Goal: Task Accomplishment & Management: Use online tool/utility

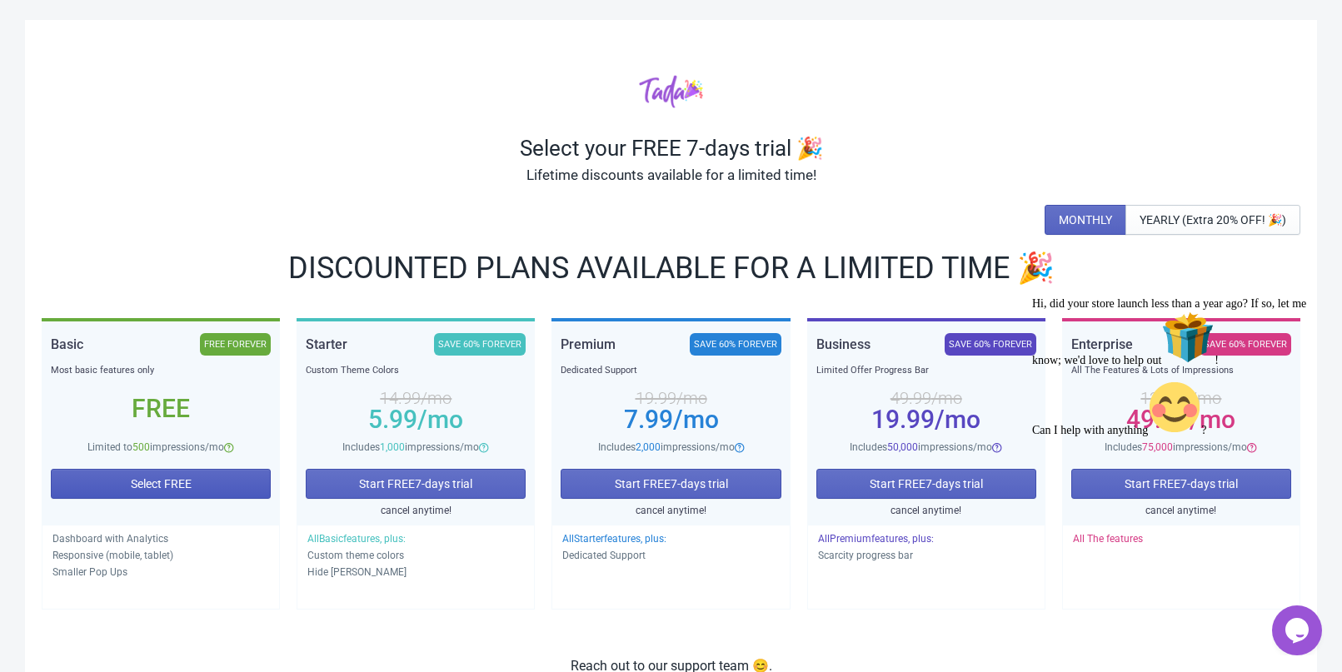
click at [230, 479] on button "Select FREE" at bounding box center [161, 484] width 220 height 30
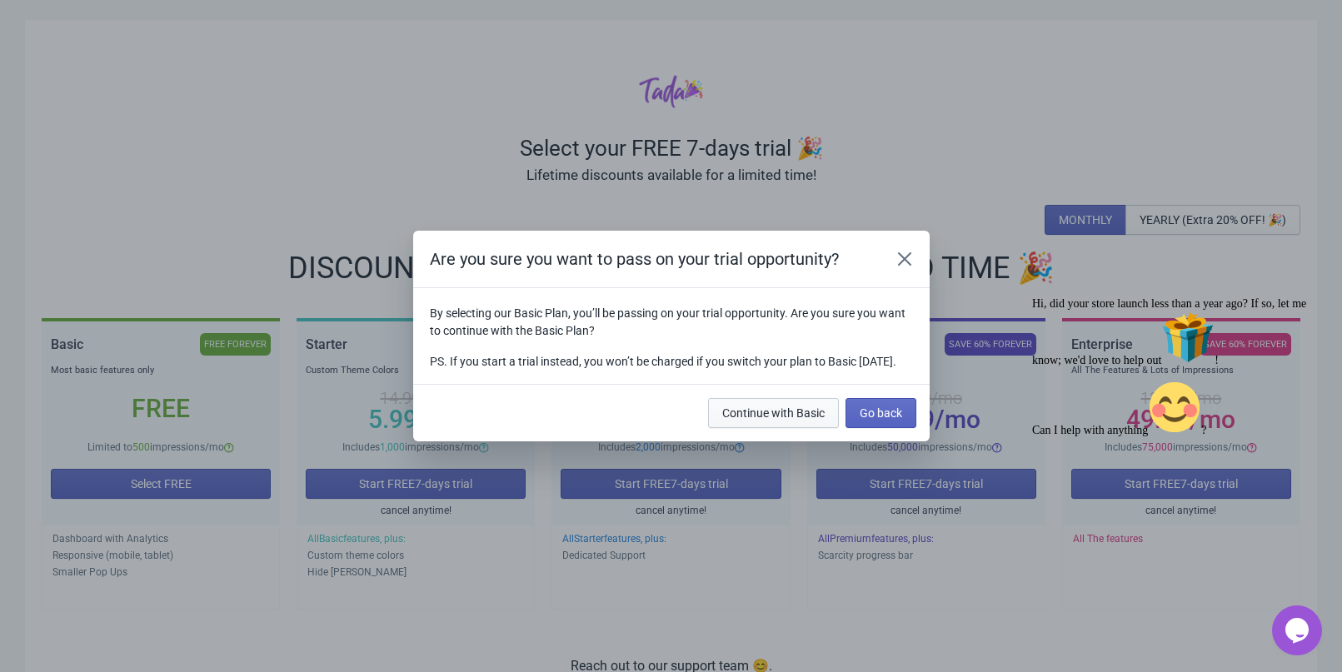
click at [814, 419] on span "Continue with Basic" at bounding box center [773, 412] width 102 height 13
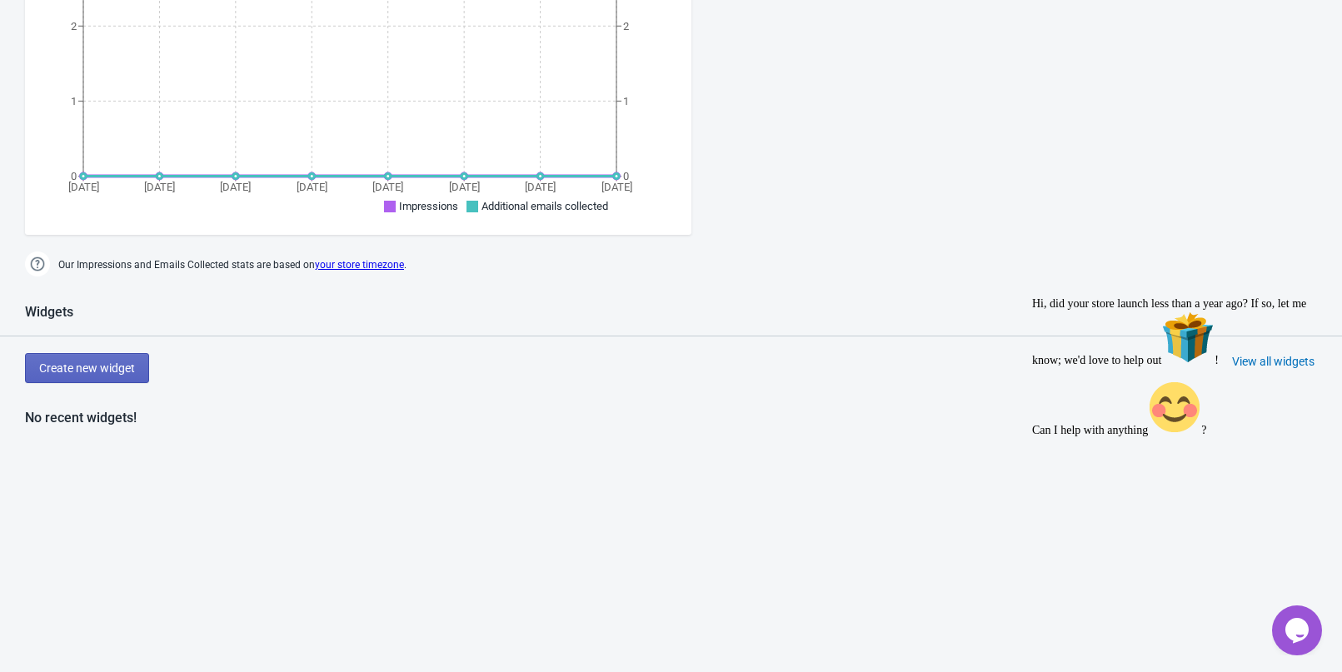
scroll to position [666, 0]
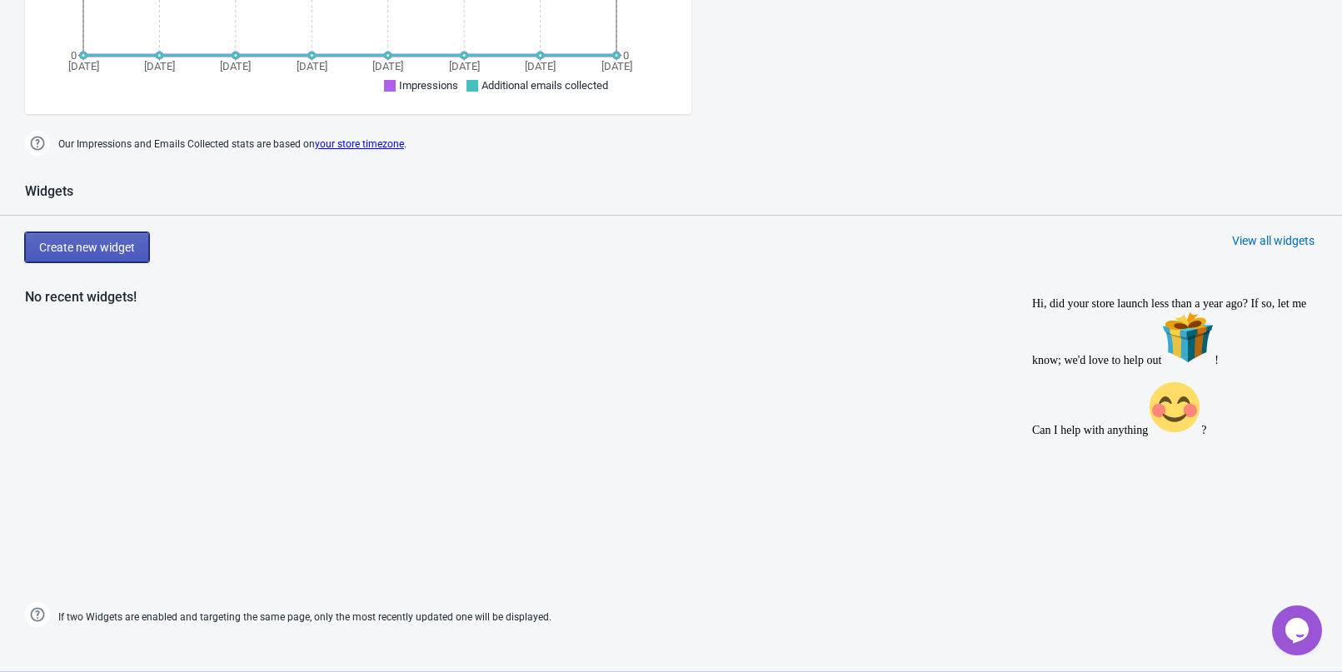
click at [90, 256] on button "Create new widget" at bounding box center [87, 247] width 124 height 30
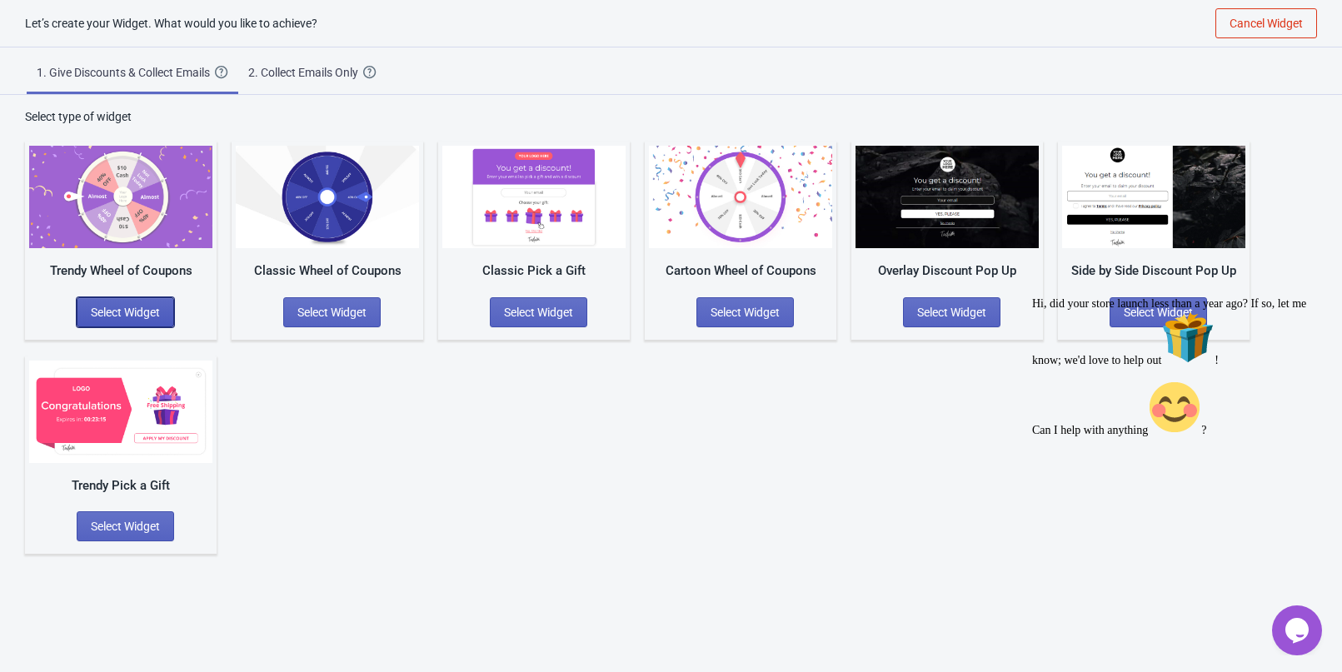
click at [147, 306] on span "Select Widget" at bounding box center [125, 312] width 69 height 13
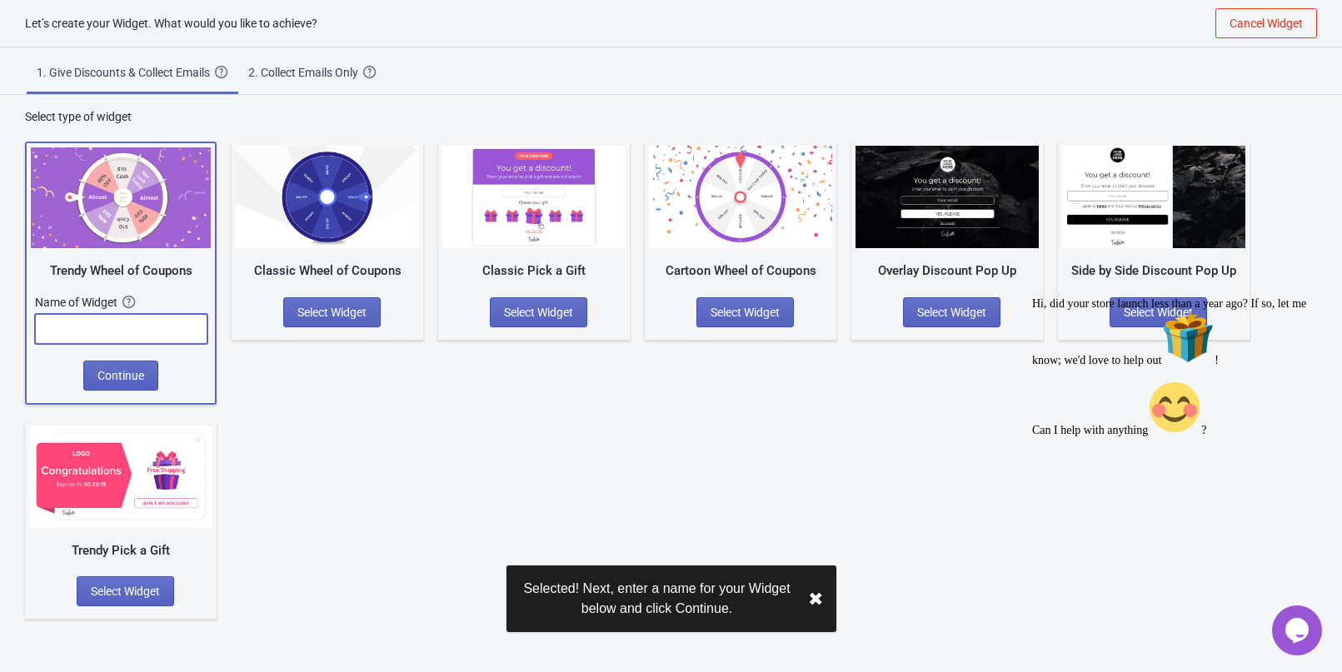
click at [146, 324] on input "text" at bounding box center [121, 329] width 172 height 30
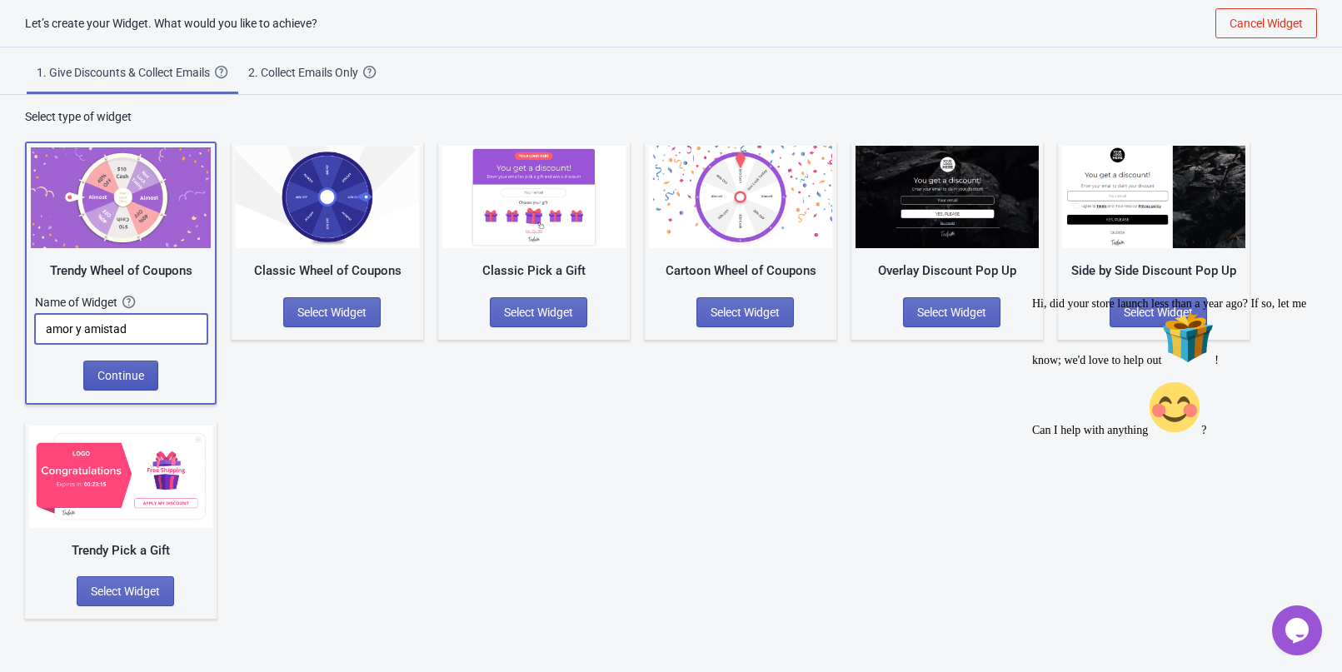
type input "amor y amistad"
click at [135, 365] on button "Continue" at bounding box center [120, 376] width 75 height 30
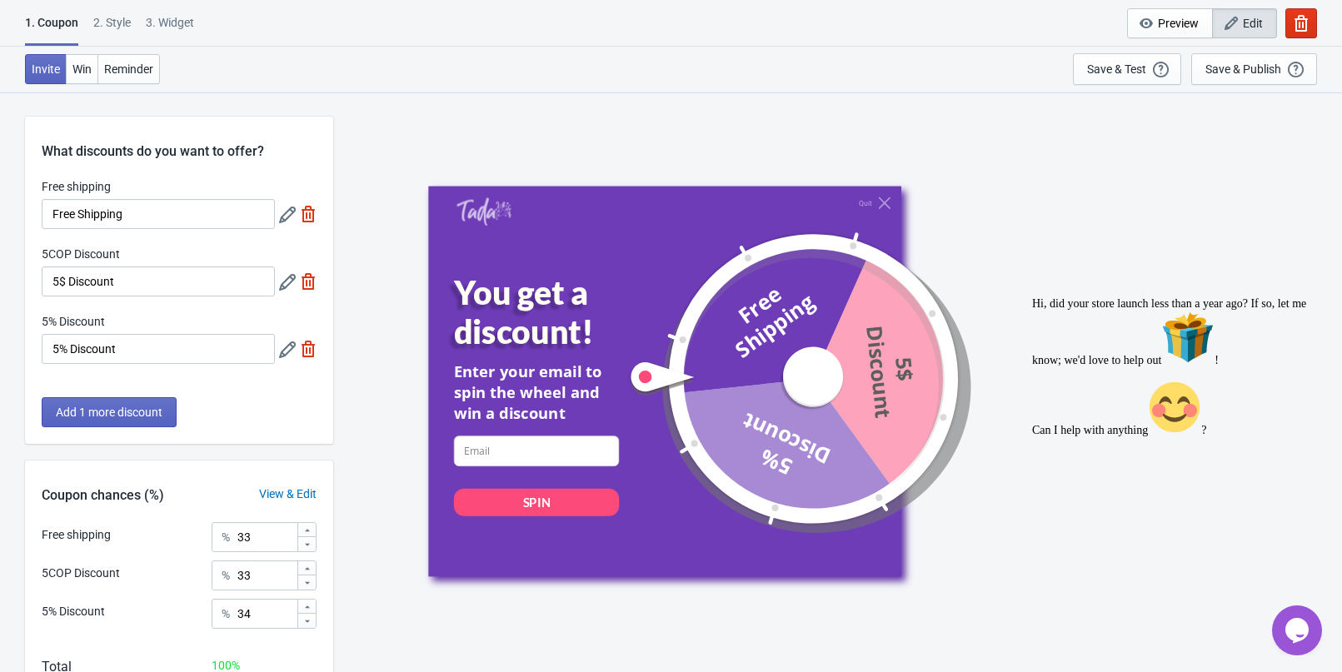
drag, startPoint x: 777, startPoint y: 341, endPoint x: 870, endPoint y: 399, distance: 110.0
click at [877, 396] on div at bounding box center [787, 378] width 322 height 322
click at [146, 209] on input "Free Shipping" at bounding box center [158, 214] width 233 height 30
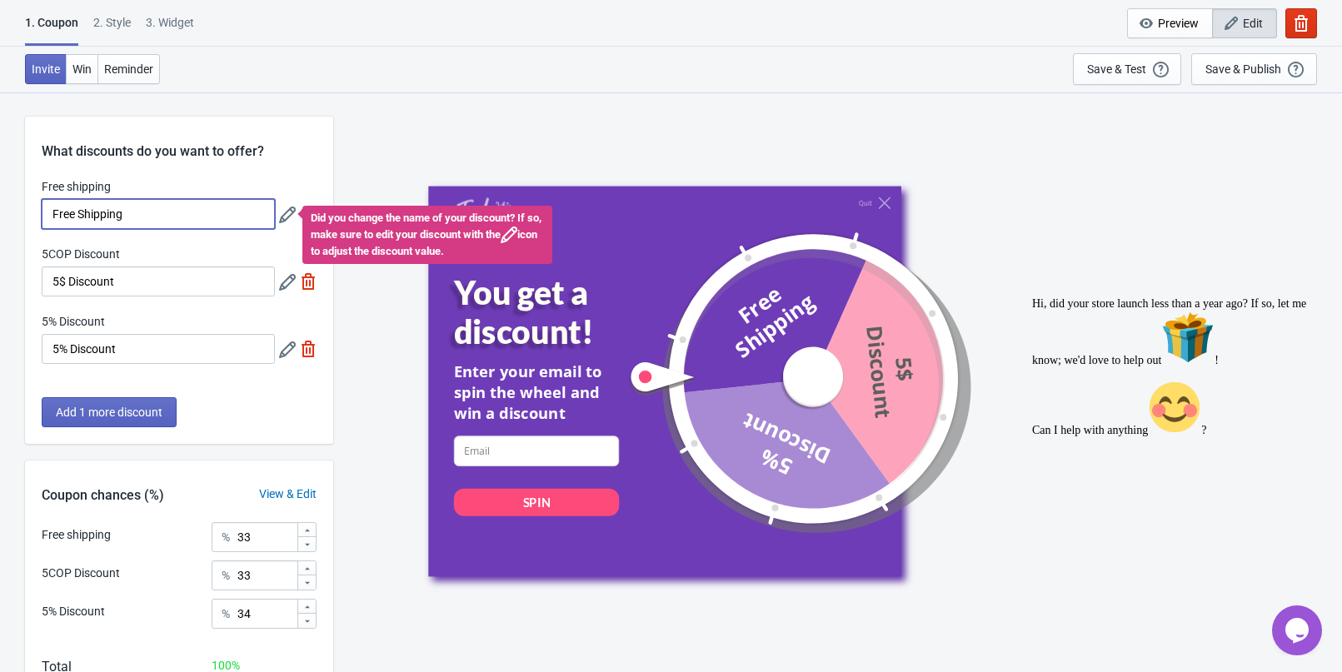
click at [130, 213] on input "Free Shipping" at bounding box center [158, 214] width 233 height 30
type input "Envió Gratis"
click at [110, 279] on input "5$ Discount" at bounding box center [158, 281] width 233 height 30
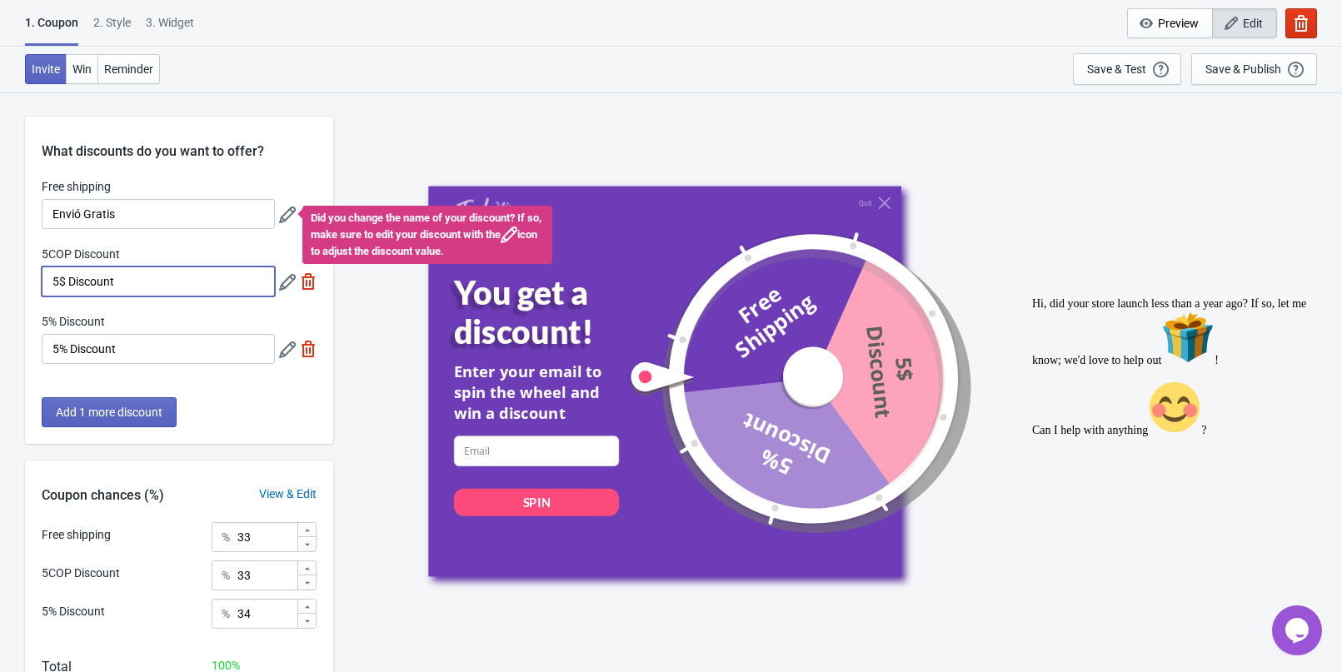
click at [110, 279] on input "5$ Discount" at bounding box center [158, 281] width 233 height 30
click at [110, 279] on input "5% Descuento" at bounding box center [158, 281] width 233 height 30
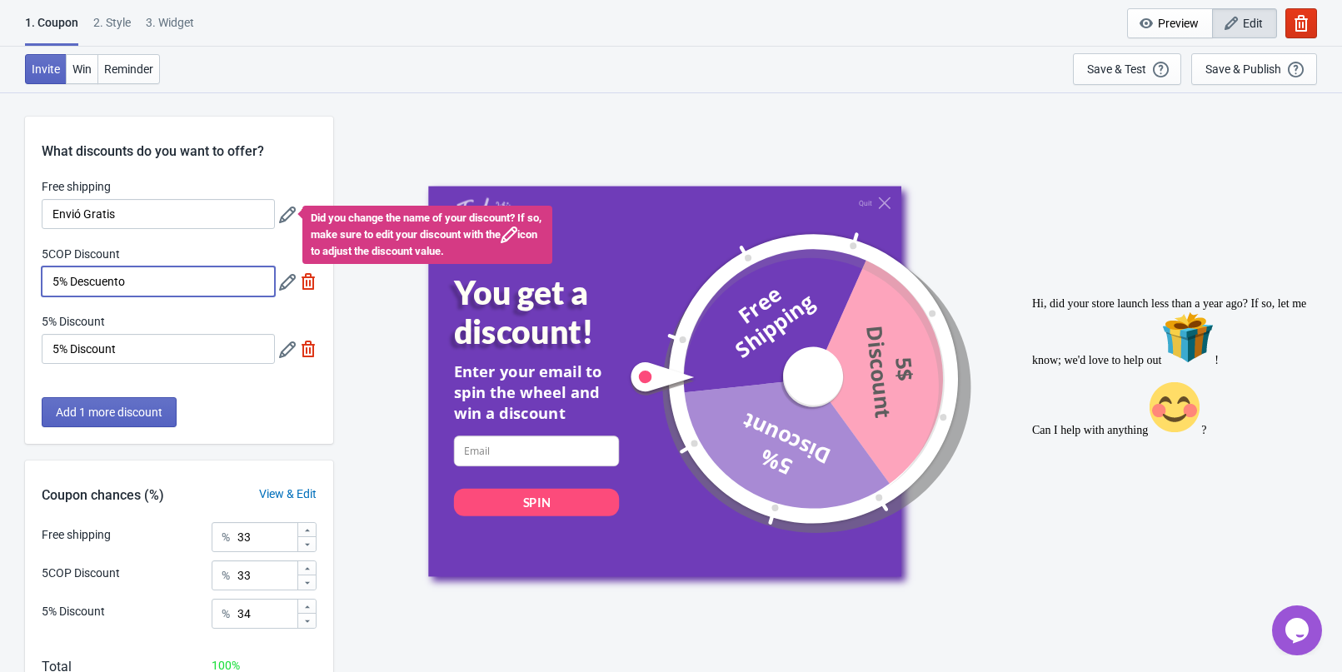
click at [110, 279] on input "5% Descuento" at bounding box center [158, 281] width 233 height 30
drag, startPoint x: 109, startPoint y: 276, endPoint x: 157, endPoint y: 276, distance: 47.5
click at [157, 276] on input "5% Descuento" at bounding box center [158, 281] width 233 height 30
type input "5% OFF"
click at [311, 287] on img at bounding box center [308, 281] width 17 height 17
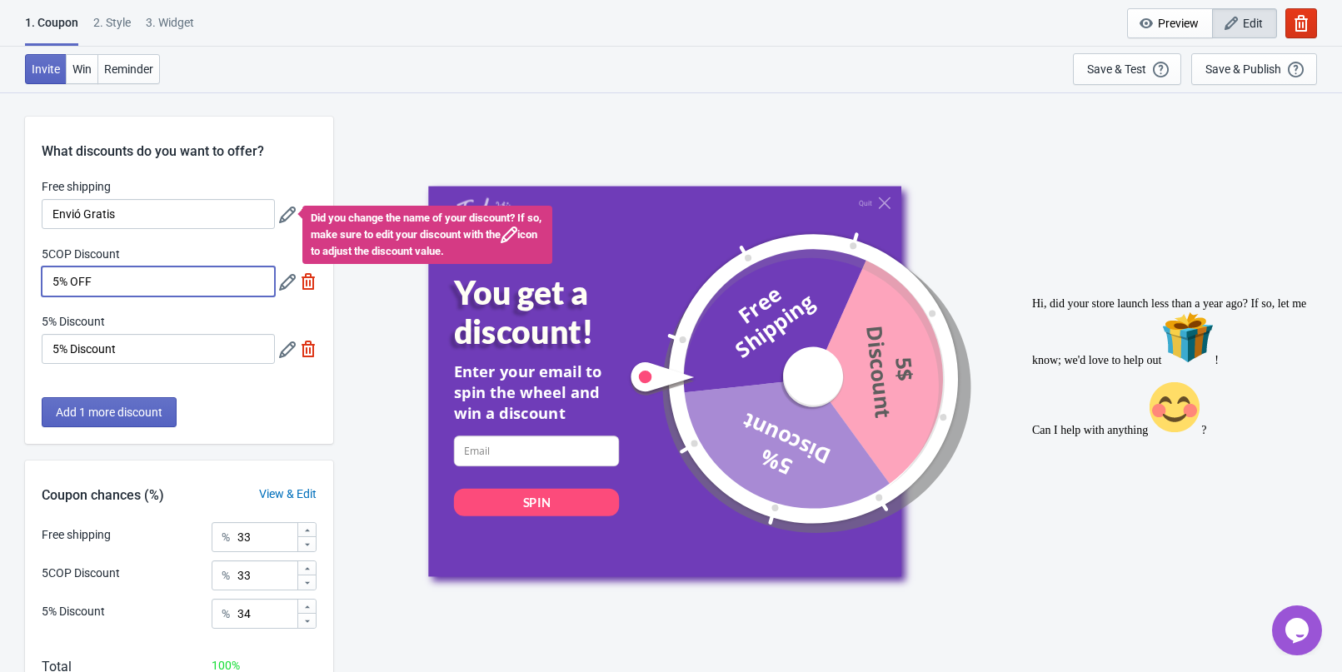
type input "50"
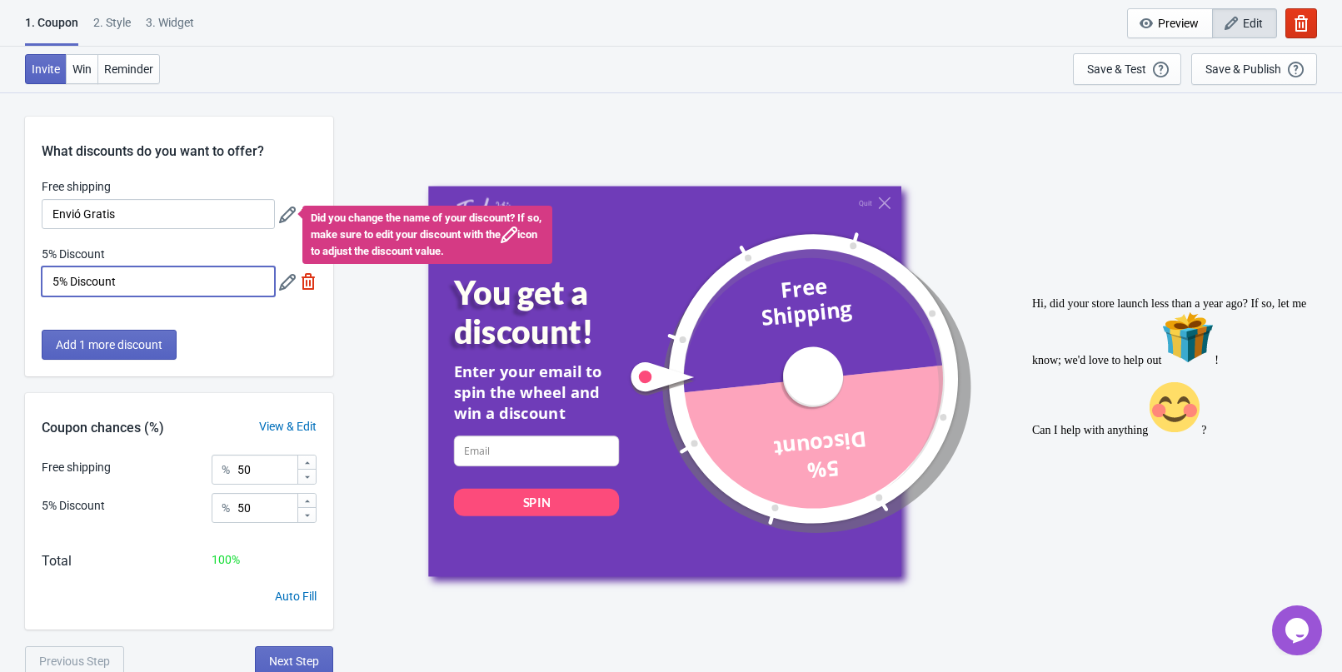
click at [148, 278] on input "5% Discount" at bounding box center [158, 281] width 233 height 30
type input "5% OFF"
click at [120, 343] on span "Add 1 more discount" at bounding box center [109, 344] width 107 height 13
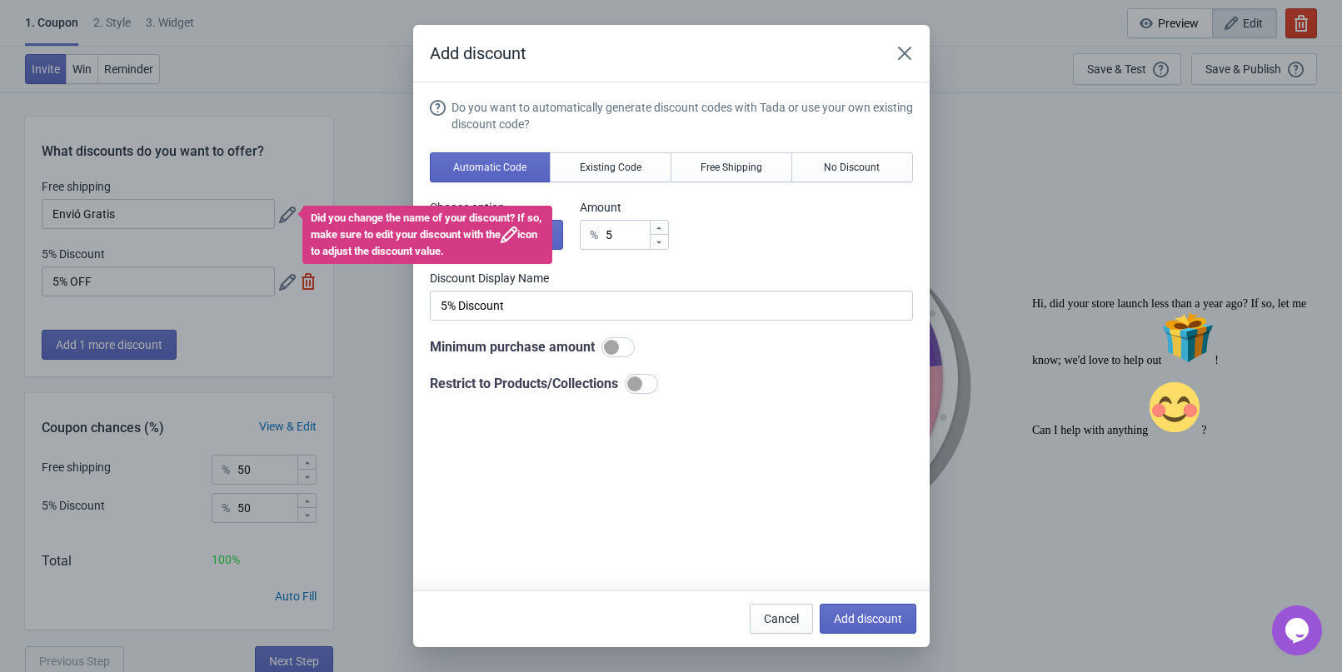
click at [517, 242] on icon at bounding box center [509, 235] width 17 height 17
click at [436, 231] on div "Did you change the name of your discount? If so, make sure to edit your discoun…" at bounding box center [427, 235] width 250 height 58
click at [438, 235] on div "Did you change the name of your discount? If so, make sure to edit your discoun…" at bounding box center [427, 235] width 250 height 58
click at [897, 52] on icon "Close" at bounding box center [904, 53] width 17 height 17
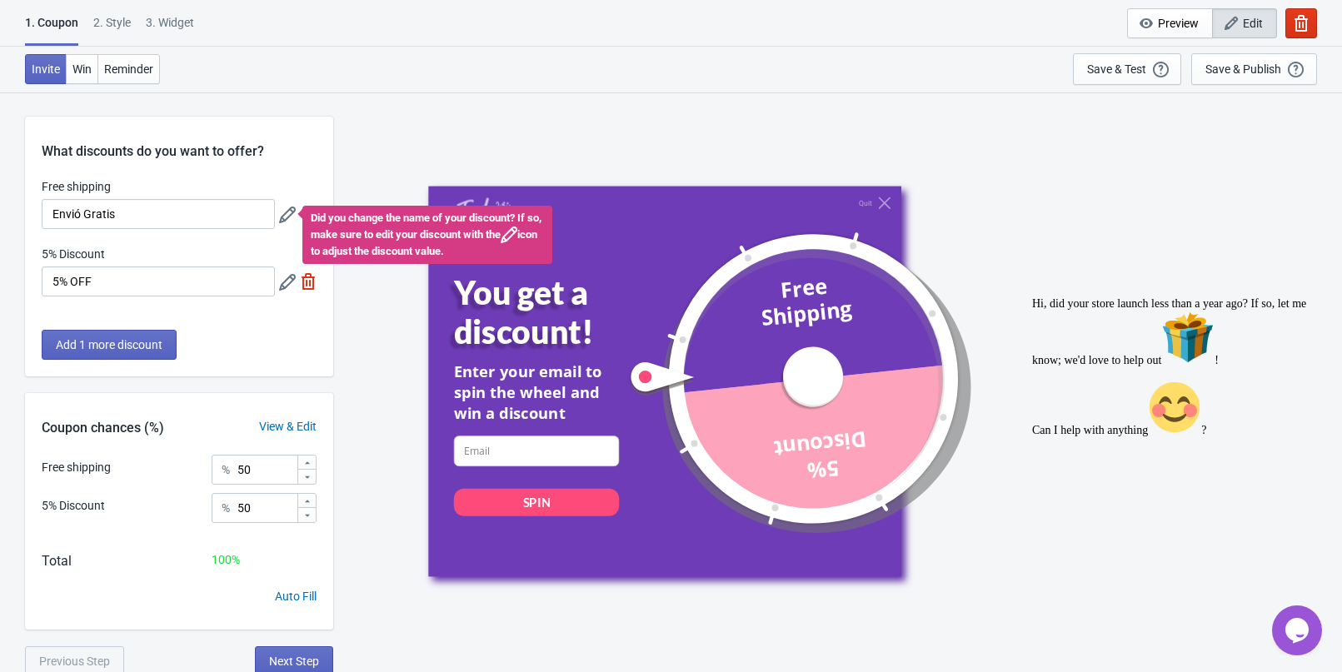
click at [291, 211] on icon at bounding box center [287, 215] width 17 height 17
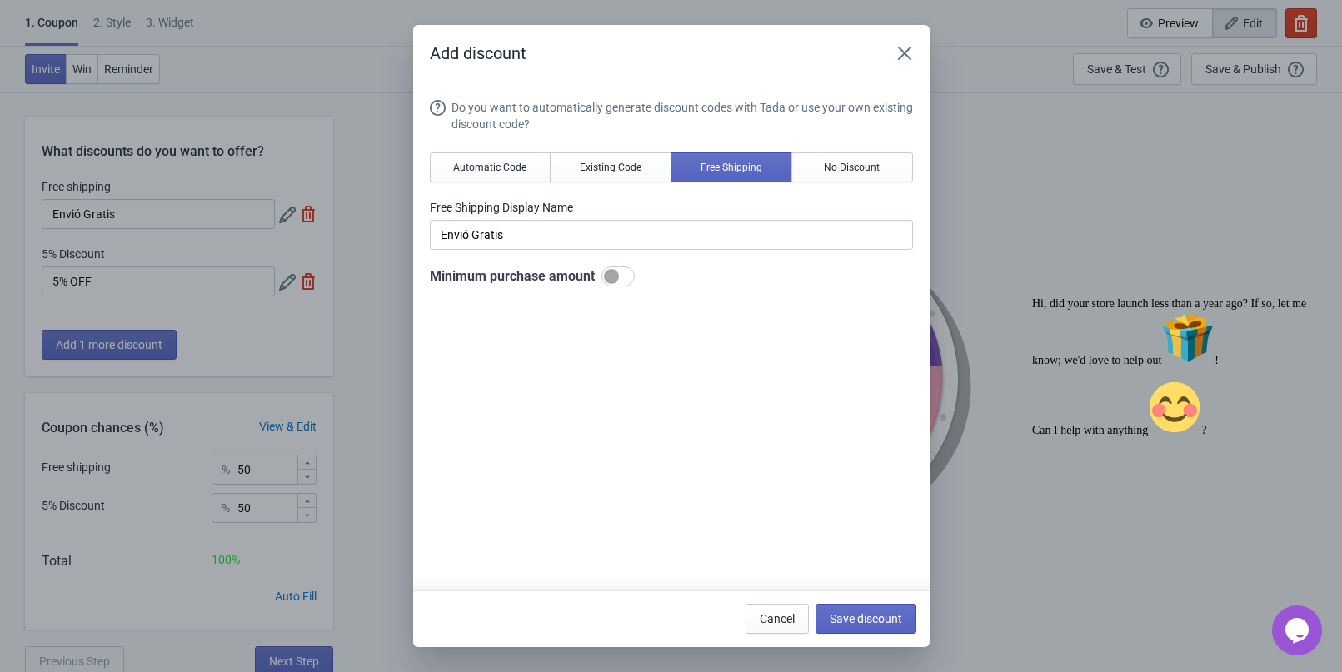
click at [301, 251] on div "Add discount Do you want to automatically generate discount codes with Tada or …" at bounding box center [671, 336] width 1342 height 622
click at [916, 53] on button "Close" at bounding box center [904, 53] width 30 height 30
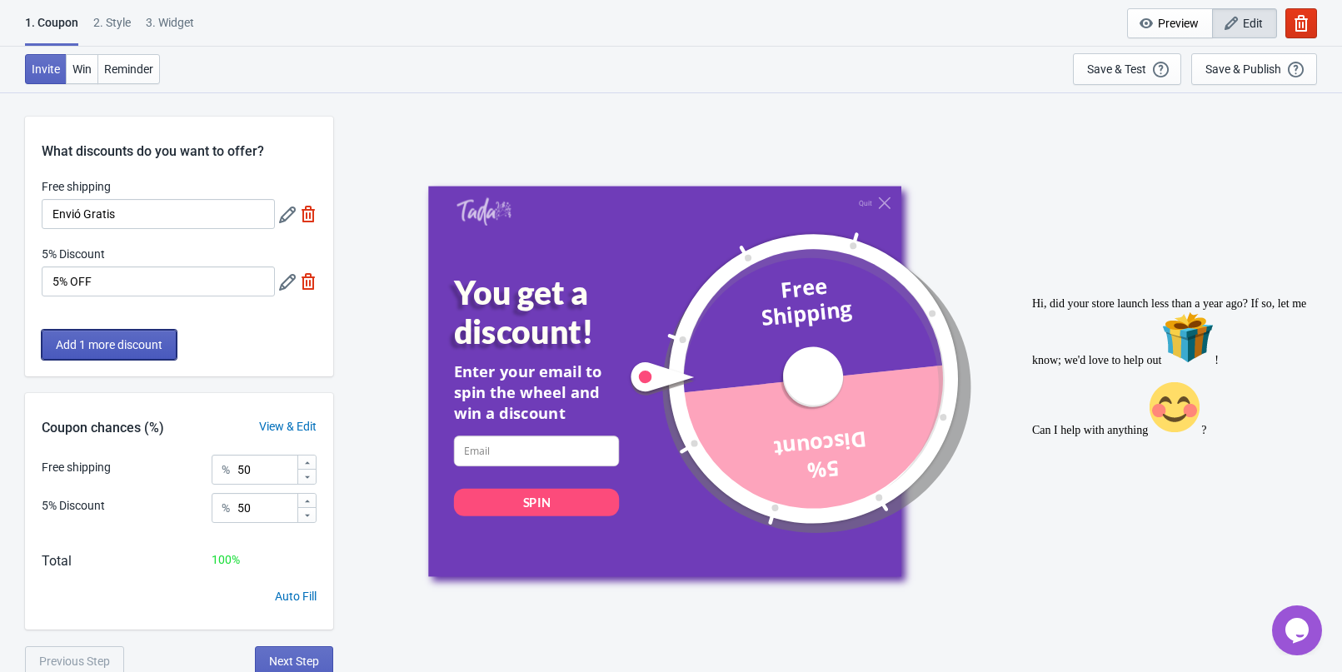
click at [166, 341] on button "Add 1 more discount" at bounding box center [109, 345] width 135 height 30
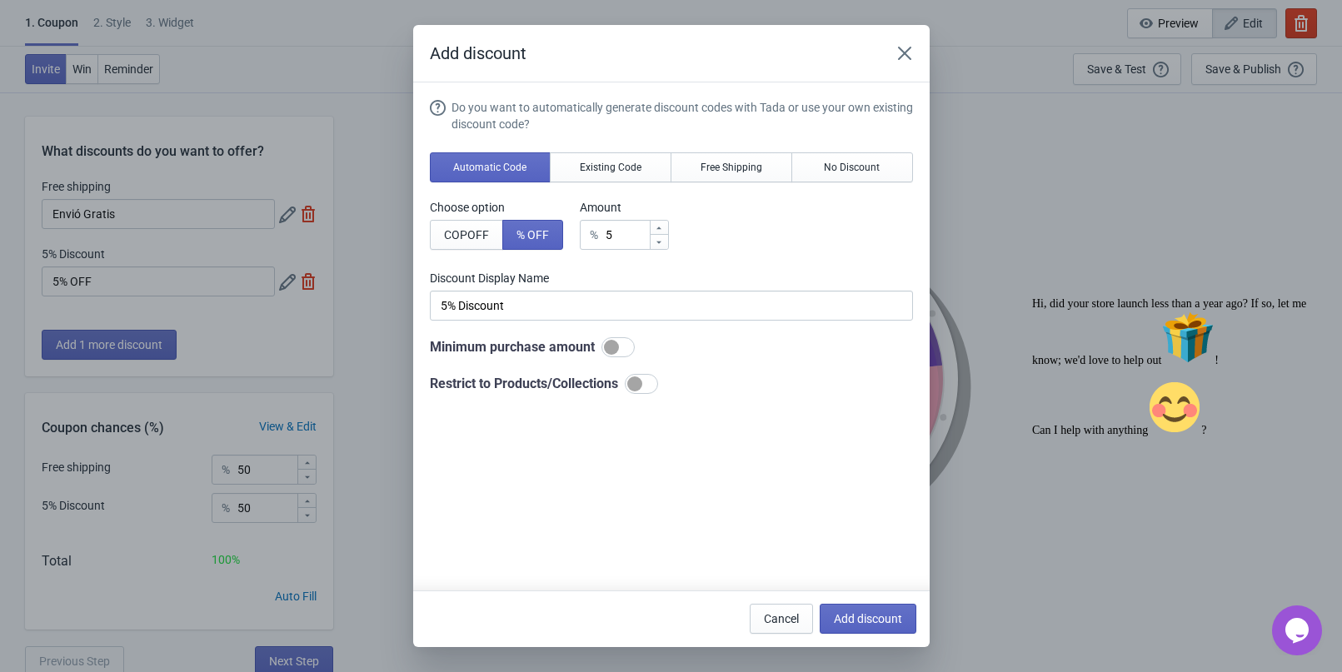
click at [664, 229] on icon at bounding box center [659, 228] width 10 height 10
type input "6"
type input "6% Discount"
click at [664, 229] on icon at bounding box center [659, 228] width 10 height 10
type input "7"
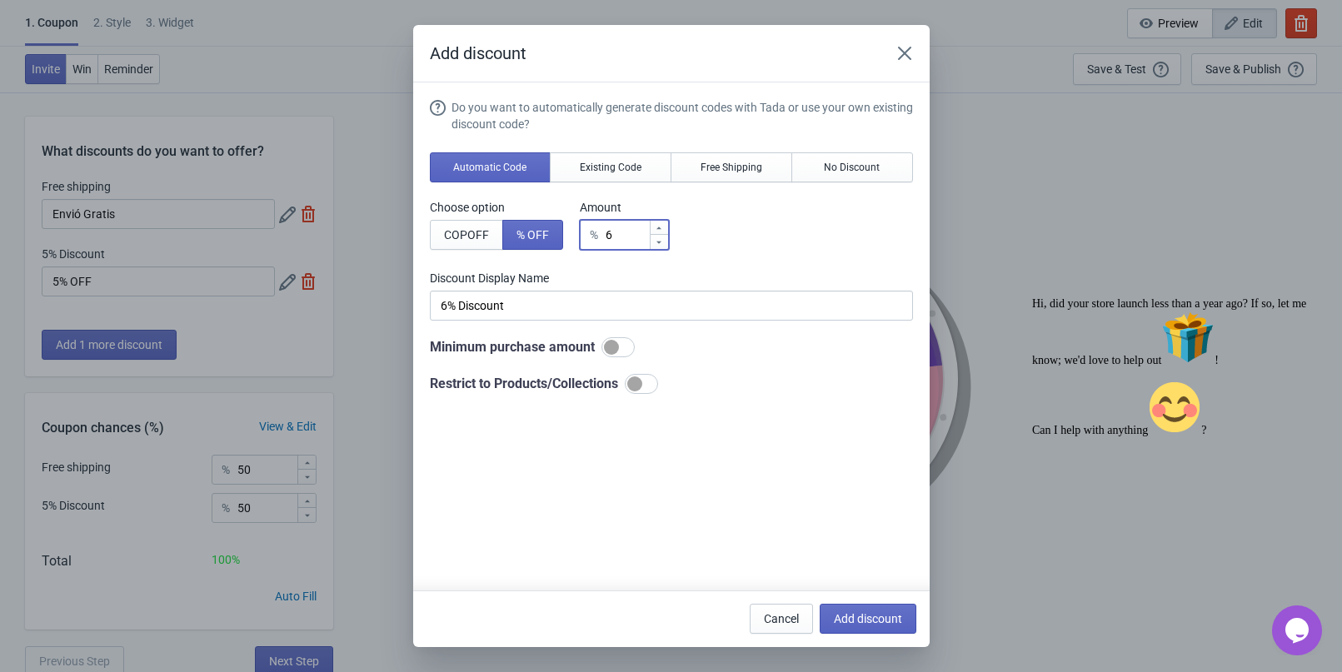
type input "7% Discount"
click at [664, 229] on icon at bounding box center [659, 228] width 10 height 10
type input "8"
type input "8% Discount"
click at [664, 229] on icon at bounding box center [659, 228] width 10 height 10
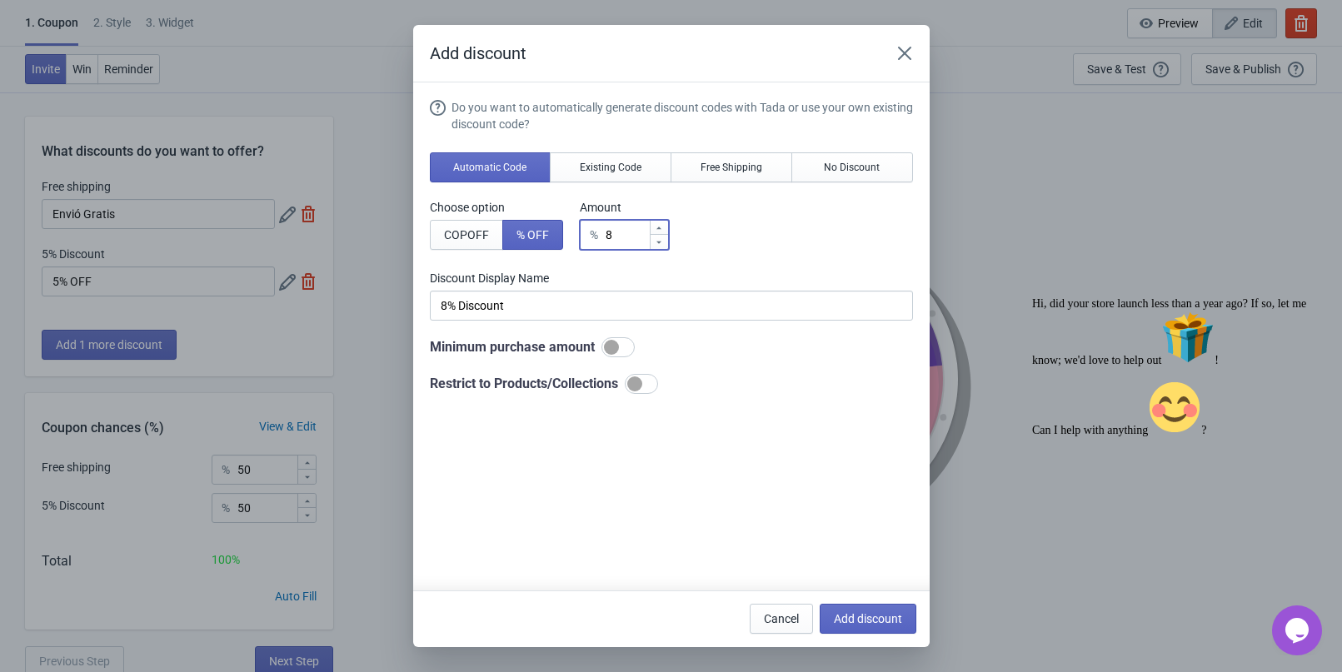
type input "9"
type input "9% Discount"
click at [664, 229] on icon at bounding box center [659, 228] width 10 height 10
type input "10"
type input "10% Discount"
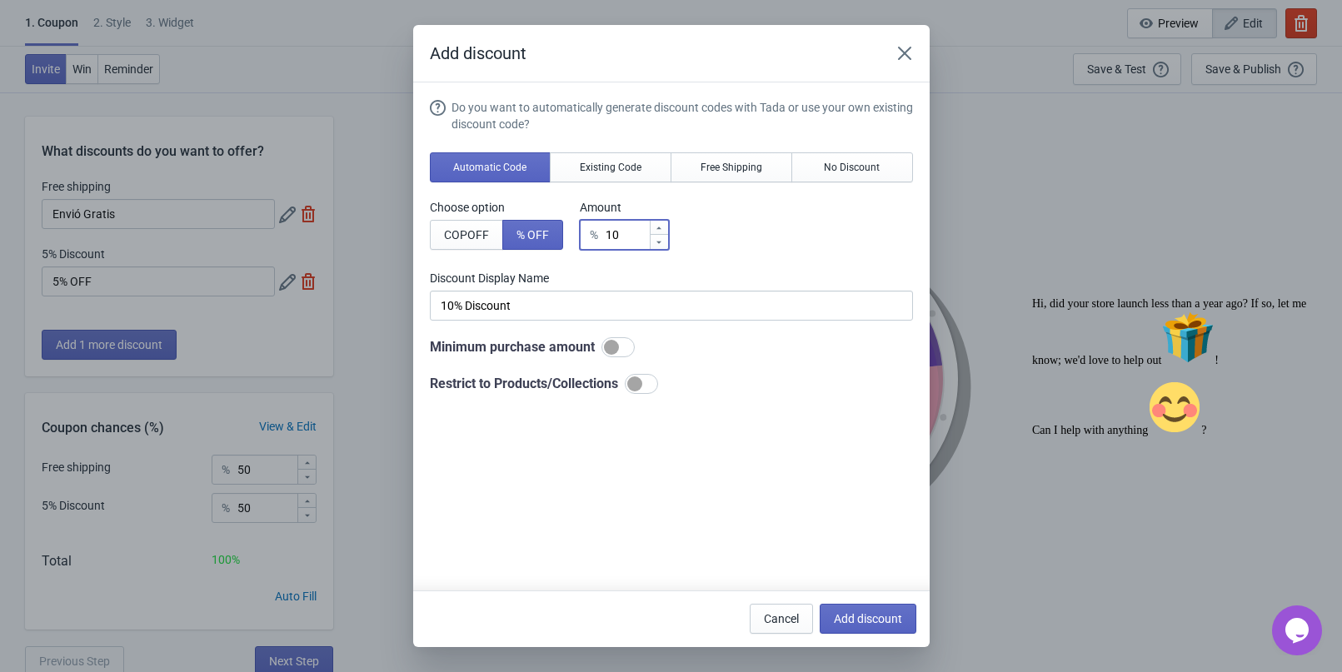
click at [664, 229] on icon at bounding box center [659, 228] width 10 height 10
type input "11"
type input "11% Discount"
click at [664, 229] on icon at bounding box center [659, 228] width 10 height 10
type input "12"
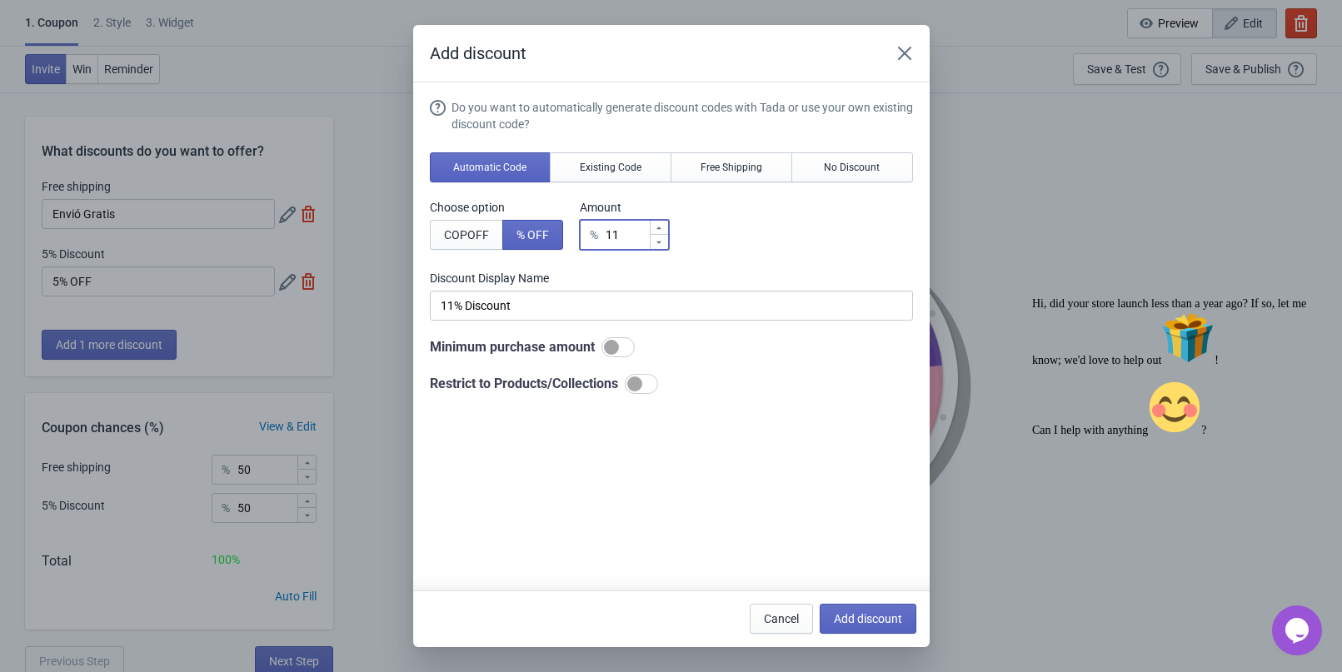
type input "12% Discount"
click at [664, 229] on icon at bounding box center [659, 228] width 10 height 10
type input "13"
type input "13% Discount"
click at [664, 229] on icon at bounding box center [659, 228] width 10 height 10
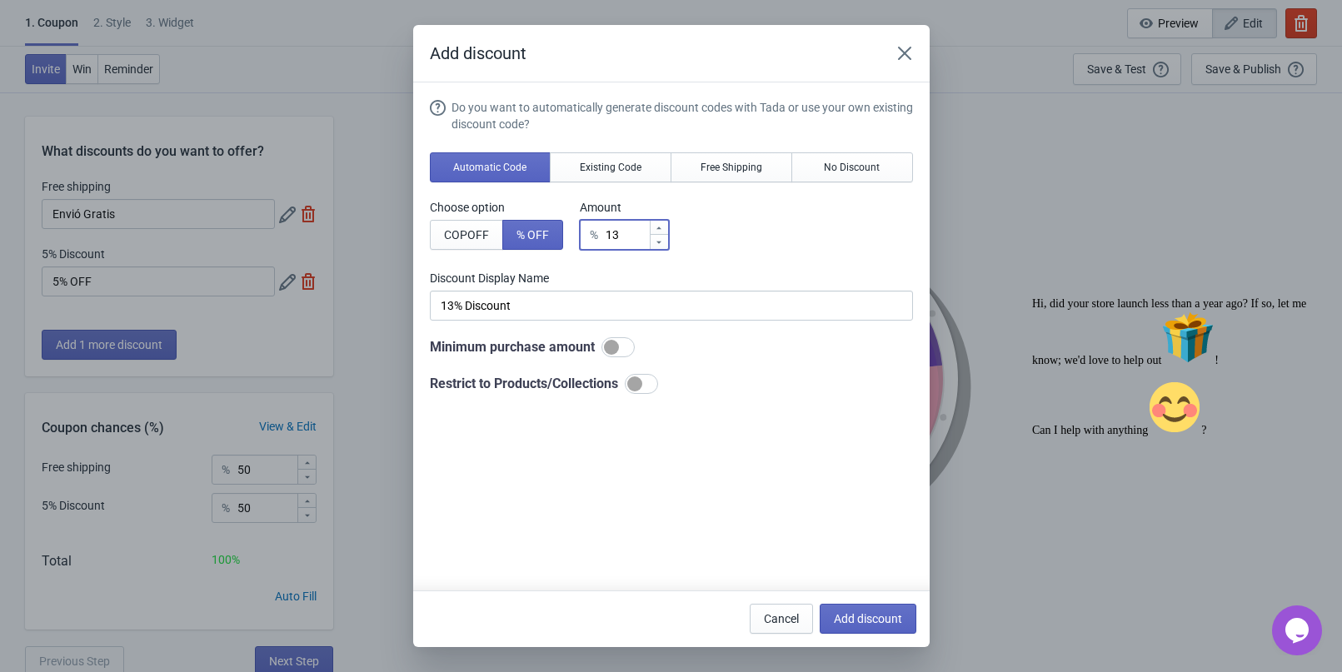
type input "14"
type input "14% Discount"
click at [664, 229] on icon at bounding box center [659, 228] width 10 height 10
type input "15"
type input "15% Discount"
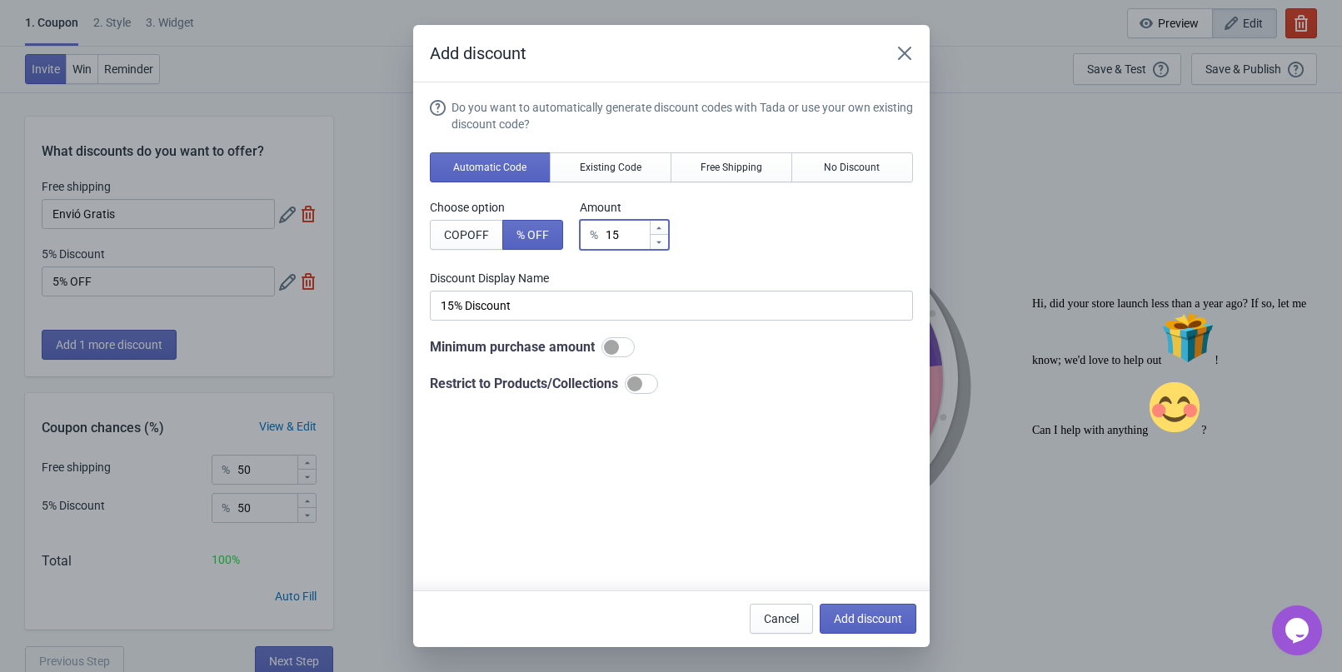
click at [664, 229] on icon at bounding box center [659, 228] width 10 height 10
type input "16"
type input "16% Discount"
click at [664, 229] on icon at bounding box center [659, 228] width 10 height 10
type input "17"
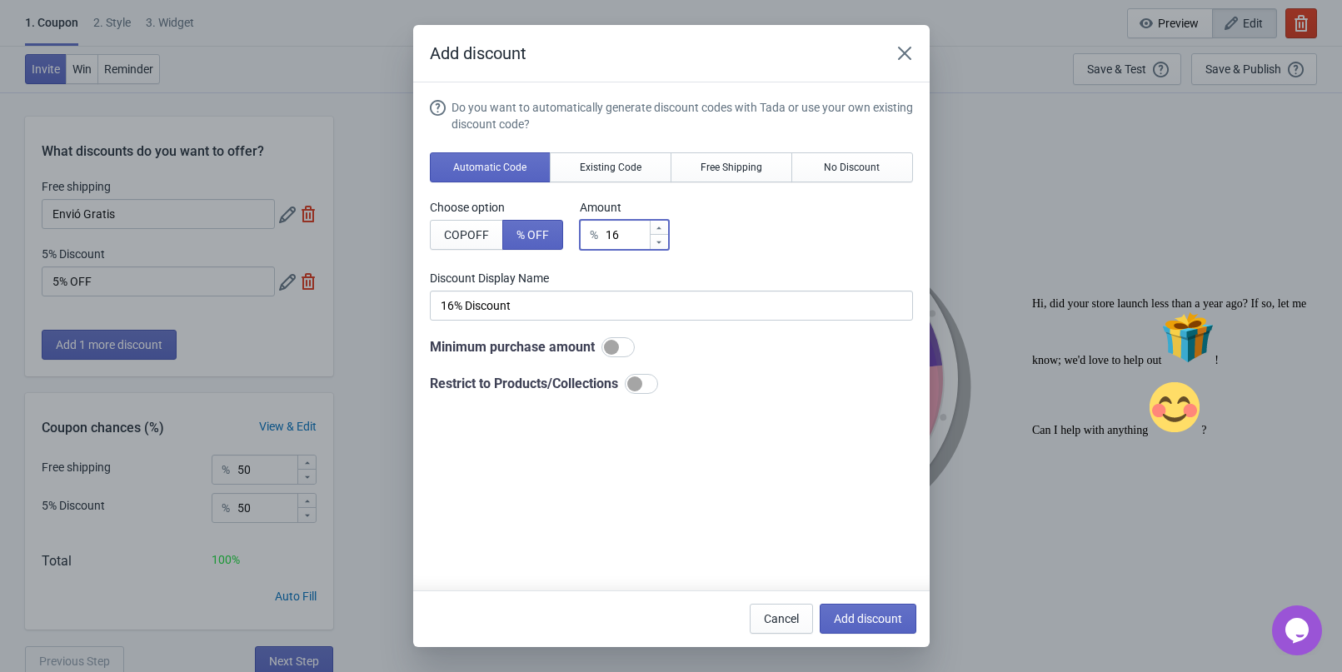
type input "17% Discount"
click at [664, 229] on icon at bounding box center [659, 228] width 10 height 10
type input "18"
type input "18% Discount"
click at [664, 229] on icon at bounding box center [659, 228] width 10 height 10
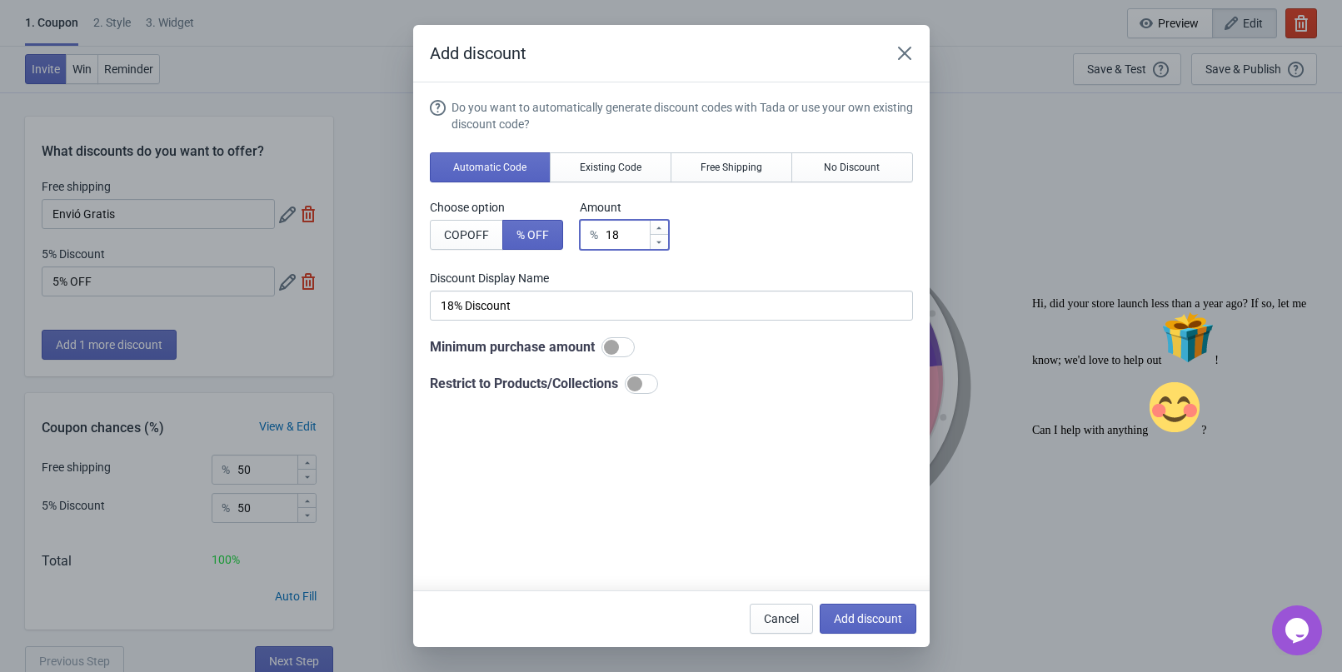
type input "19"
type input "19% Discount"
click at [664, 229] on icon at bounding box center [659, 228] width 10 height 10
type input "20"
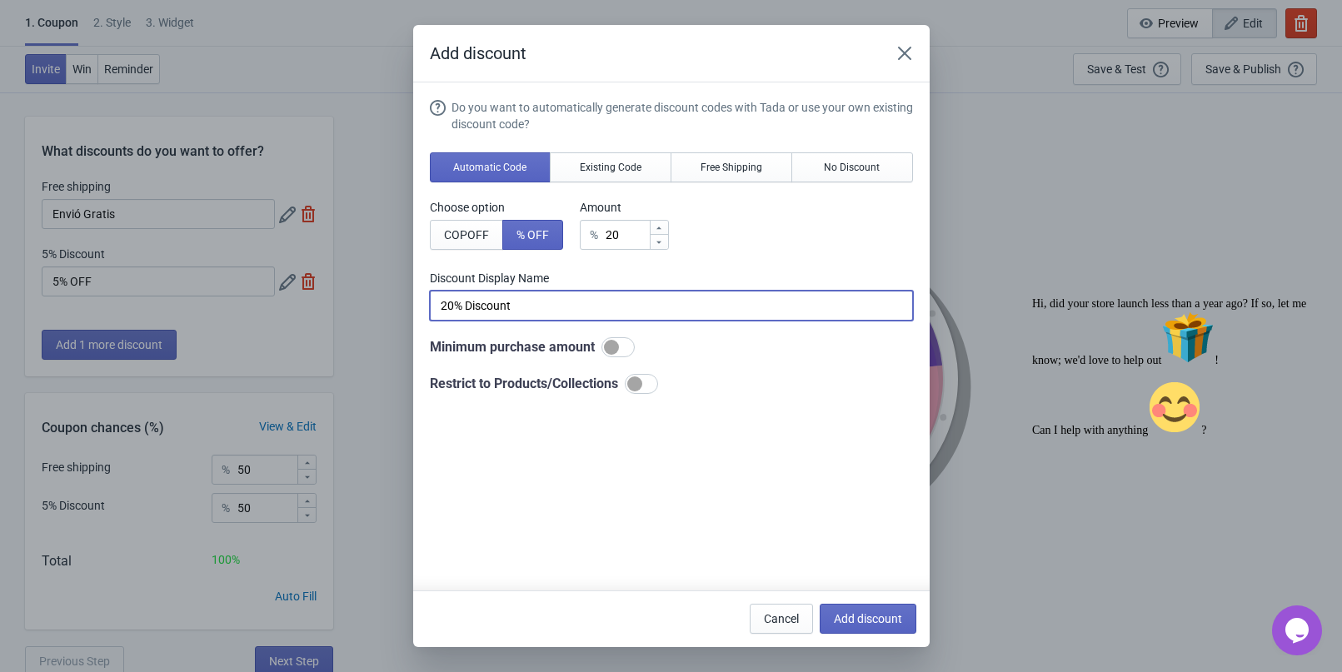
drag, startPoint x: 470, startPoint y: 305, endPoint x: 540, endPoint y: 301, distance: 70.1
click at [540, 301] on input "20% Discount" at bounding box center [671, 306] width 483 height 30
type input "20% OFF"
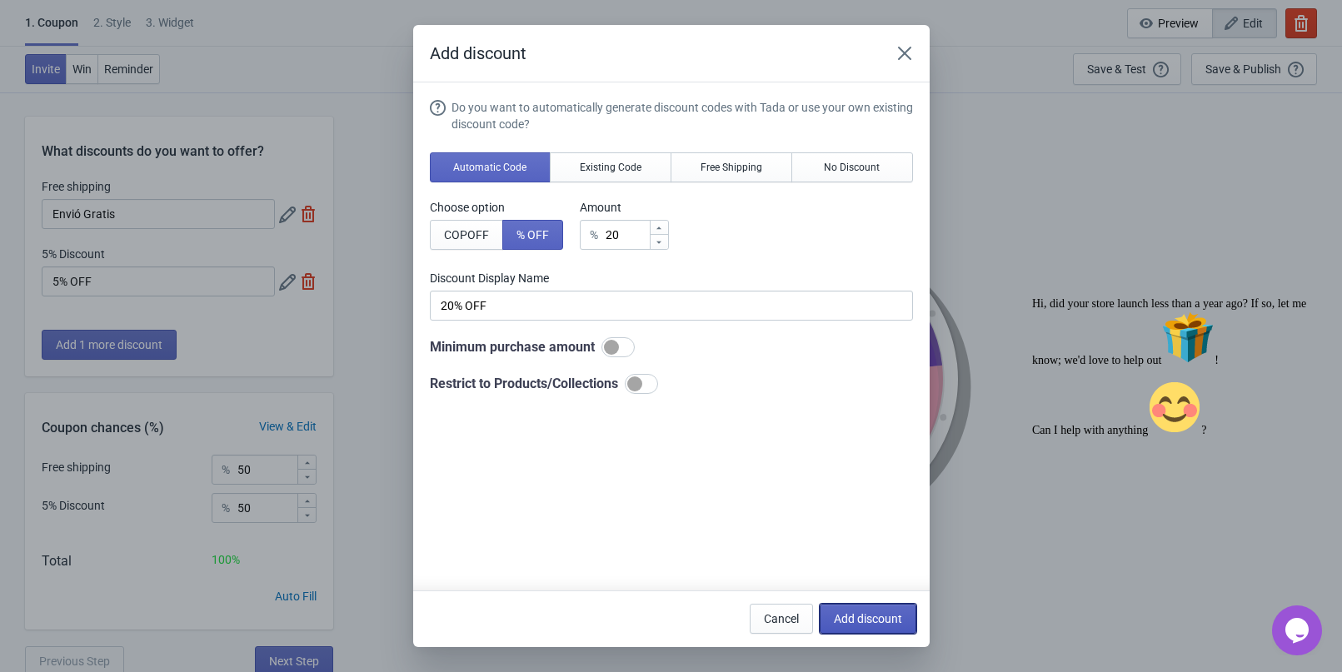
click at [888, 615] on span "Add discount" at bounding box center [868, 618] width 68 height 13
type input "33"
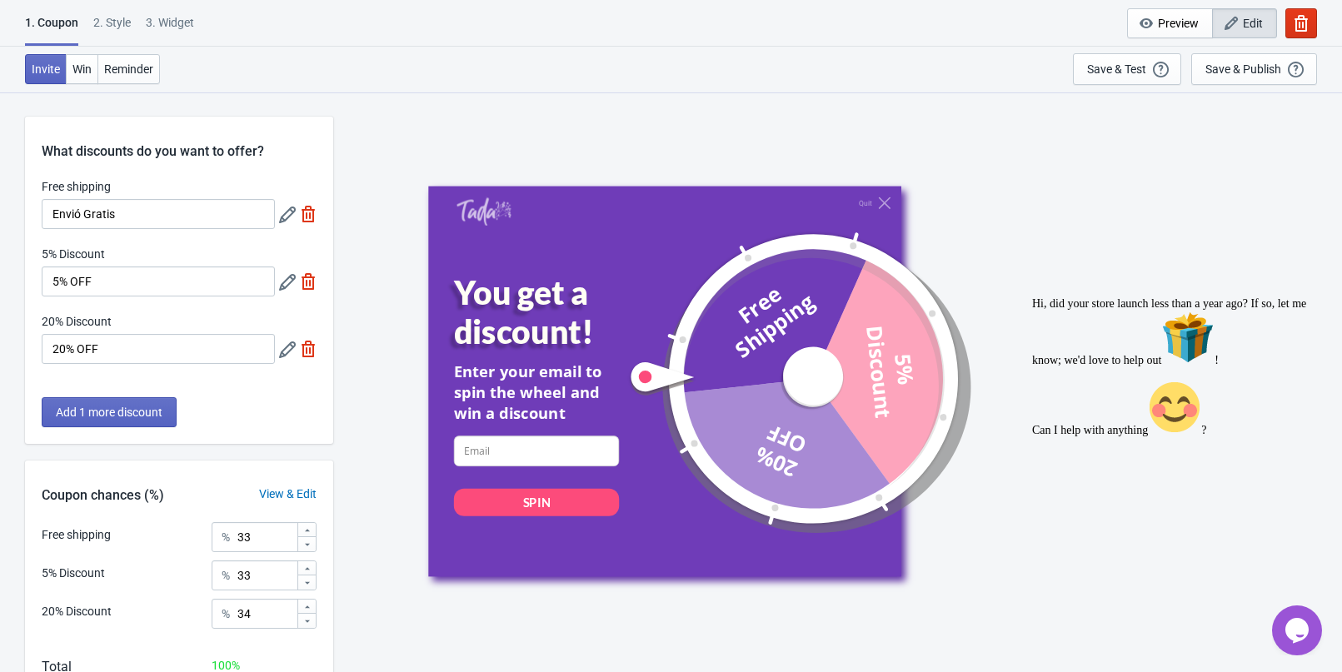
click at [284, 280] on icon at bounding box center [287, 282] width 17 height 17
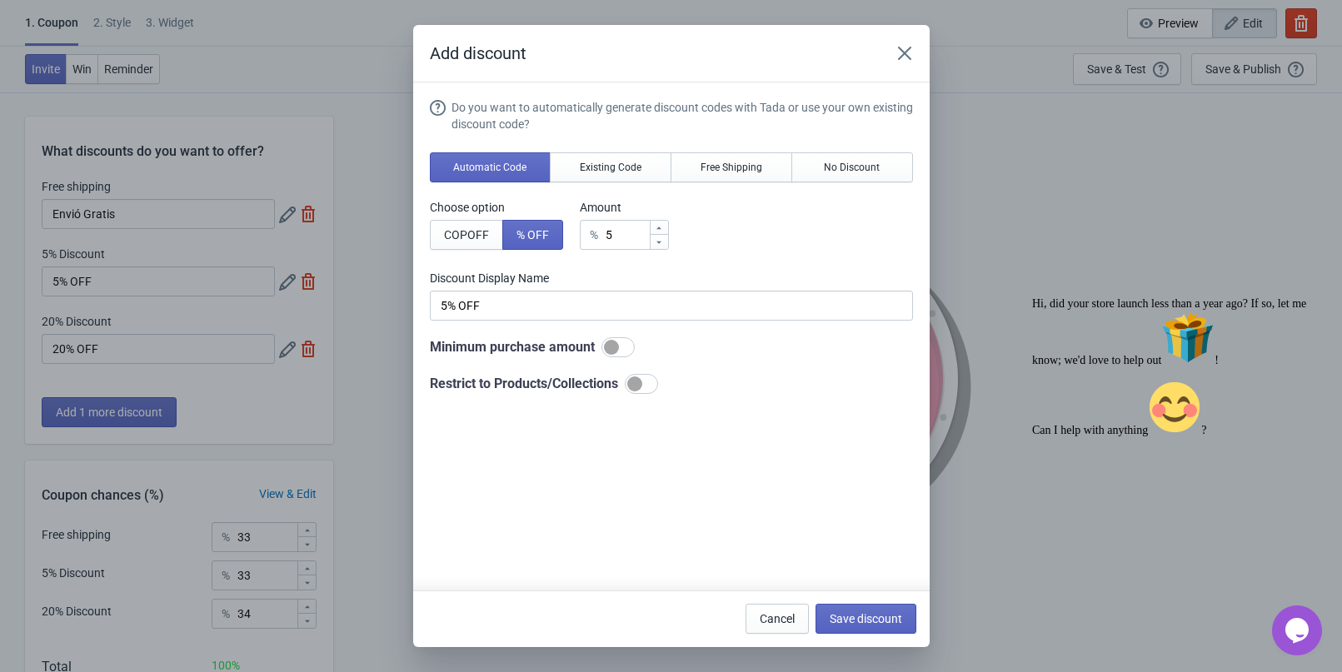
click at [655, 232] on div at bounding box center [659, 228] width 18 height 14
type input "6"
type input "6% Discount"
click at [658, 232] on icon at bounding box center [659, 228] width 10 height 10
type input "7"
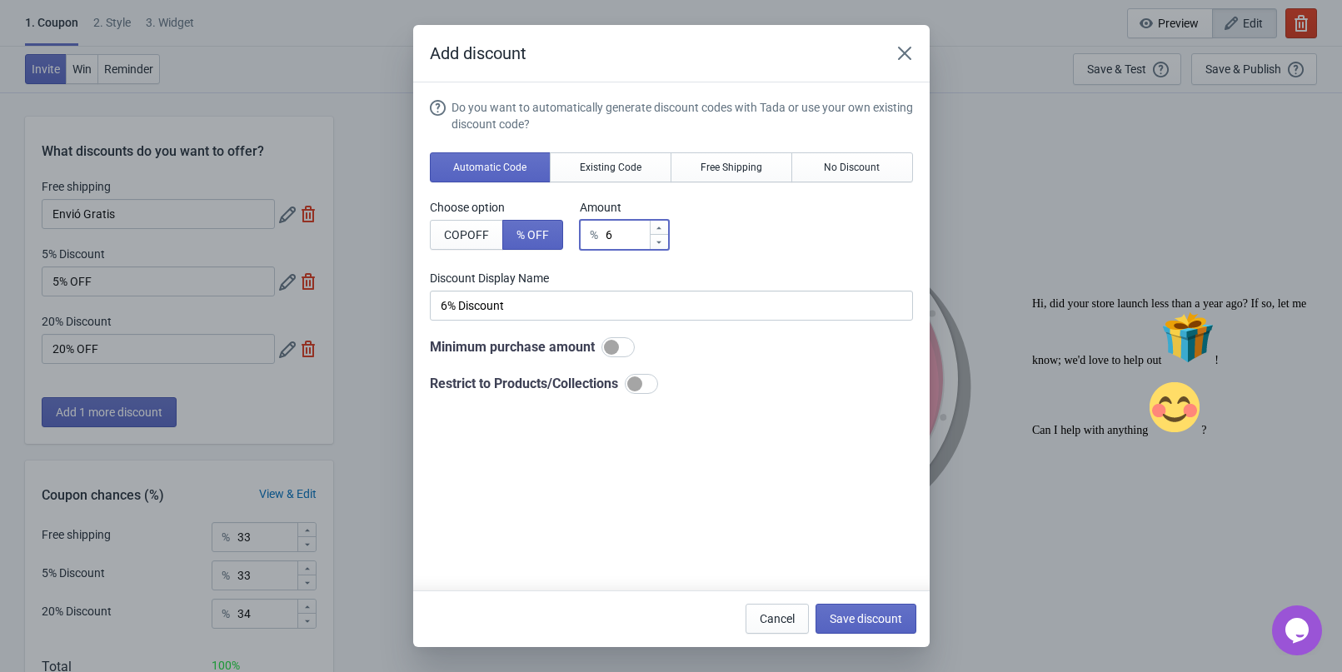
type input "7% Discount"
click at [658, 232] on icon at bounding box center [659, 228] width 10 height 10
type input "8"
type input "8% Discount"
click at [658, 232] on icon at bounding box center [659, 228] width 10 height 10
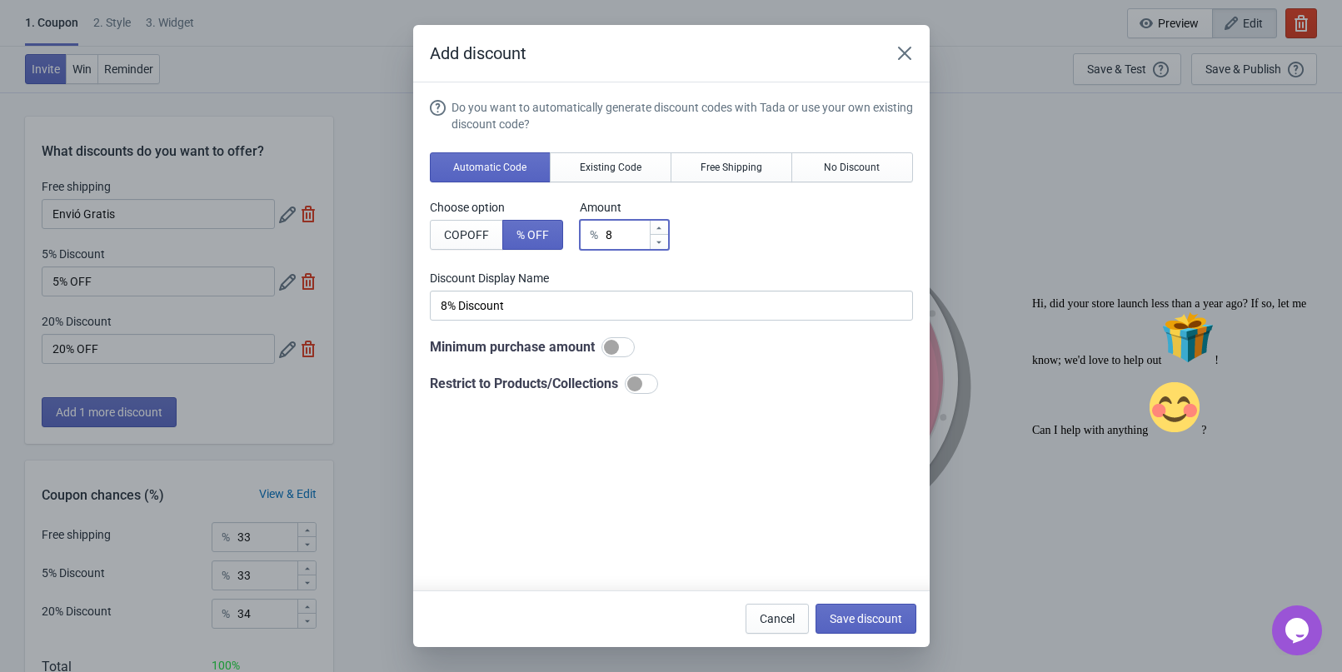
type input "9"
type input "9% Discount"
click at [658, 232] on icon at bounding box center [659, 228] width 10 height 10
type input "10"
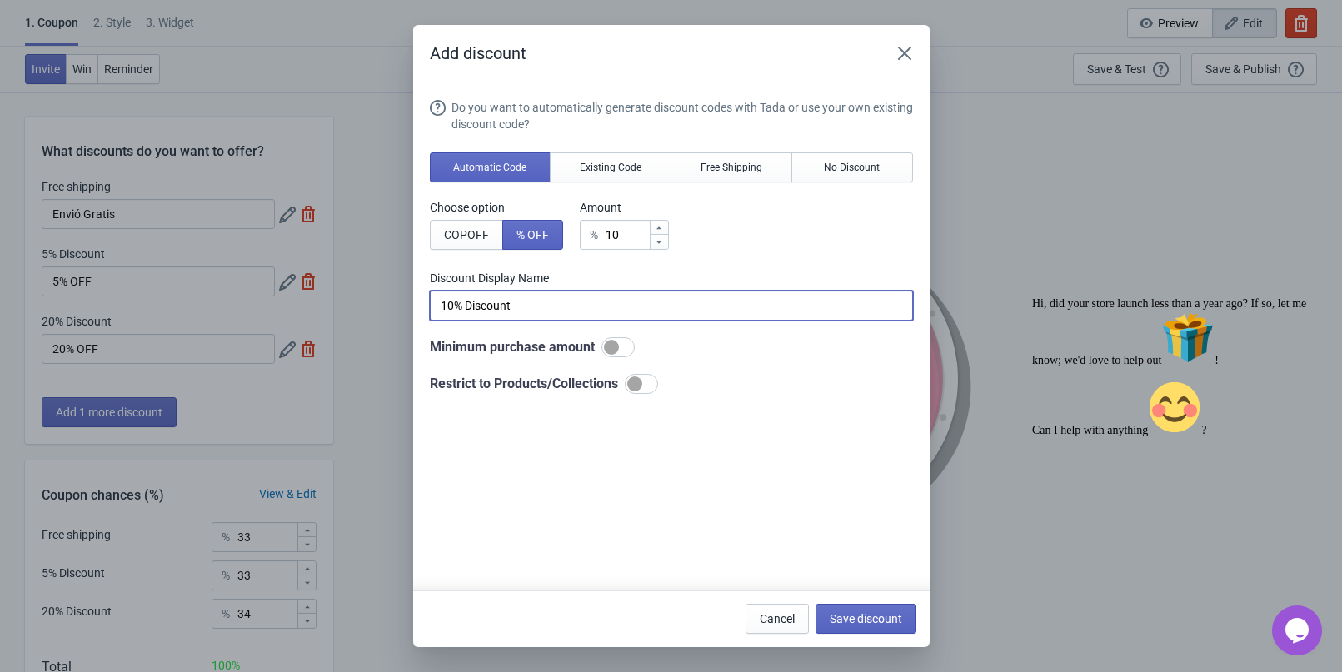
click at [468, 311] on input "10% Discount" at bounding box center [671, 306] width 483 height 30
type input "10% OFF"
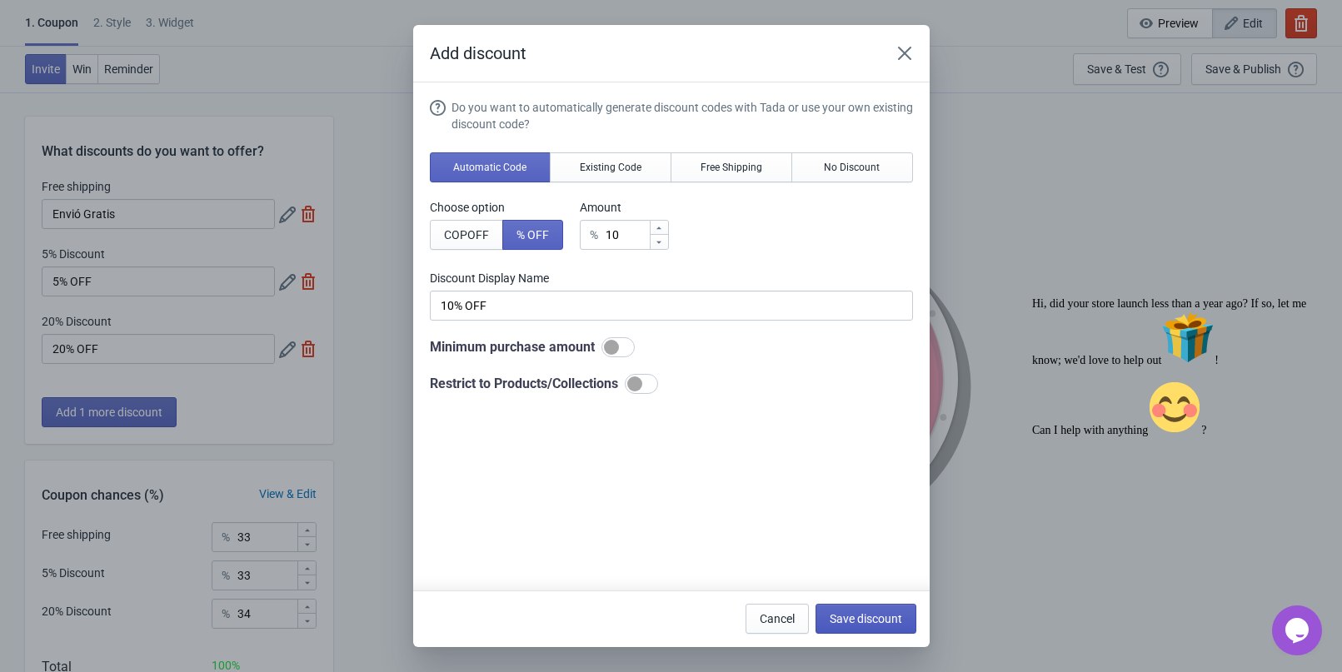
click at [874, 610] on button "Save discount" at bounding box center [865, 619] width 101 height 30
type input "10% OFF"
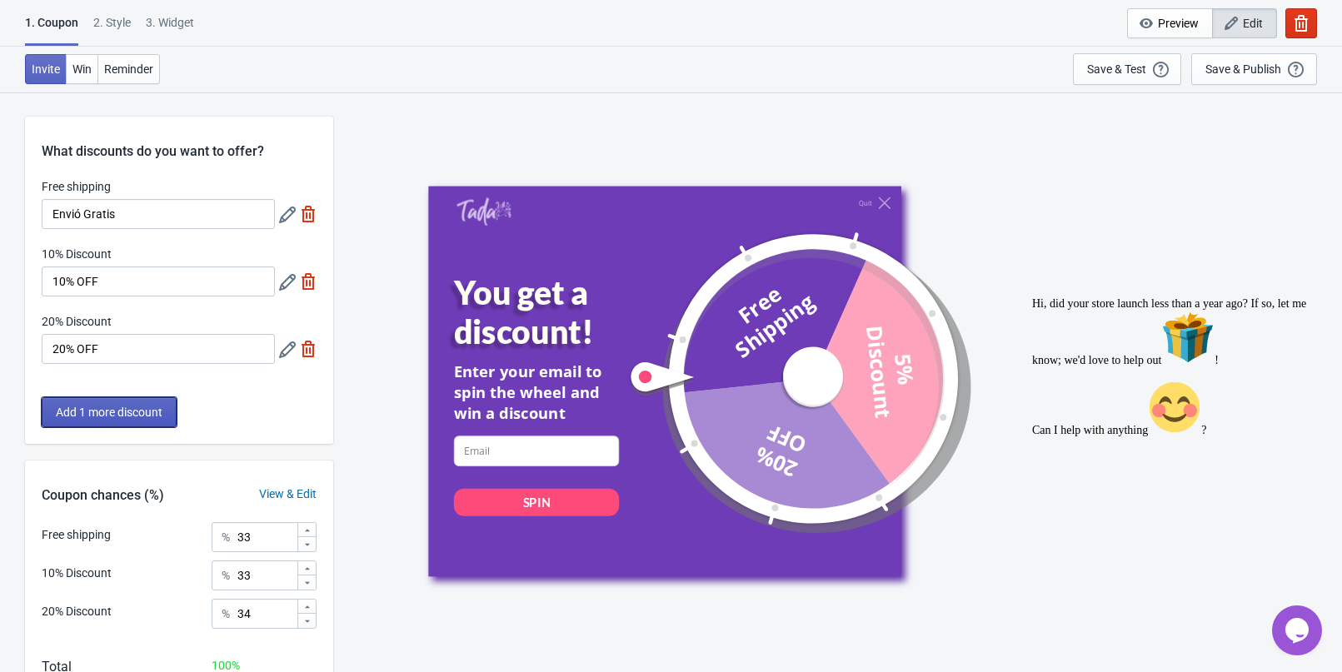
click at [105, 422] on button "Add 1 more discount" at bounding box center [109, 412] width 135 height 30
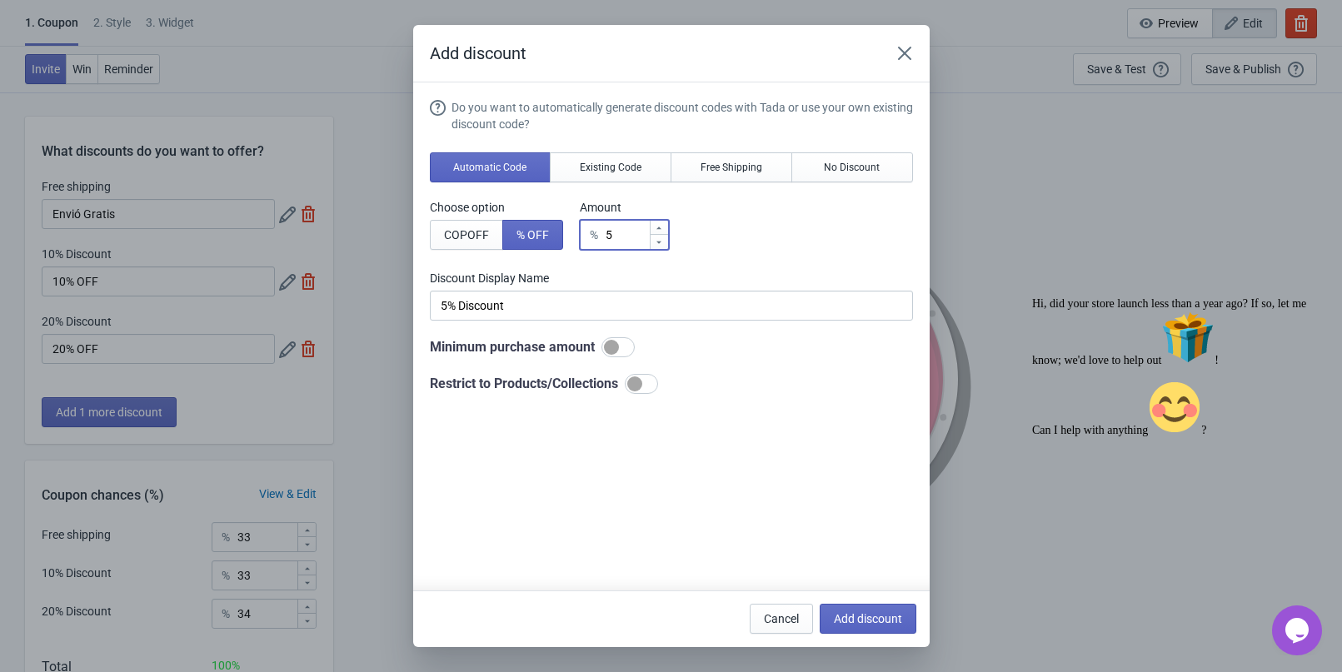
drag, startPoint x: 609, startPoint y: 226, endPoint x: 594, endPoint y: 226, distance: 15.0
click at [594, 226] on div "% 5" at bounding box center [624, 235] width 89 height 30
type input "30"
type input "30% Discount"
type input "30"
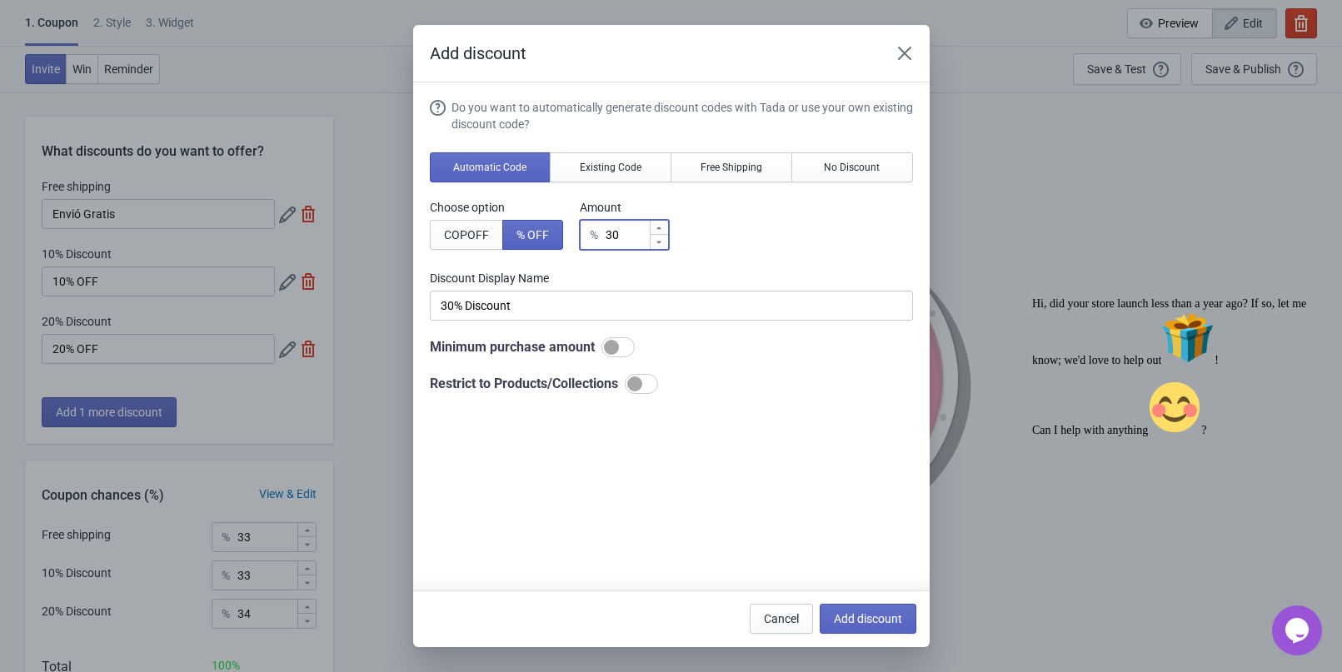
click at [523, 290] on div "Discount Display Name 30% Discount" at bounding box center [671, 295] width 483 height 51
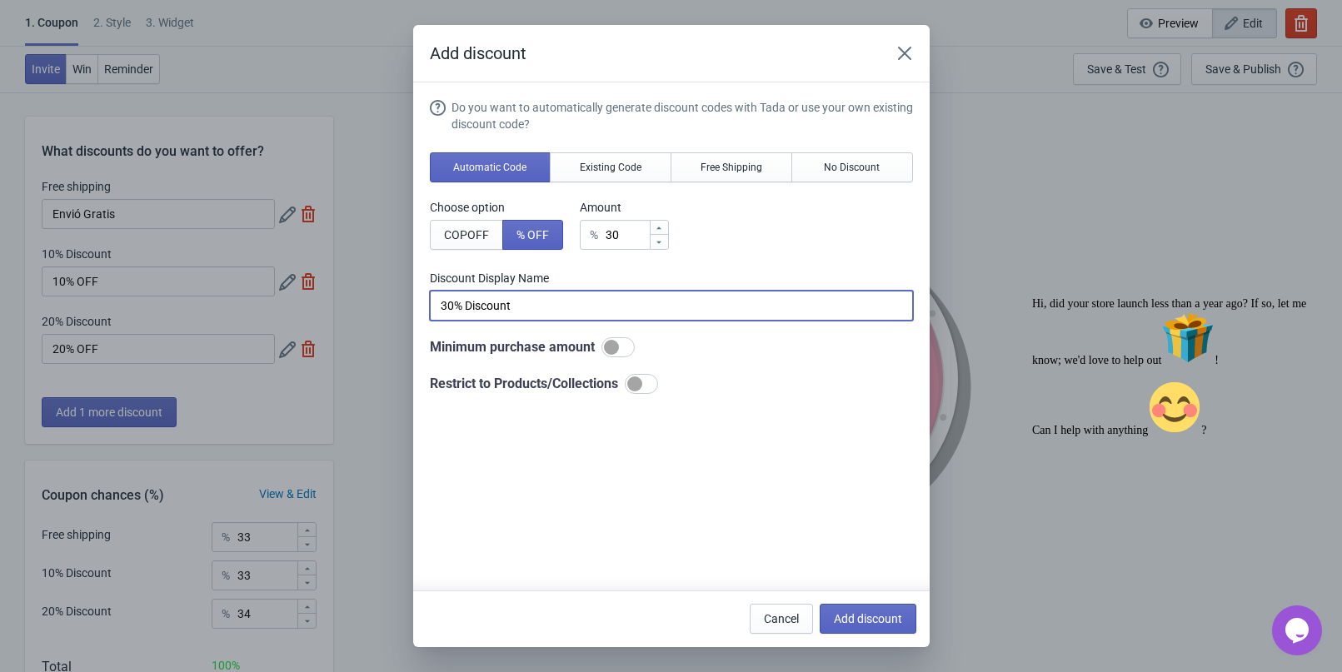
drag, startPoint x: 523, startPoint y: 302, endPoint x: 466, endPoint y: 302, distance: 56.6
click at [466, 302] on input "30% Discount" at bounding box center [671, 306] width 483 height 30
type input "30% OFF"
click at [845, 614] on span "Add discount" at bounding box center [868, 618] width 68 height 13
type input "25"
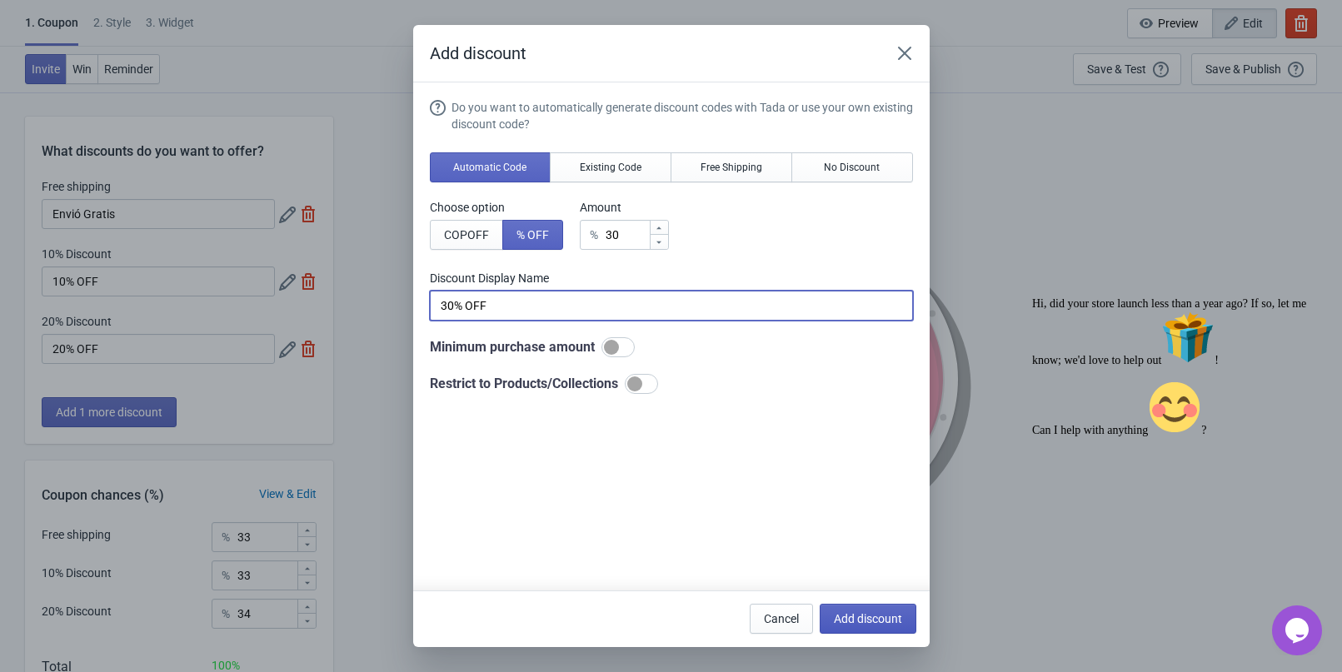
type input "25"
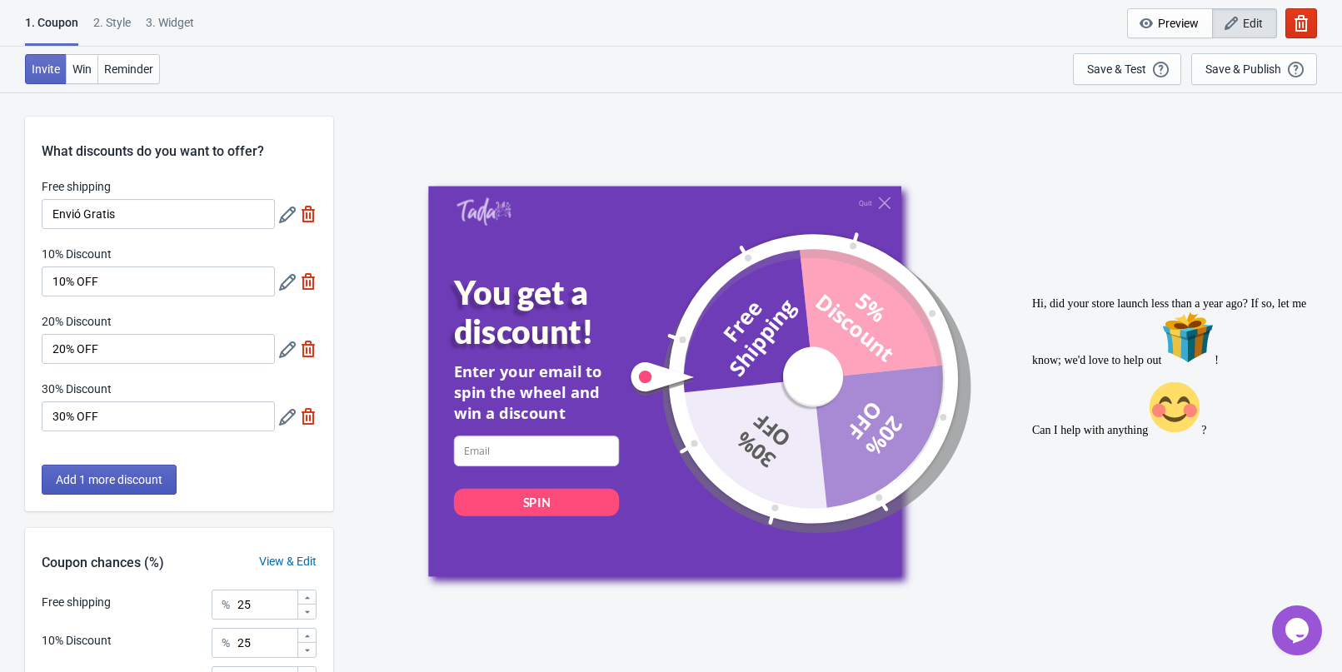
click at [129, 476] on span "Add 1 more discount" at bounding box center [109, 479] width 107 height 13
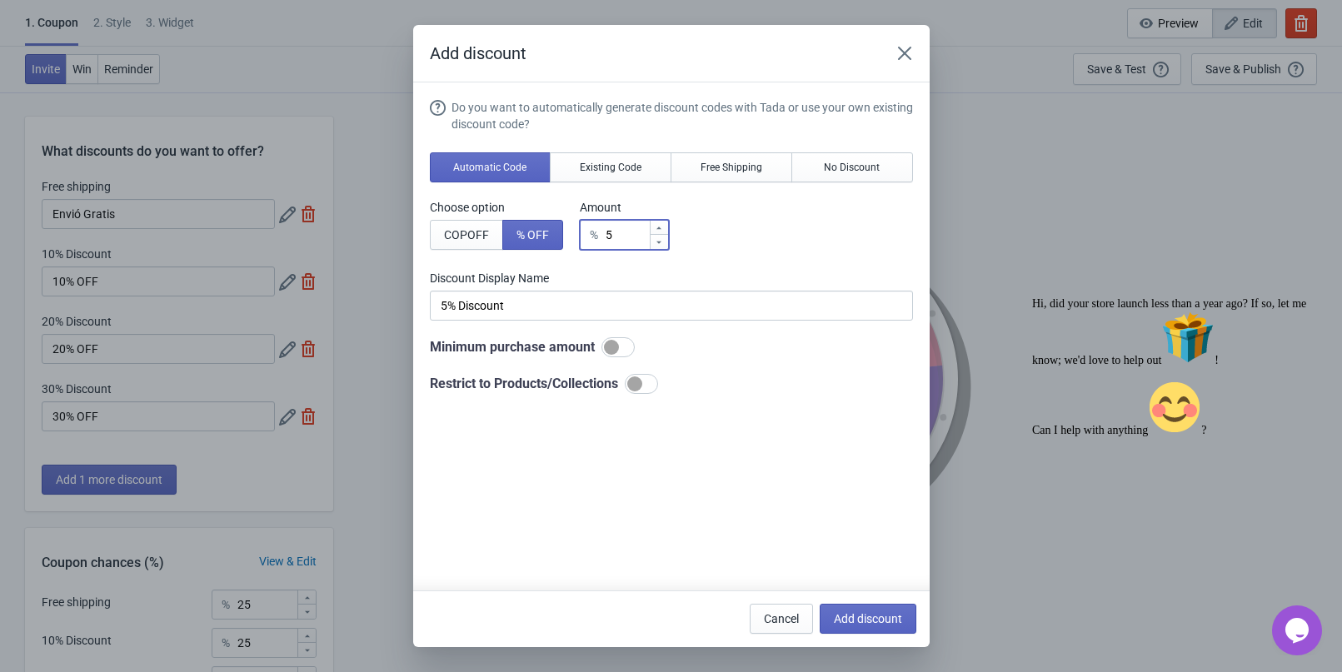
click at [610, 242] on input "5" at bounding box center [627, 235] width 44 height 30
drag, startPoint x: 620, startPoint y: 242, endPoint x: 589, endPoint y: 242, distance: 30.8
click at [589, 242] on div "% 5" at bounding box center [624, 235] width 89 height 30
type input "4"
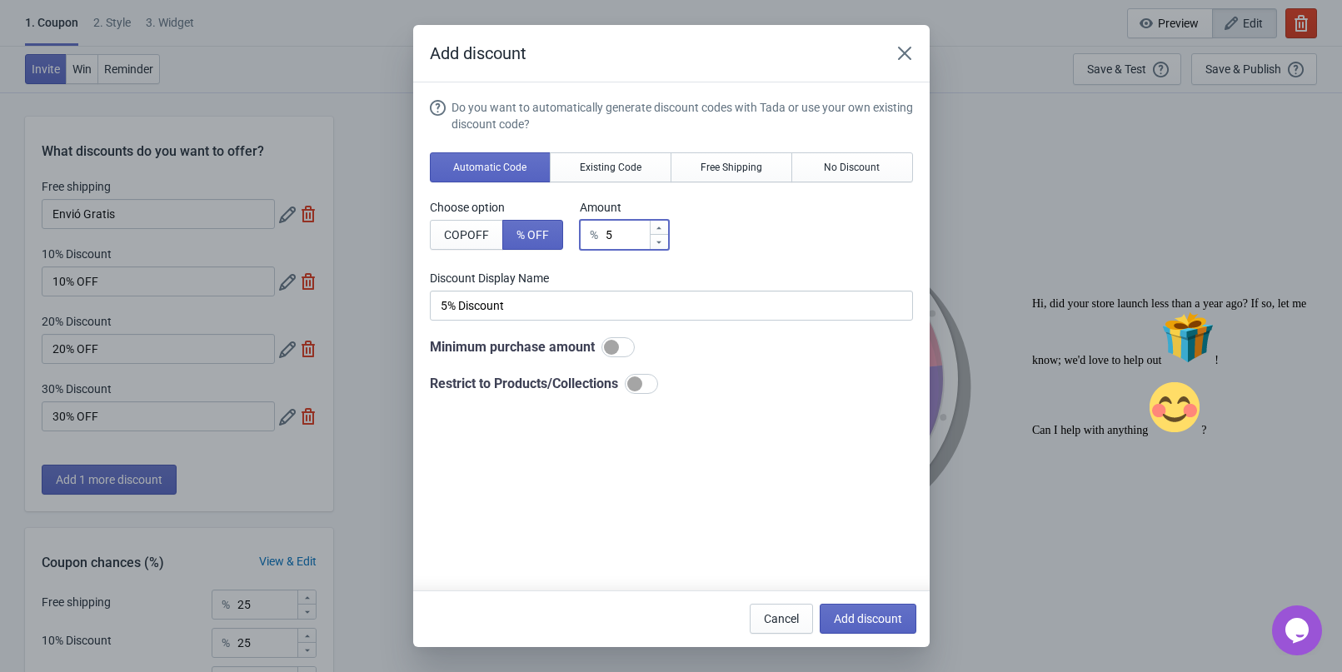
type input "4% Discount"
type input "40"
type input "40% Discount"
type input "40"
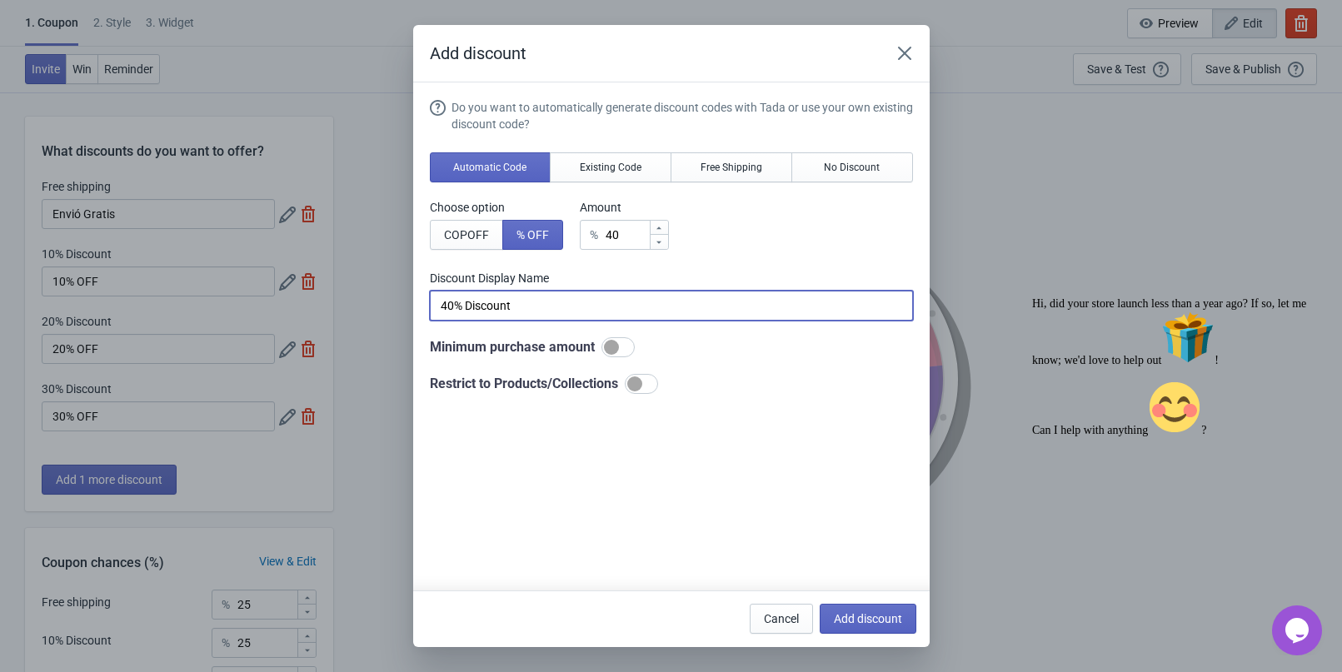
drag, startPoint x: 469, startPoint y: 308, endPoint x: 530, endPoint y: 308, distance: 61.6
click at [530, 308] on input "40% Discount" at bounding box center [671, 306] width 483 height 30
type input "40% OFF"
click at [877, 608] on button "Add discount" at bounding box center [867, 619] width 97 height 30
type input "20"
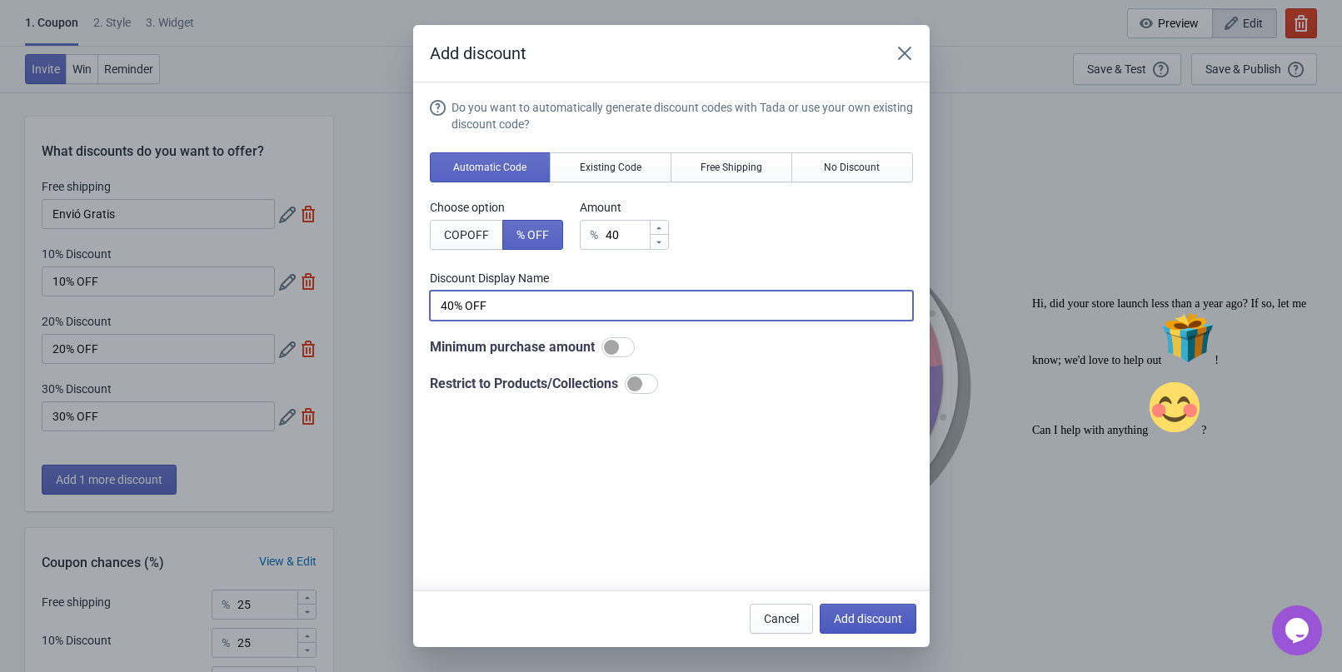
type input "20"
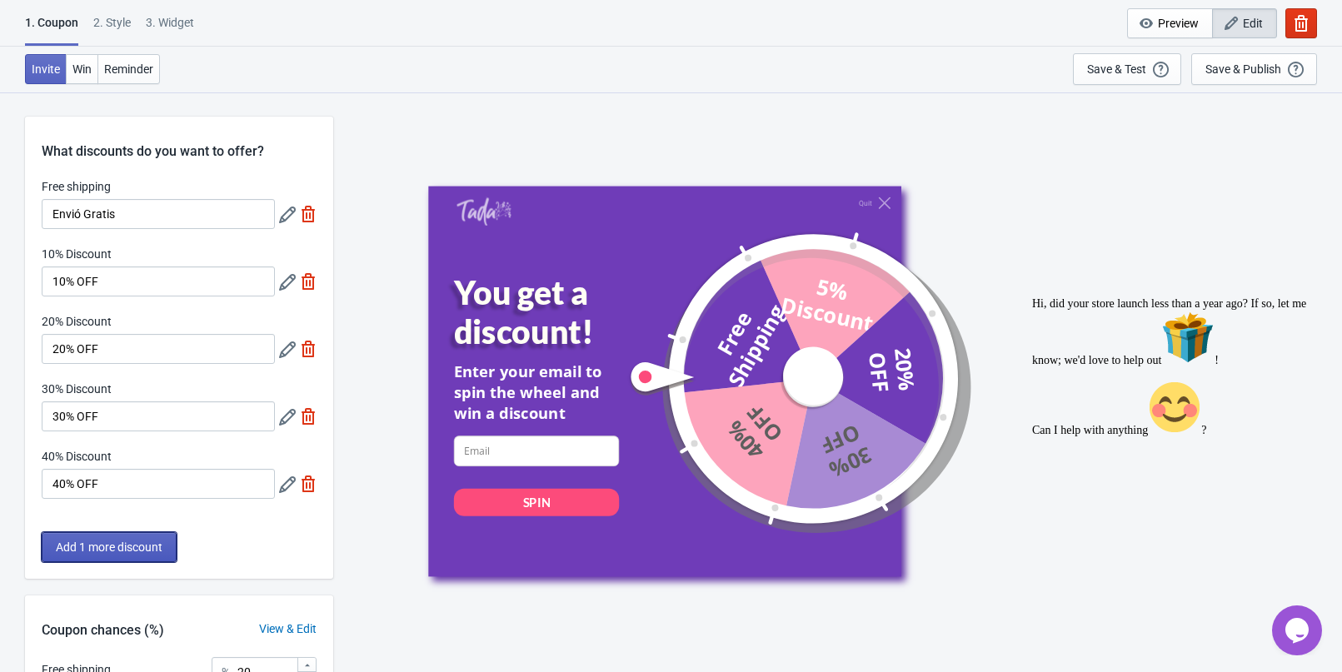
click at [121, 541] on span "Add 1 more discount" at bounding box center [109, 546] width 107 height 13
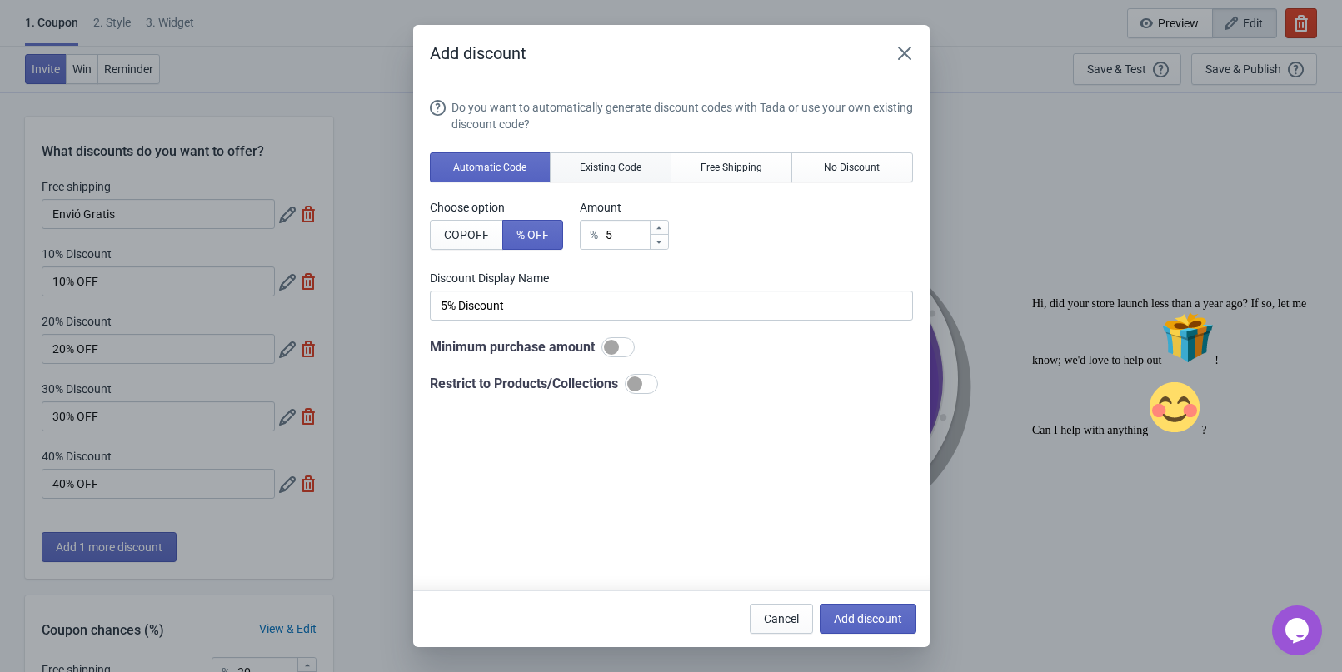
click at [641, 167] on button "Existing Code" at bounding box center [611, 167] width 122 height 30
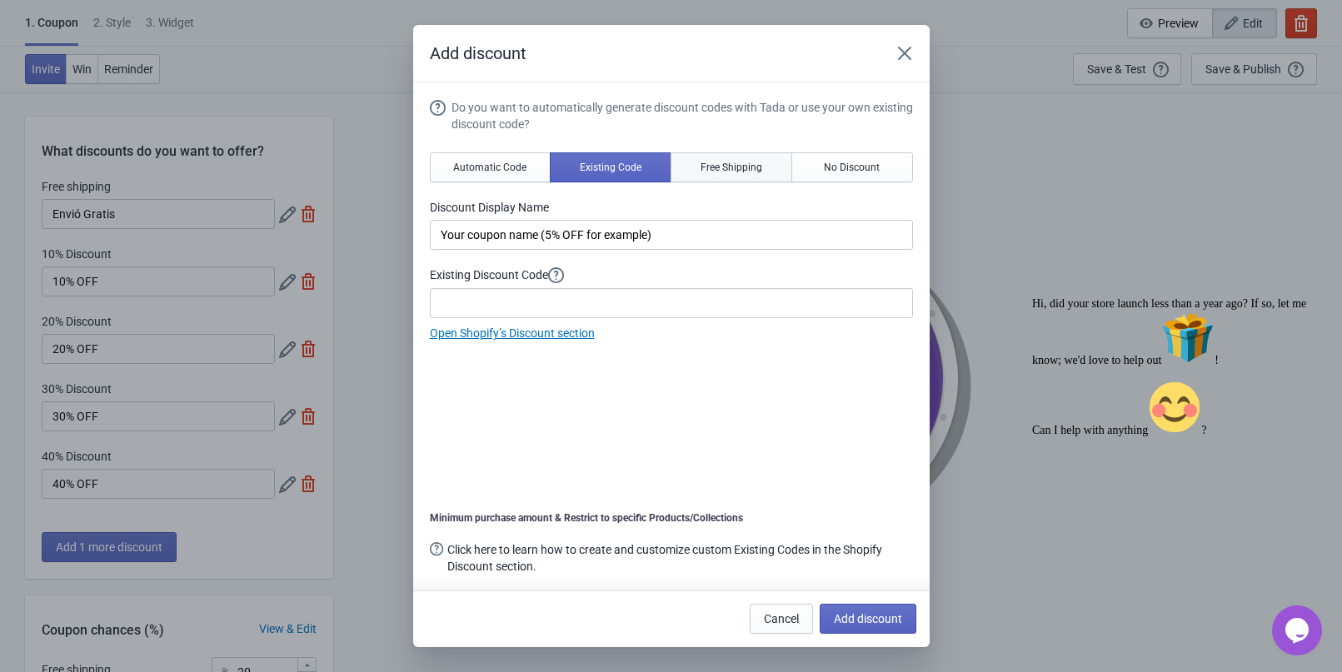
click at [692, 167] on button "Free Shipping" at bounding box center [731, 167] width 122 height 30
type input "Free Shipping"
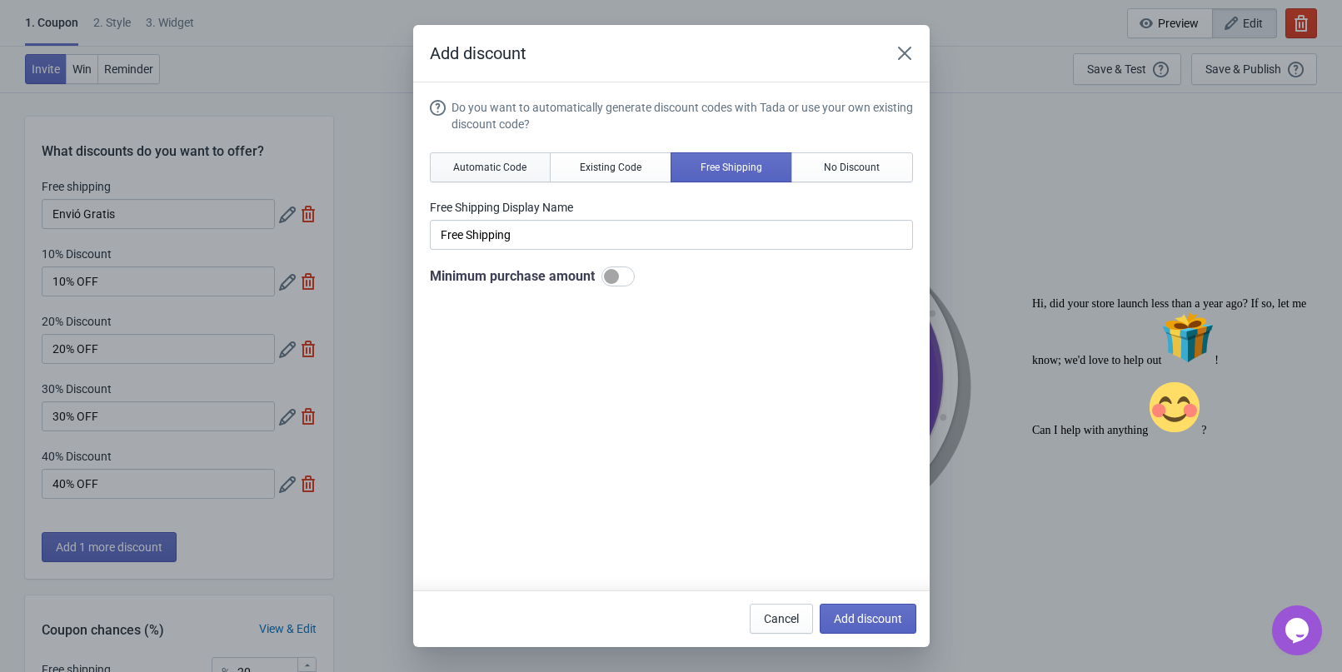
click at [516, 175] on button "Automatic Code" at bounding box center [491, 167] width 122 height 30
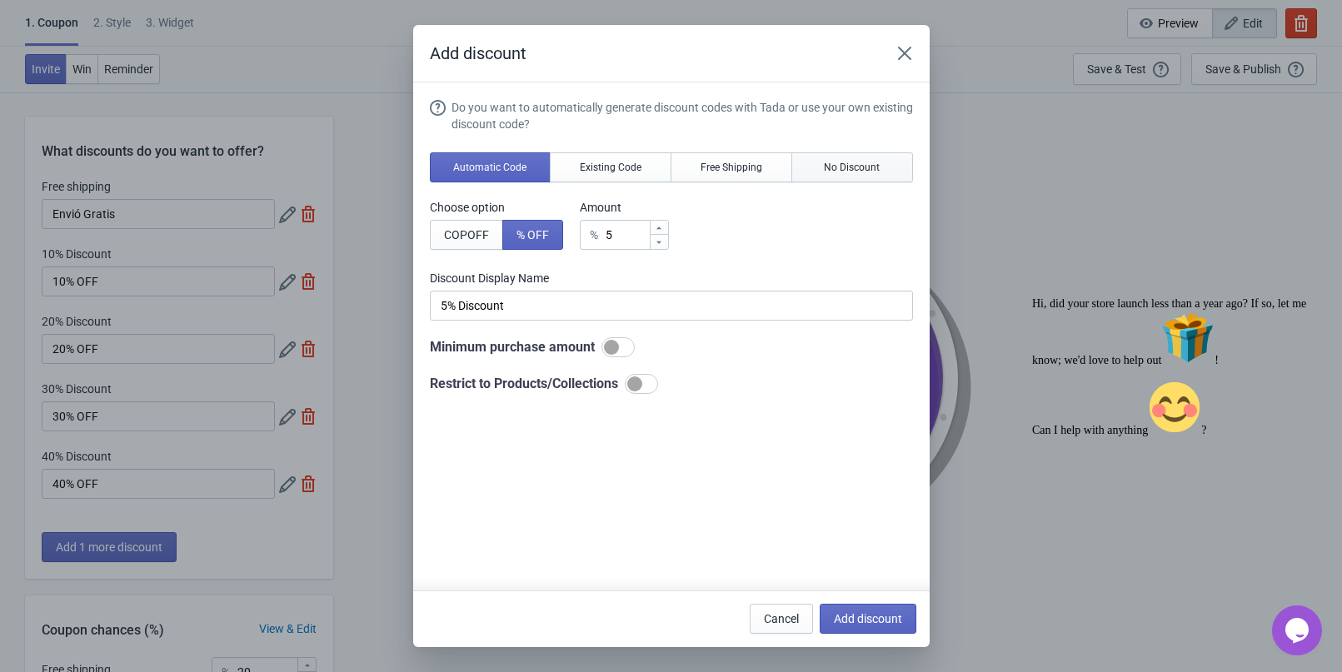
click at [827, 162] on span "No Discount" at bounding box center [852, 167] width 56 height 13
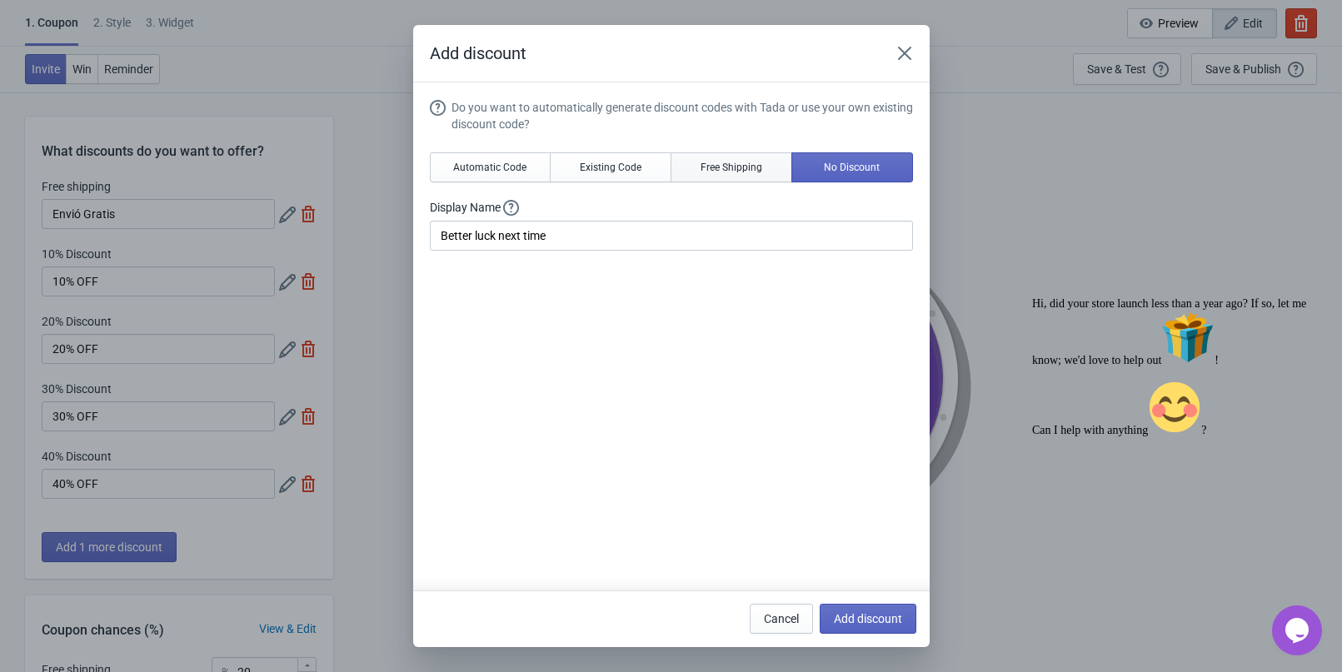
click at [759, 168] on button "Free Shipping" at bounding box center [731, 167] width 122 height 30
type input "Free Shipping"
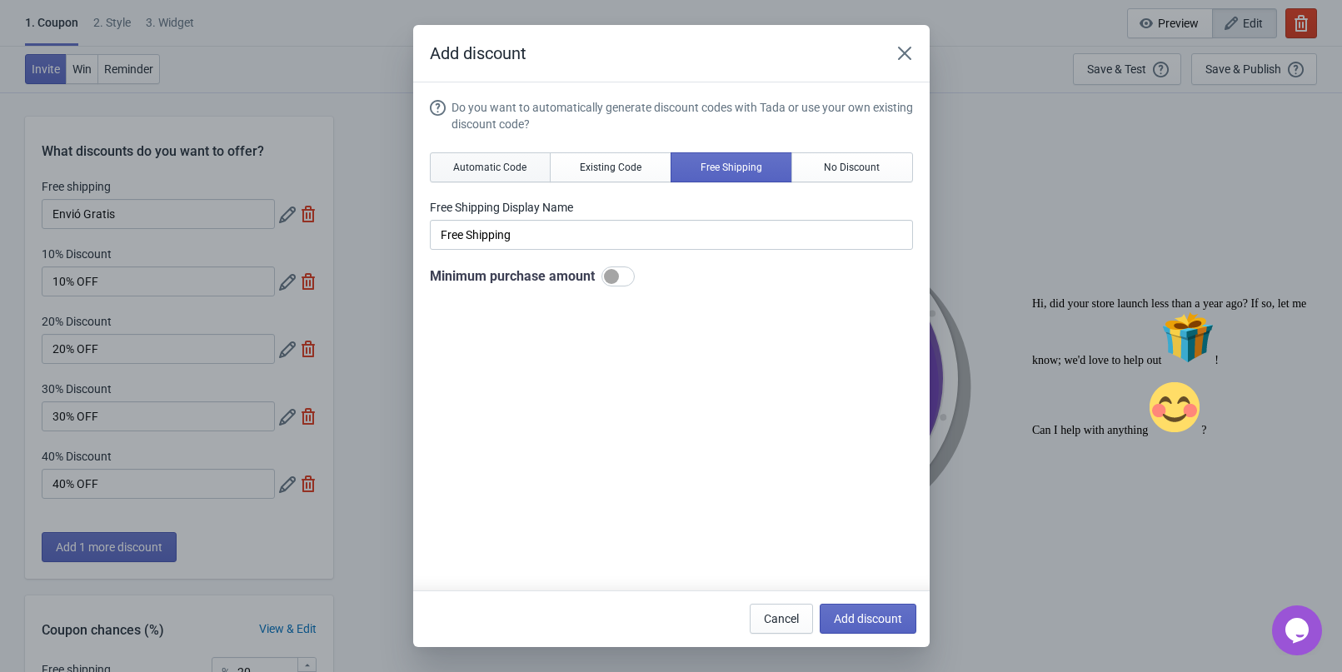
click at [481, 157] on button "Automatic Code" at bounding box center [491, 167] width 122 height 30
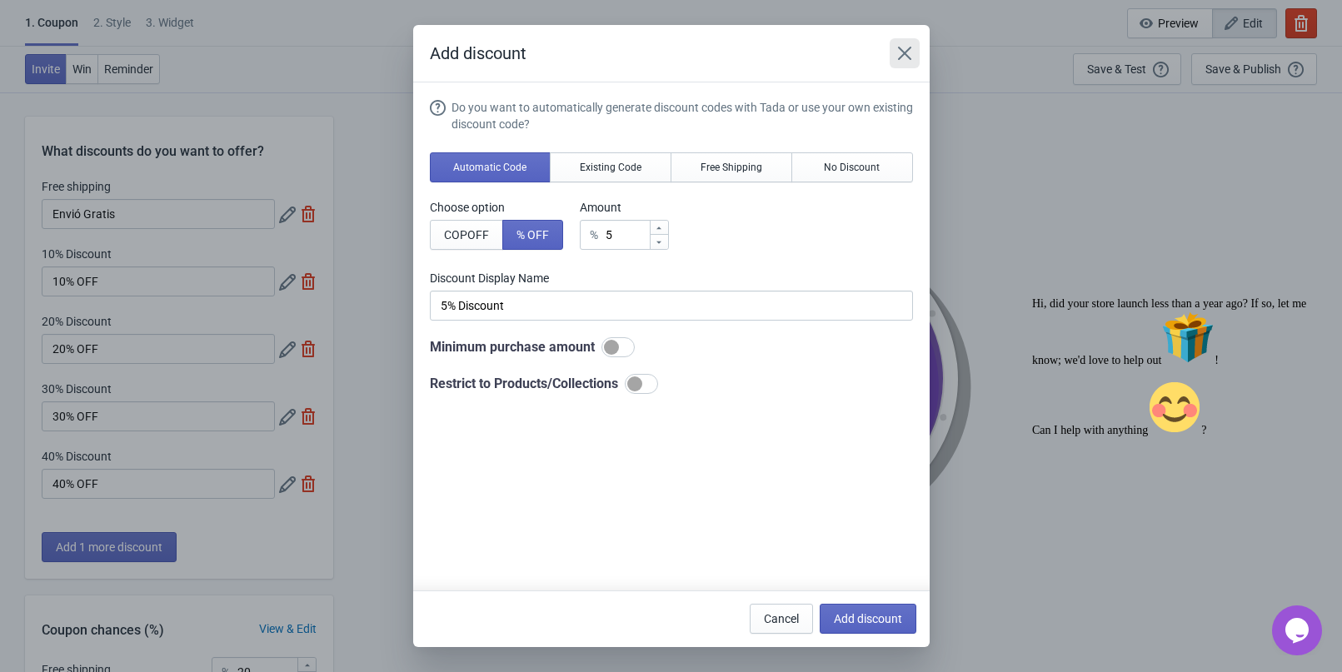
click at [897, 51] on icon "Close" at bounding box center [904, 53] width 17 height 17
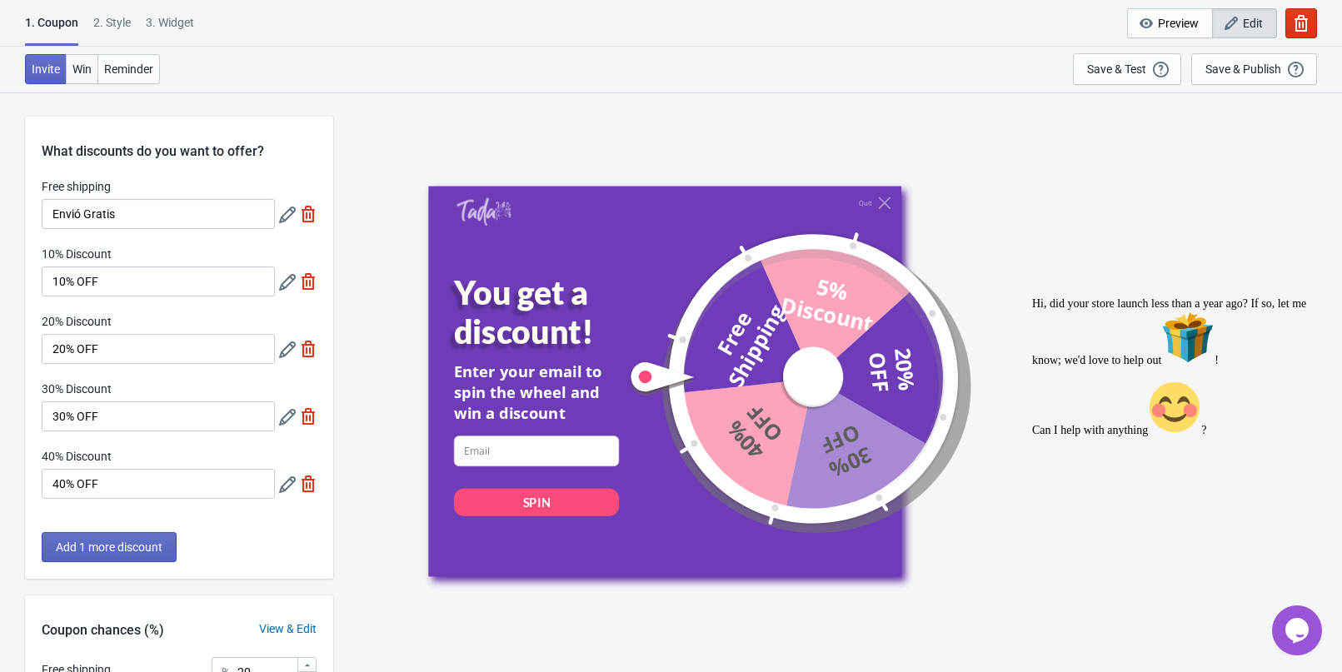
click at [81, 78] on button "Win" at bounding box center [82, 69] width 32 height 30
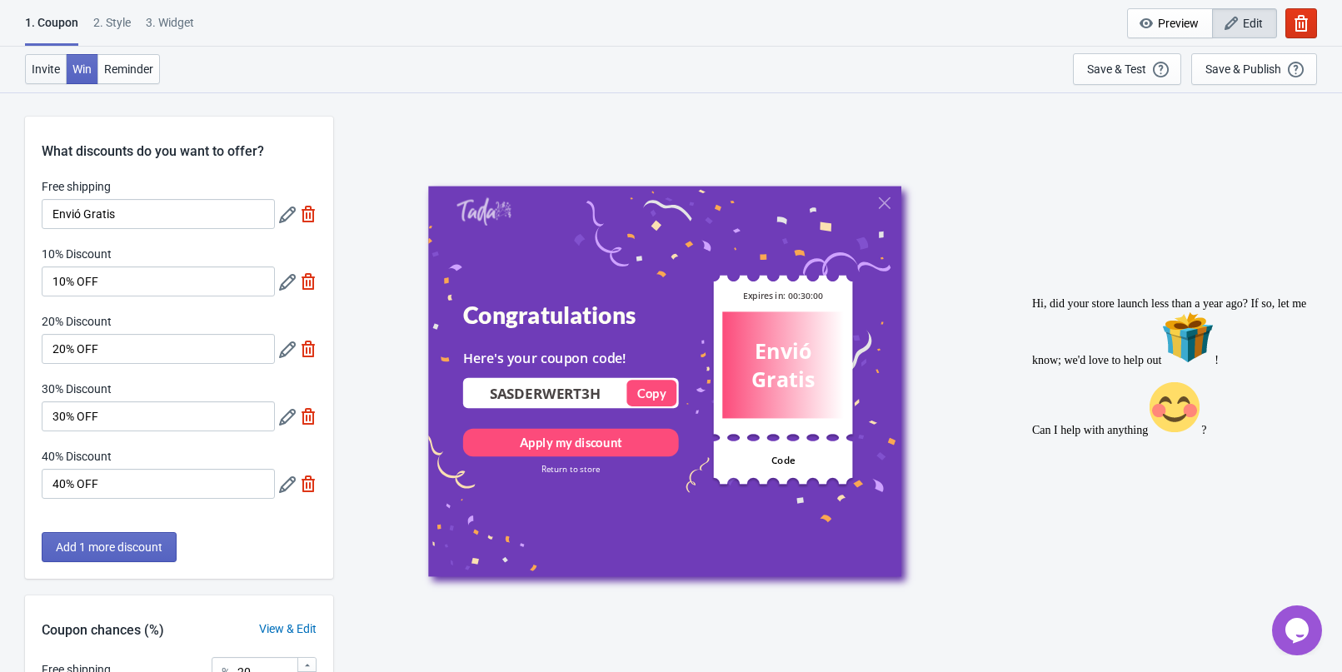
click at [42, 78] on button "Invite" at bounding box center [46, 69] width 42 height 30
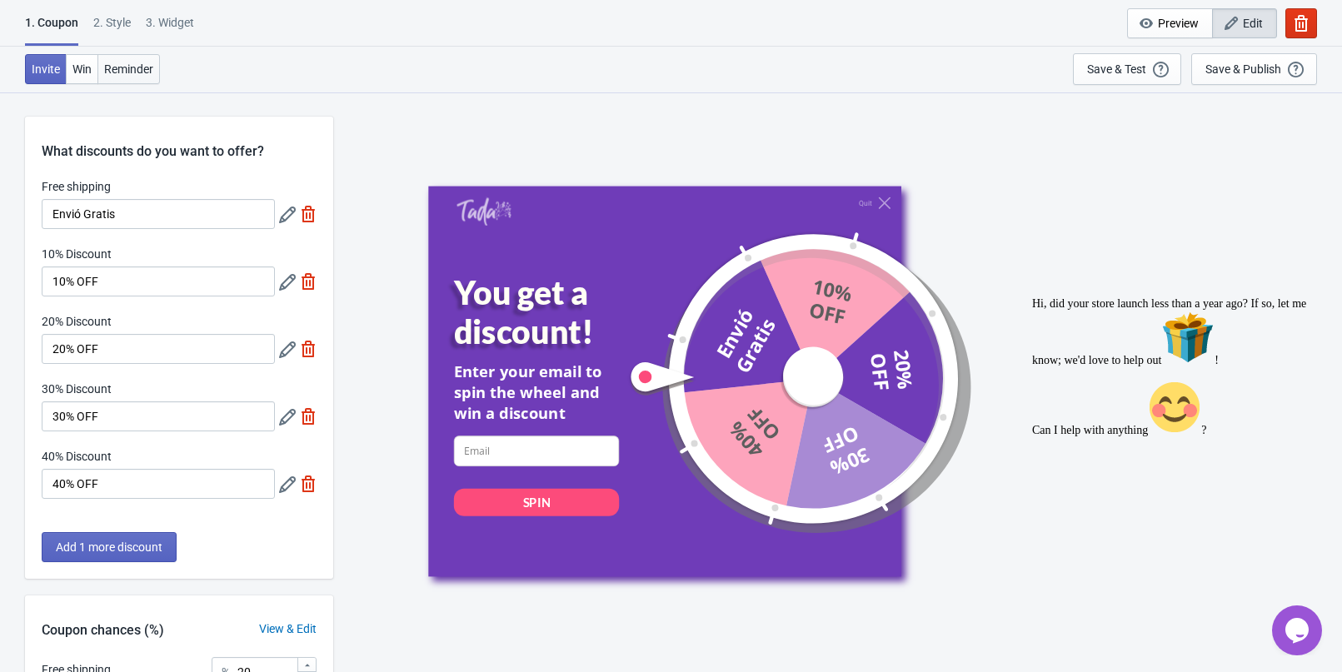
click at [135, 79] on button "Reminder" at bounding box center [128, 69] width 62 height 30
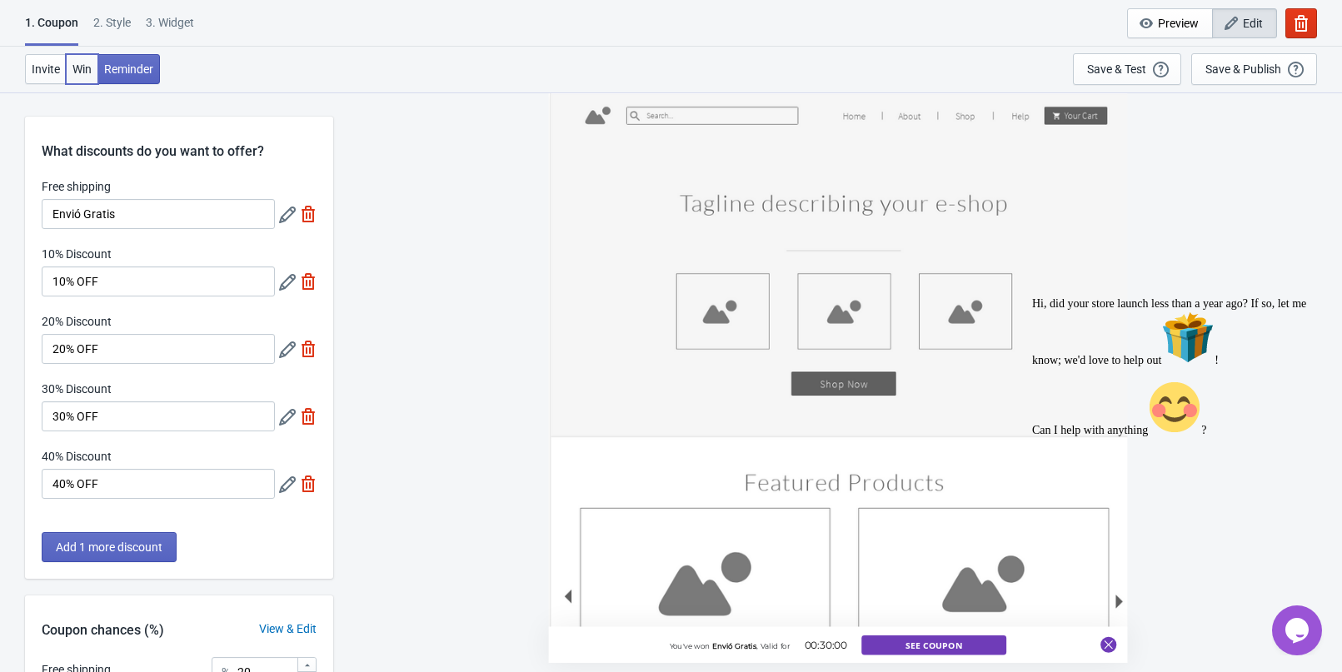
click at [76, 67] on span "Win" at bounding box center [81, 68] width 19 height 13
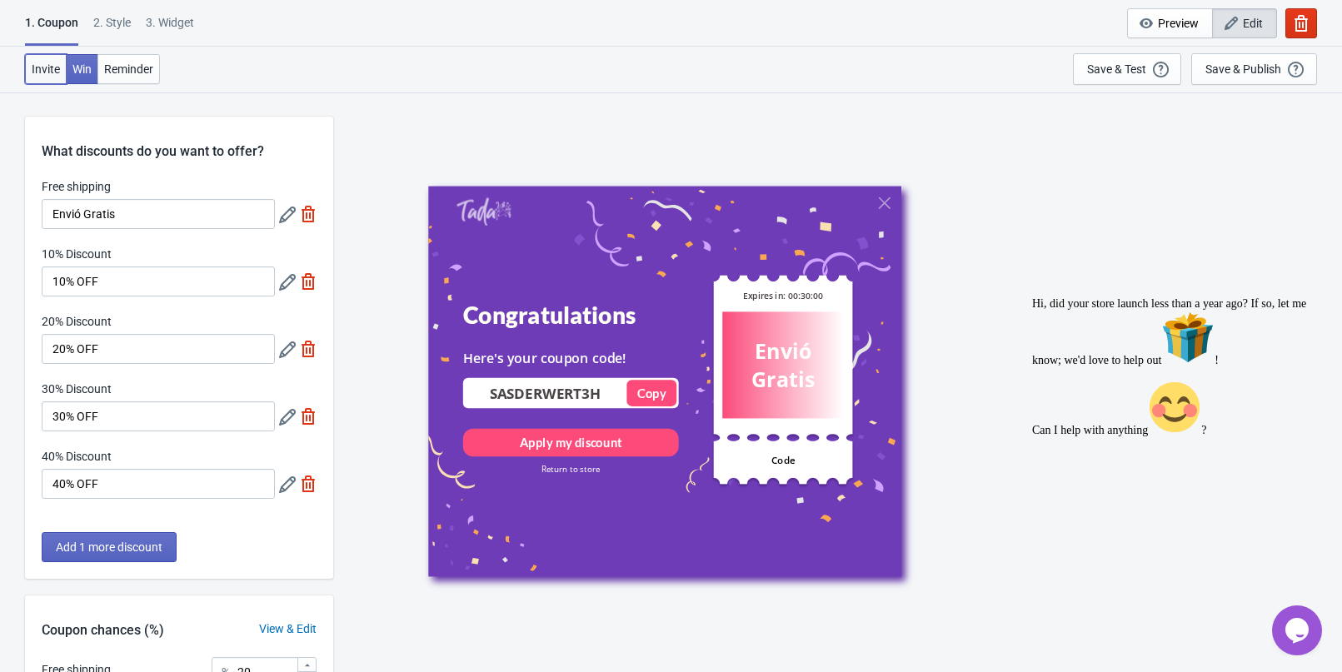
click at [52, 82] on button "Invite" at bounding box center [46, 69] width 42 height 30
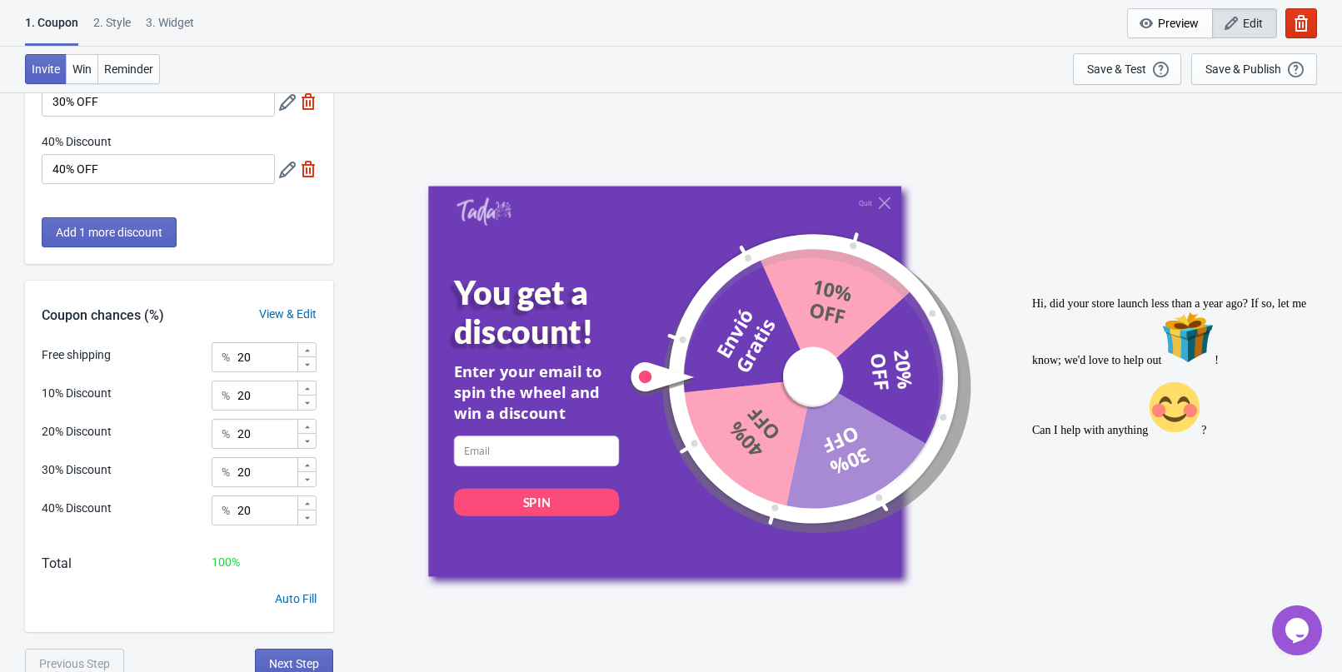
scroll to position [321, 0]
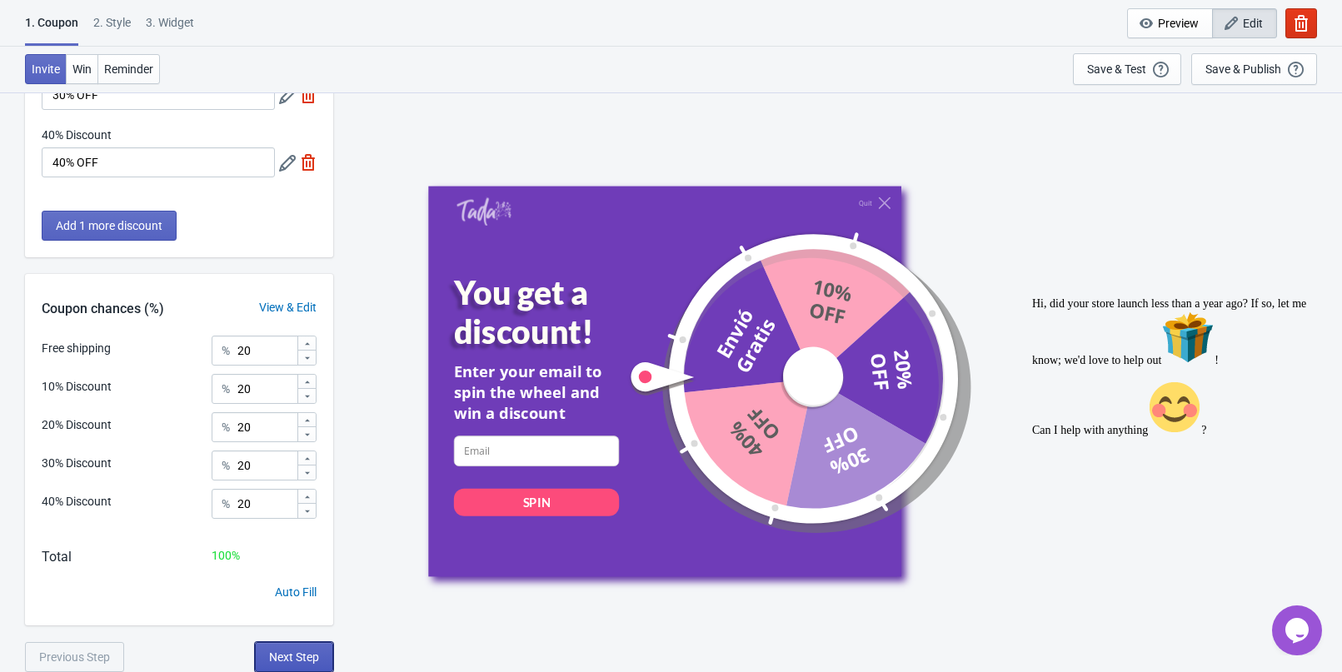
click at [311, 649] on button "Next Step" at bounding box center [294, 657] width 78 height 30
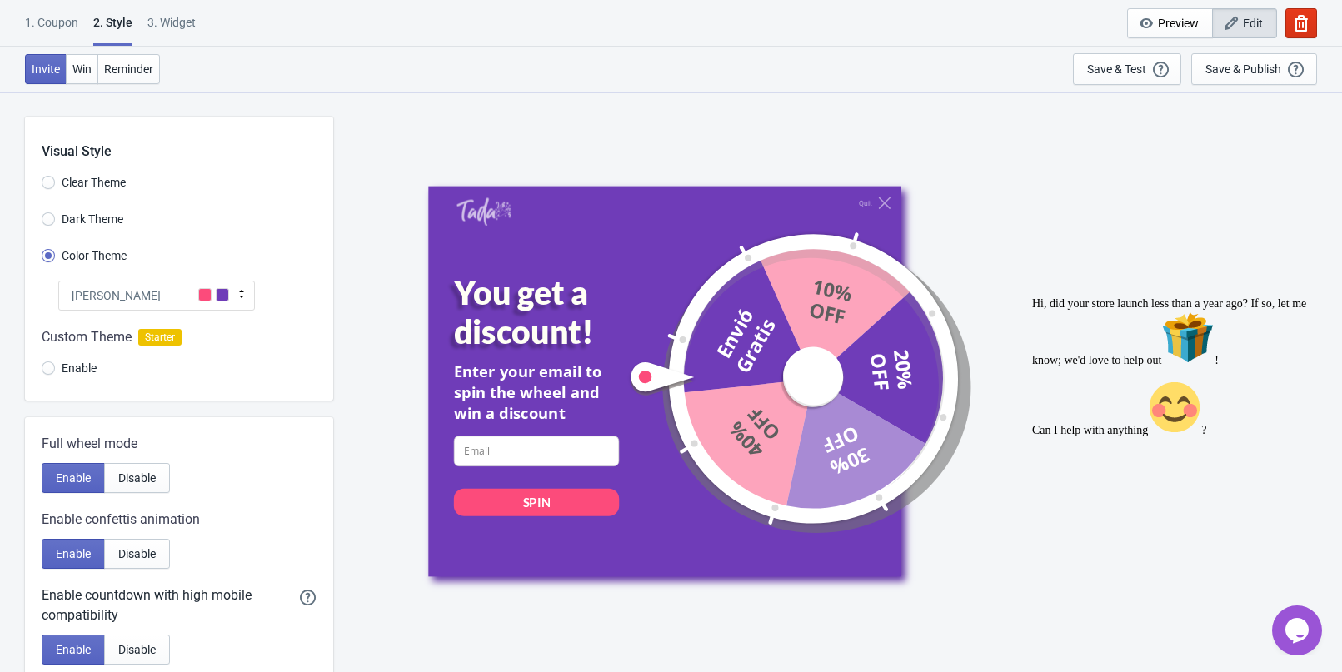
click at [159, 293] on div "[PERSON_NAME]" at bounding box center [156, 296] width 197 height 30
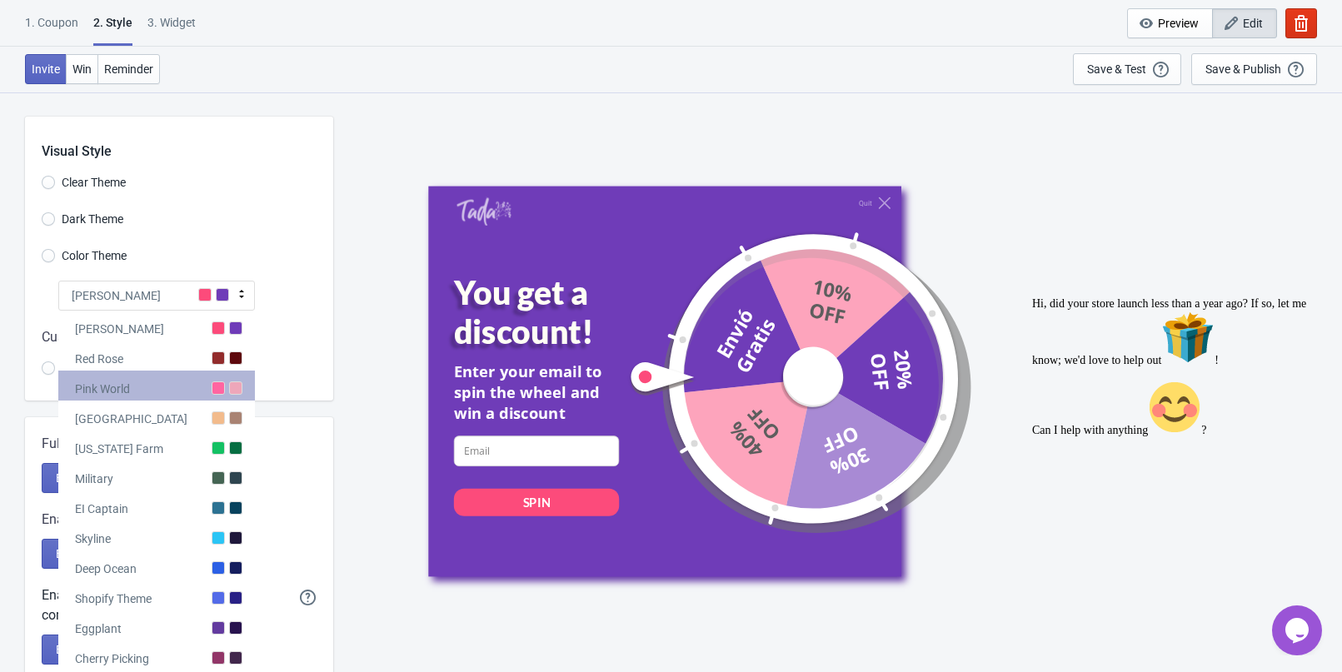
click at [167, 391] on div "Pink World" at bounding box center [156, 386] width 197 height 30
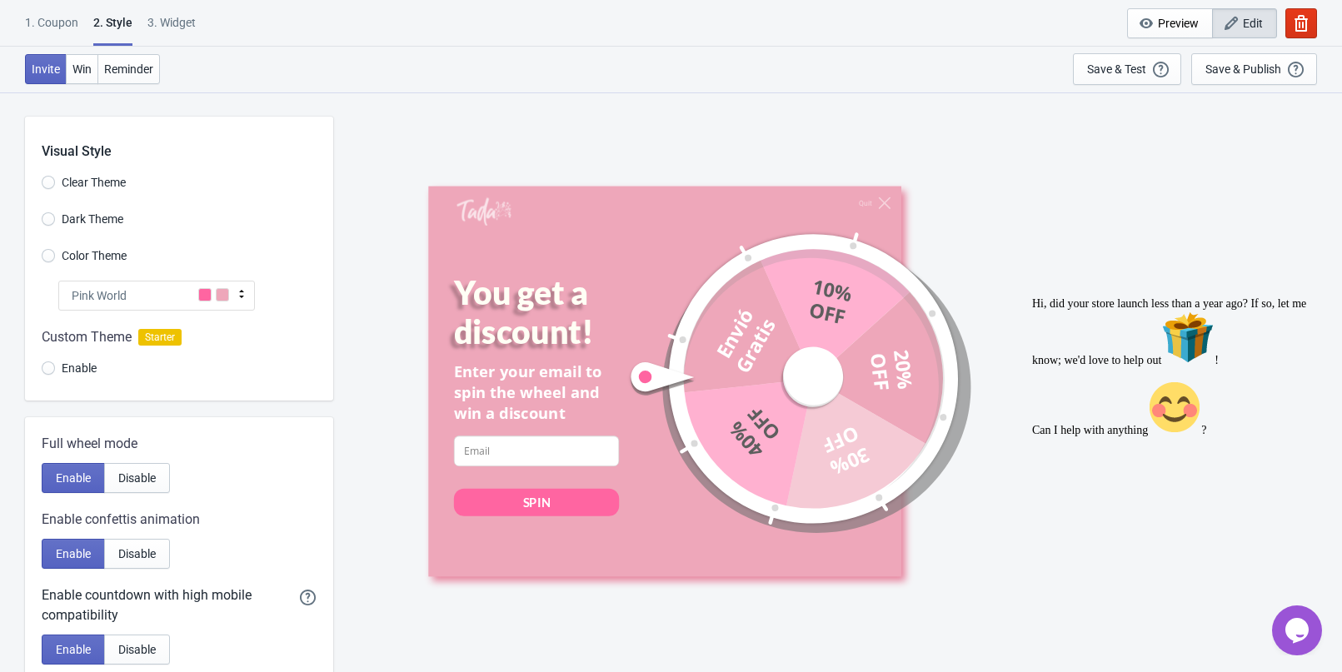
click at [112, 286] on div "Pink World" at bounding box center [156, 296] width 197 height 30
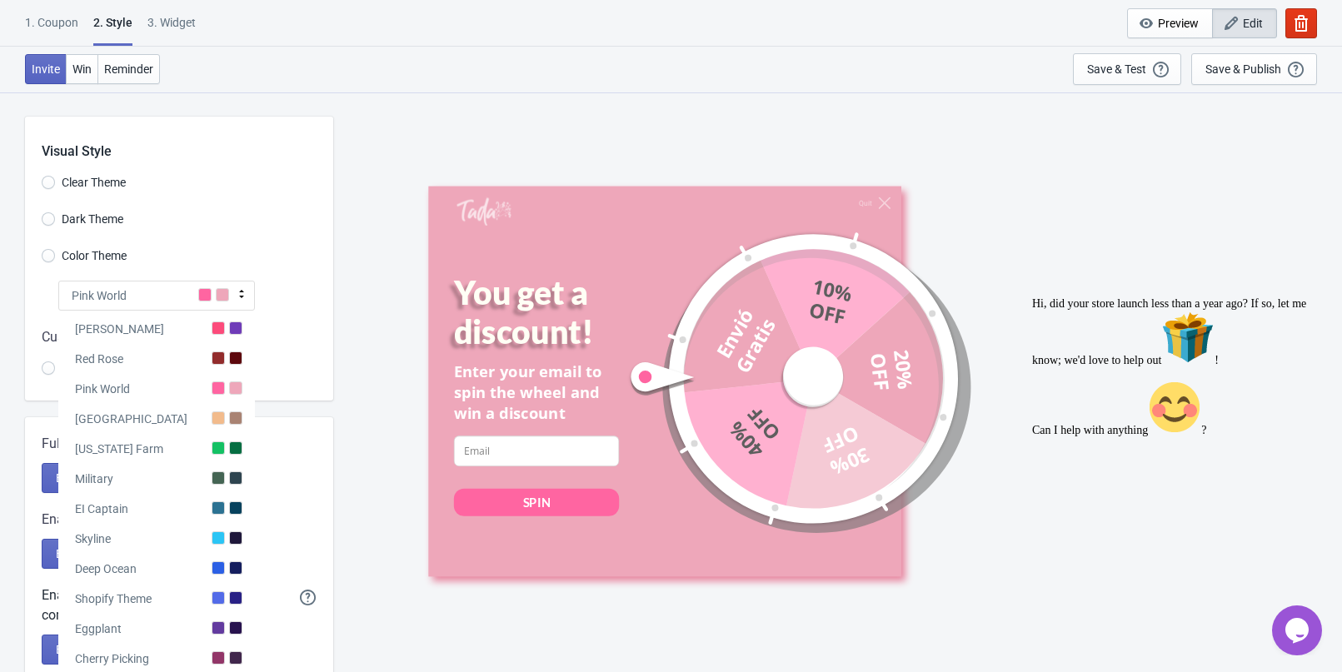
click at [112, 286] on div "Pink World" at bounding box center [156, 296] width 197 height 30
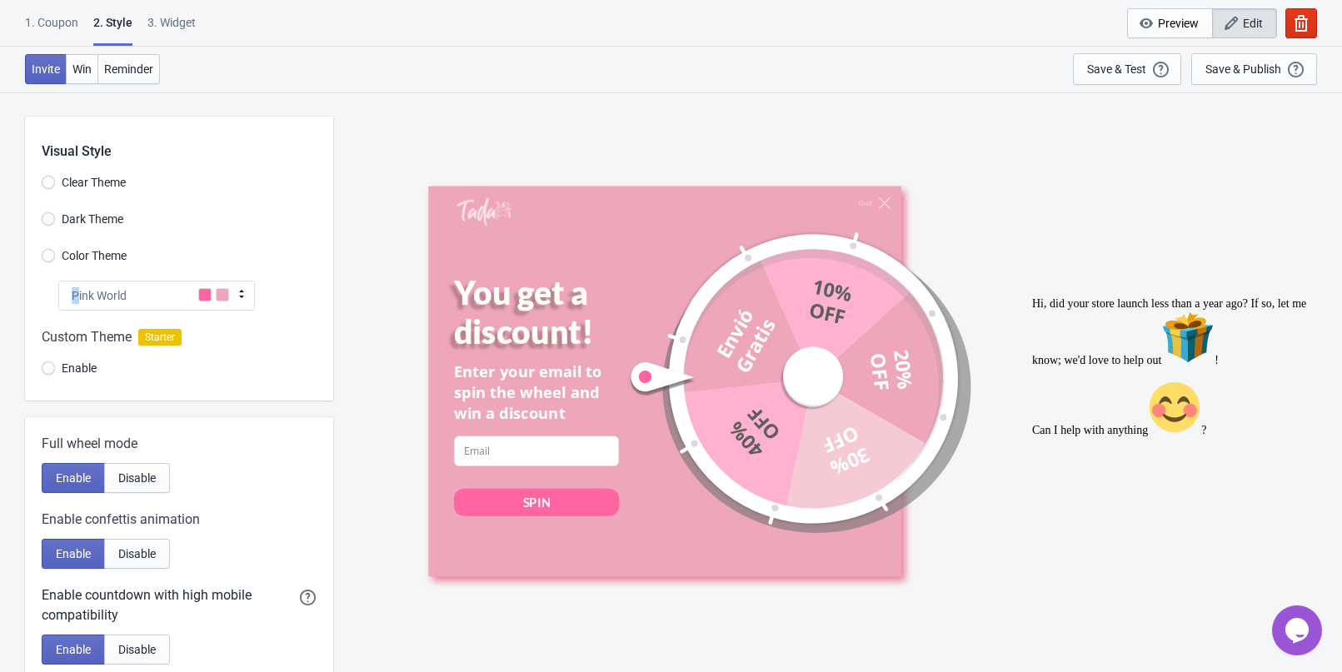
click at [112, 286] on div "Pink World" at bounding box center [156, 296] width 197 height 30
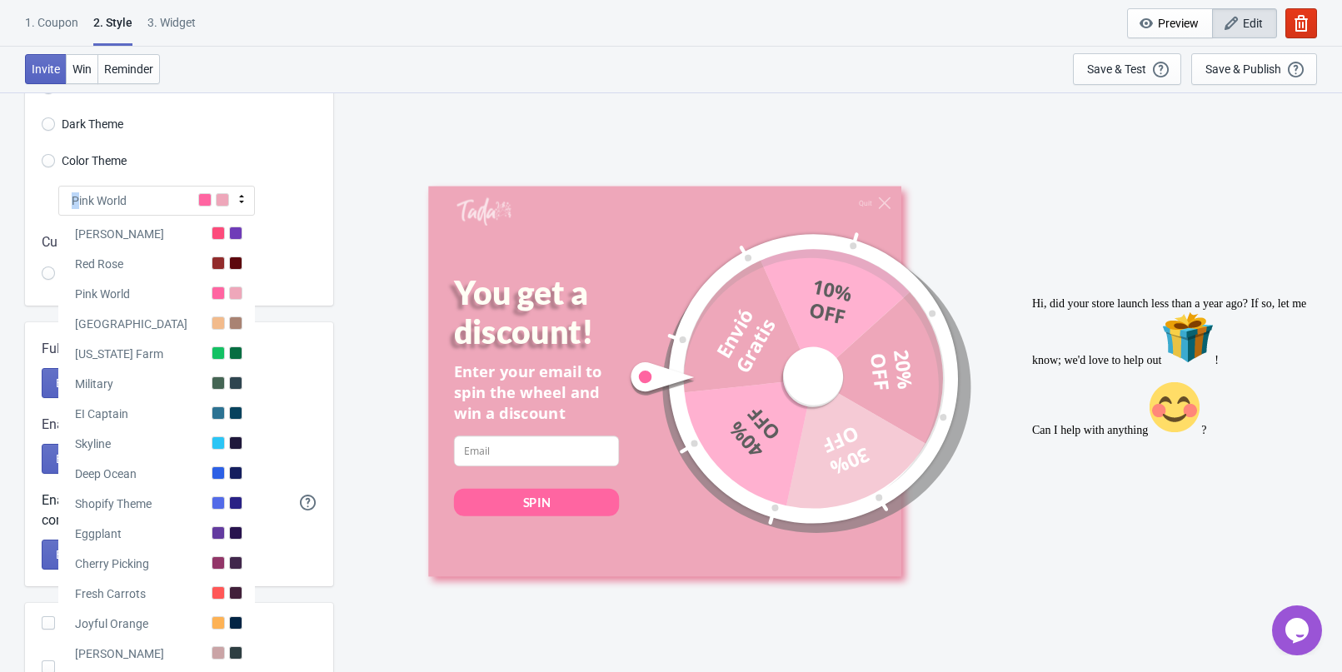
scroll to position [15, 0]
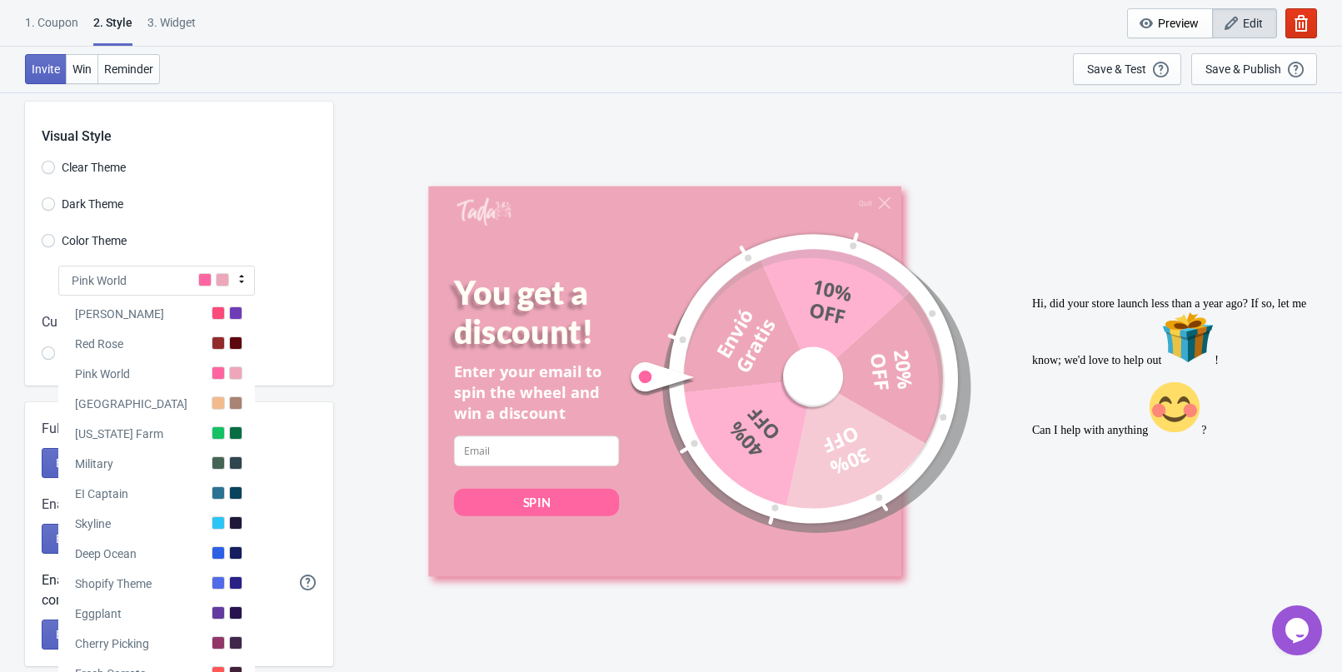
click at [359, 207] on div "Quit You get a discount! Enter your email to spin the wheel and win a discount …" at bounding box center [837, 382] width 992 height 580
click at [91, 245] on span "Color Theme" at bounding box center [94, 240] width 65 height 17
click at [55, 245] on input "Color Theme" at bounding box center [48, 249] width 13 height 30
click at [242, 276] on icon at bounding box center [241, 279] width 5 height 8
radio input "true"
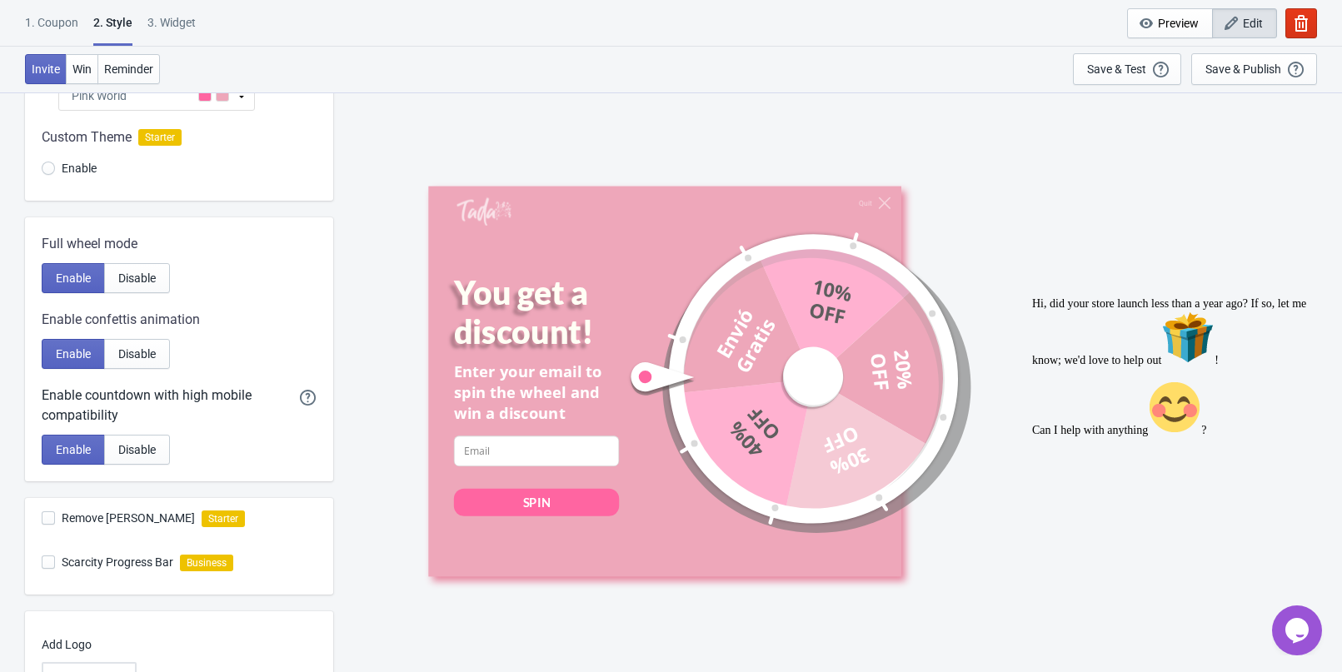
scroll to position [182, 0]
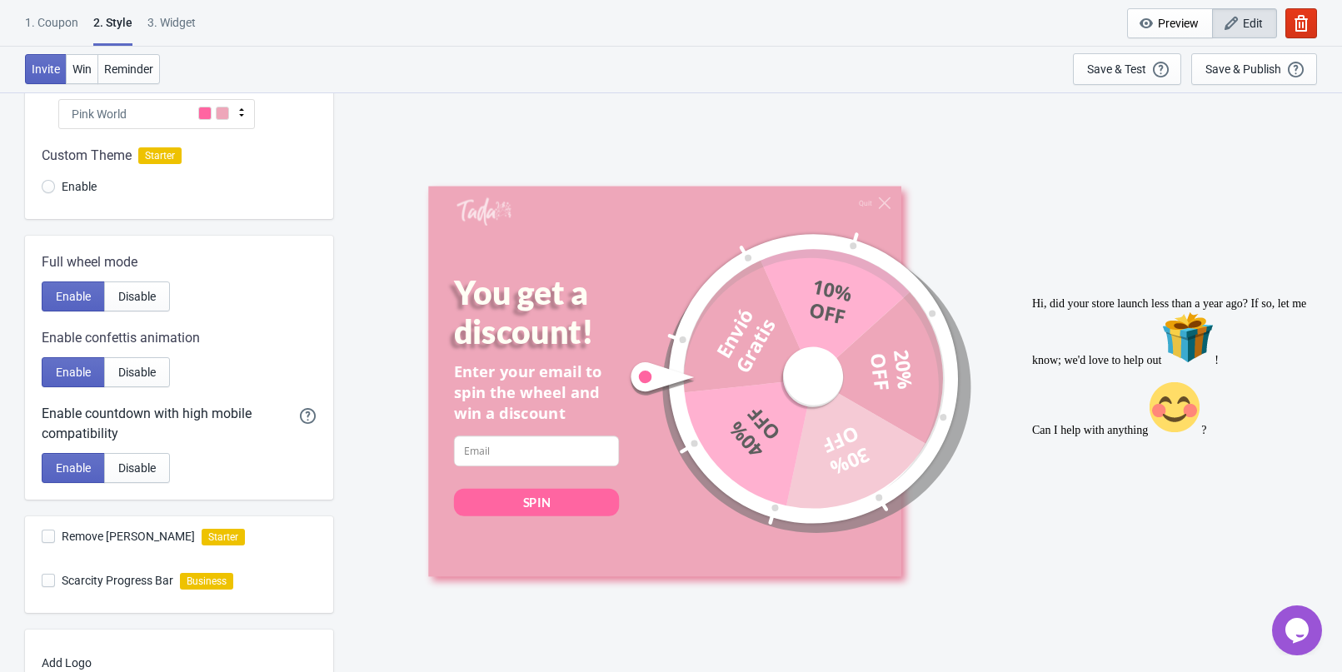
click at [54, 540] on span at bounding box center [48, 536] width 13 height 13
click at [42, 540] on input "Remove [PERSON_NAME]" at bounding box center [42, 545] width 1 height 30
checkbox input "false"
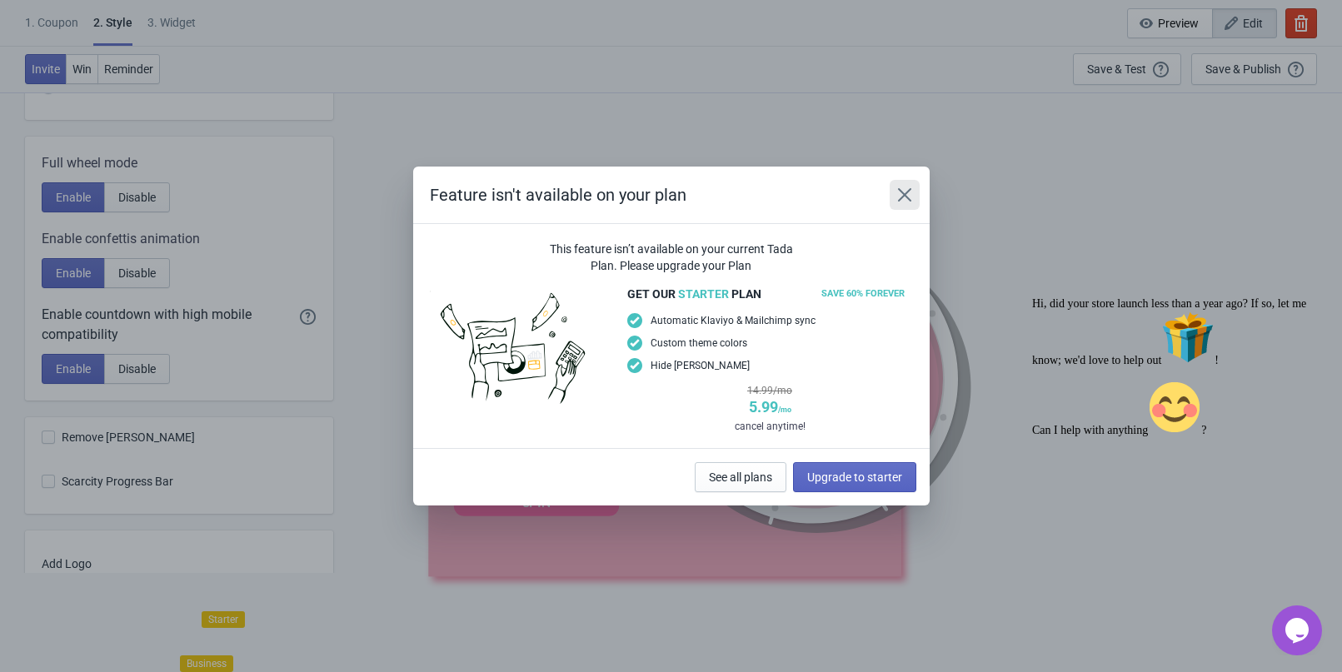
click at [901, 197] on icon "Close" at bounding box center [903, 194] width 13 height 13
radio input "true"
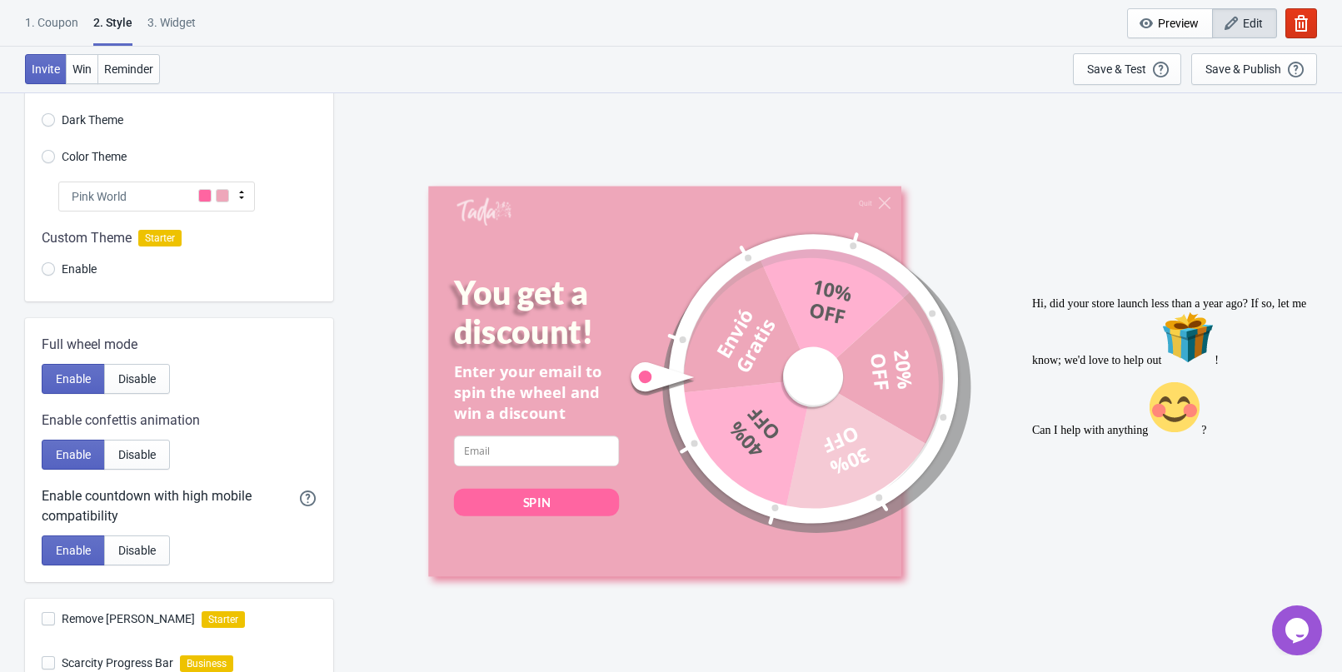
scroll to position [182, 0]
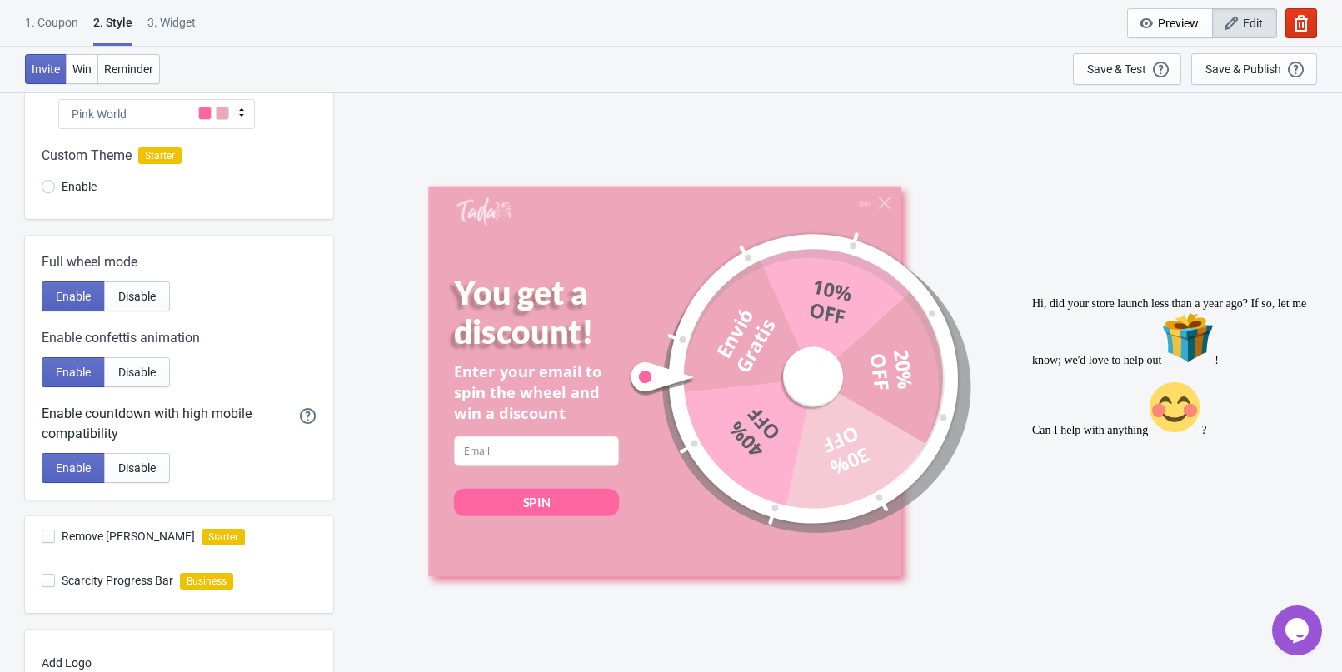
click at [191, 31] on div "3. Widget" at bounding box center [171, 28] width 48 height 29
select select "once"
select select "1"
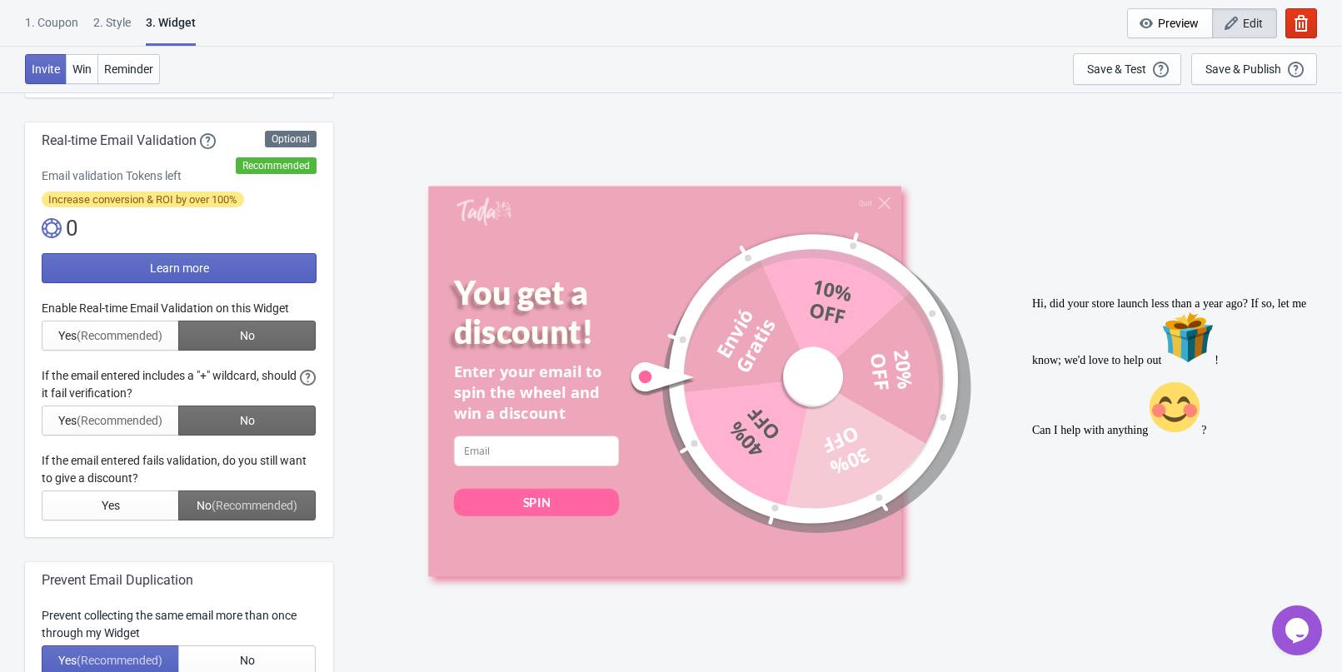
scroll to position [333, 0]
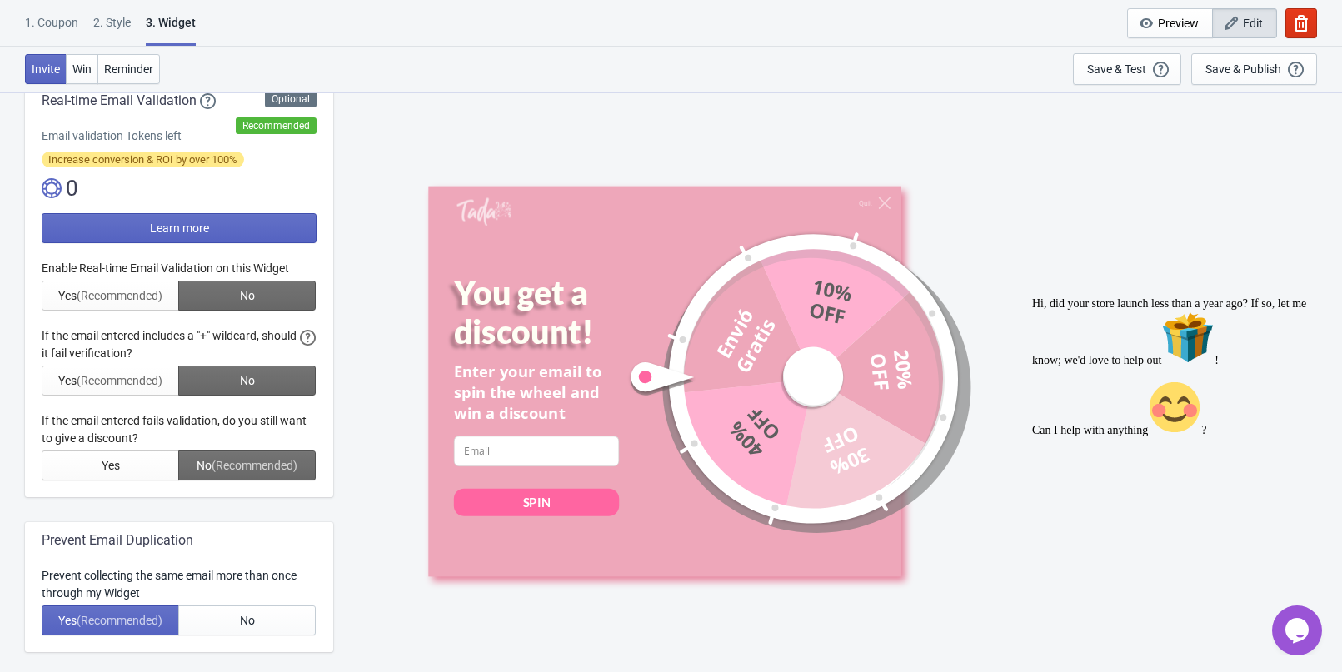
click at [142, 296] on div at bounding box center [179, 370] width 275 height 221
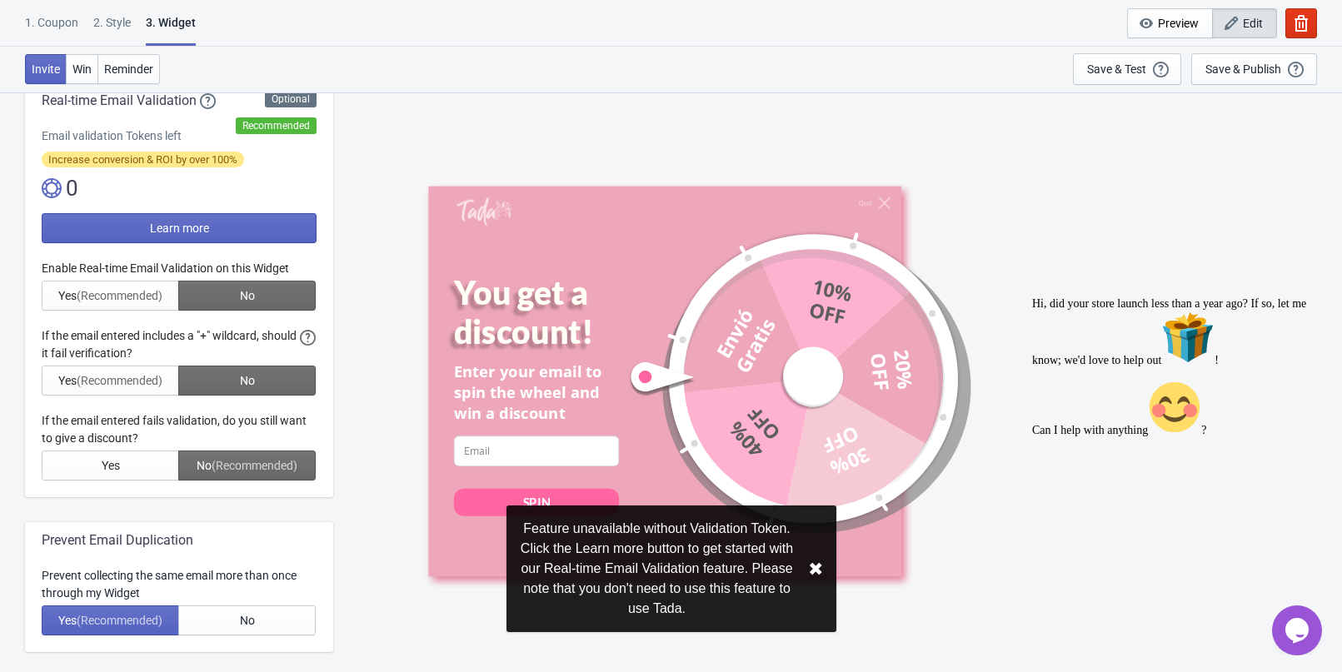
click at [812, 565] on button "✖︎" at bounding box center [815, 569] width 15 height 21
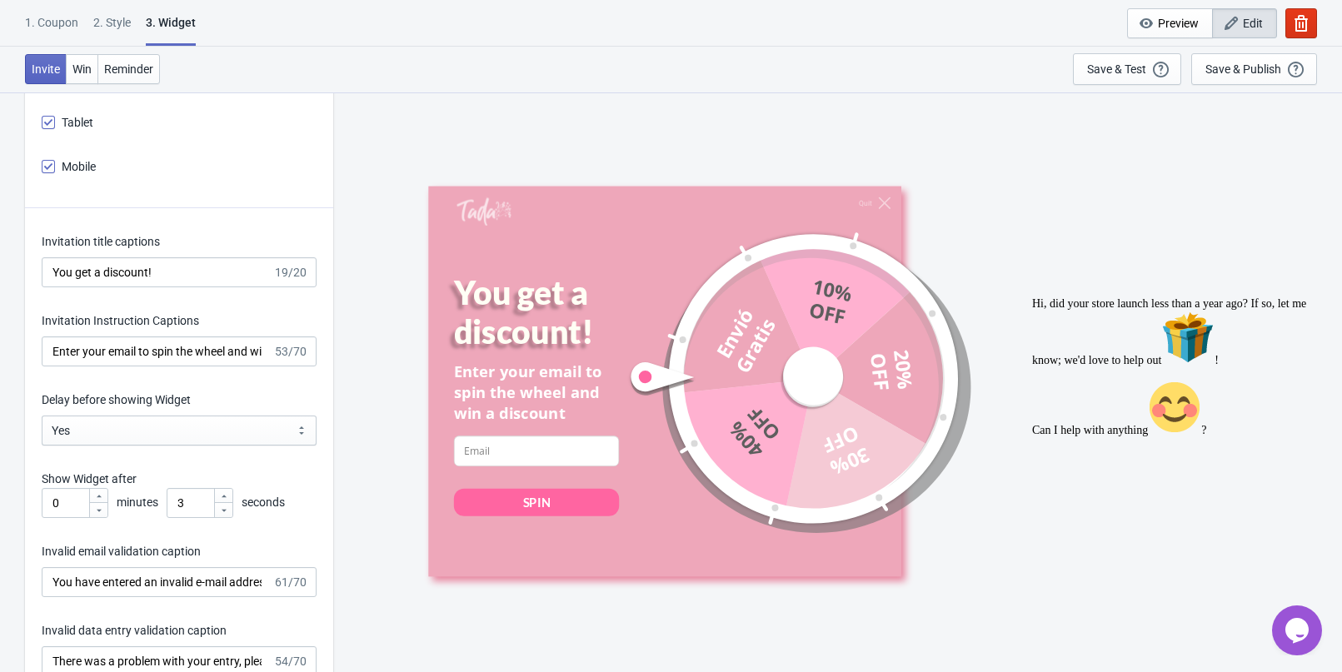
scroll to position [2165, 0]
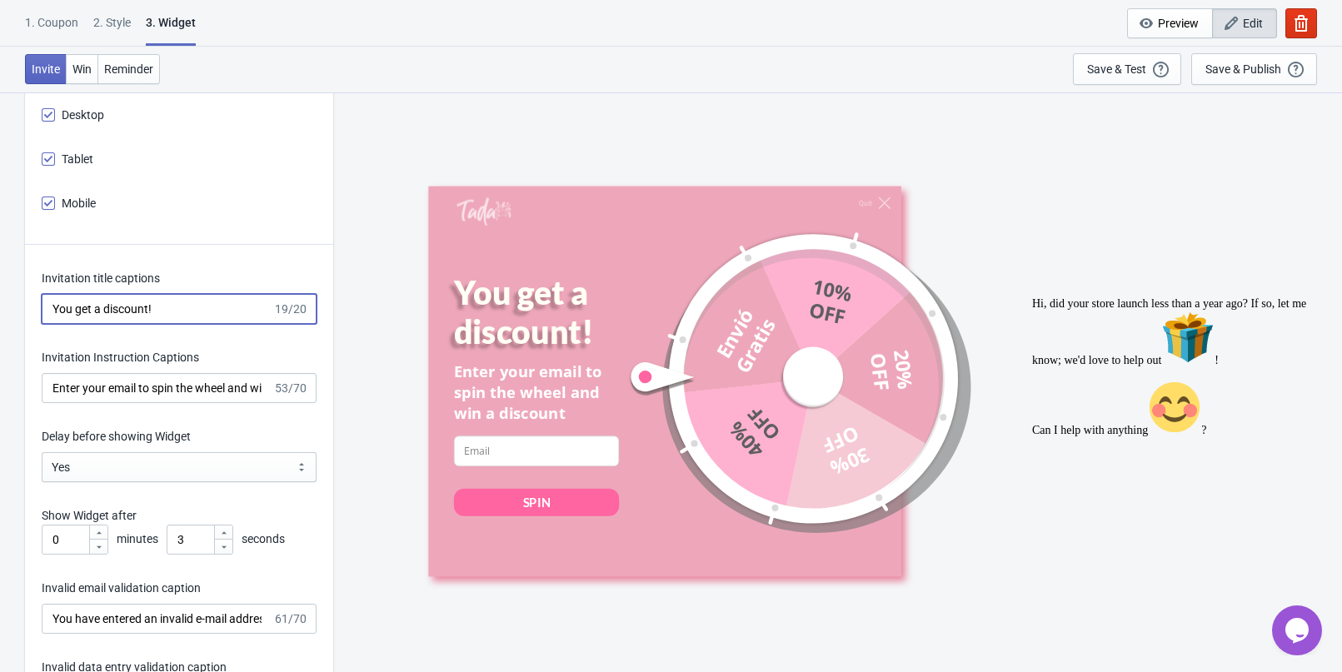
click at [162, 303] on input "You get a discount!" at bounding box center [157, 309] width 231 height 30
click at [152, 307] on input "You get a discount!" at bounding box center [157, 309] width 231 height 30
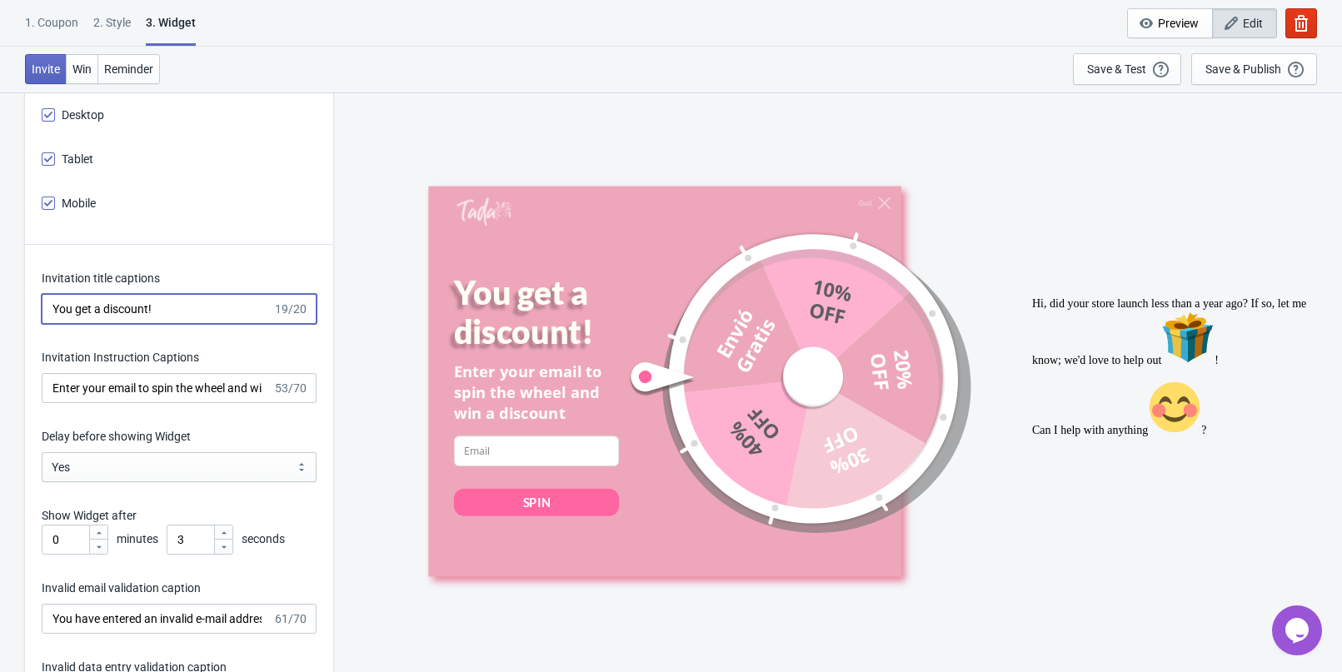
click at [152, 307] on input "You get a discount!" at bounding box center [157, 309] width 231 height 30
type input "O"
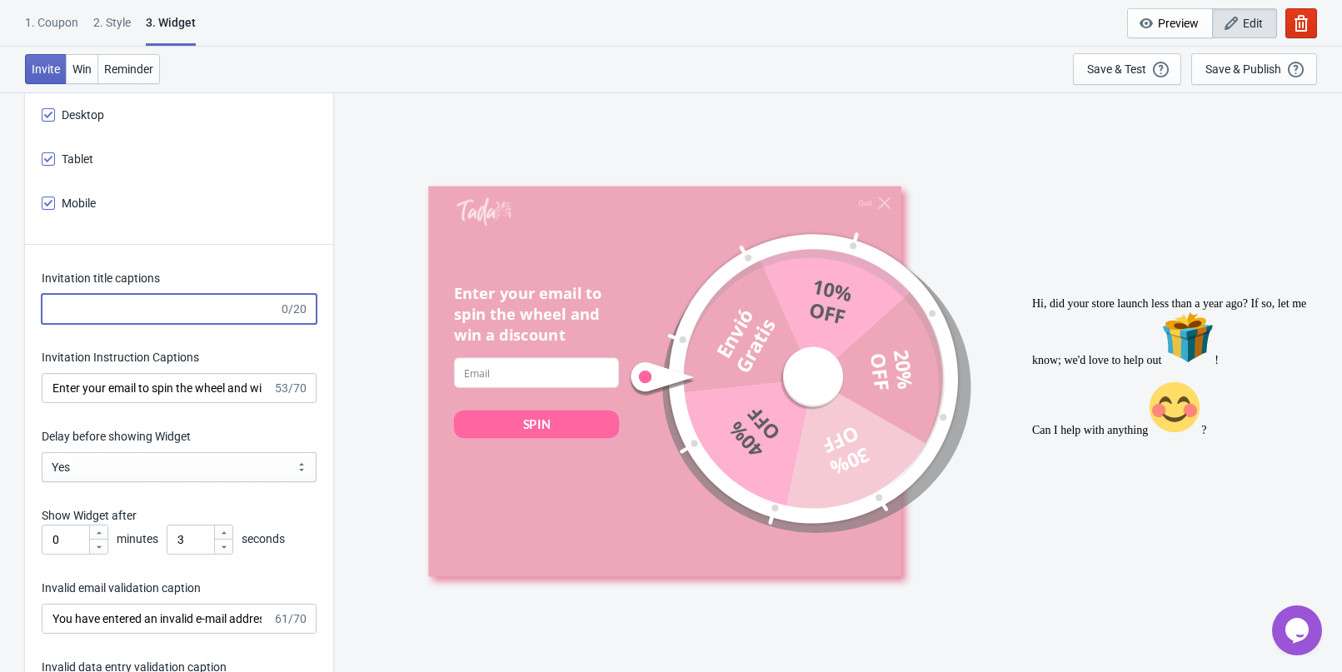
type input "T"
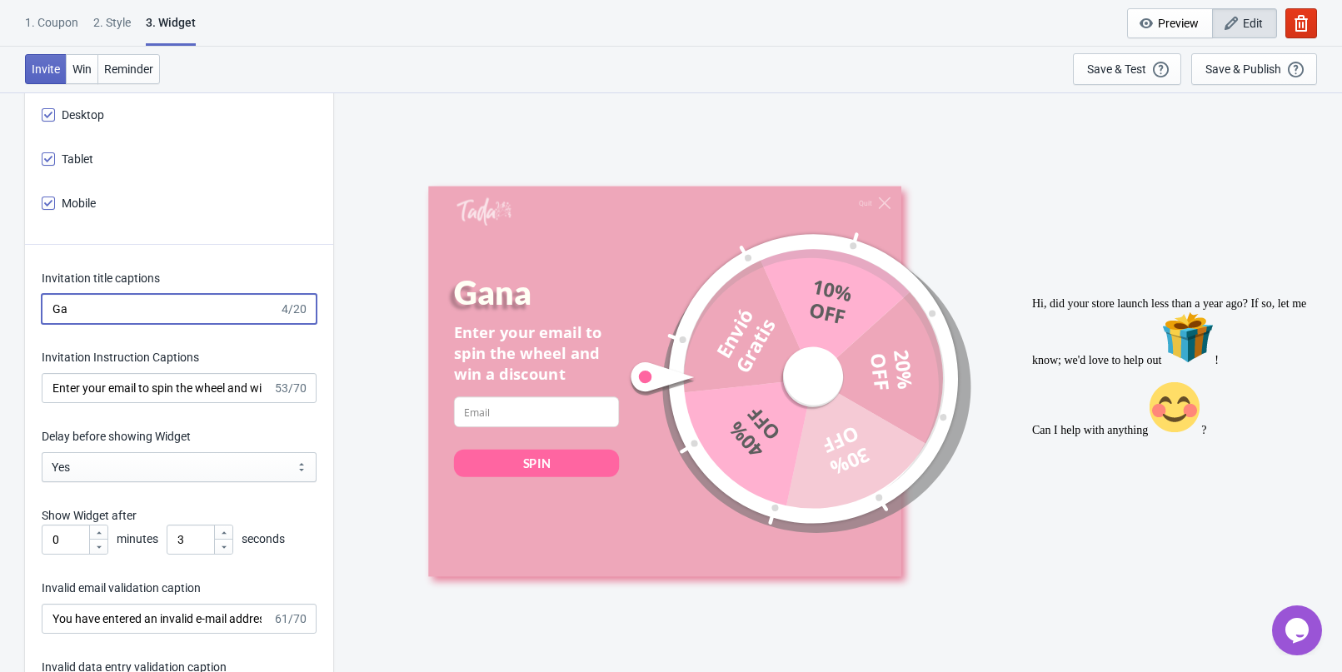
type input "G"
type input "Feliz día!"
click at [132, 381] on input "Enter your email to spin the wheel and win a discount" at bounding box center [157, 388] width 231 height 30
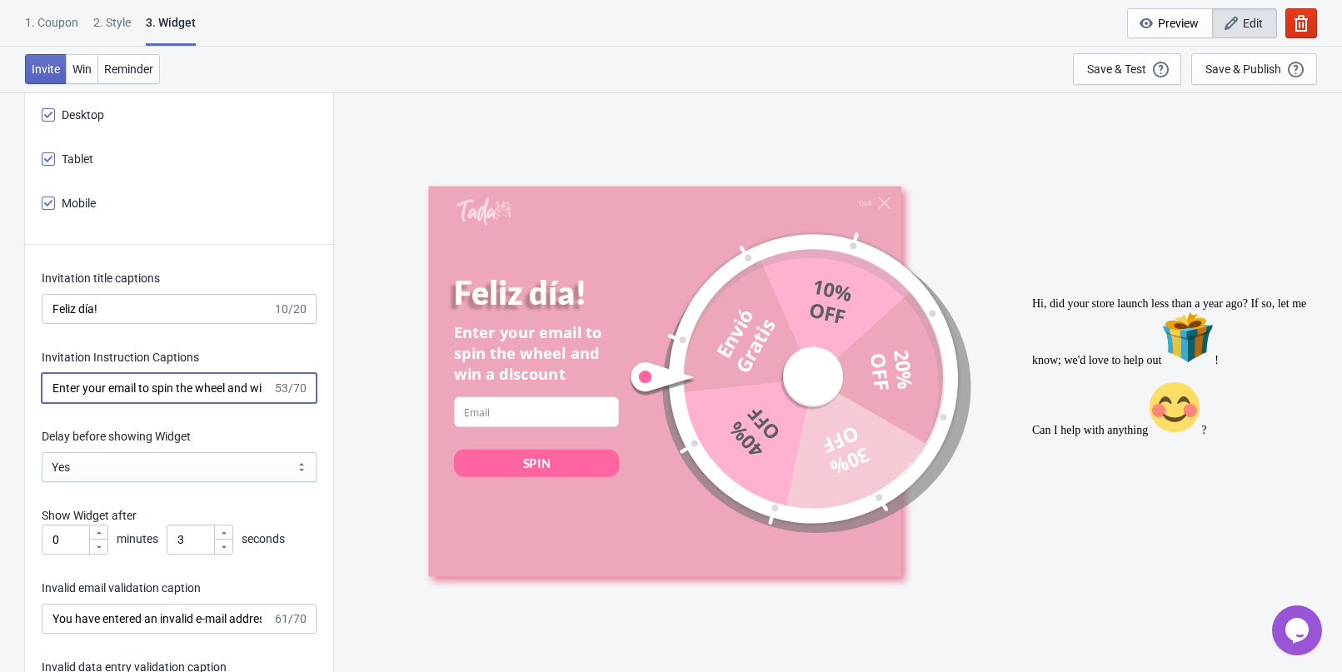
click at [132, 381] on input "Enter your email to spin the wheel and win a discount" at bounding box center [157, 388] width 231 height 30
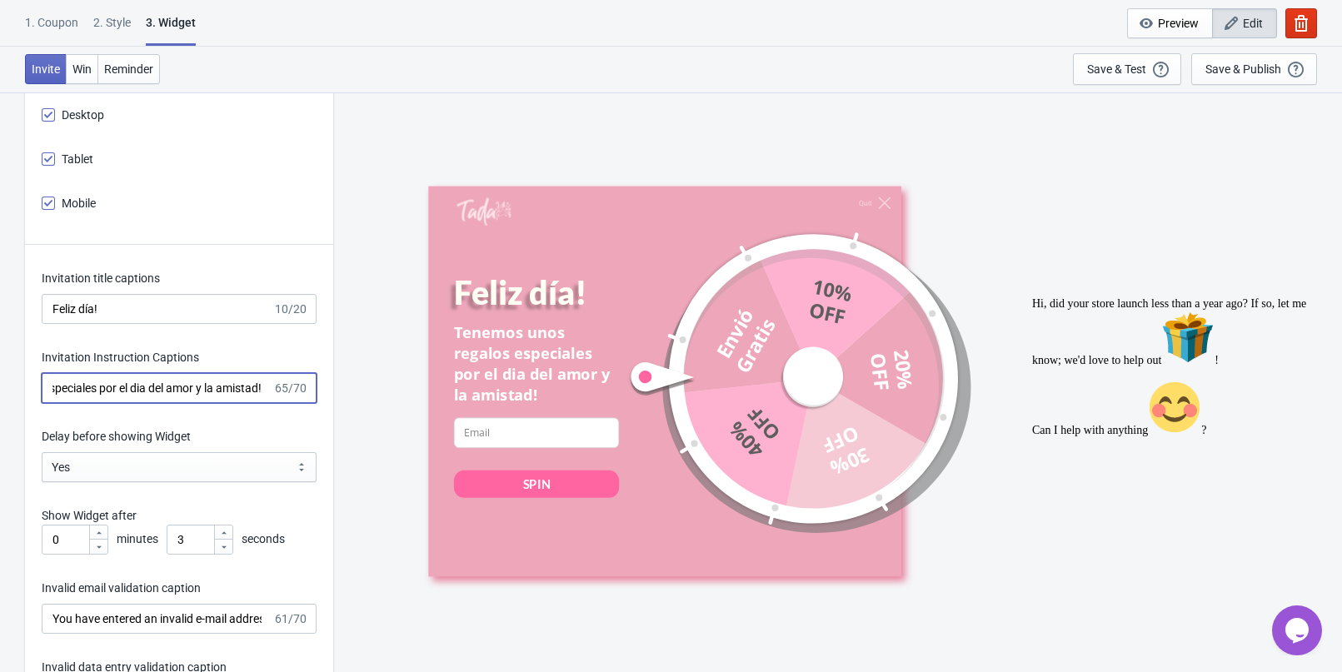
scroll to position [0, 134]
type input "Tenemos unos regalos especiales por el dia del amor y la amistad."
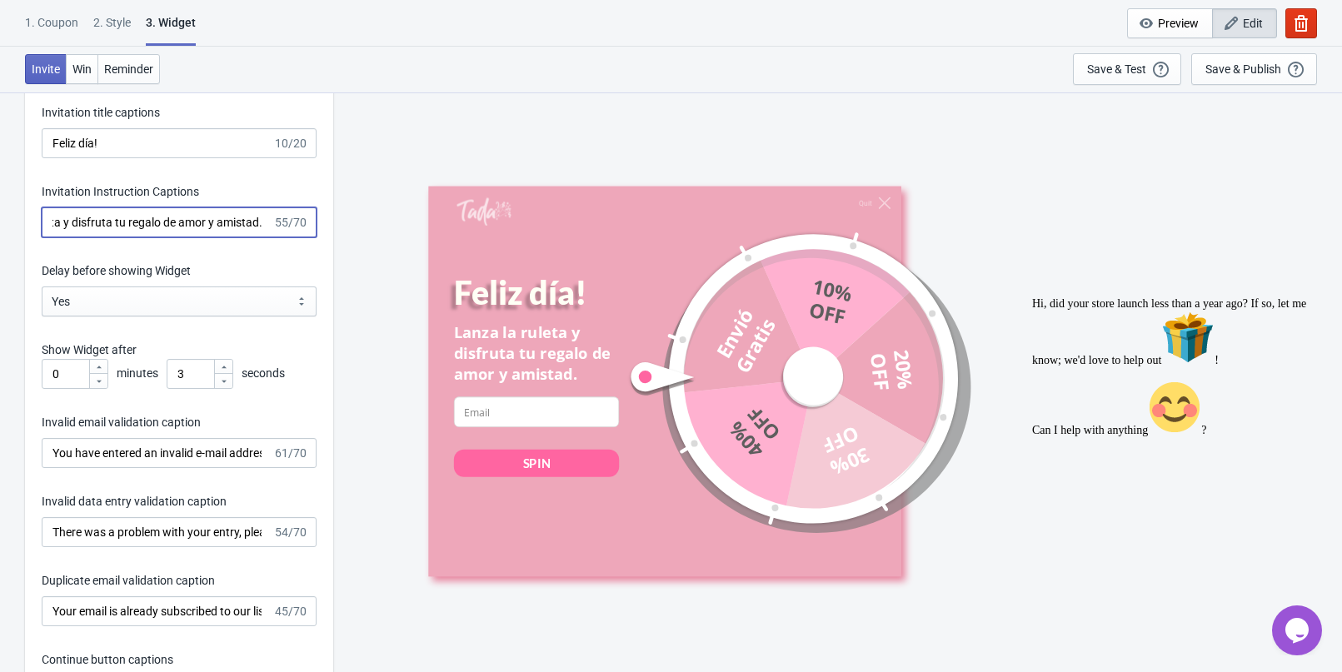
scroll to position [2332, 0]
type input "Lanza la ruleta y disfruta tu regalo de amor y amistad."
click at [127, 456] on input "You have entered an invalid e-mail address. Please try again." at bounding box center [157, 452] width 231 height 30
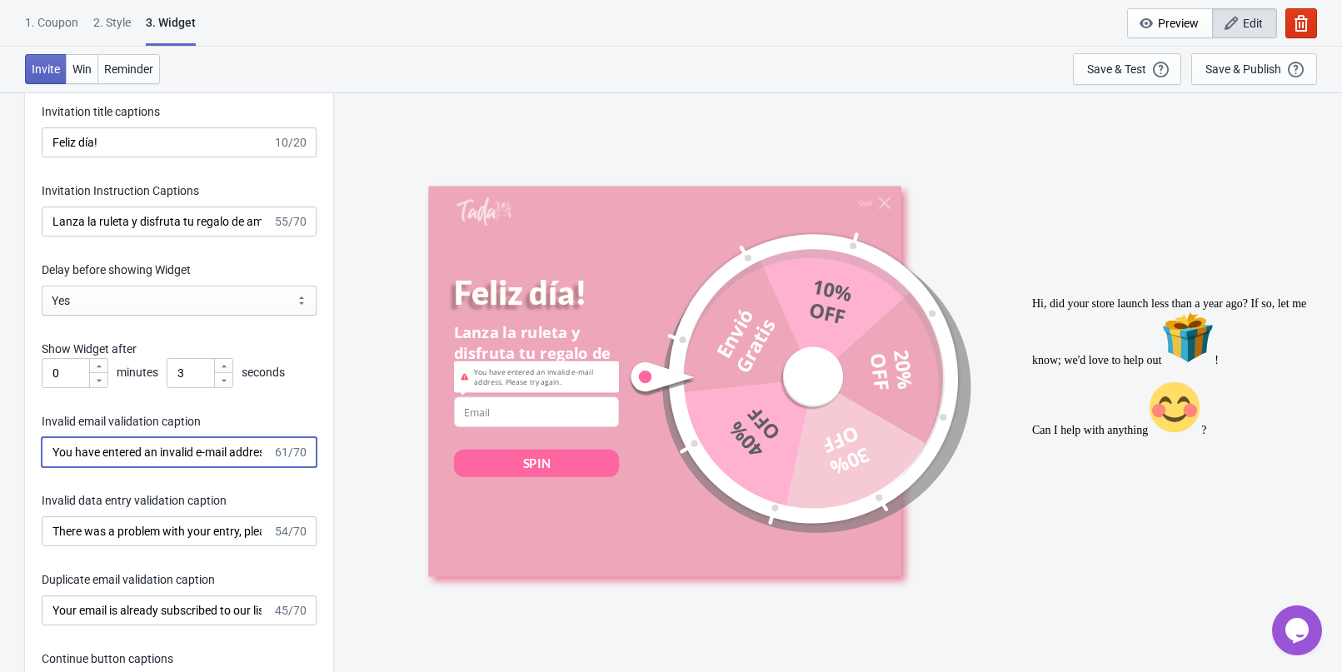
click at [127, 456] on input "You have entered an invalid e-mail address. Please try again." at bounding box center [157, 452] width 231 height 30
type input "e"
type input "ese correo no es valido"
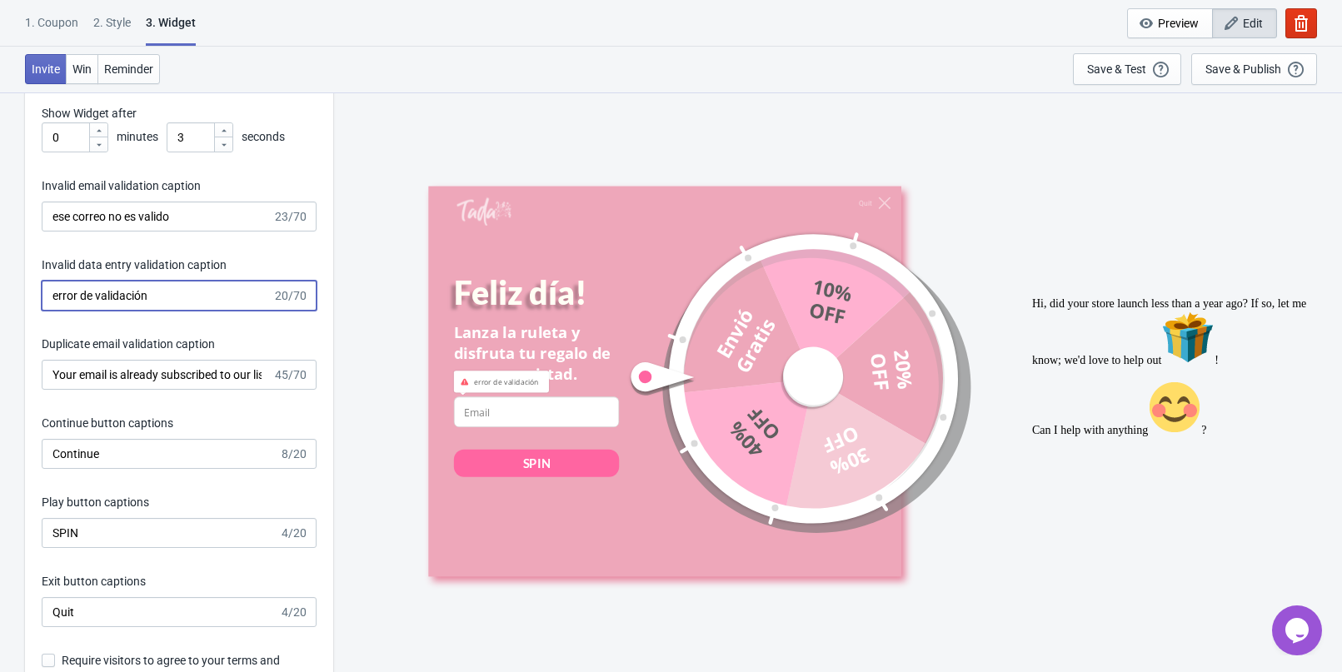
scroll to position [2582, 0]
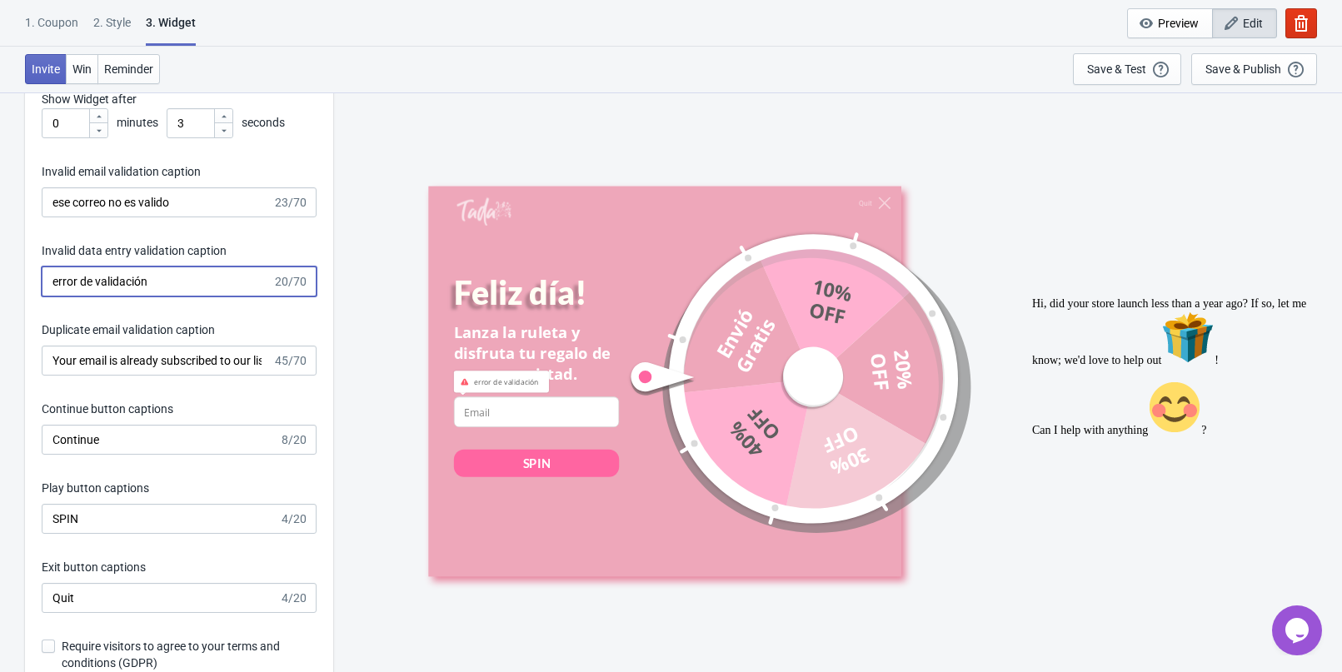
type input "error de validación"
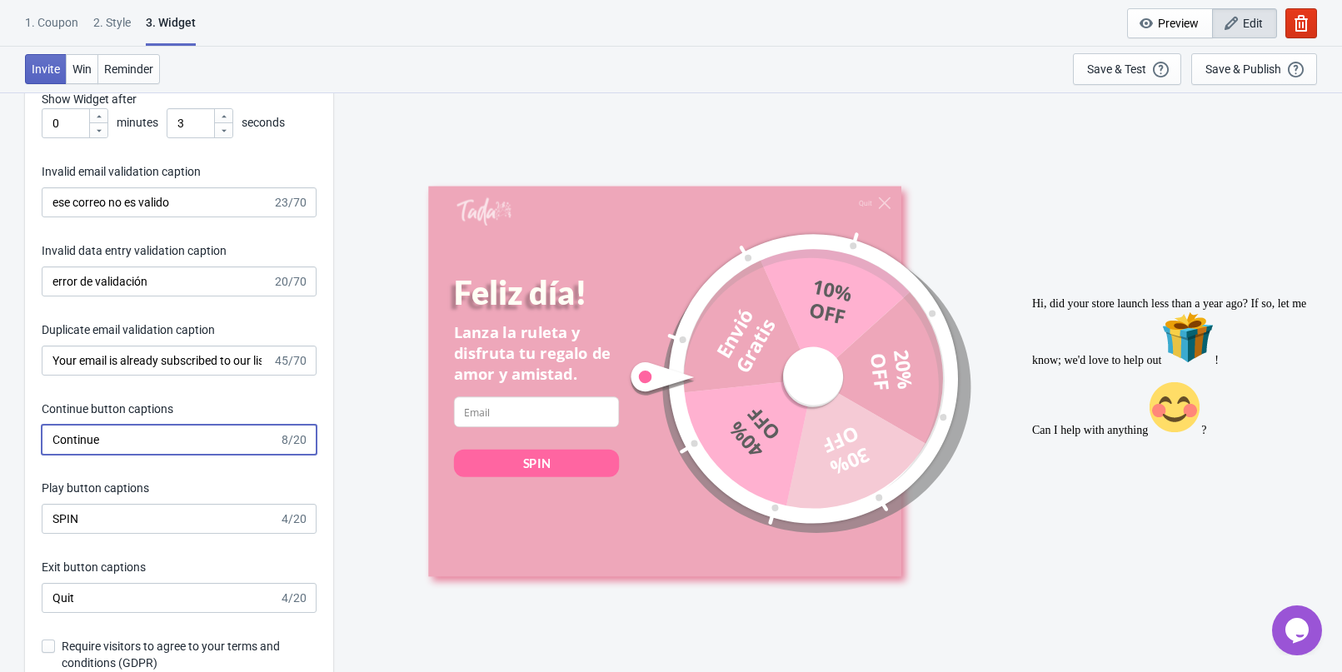
drag, startPoint x: 130, startPoint y: 426, endPoint x: 107, endPoint y: 431, distance: 23.8
click at [119, 428] on input "Continue" at bounding box center [160, 440] width 237 height 30
click at [170, 432] on input "Continue" at bounding box center [160, 440] width 237 height 30
click at [156, 464] on div "Invitation title captions Feliz día! 10/20 Invitation Instruction Captions Lanz…" at bounding box center [179, 262] width 308 height 869
click at [148, 451] on input "Continue" at bounding box center [160, 440] width 237 height 30
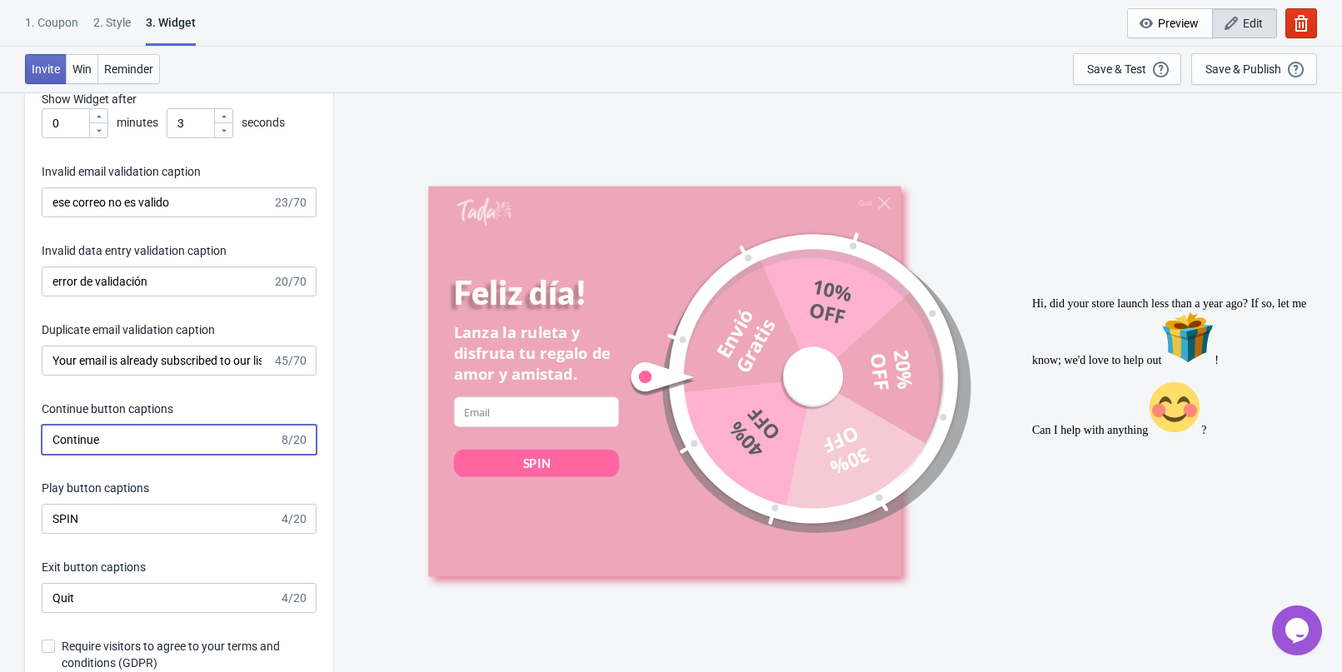
click at [148, 451] on input "Continue" at bounding box center [160, 440] width 237 height 30
type input "Continuar"
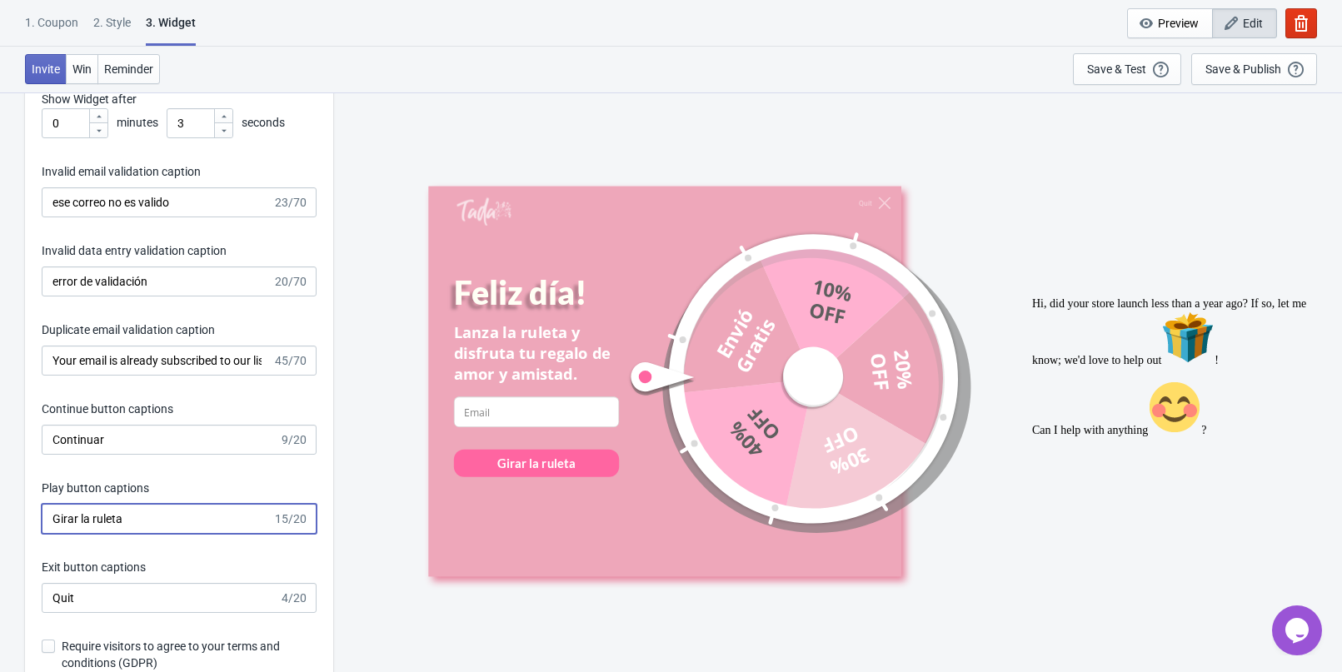
type input "Girar la ruleta"
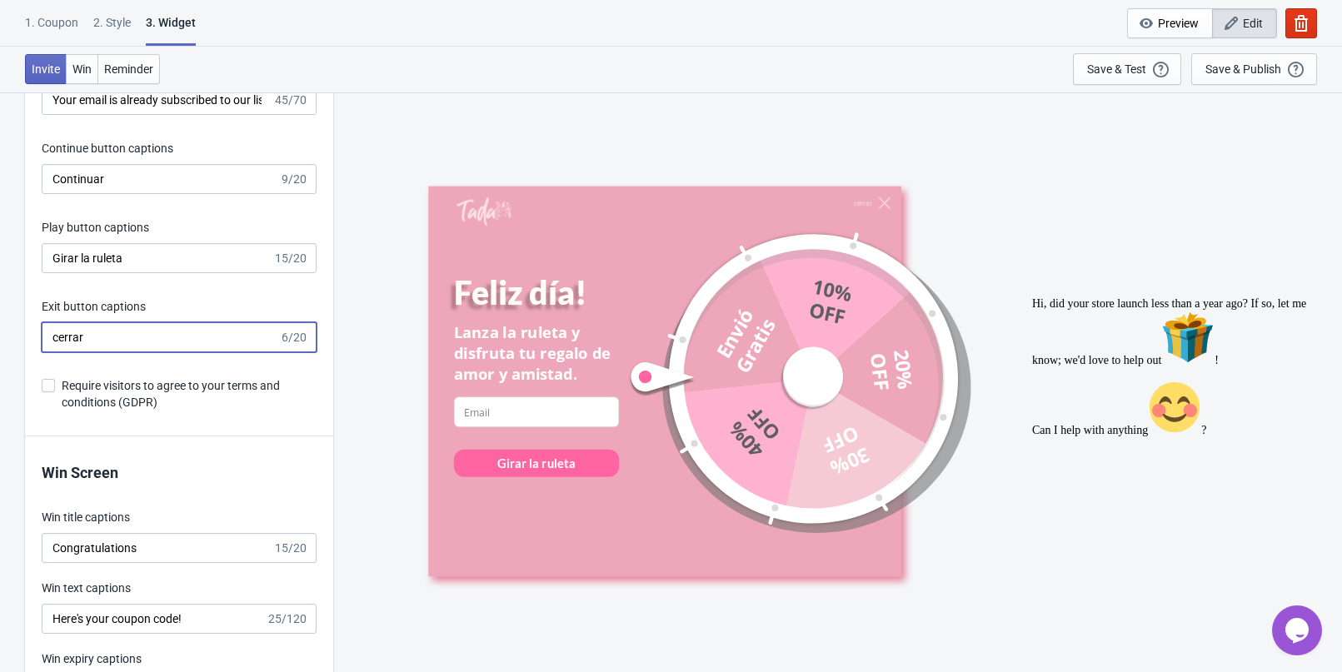
scroll to position [2915, 0]
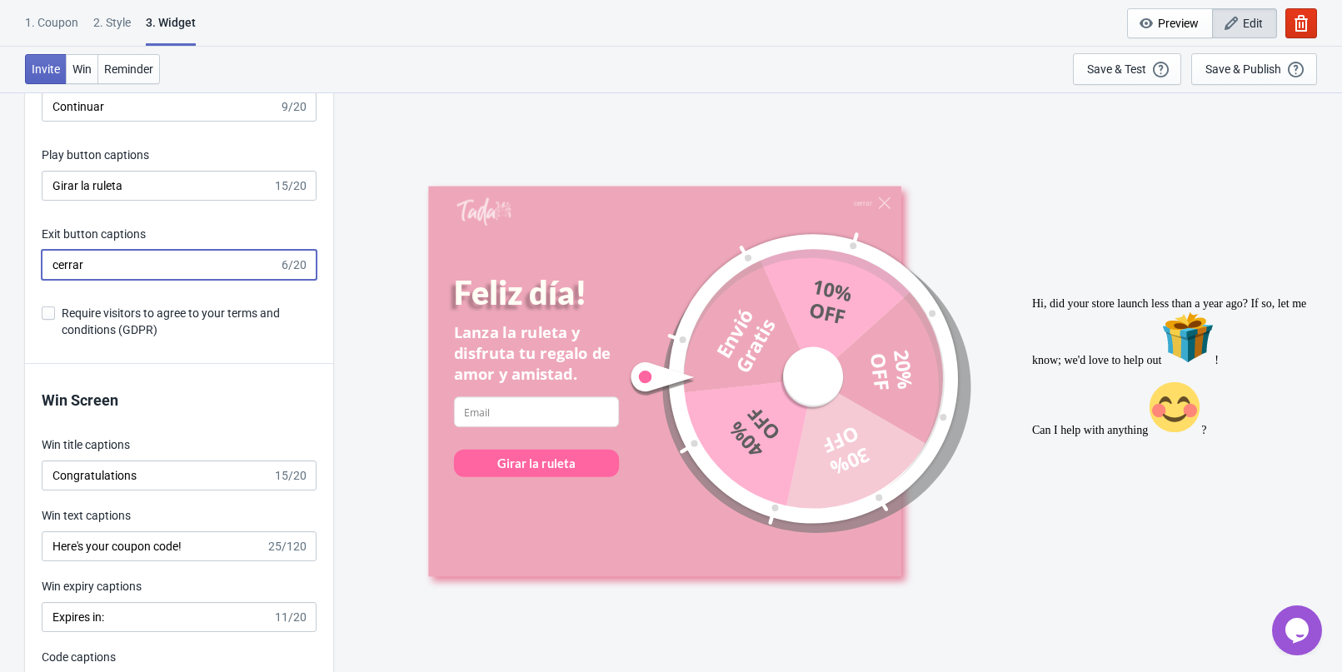
type input "cerrar"
click at [164, 476] on input "Congratulations" at bounding box center [157, 476] width 231 height 30
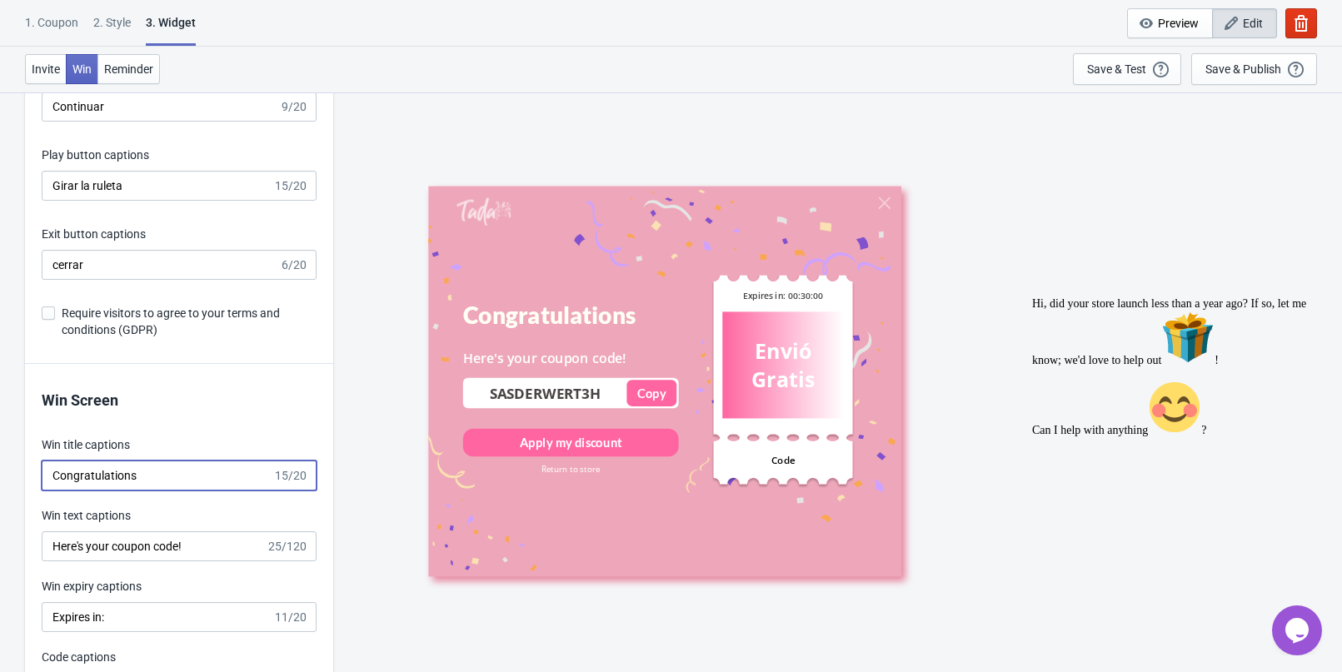
click at [164, 476] on input "Congratulations" at bounding box center [157, 476] width 231 height 30
type input "FELICIDADES!"
click at [166, 545] on input "Here's your coupon code!" at bounding box center [154, 546] width 224 height 30
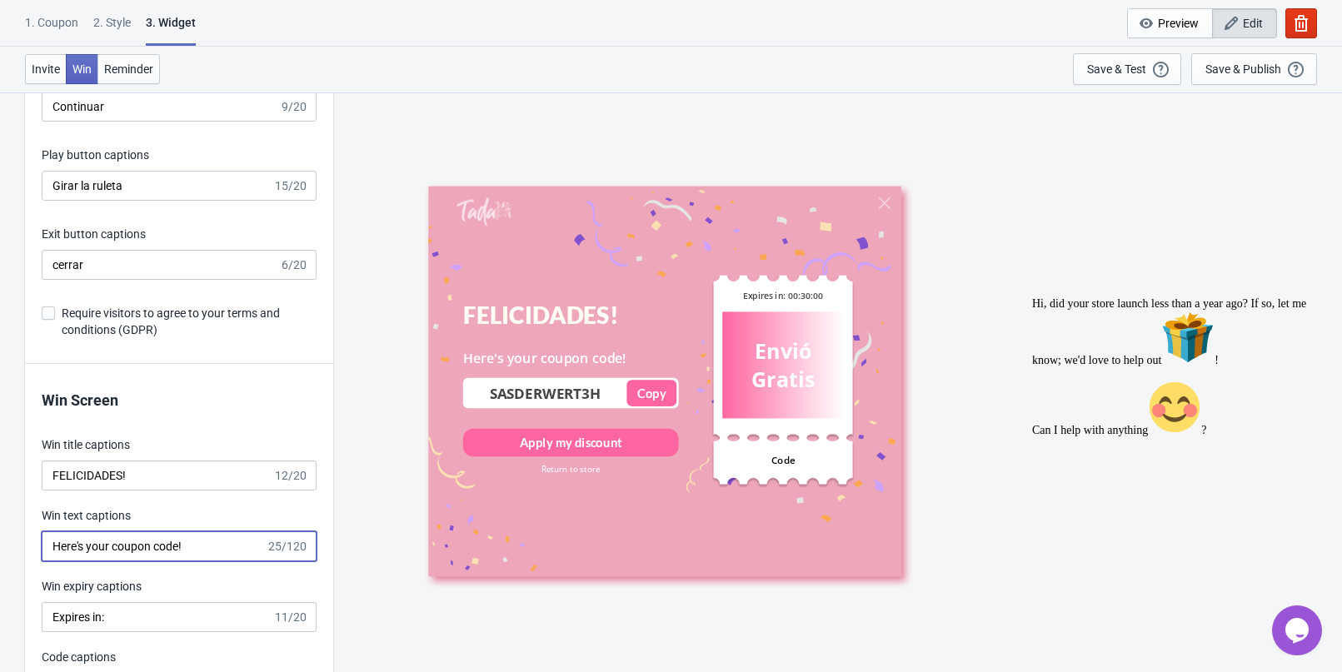
click at [166, 545] on input "Here's your coupon code!" at bounding box center [154, 546] width 224 height 30
type input "e"
type input "ese código es solo para ti"
click at [137, 616] on input "Expires in:" at bounding box center [157, 617] width 231 height 30
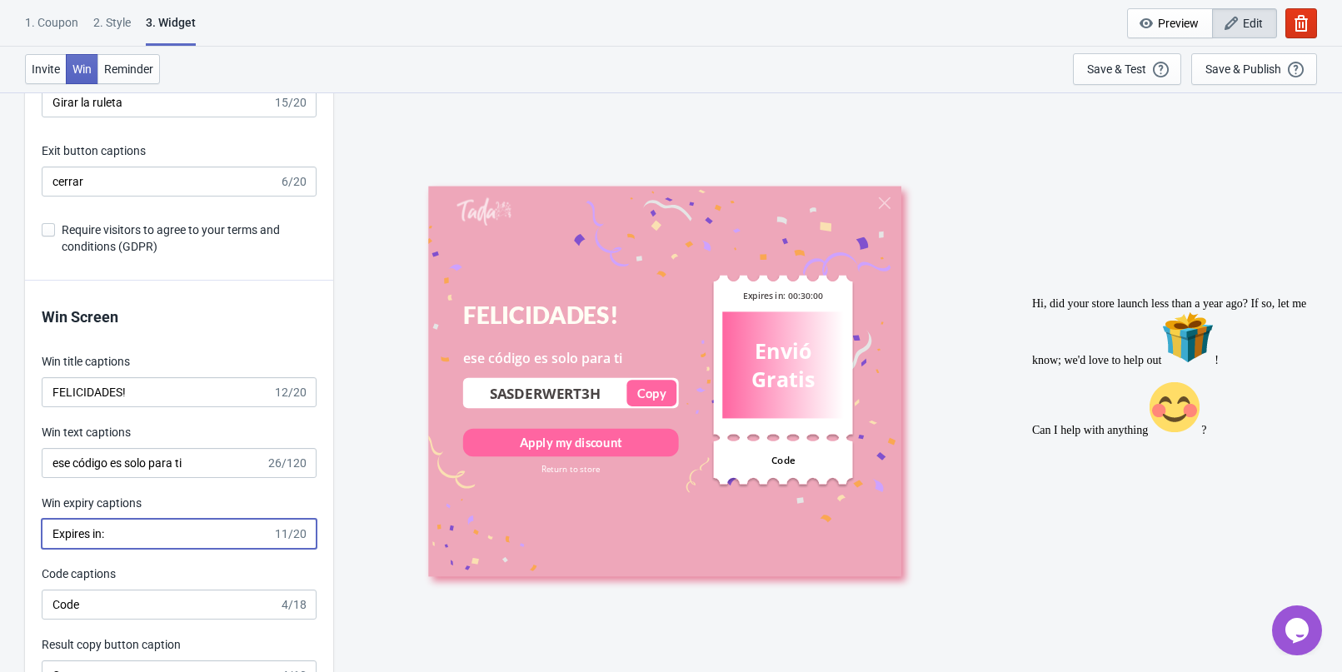
scroll to position [3081, 0]
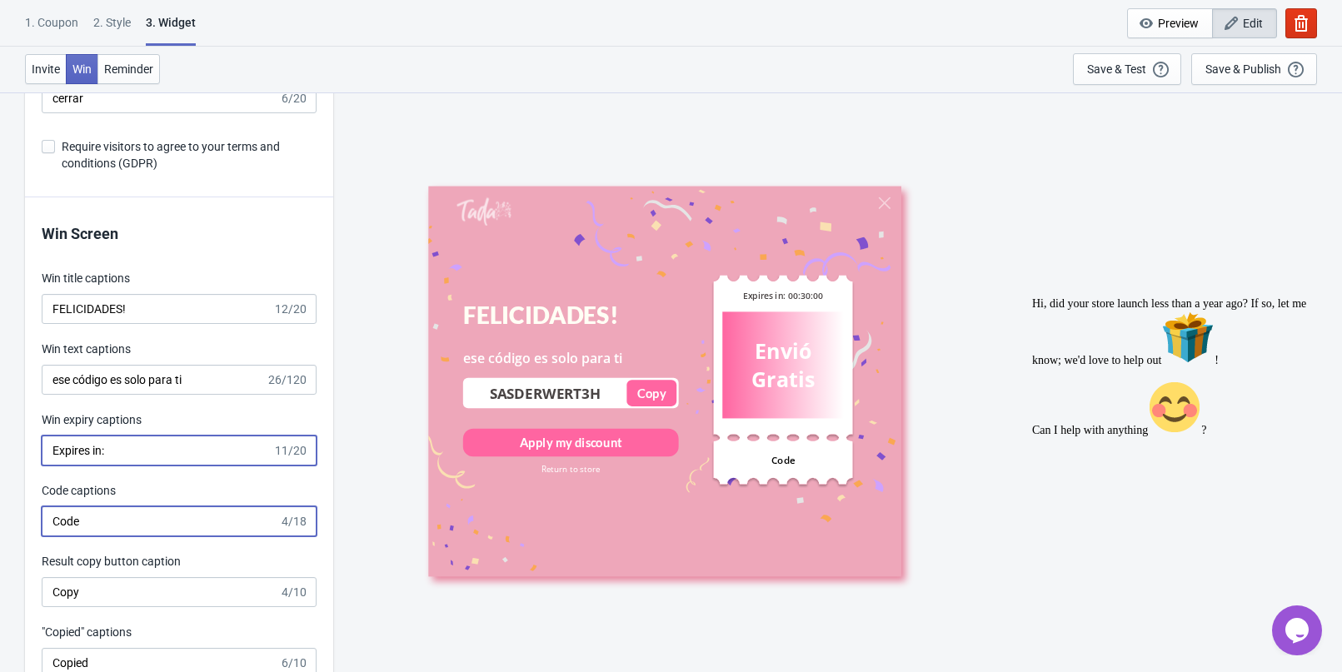
click at [86, 527] on input "Code" at bounding box center [160, 521] width 237 height 30
type input "Codigo"
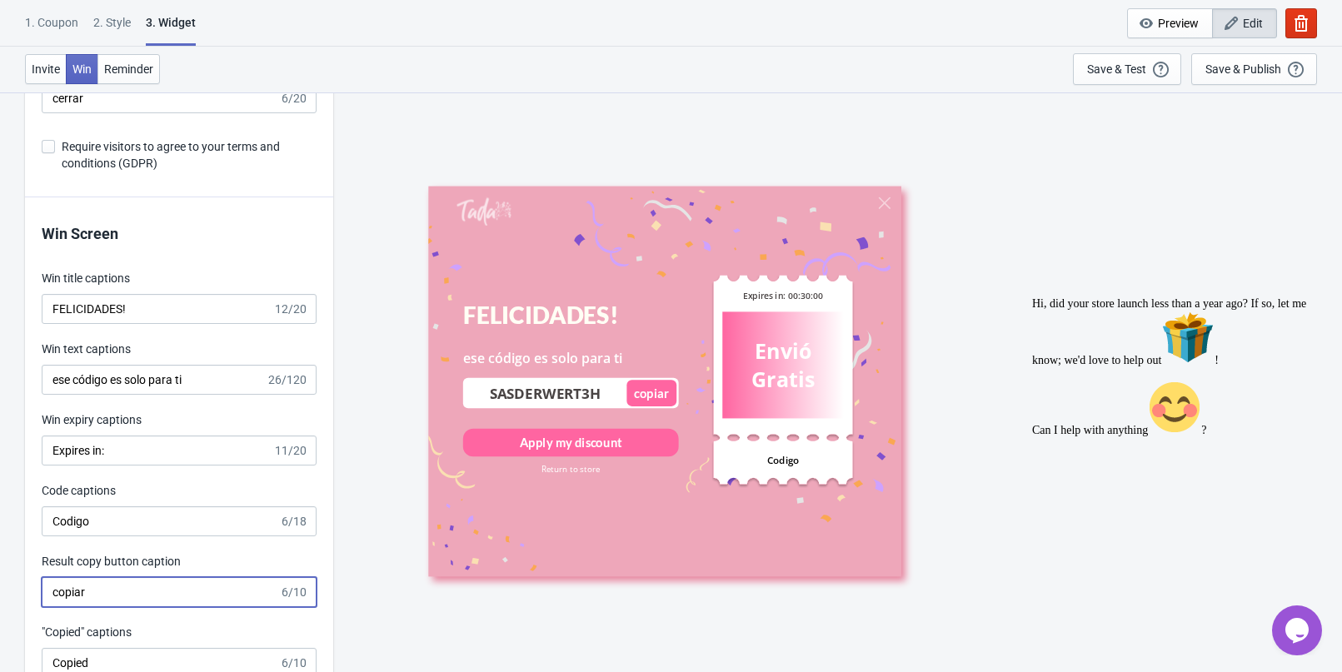
type input "copiar"
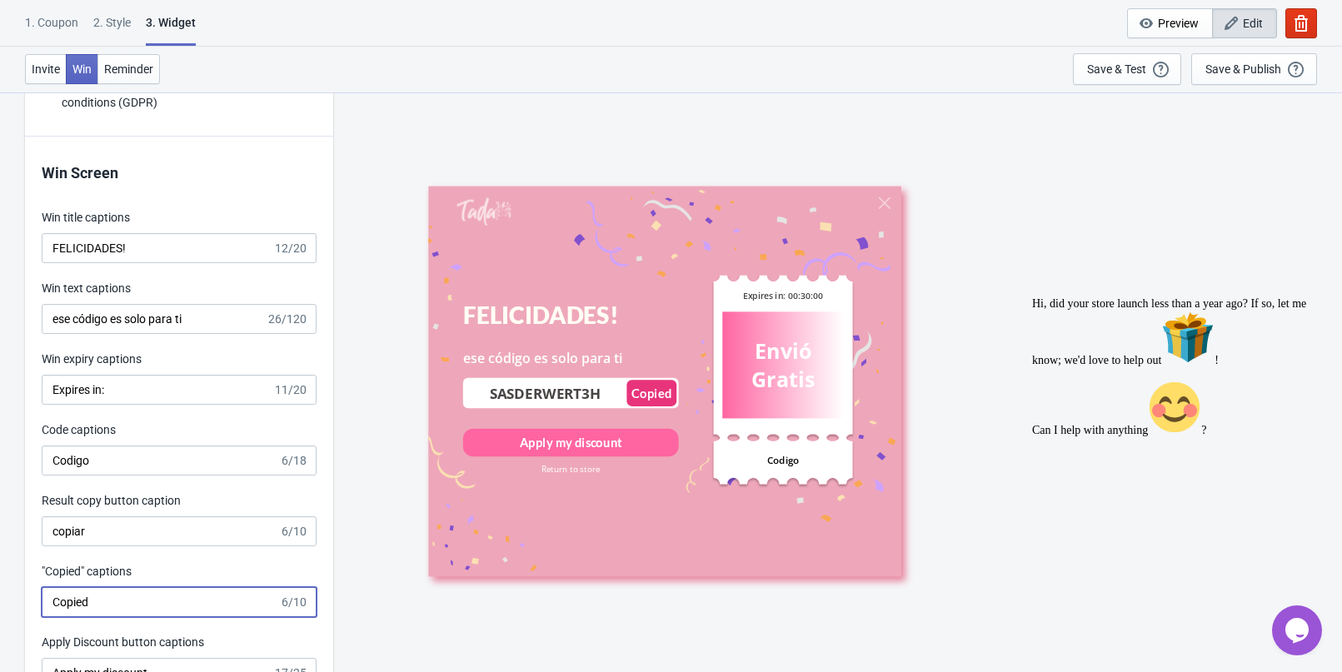
scroll to position [3170, 0]
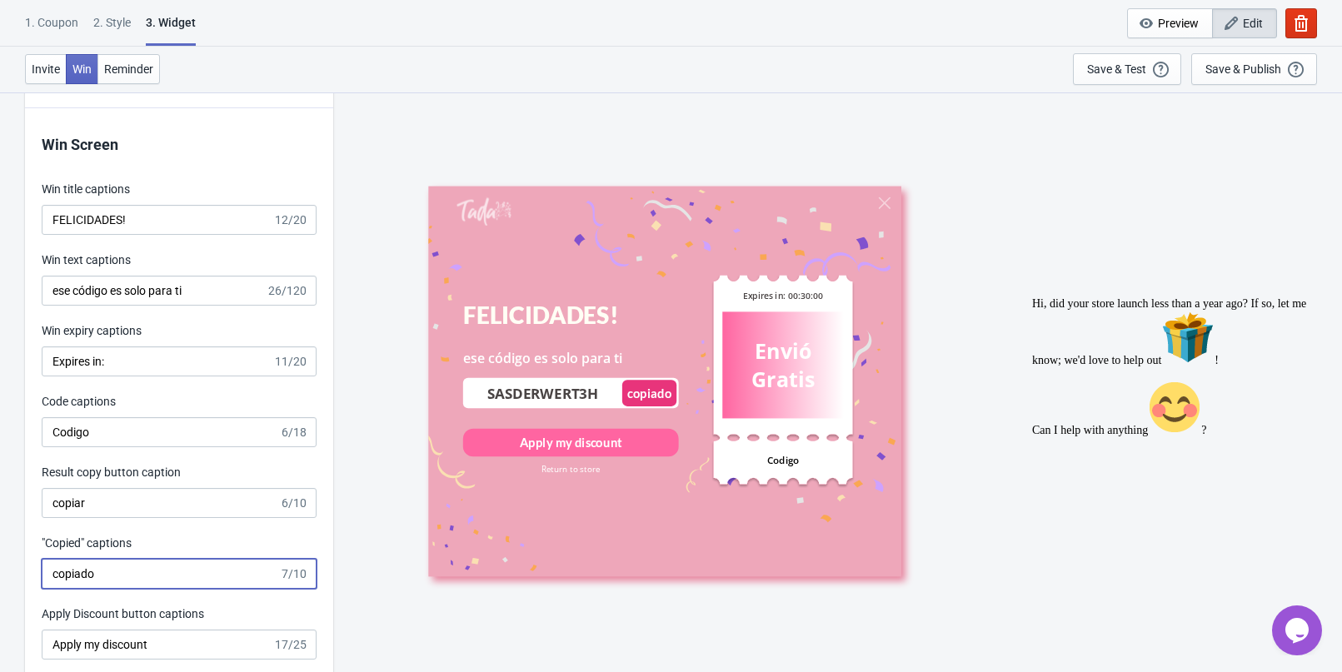
type input "copiado"
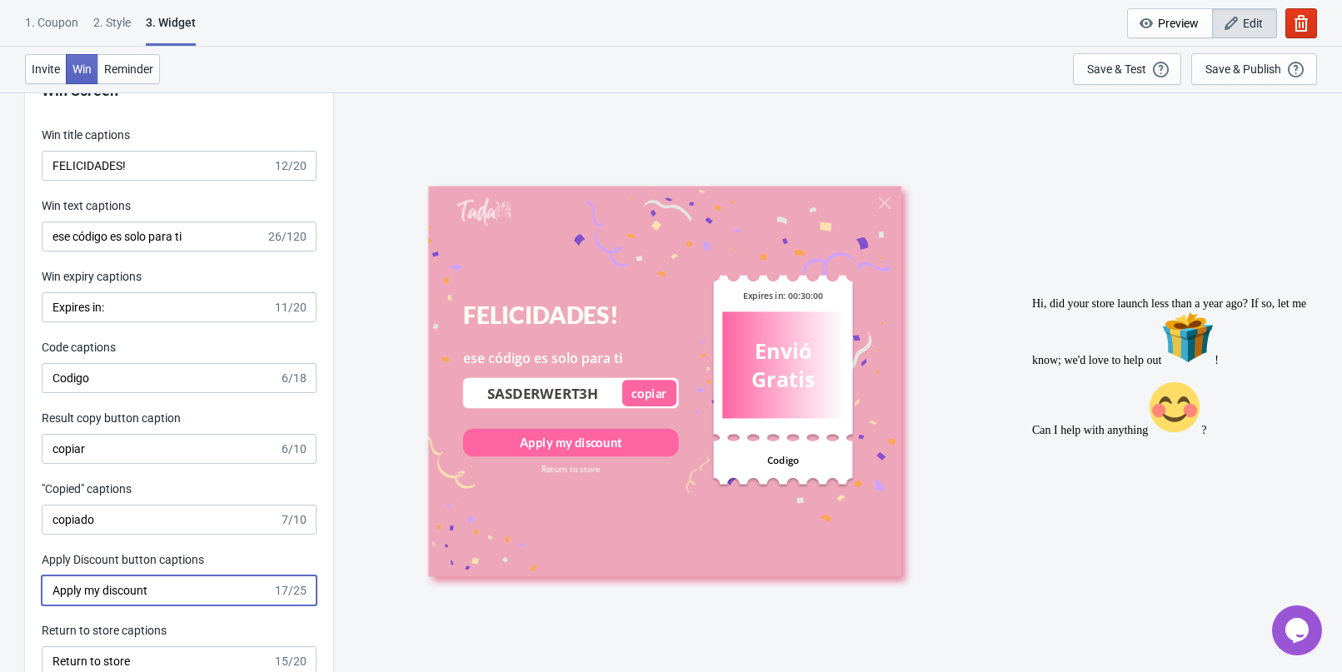
scroll to position [3254, 0]
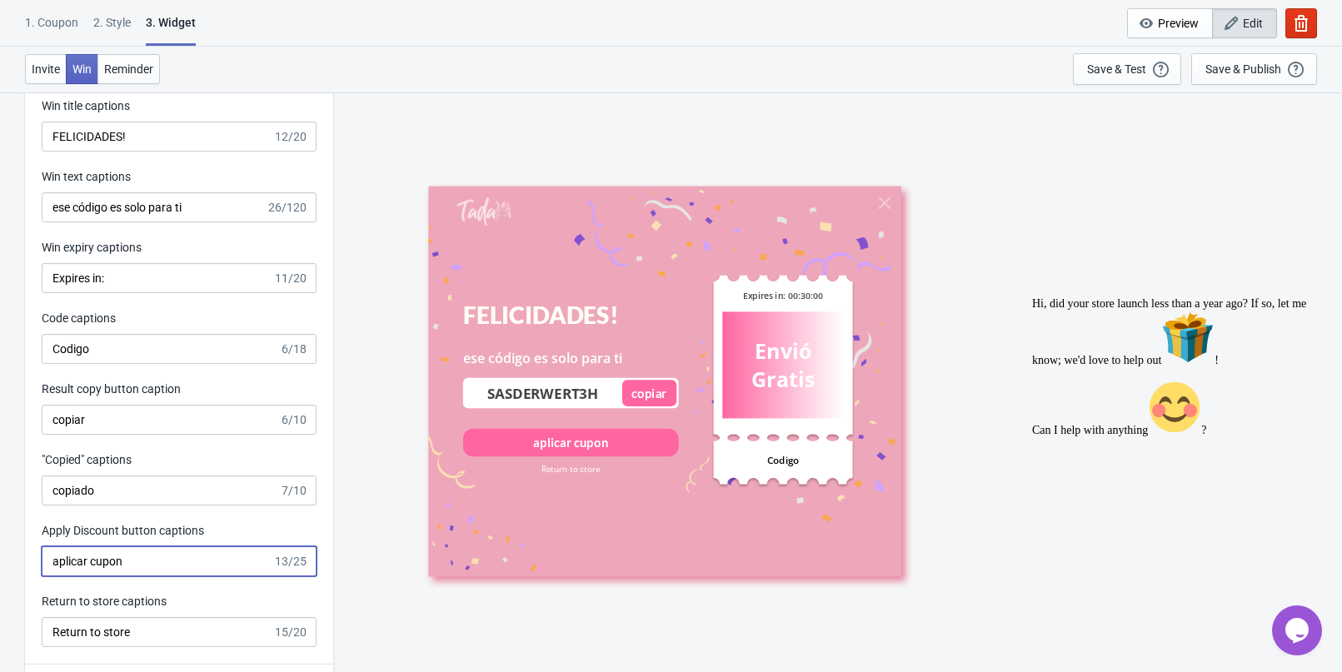
type input "aplicar cupon"
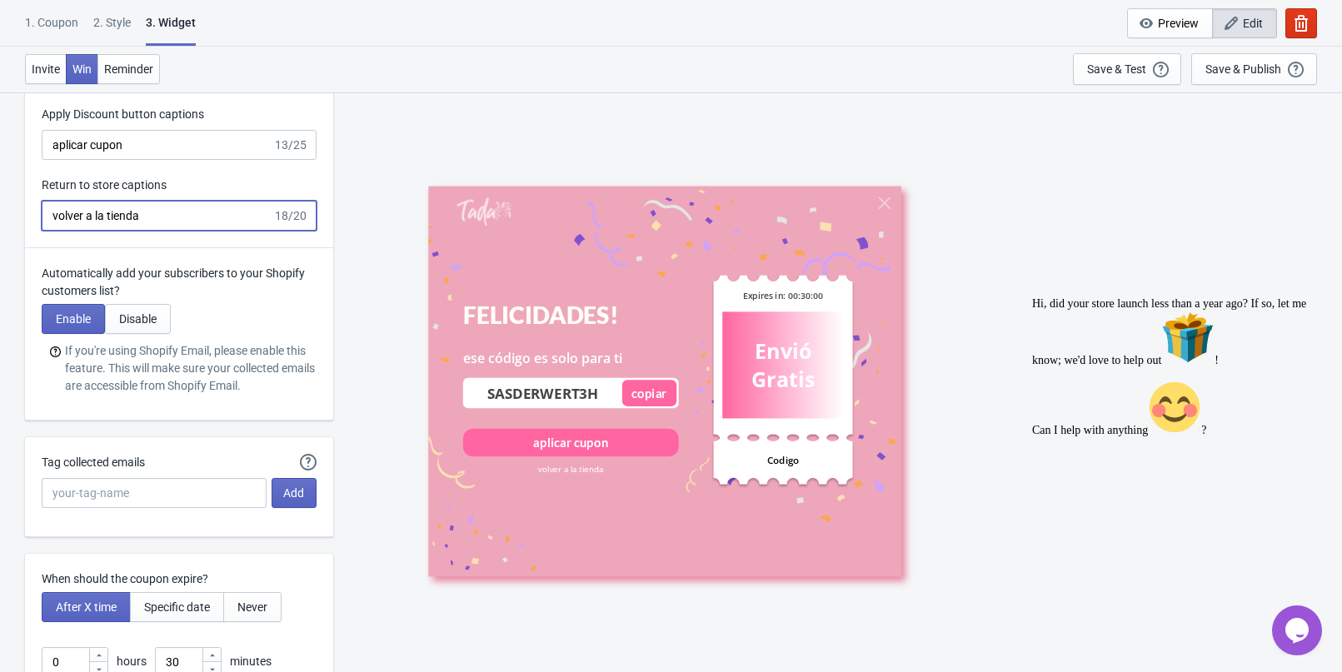
scroll to position [3837, 0]
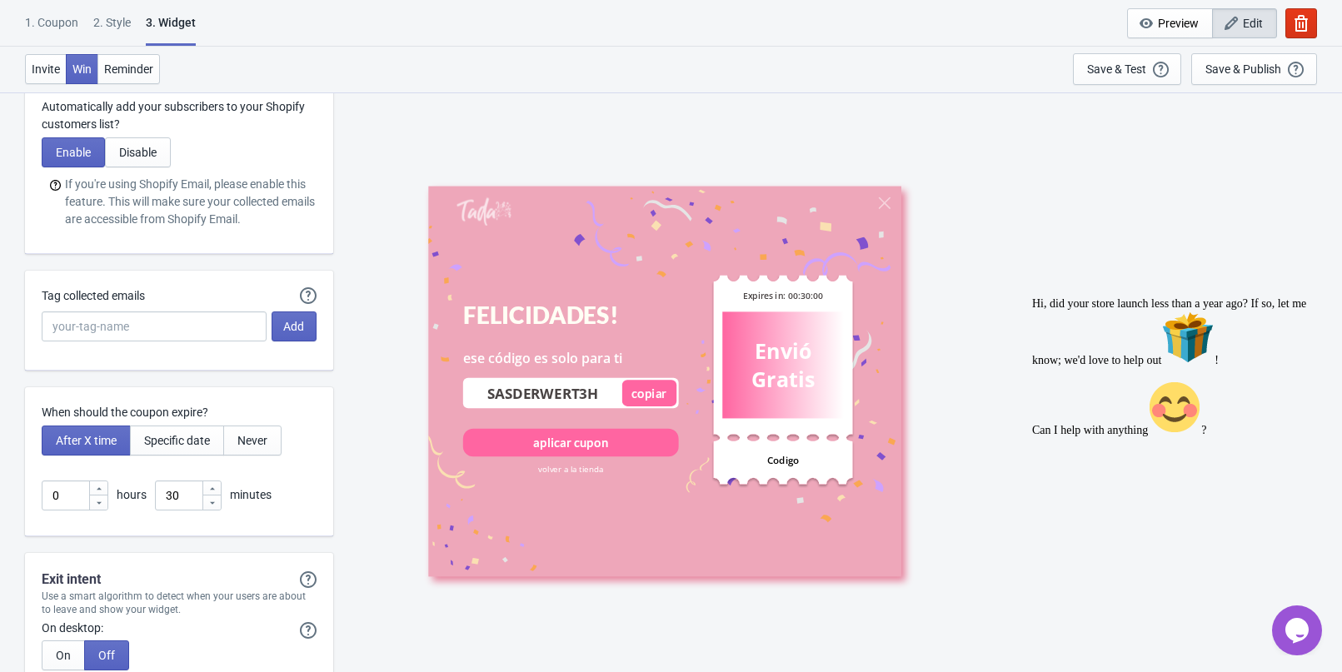
type input "volver a la tienda"
click at [123, 334] on input "Tag collected emails" at bounding box center [154, 326] width 225 height 30
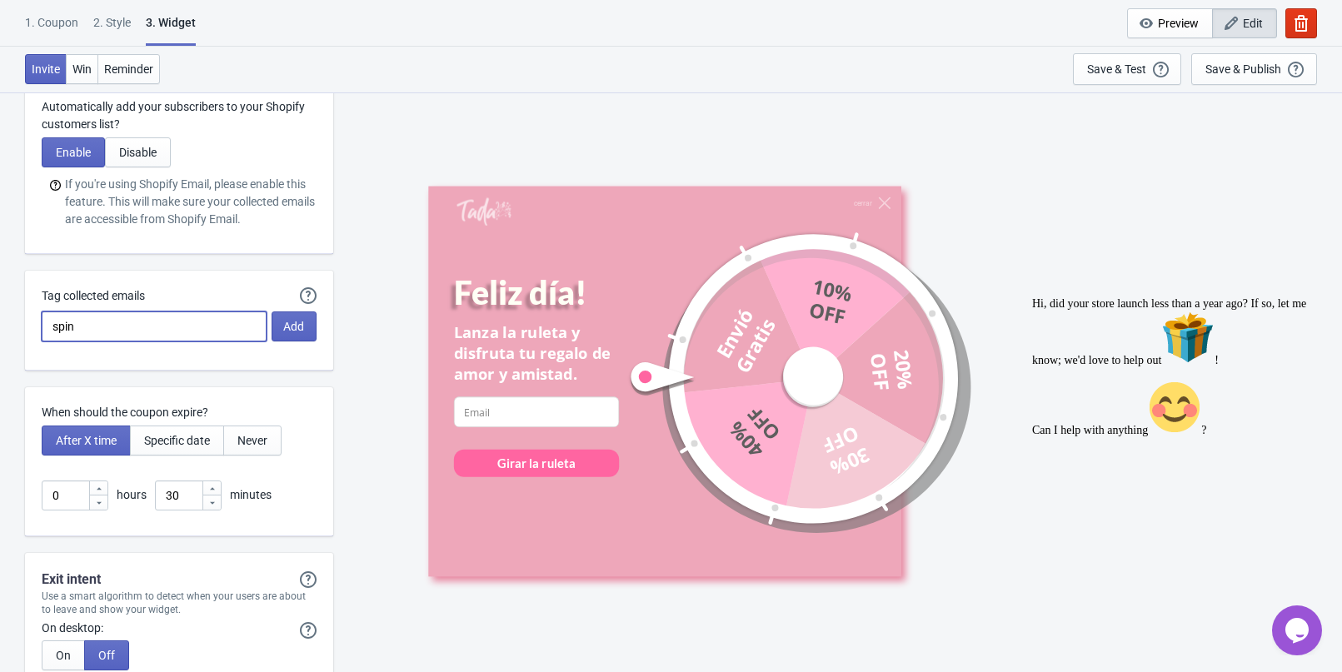
type input "spin"
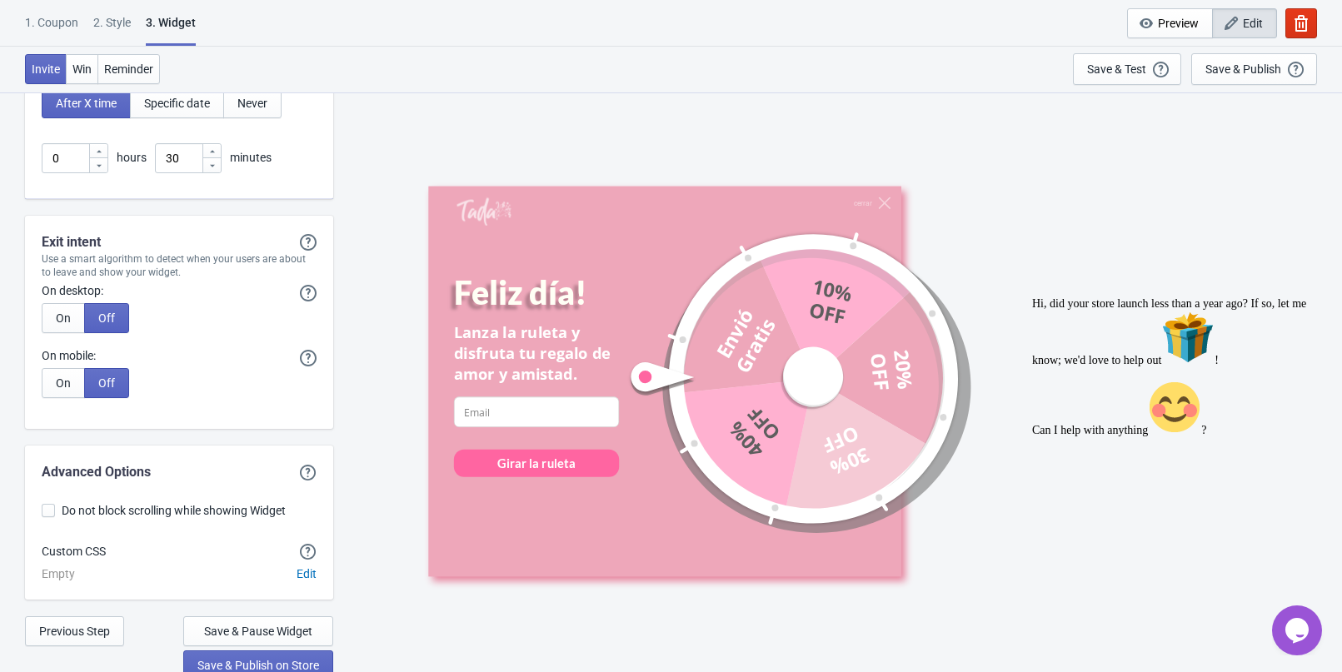
scroll to position [4182, 0]
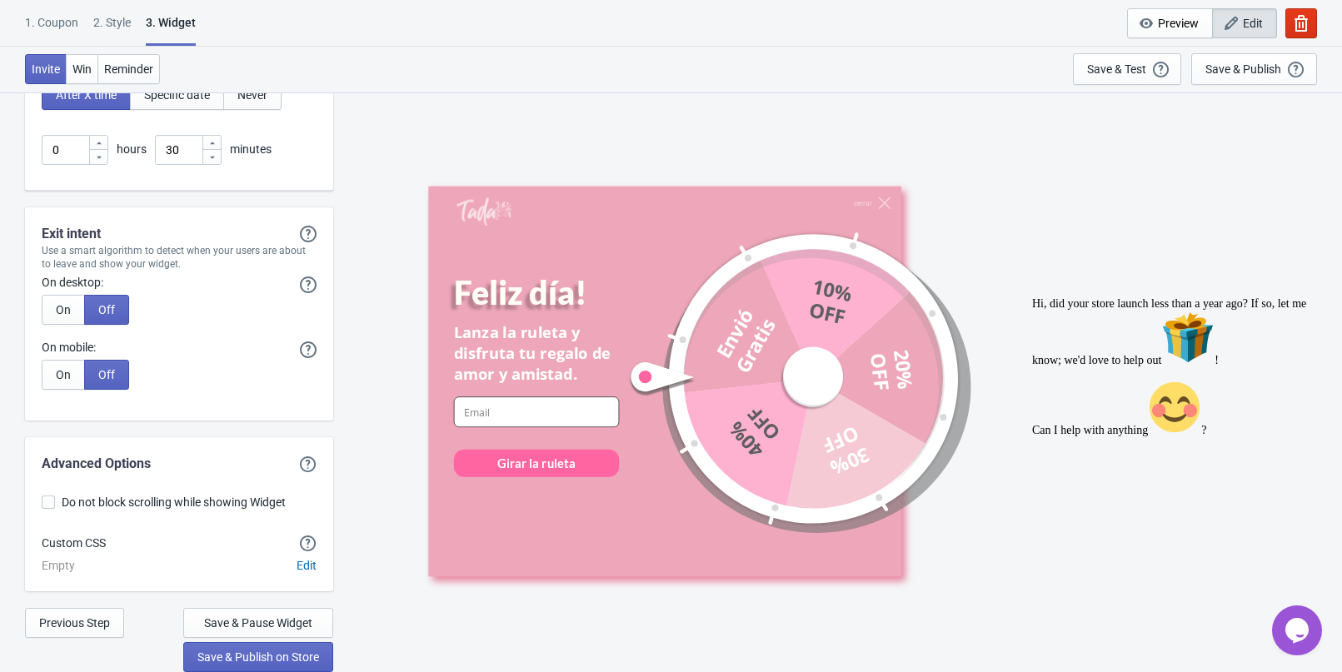
click at [541, 415] on input at bounding box center [535, 411] width 165 height 31
click at [229, 621] on span "Save & Pause Widget" at bounding box center [258, 622] width 108 height 13
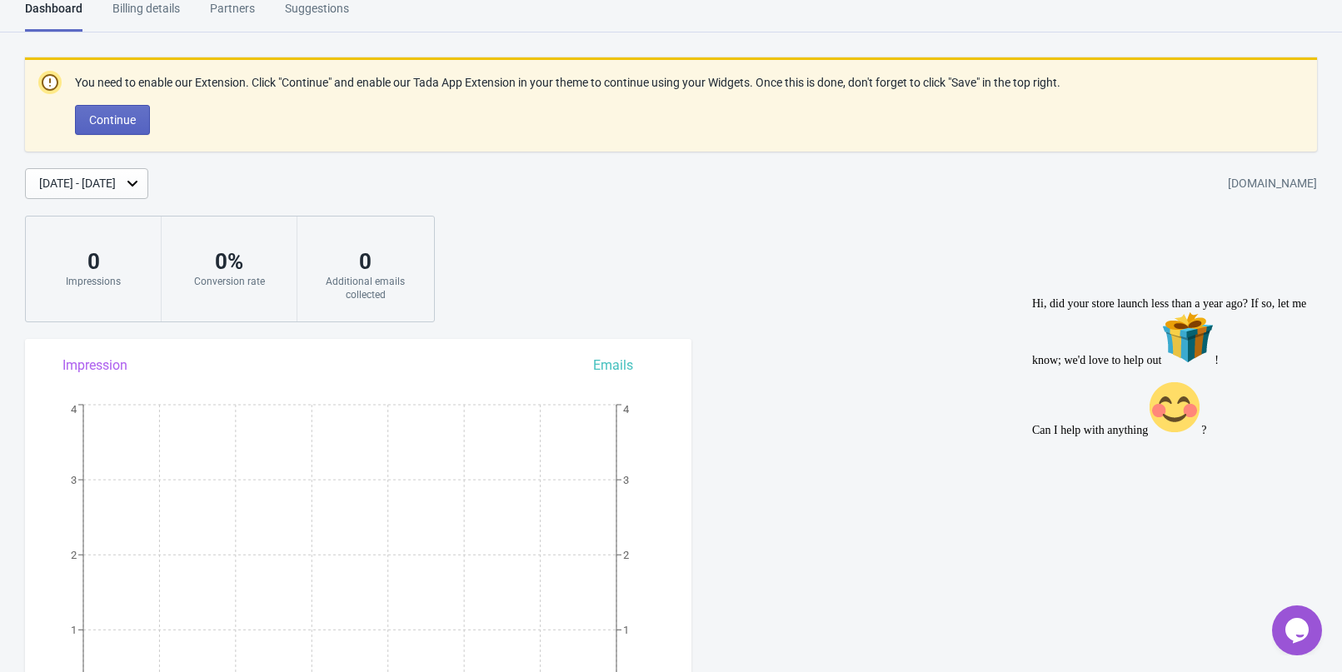
scroll to position [1213, 0]
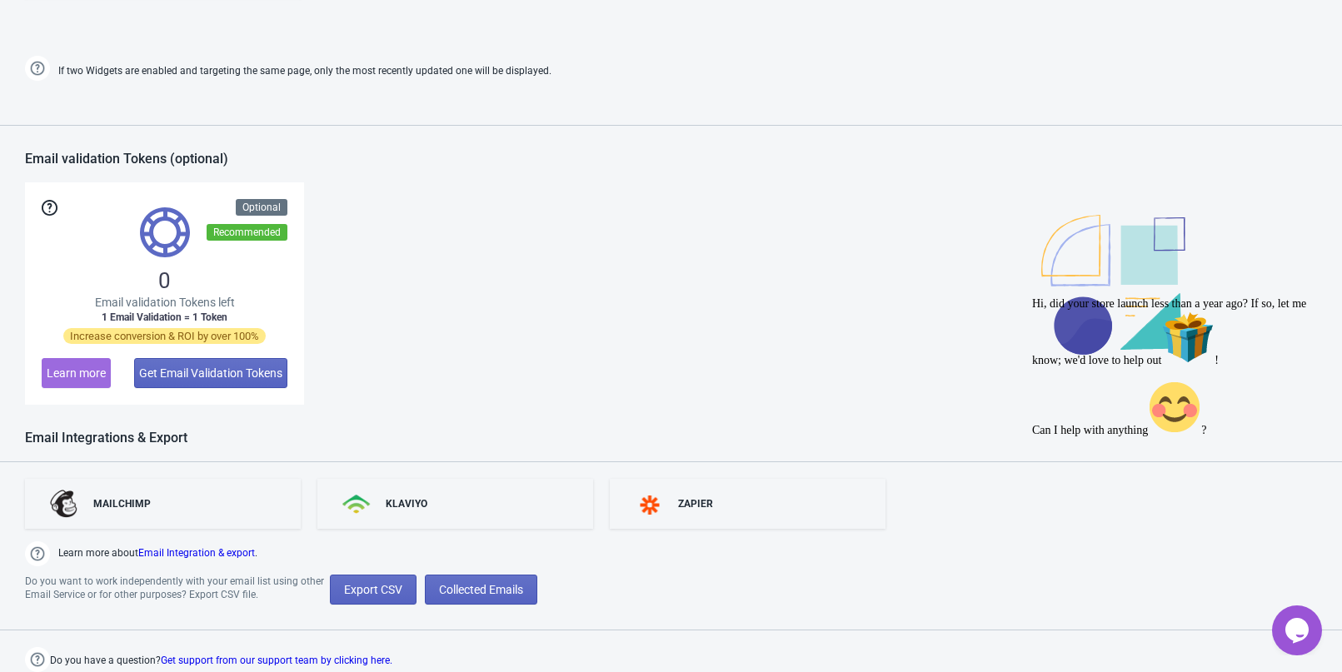
drag, startPoint x: 150, startPoint y: 278, endPoint x: 156, endPoint y: 242, distance: 37.1
click at [150, 278] on div "0 Email validation Tokens left 1 Email Validation = 1 Token Increase conversion…" at bounding box center [164, 293] width 279 height 222
click at [160, 217] on img at bounding box center [165, 232] width 50 height 50
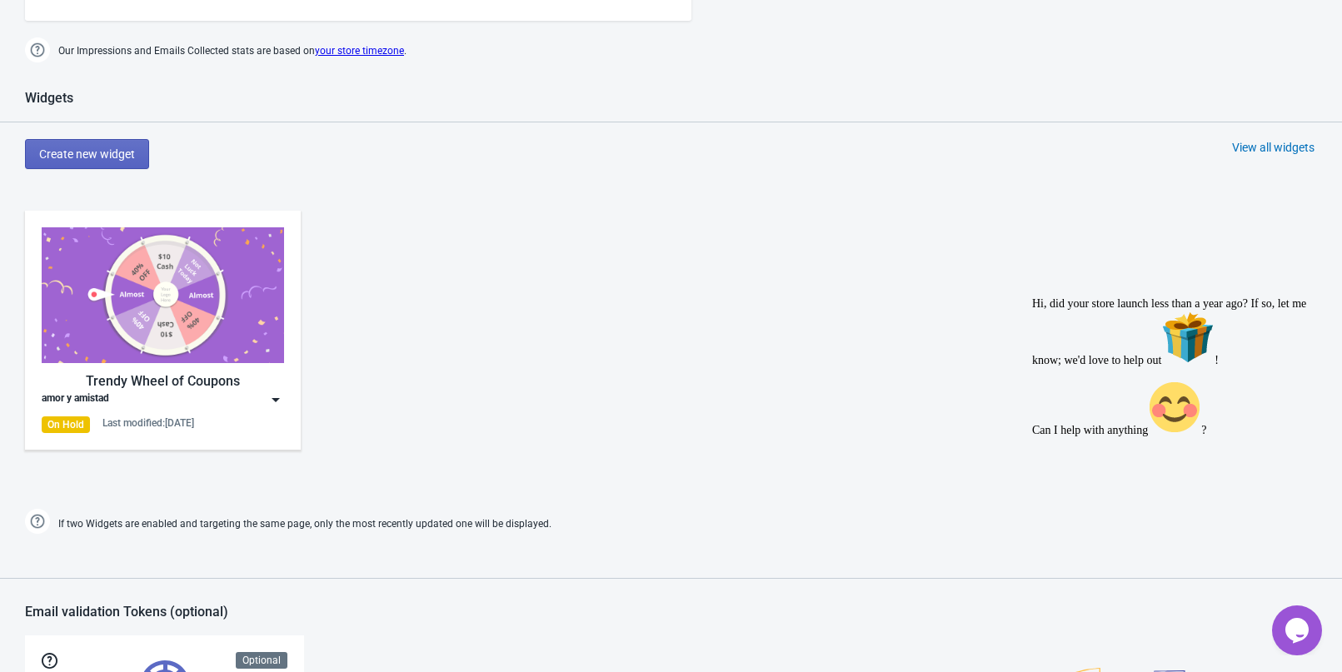
scroll to position [713, 0]
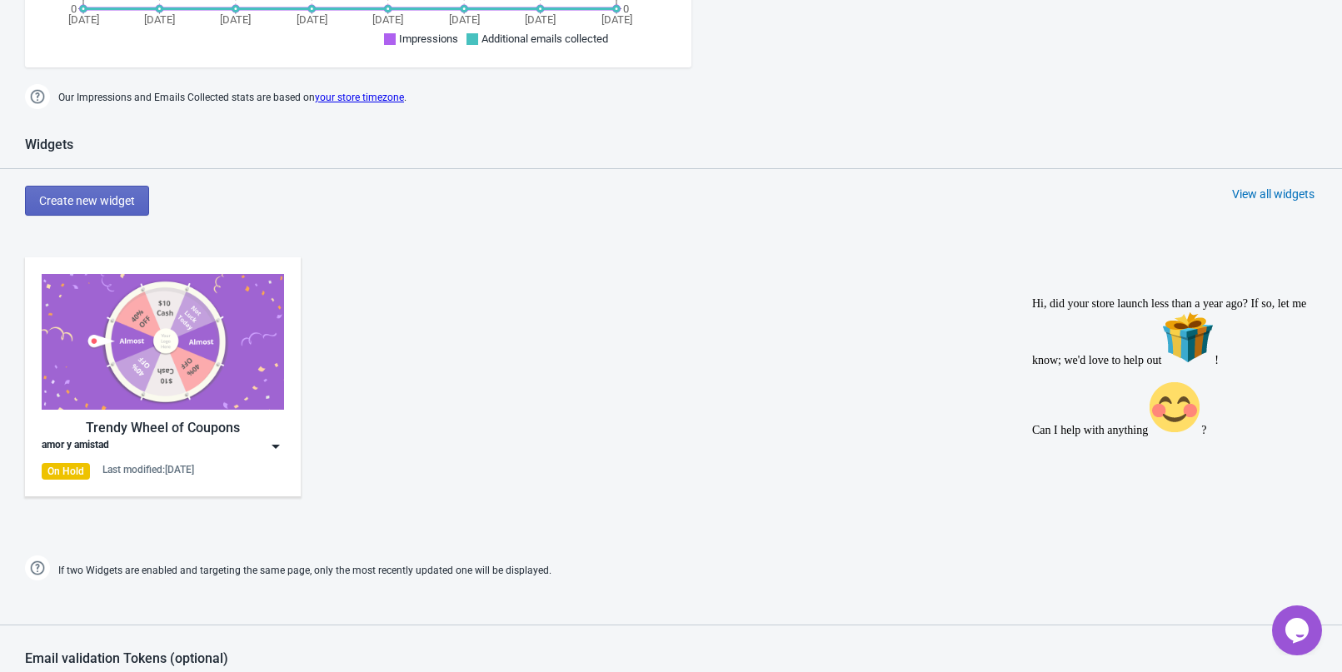
click at [275, 445] on img at bounding box center [275, 446] width 17 height 17
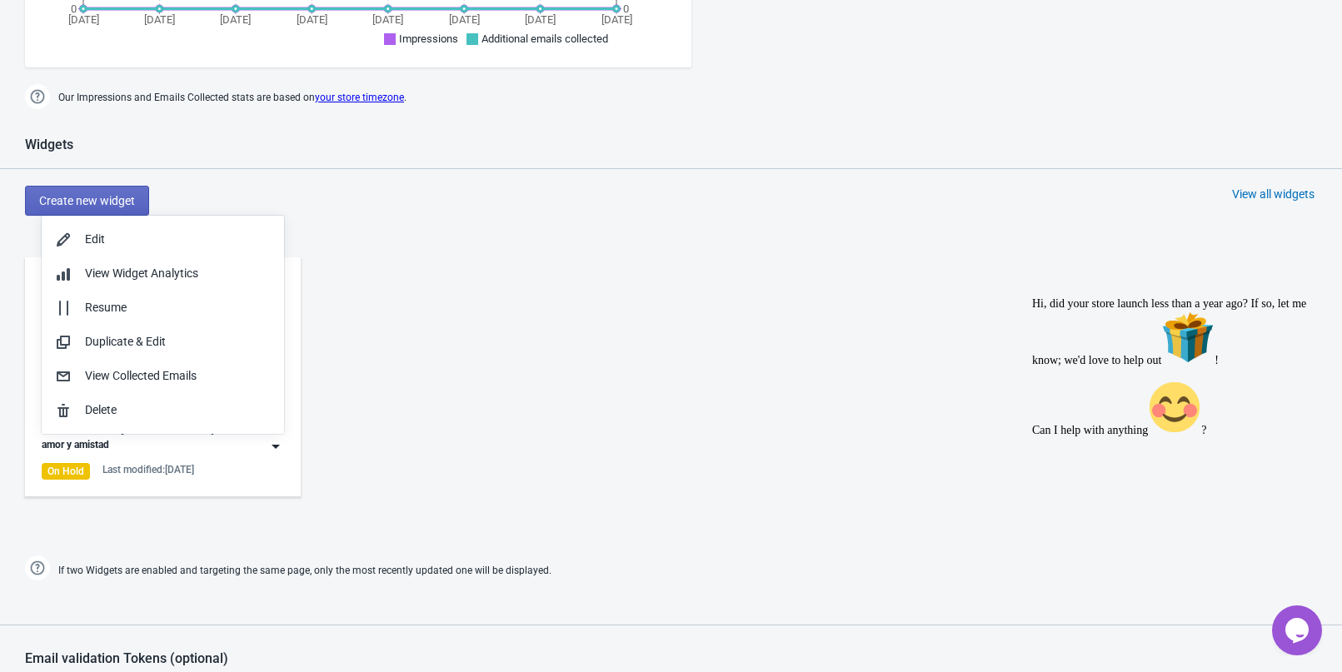
click at [131, 466] on div "Last modified: [DATE]" at bounding box center [148, 469] width 92 height 13
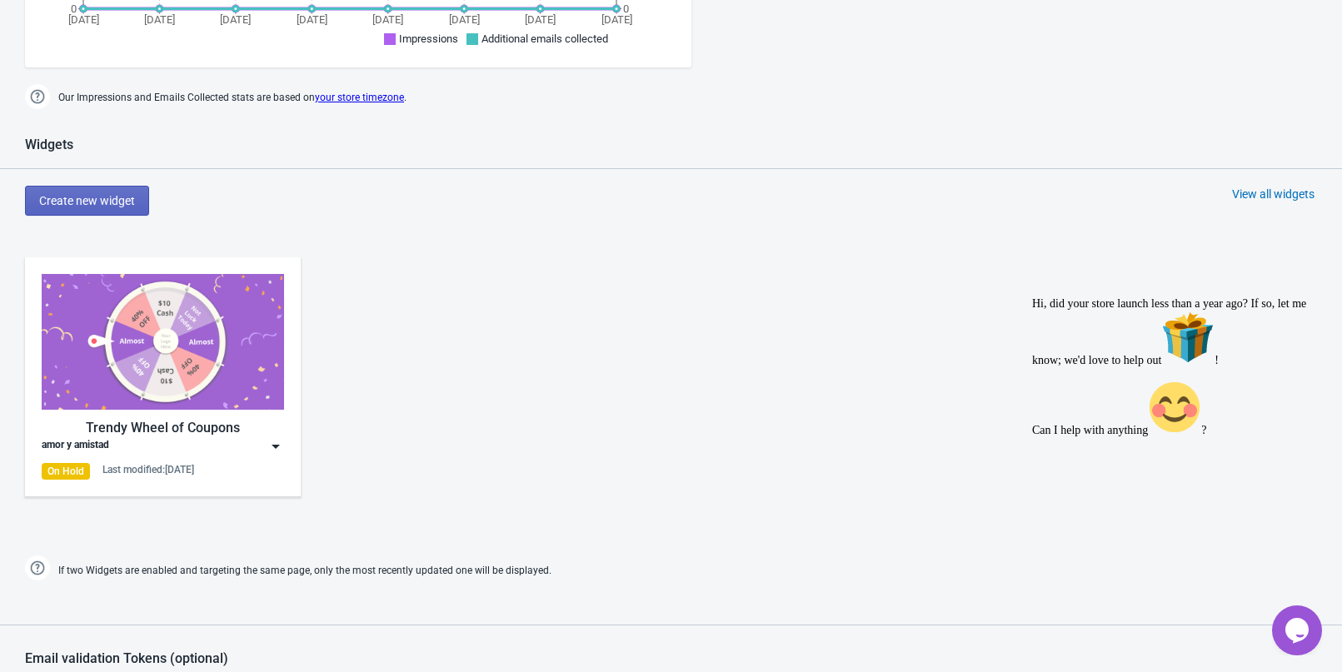
click at [210, 341] on img at bounding box center [163, 342] width 242 height 136
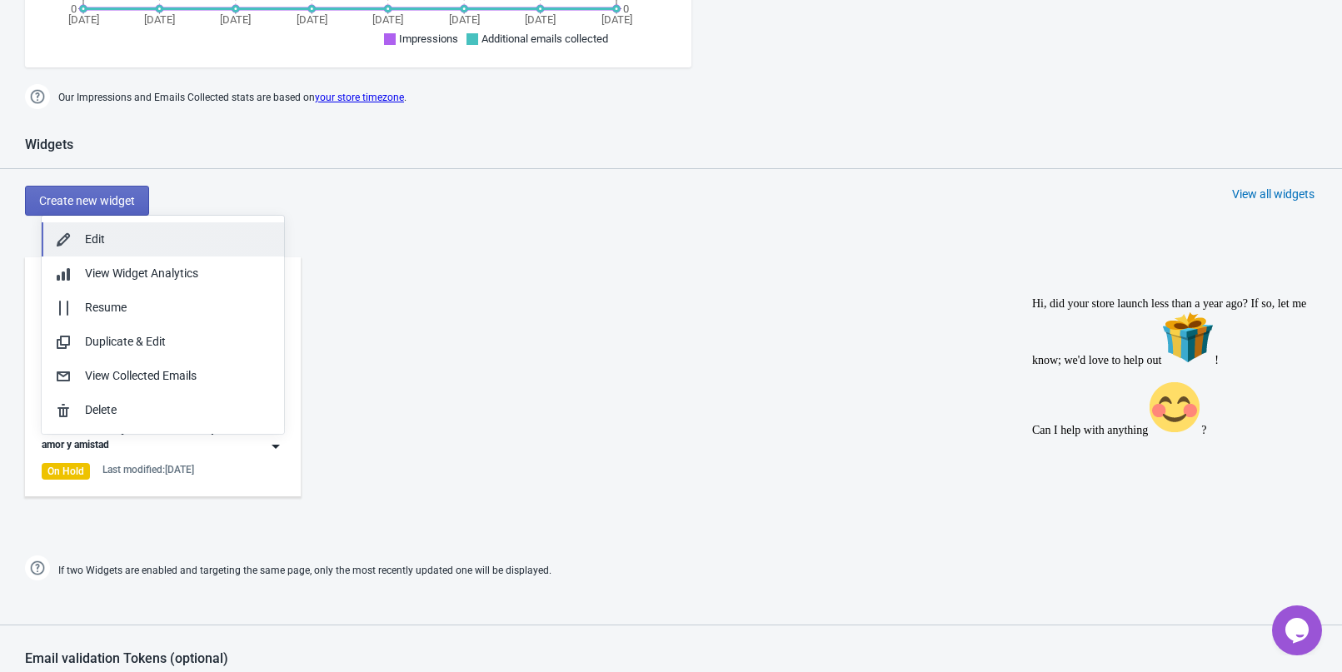
click at [156, 237] on div "Edit" at bounding box center [178, 239] width 186 height 17
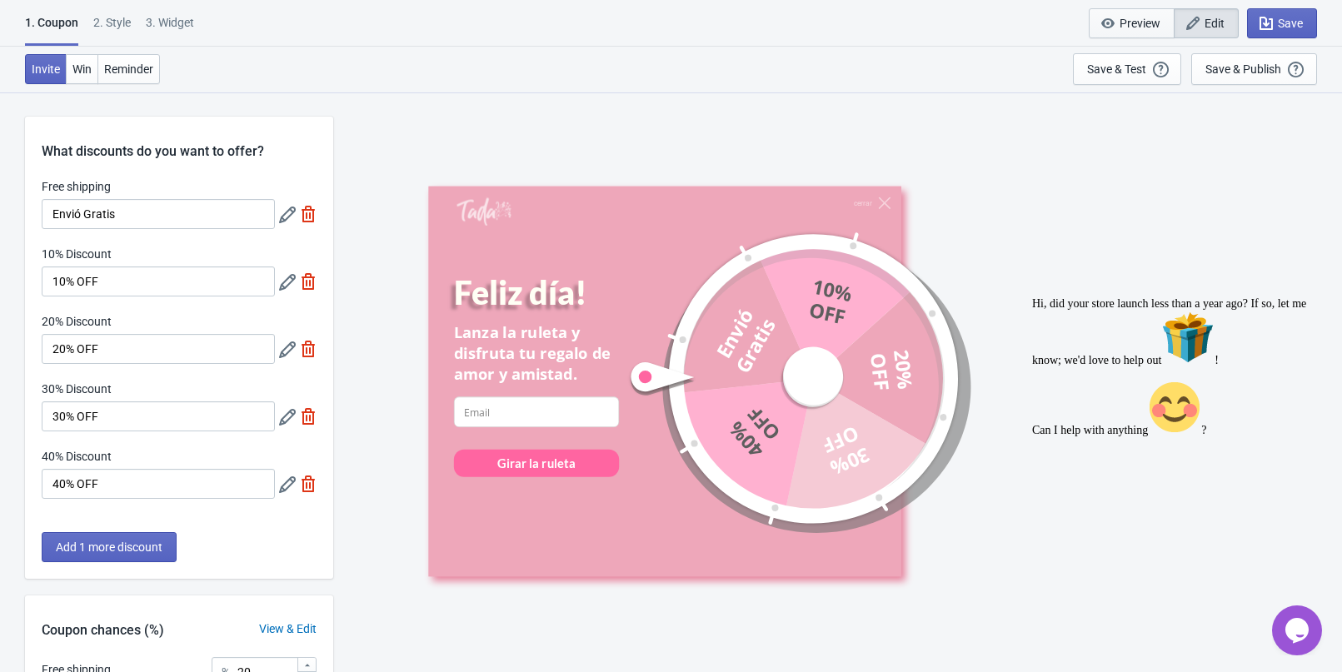
click at [1145, 30] on span "Preview" at bounding box center [1131, 23] width 57 height 17
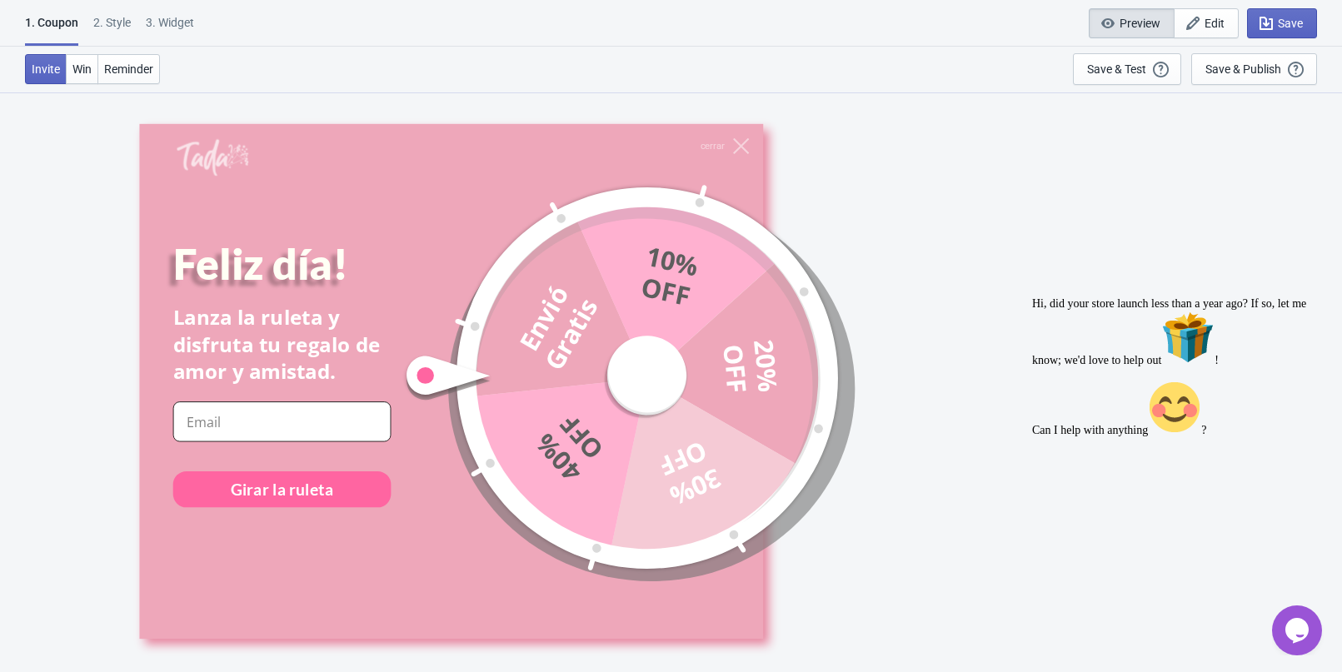
click at [317, 415] on input at bounding box center [281, 421] width 218 height 40
click at [317, 488] on div "Girar la ruleta" at bounding box center [281, 489] width 102 height 22
click at [298, 421] on input at bounding box center [281, 421] width 218 height 40
click at [92, 76] on button "Win" at bounding box center [82, 69] width 32 height 30
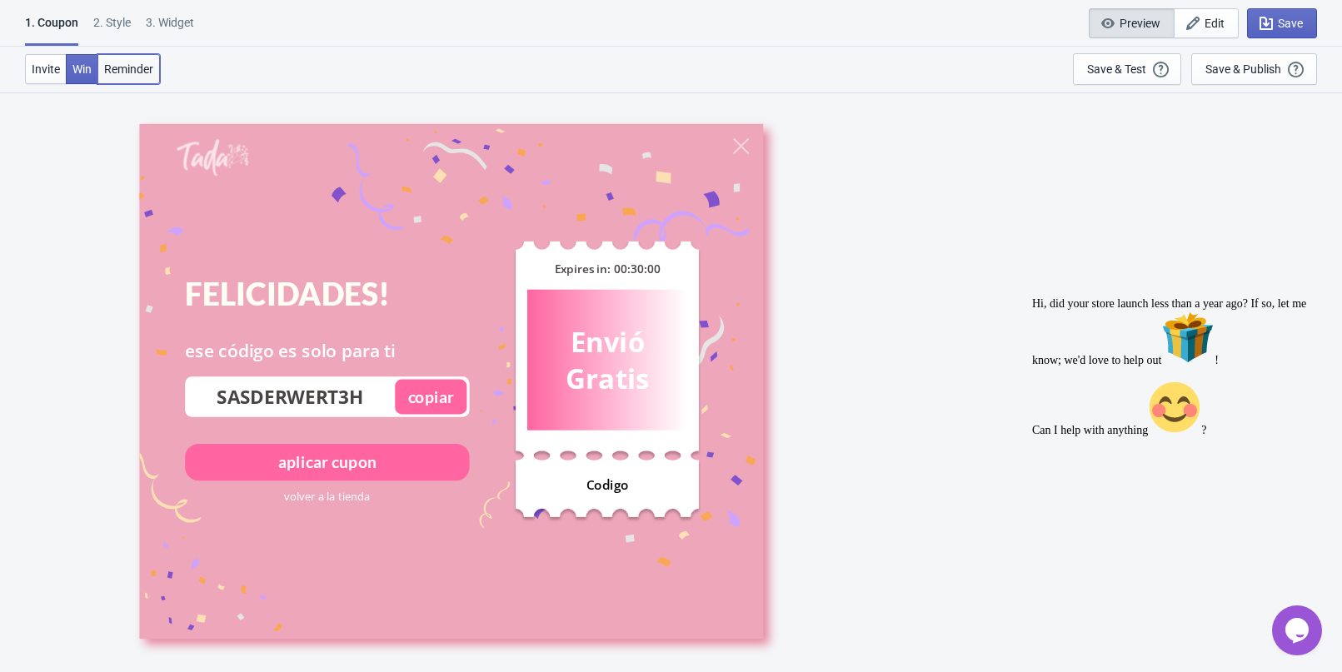
click at [117, 72] on span "Reminder" at bounding box center [128, 68] width 49 height 13
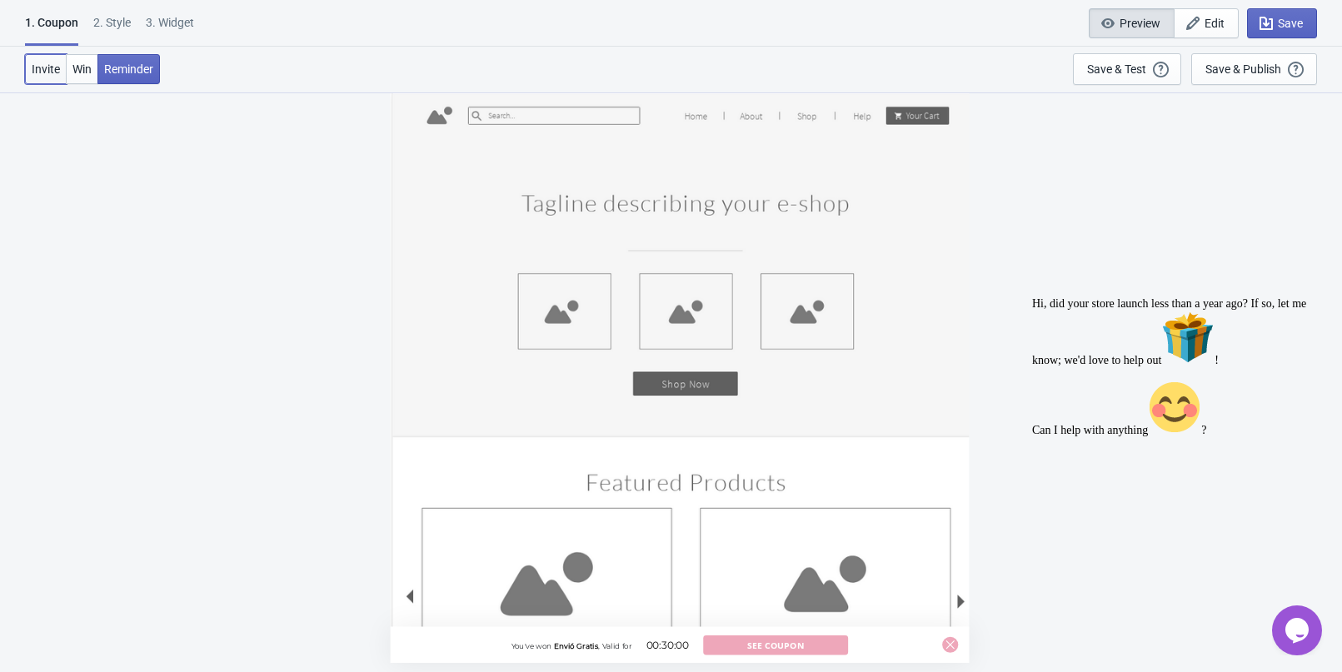
click at [36, 72] on span "Invite" at bounding box center [46, 68] width 28 height 13
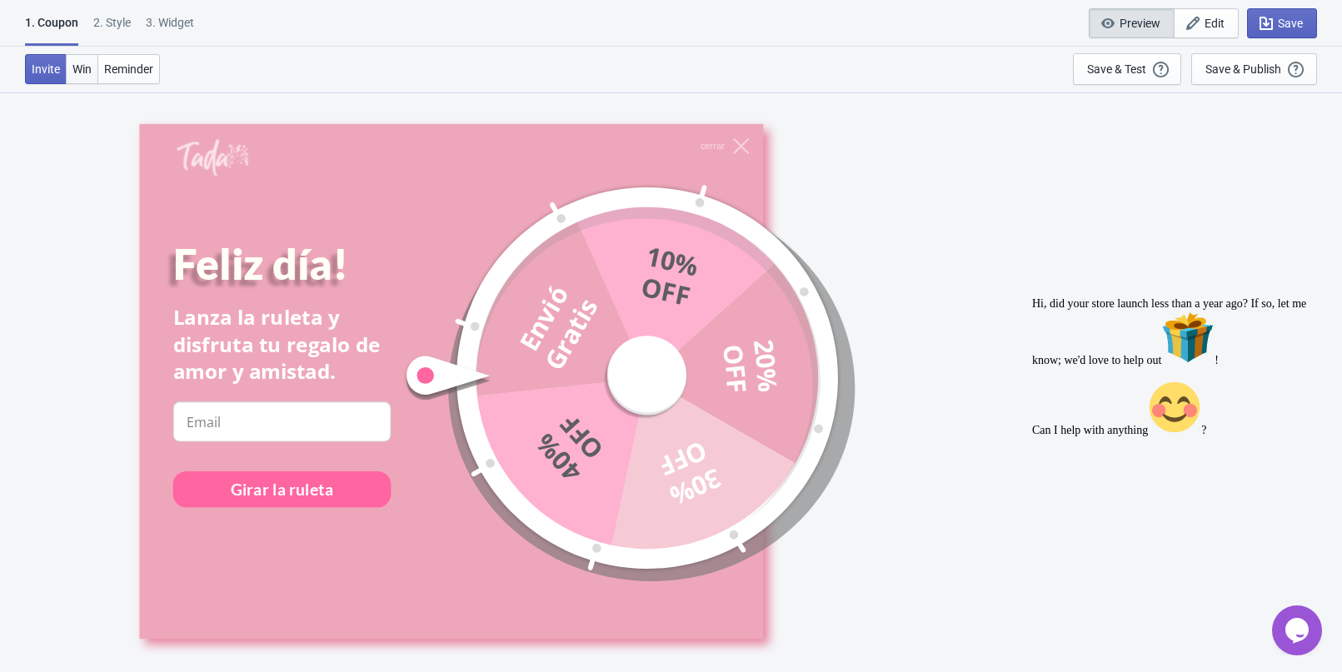
click at [69, 68] on button "Win" at bounding box center [82, 69] width 32 height 30
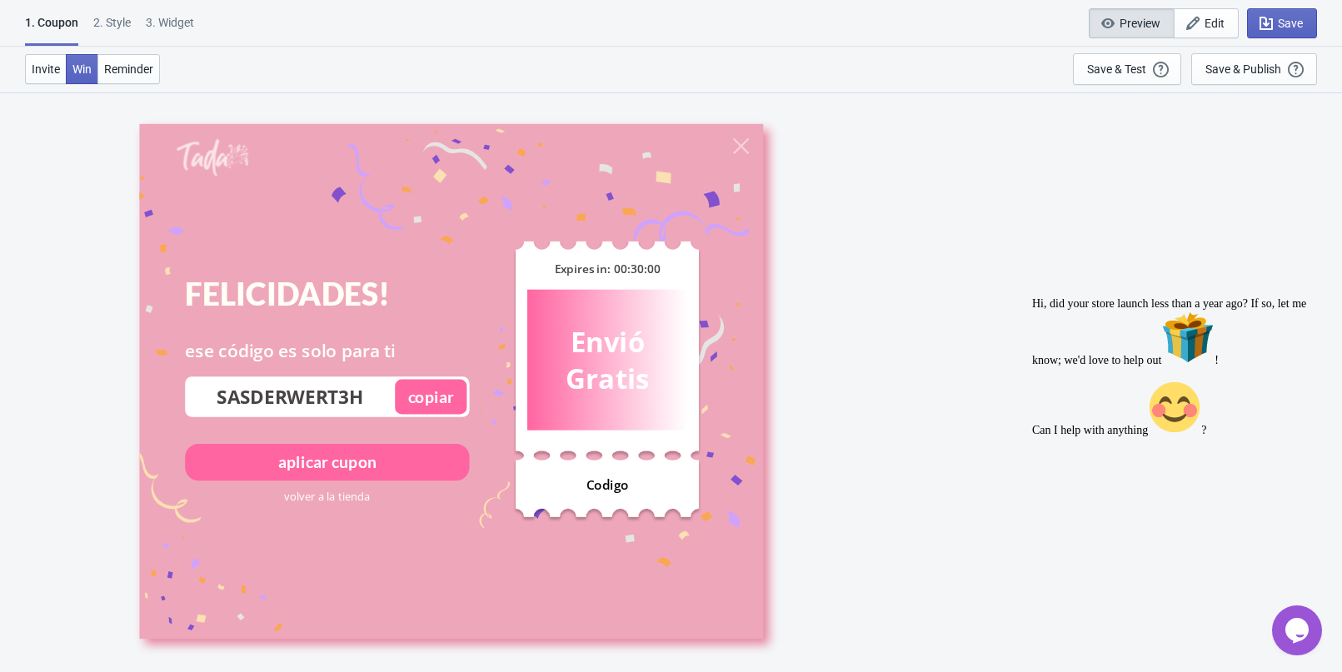
scroll to position [83, 0]
click at [39, 70] on span "Invite" at bounding box center [46, 68] width 28 height 13
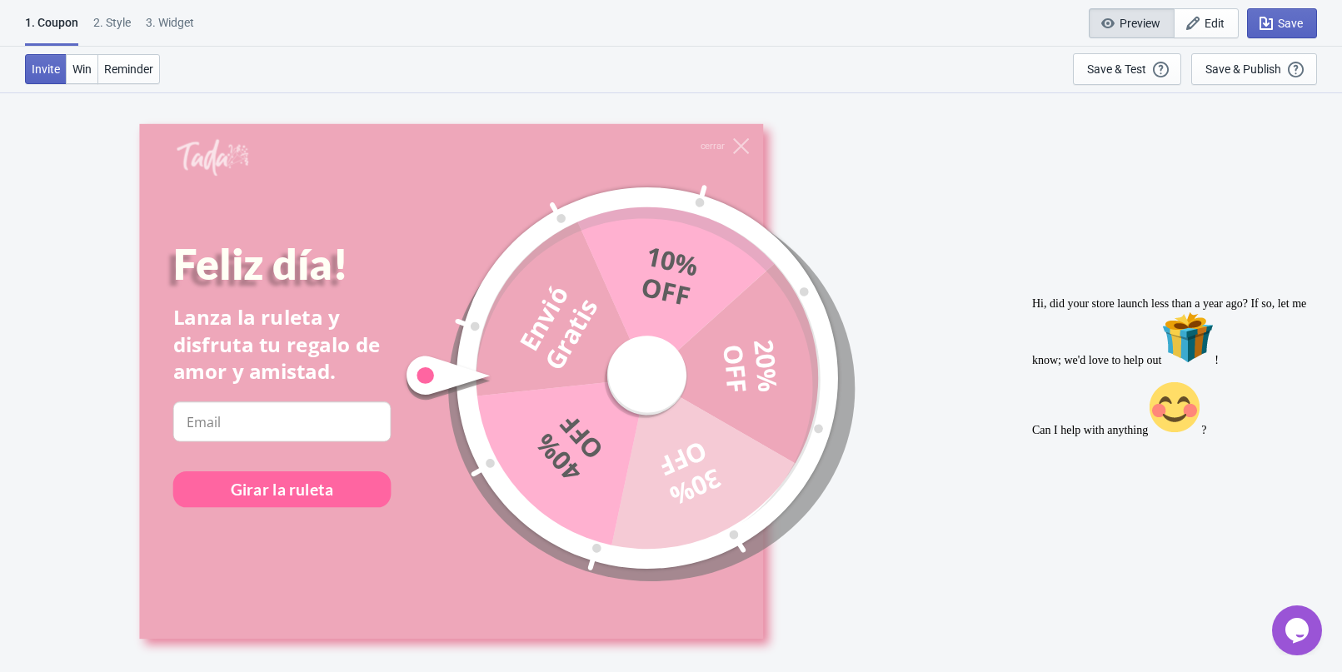
click at [109, 25] on div "2 . Style" at bounding box center [111, 28] width 37 height 29
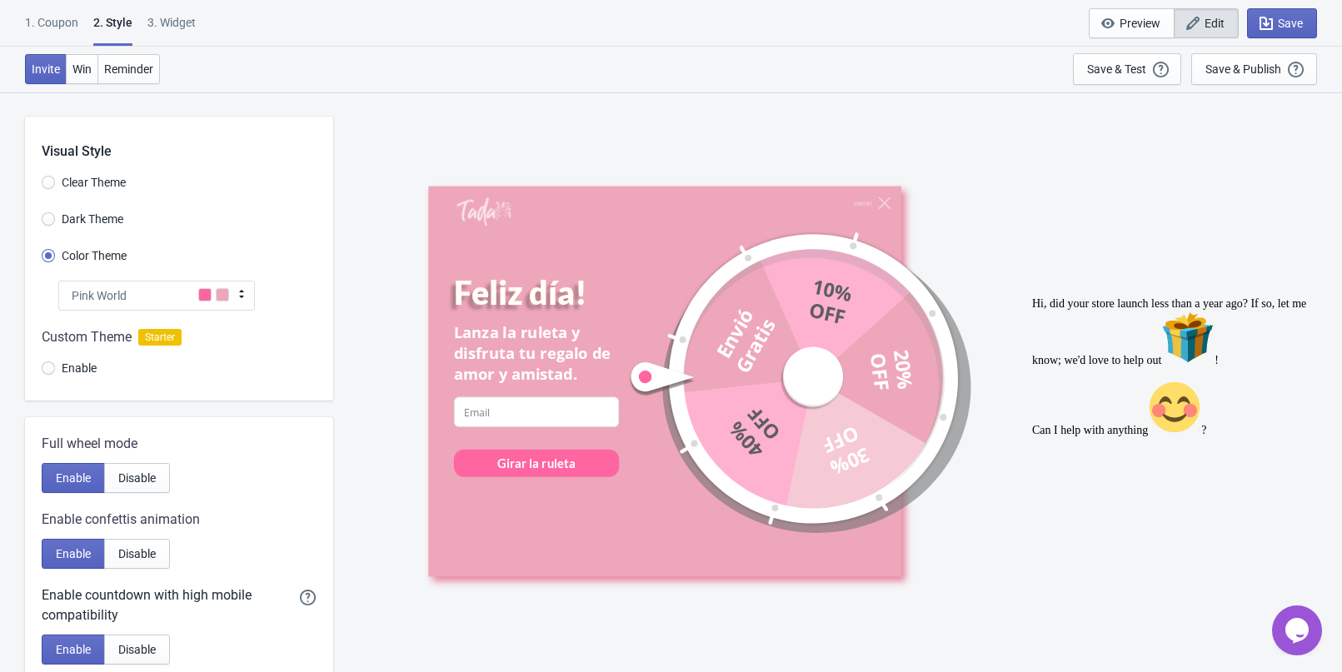
click at [57, 366] on div at bounding box center [179, 356] width 308 height 90
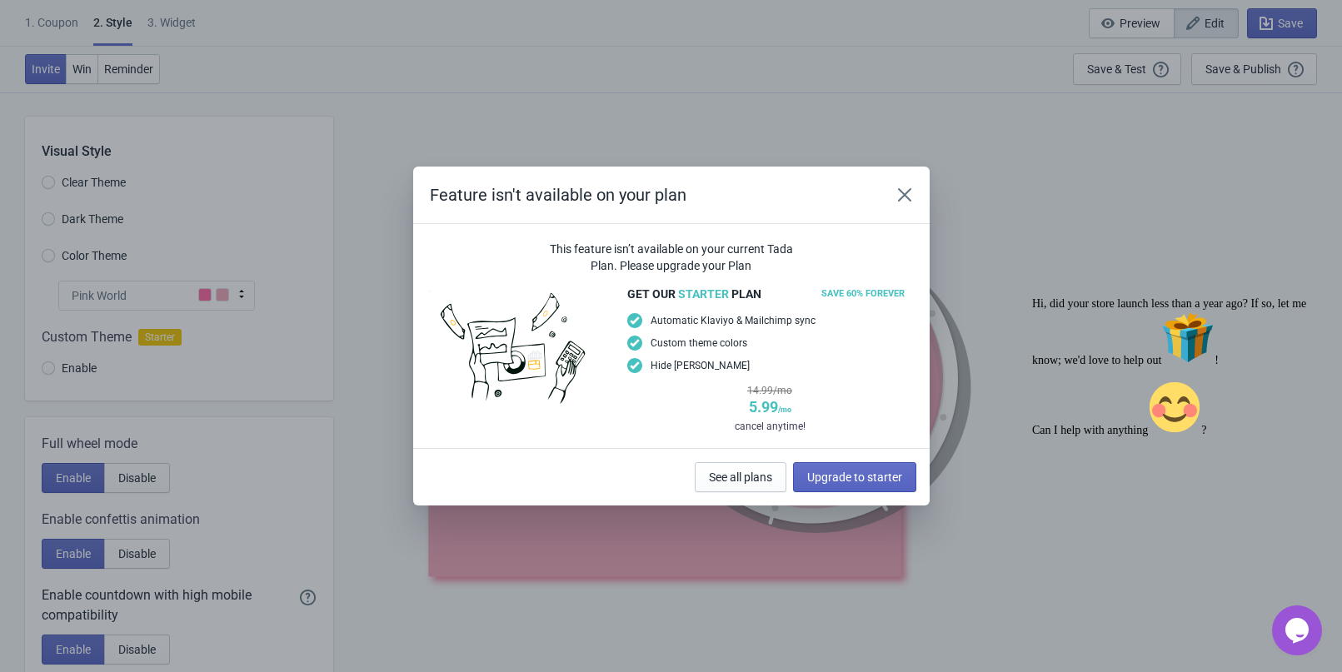
click at [314, 471] on div "Feature isn't available on your plan This feature isn’t available on your curre…" at bounding box center [671, 336] width 1342 height 339
click at [898, 193] on icon "Close" at bounding box center [904, 195] width 17 height 17
radio input "true"
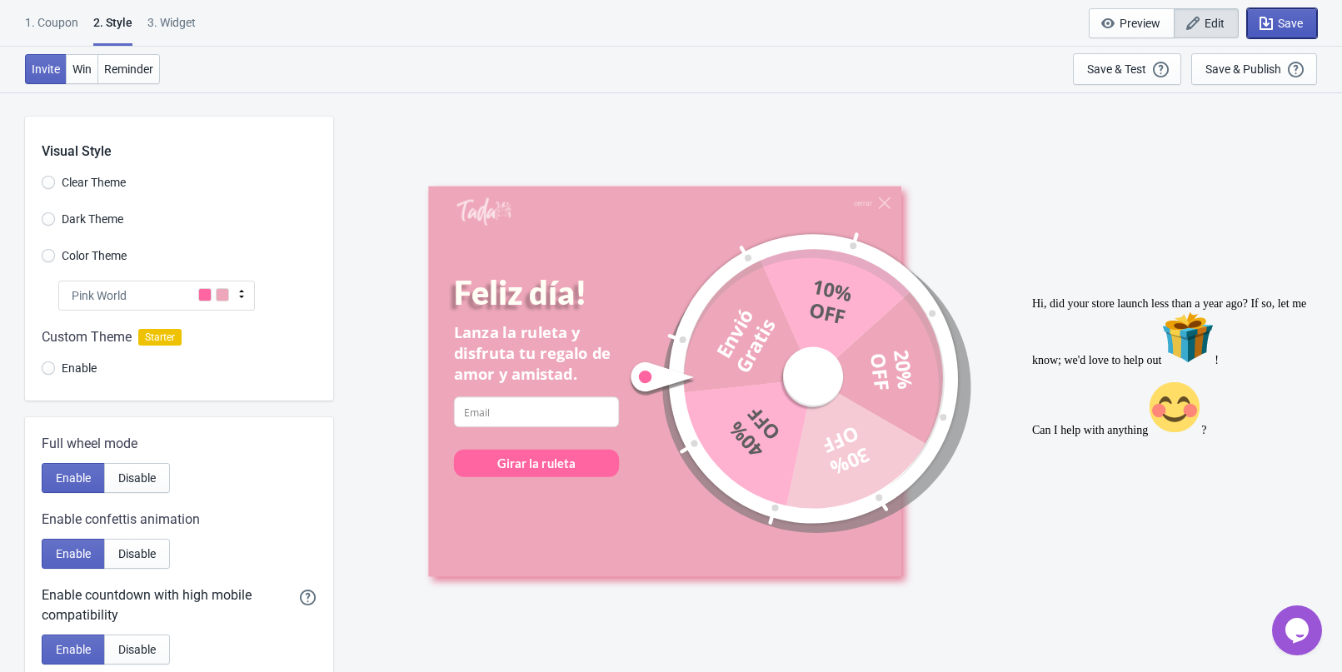
click at [1279, 19] on span "Save" at bounding box center [1289, 23] width 25 height 13
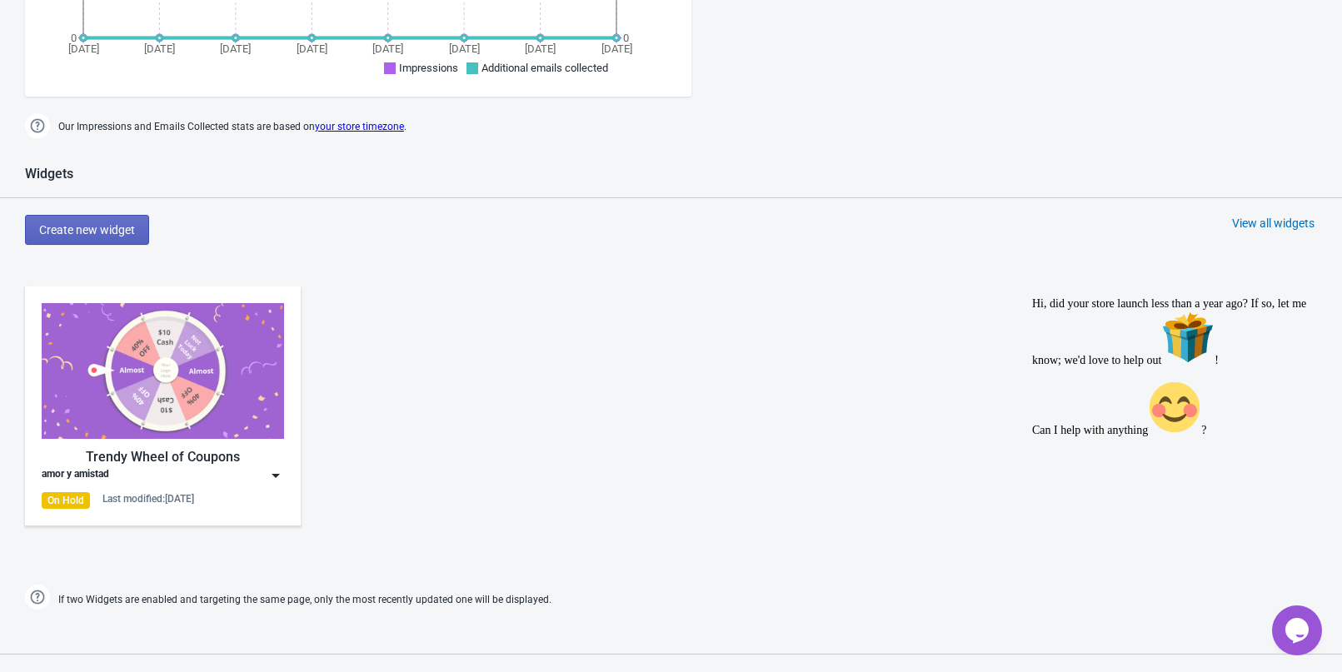
scroll to position [833, 0]
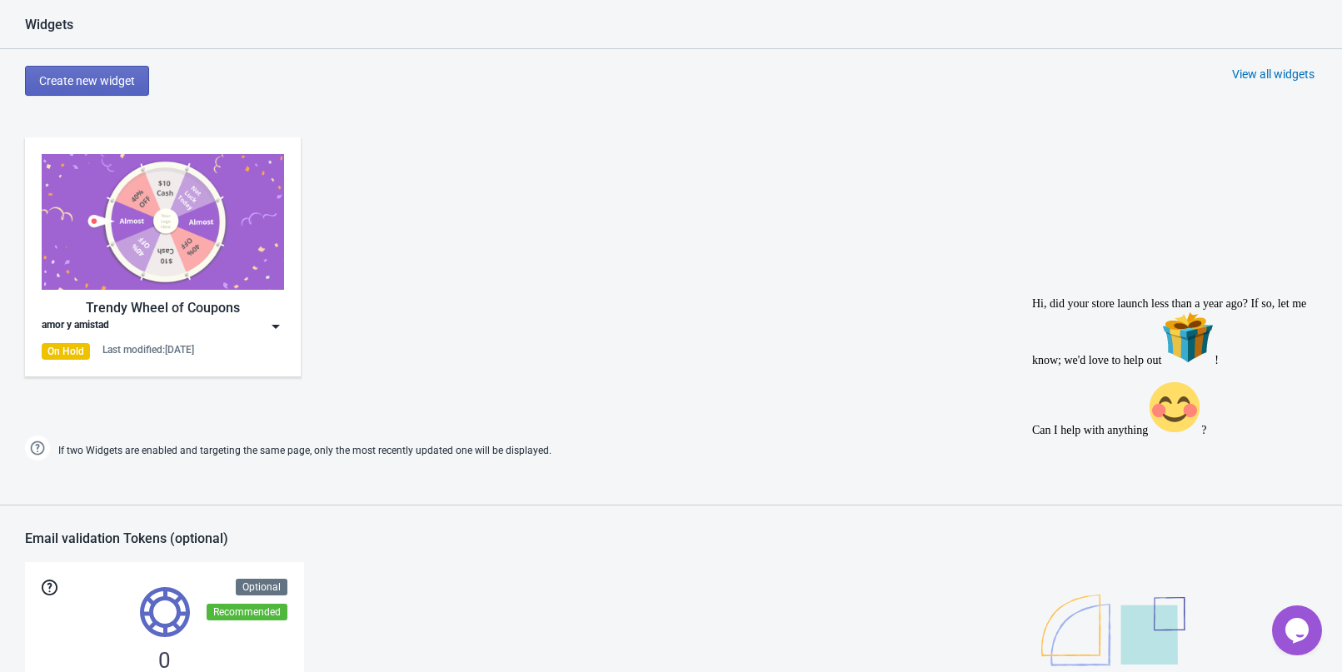
click at [167, 249] on img at bounding box center [163, 222] width 242 height 136
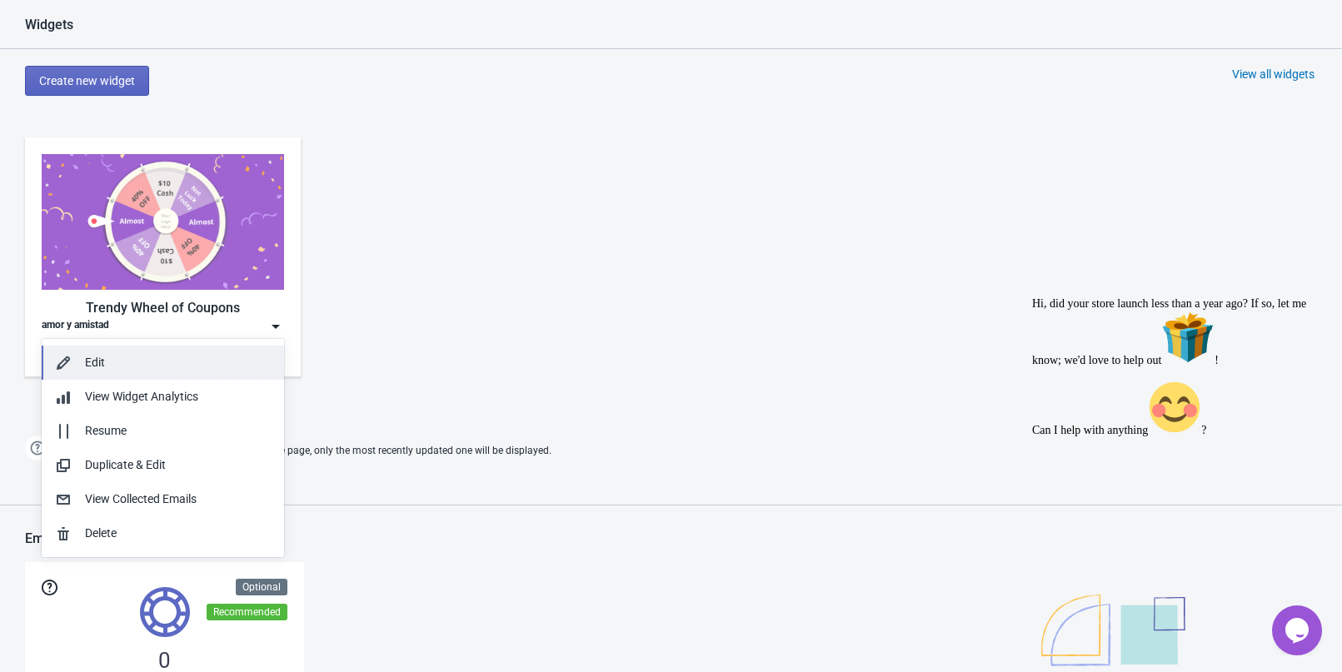
click at [98, 369] on div "Edit" at bounding box center [178, 362] width 186 height 17
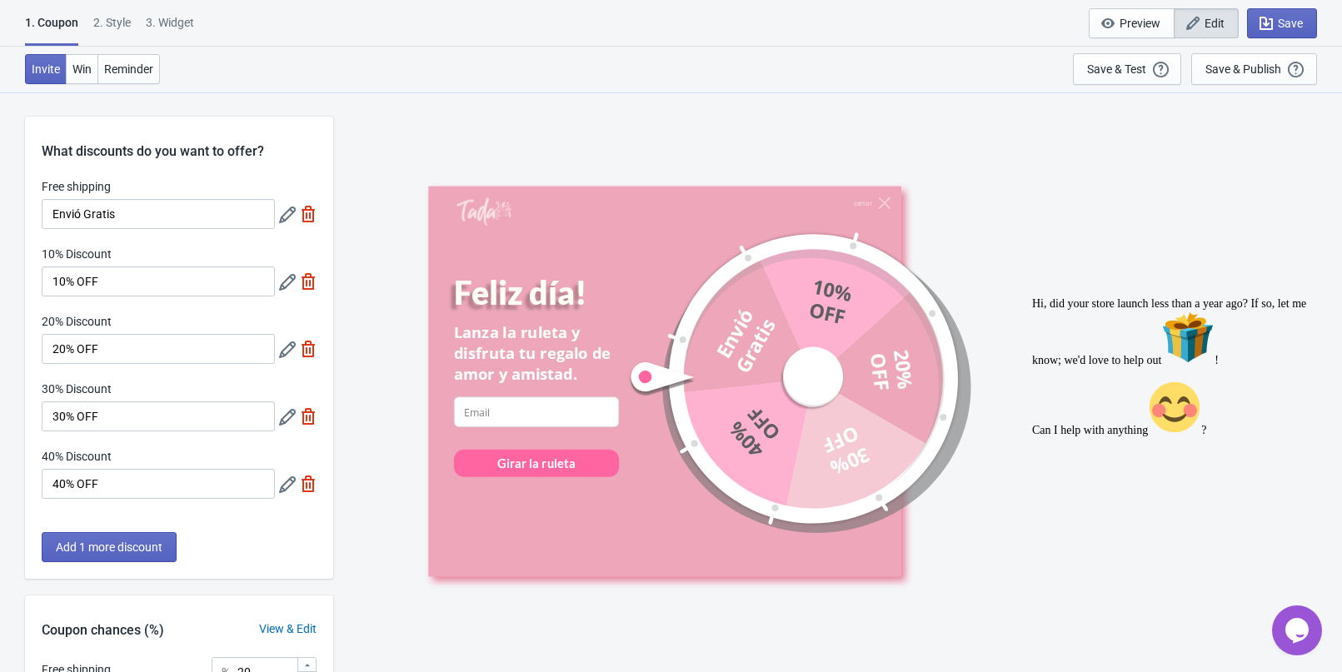
click at [278, 484] on div "40% Discount 40% OFF" at bounding box center [179, 473] width 275 height 51
click at [285, 488] on icon at bounding box center [287, 484] width 17 height 17
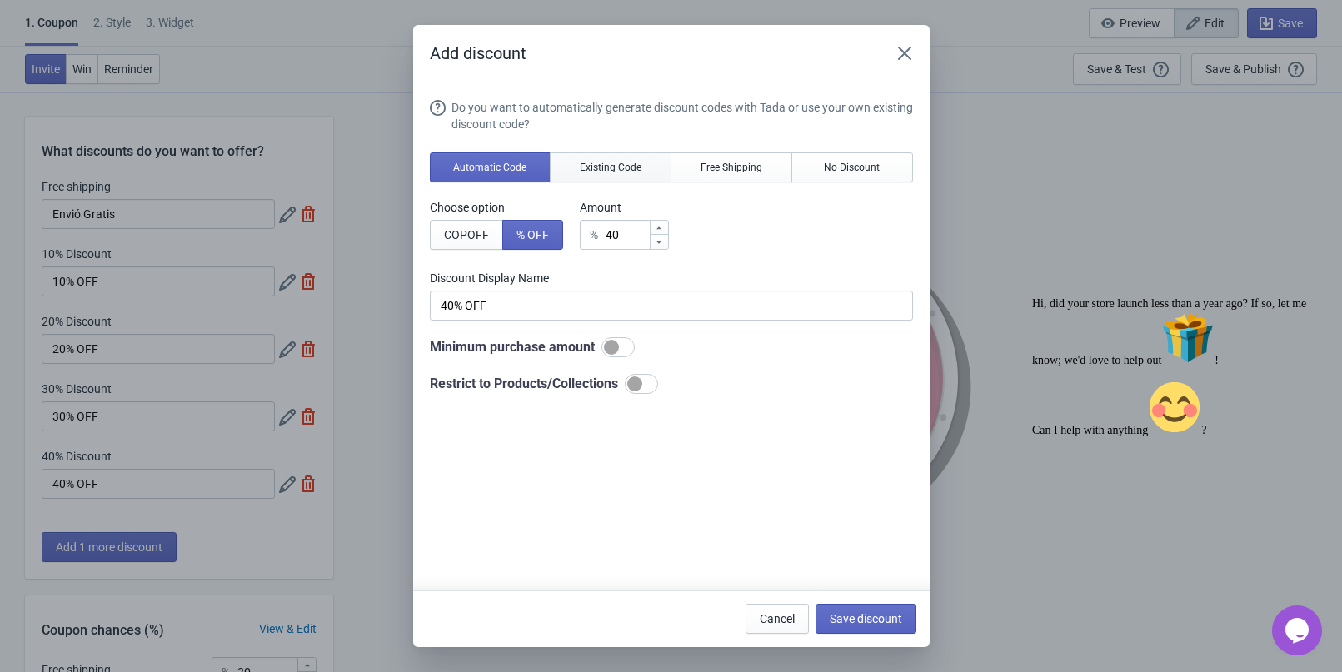
click at [642, 180] on button "Existing Code" at bounding box center [611, 167] width 122 height 30
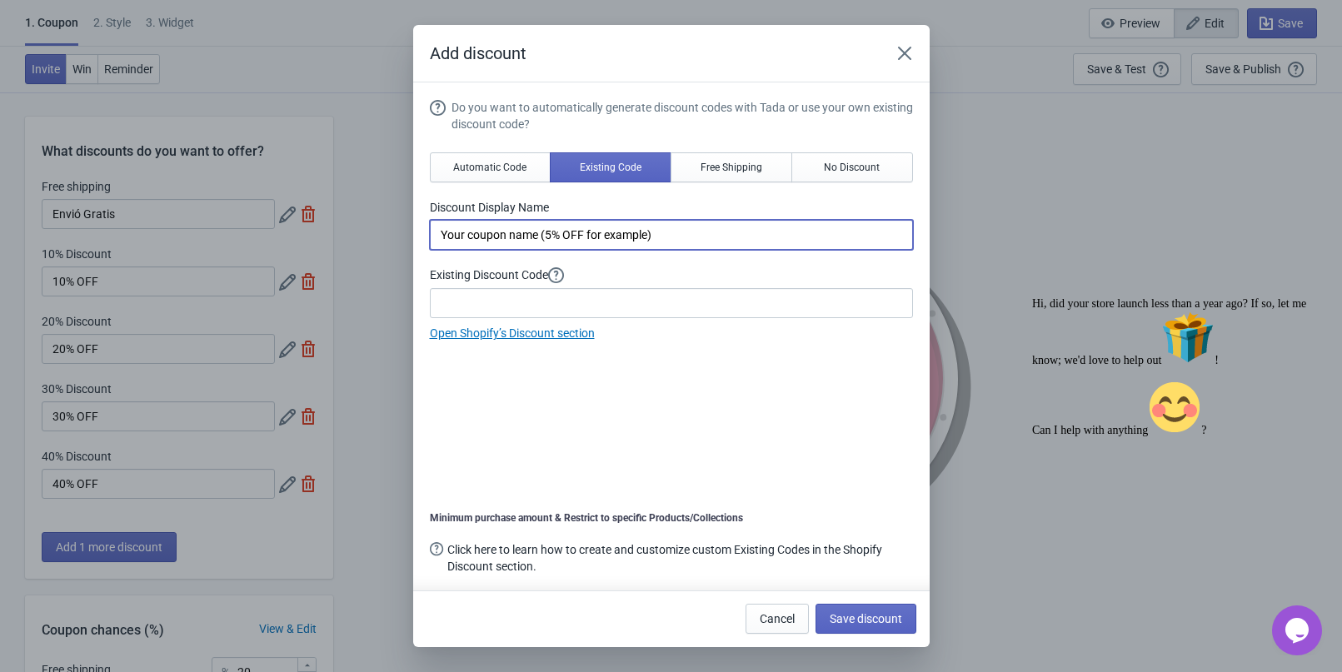
click at [570, 242] on input "Your coupon name (5% OFF for example)" at bounding box center [671, 235] width 483 height 30
click at [726, 240] on input "Your coupon name (5% OFF for example)" at bounding box center [671, 235] width 483 height 30
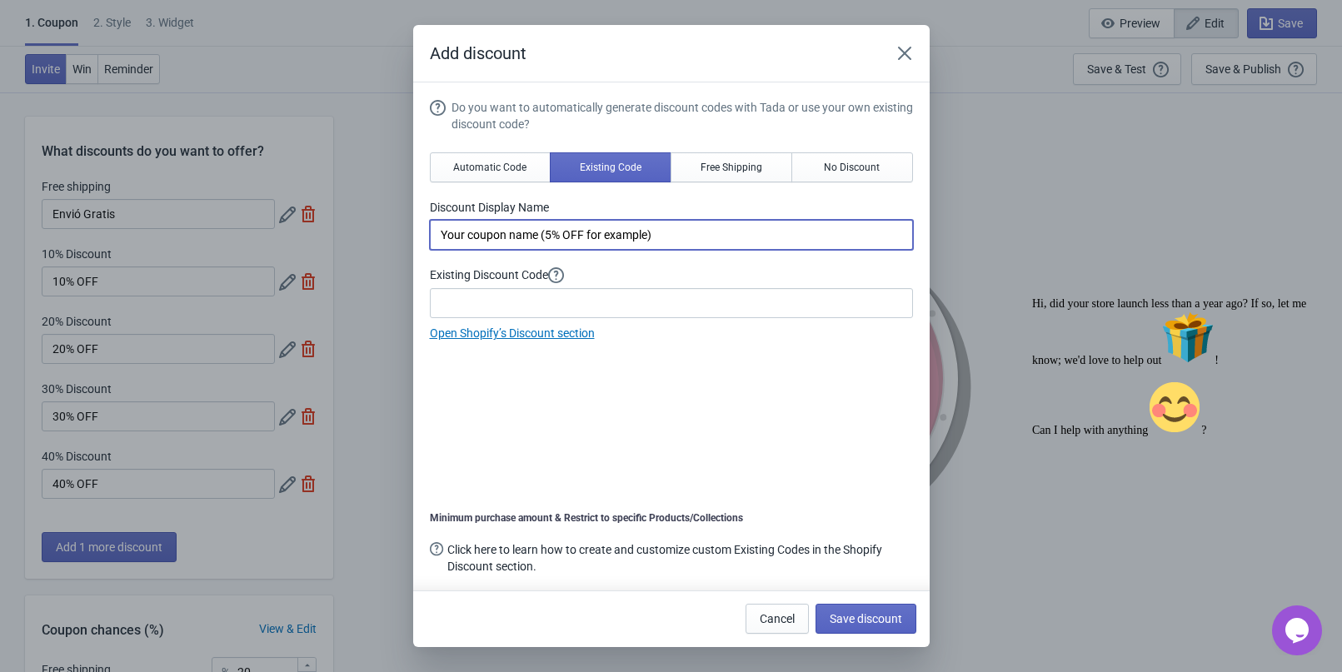
click at [726, 240] on input "Your coupon name (5% OFF for example)" at bounding box center [671, 235] width 483 height 30
type input "E"
type input "Accesorio Gratis"
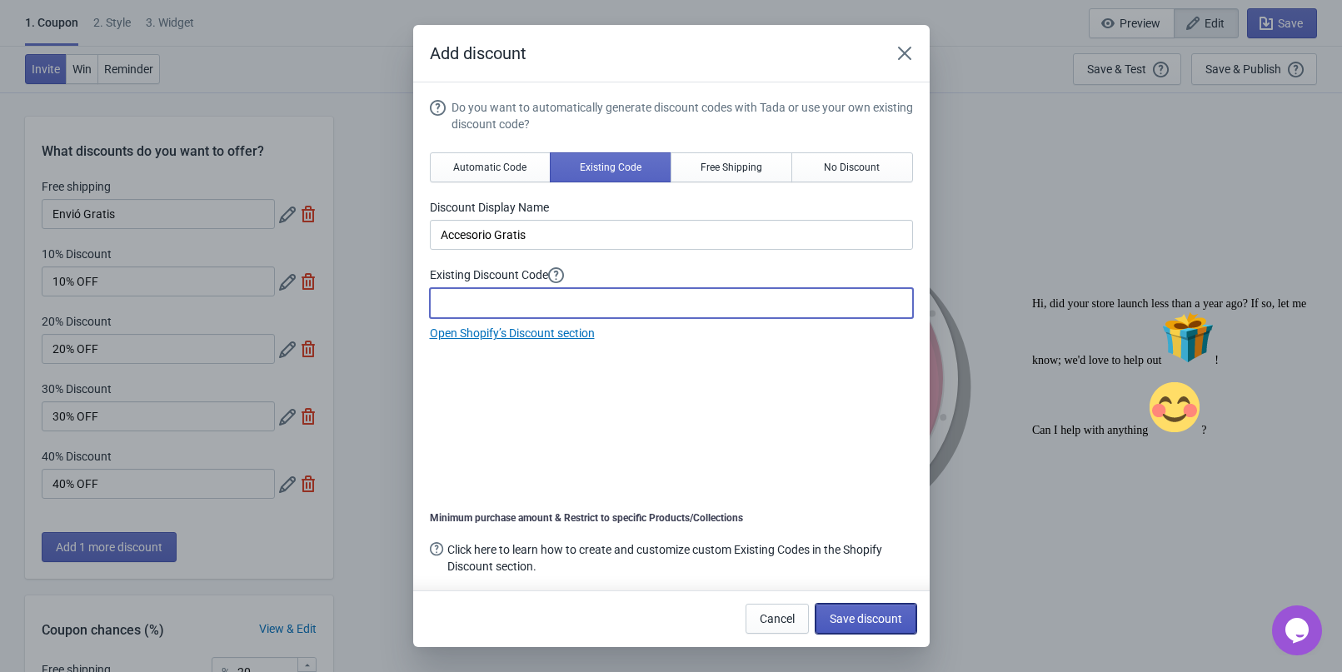
click at [874, 618] on span "Save discount" at bounding box center [865, 618] width 72 height 13
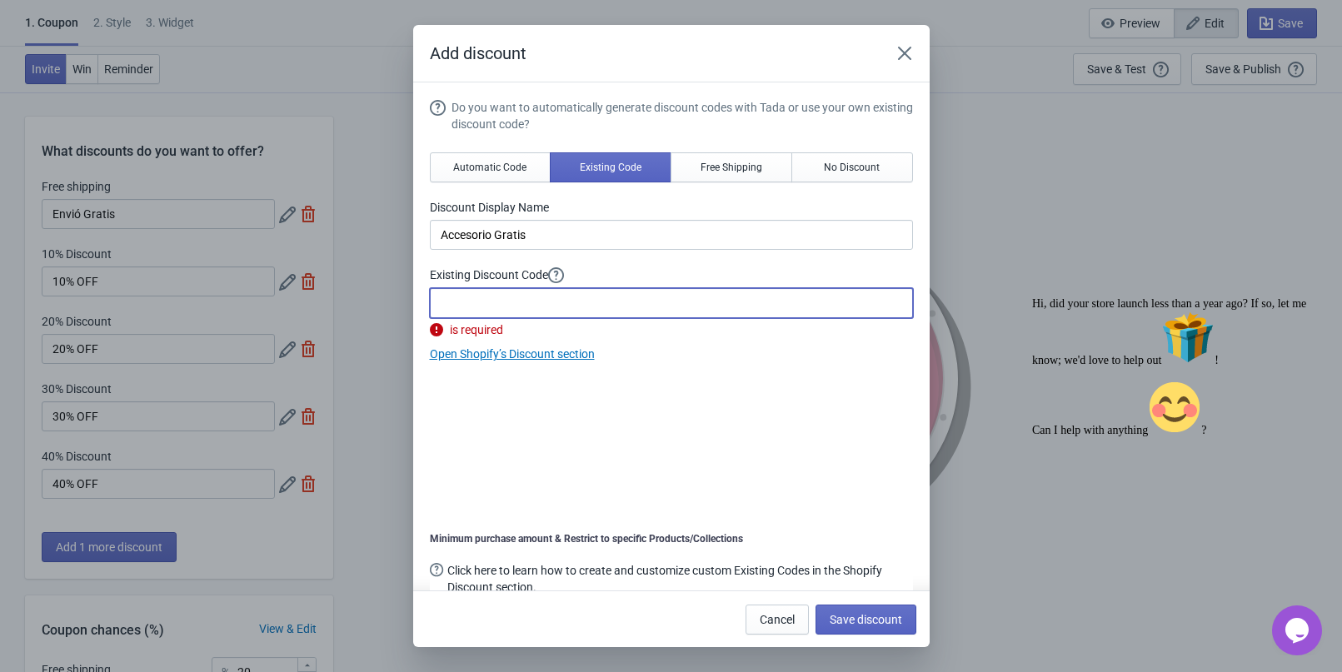
click at [497, 306] on input at bounding box center [671, 303] width 483 height 30
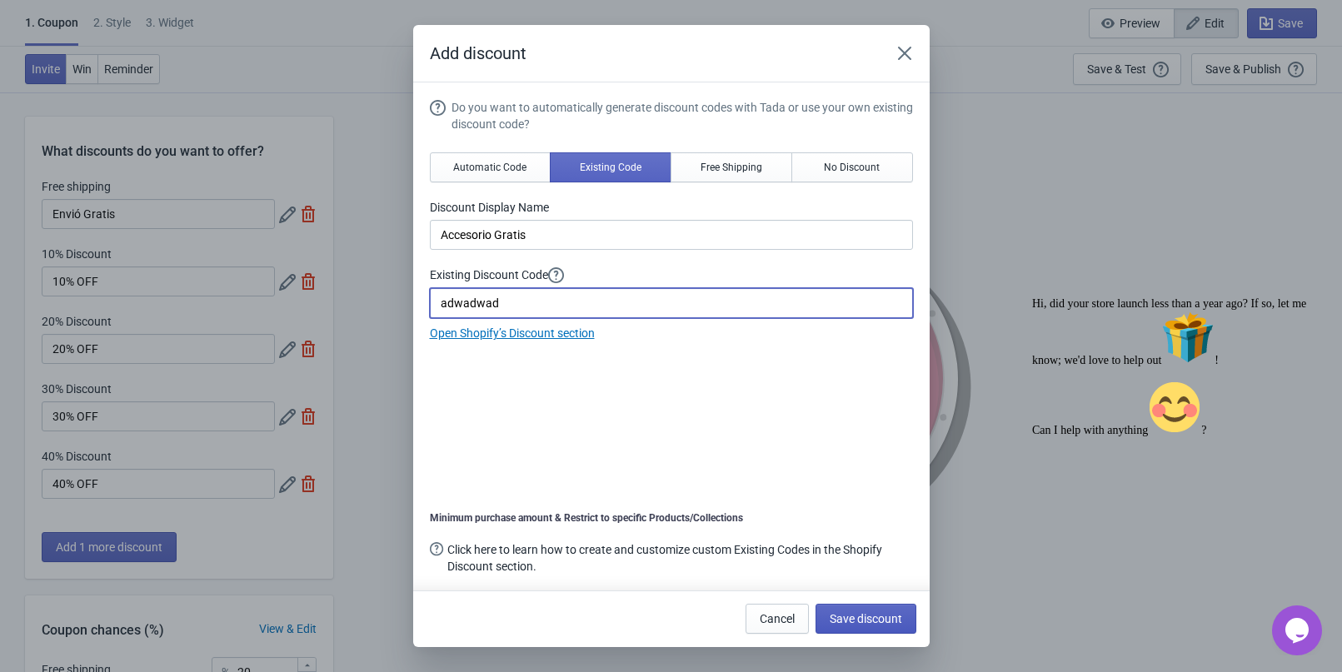
type input "adwadwad"
click at [881, 617] on span "Save discount" at bounding box center [865, 618] width 72 height 13
type input "Accesorio Gratis"
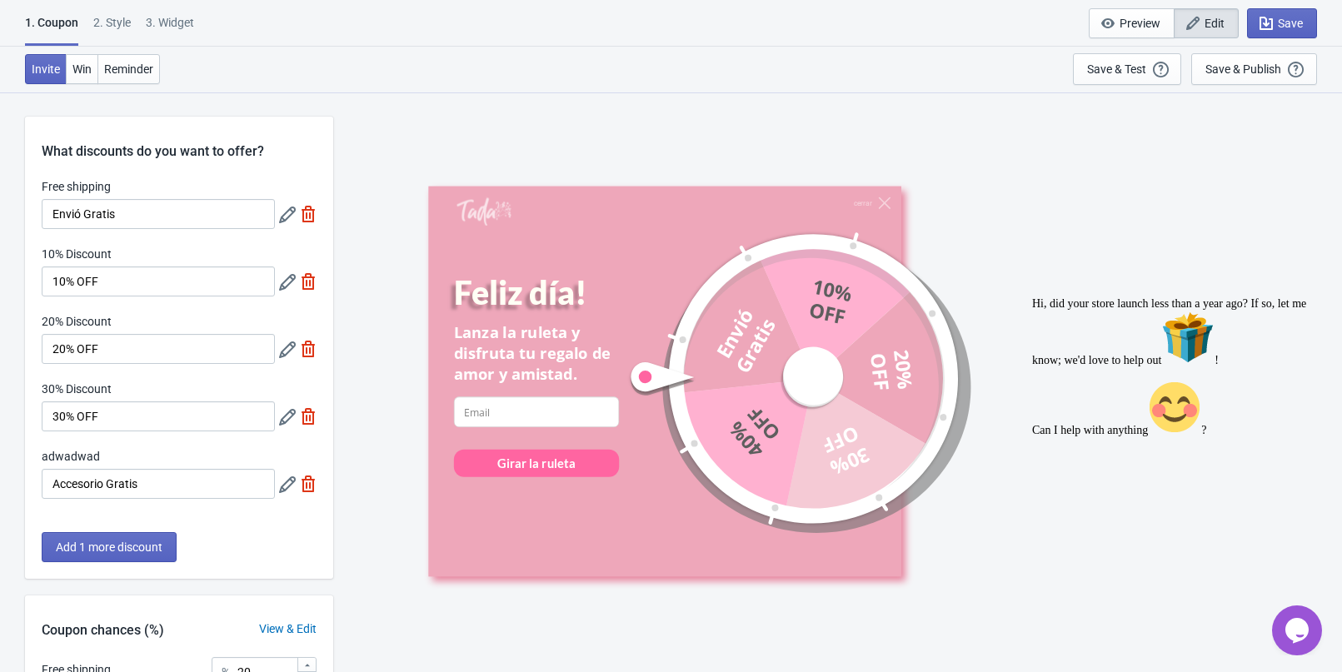
click at [117, 24] on div "2 . Style" at bounding box center [111, 28] width 37 height 29
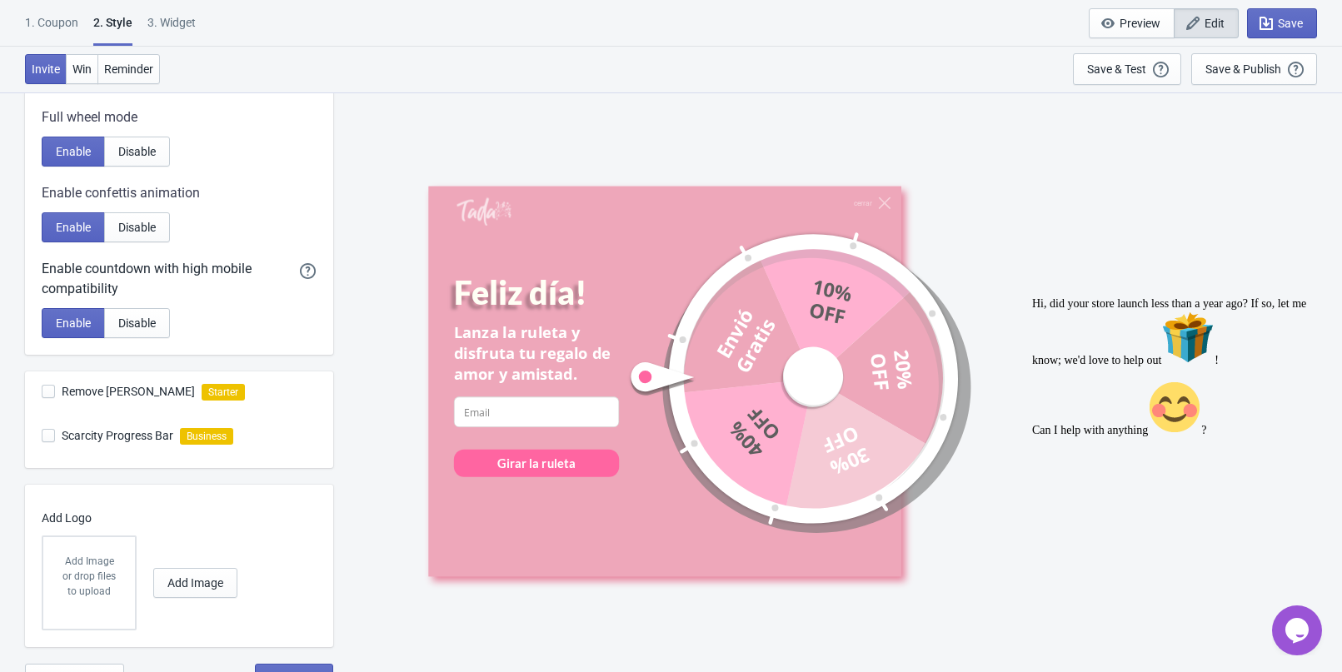
scroll to position [348, 0]
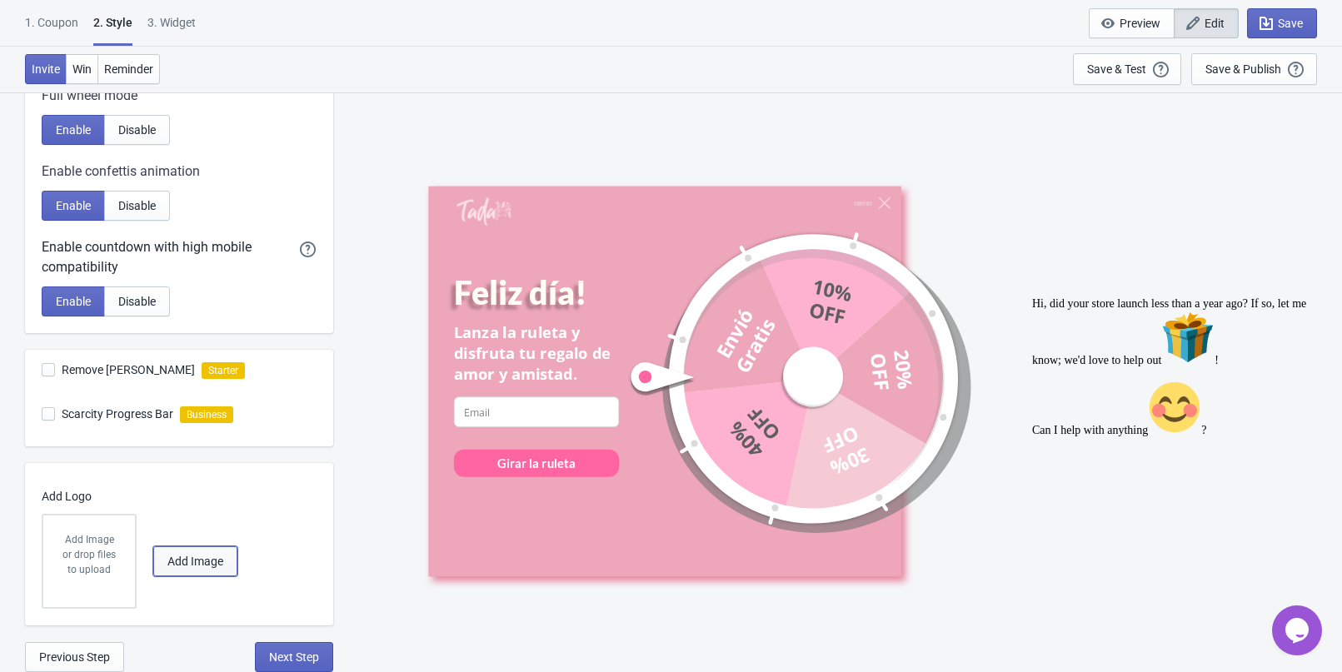
click at [155, 570] on button "Add Image" at bounding box center [195, 561] width 84 height 30
click at [106, 539] on p "Add Image" at bounding box center [89, 539] width 58 height 15
click at [0, 0] on input "Add Image" at bounding box center [0, 0] width 0 height 0
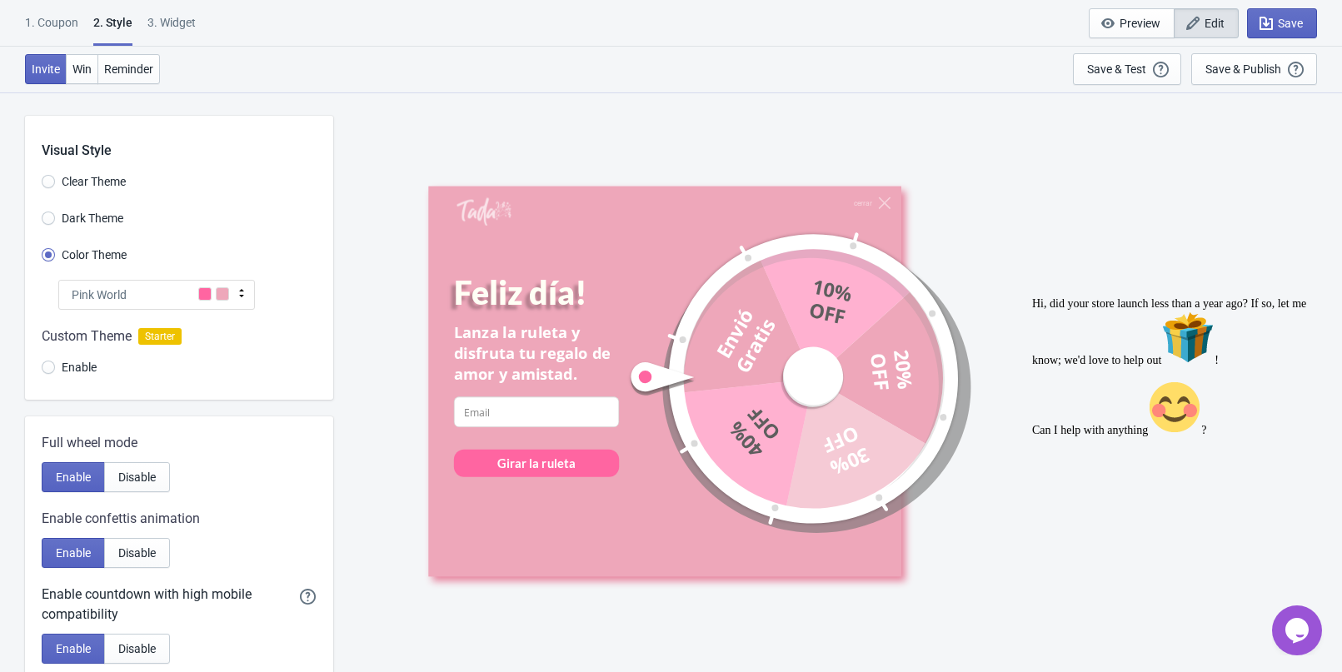
scroll to position [0, 0]
click at [180, 28] on div "3. Widget" at bounding box center [171, 28] width 48 height 29
select select "once"
select select "1"
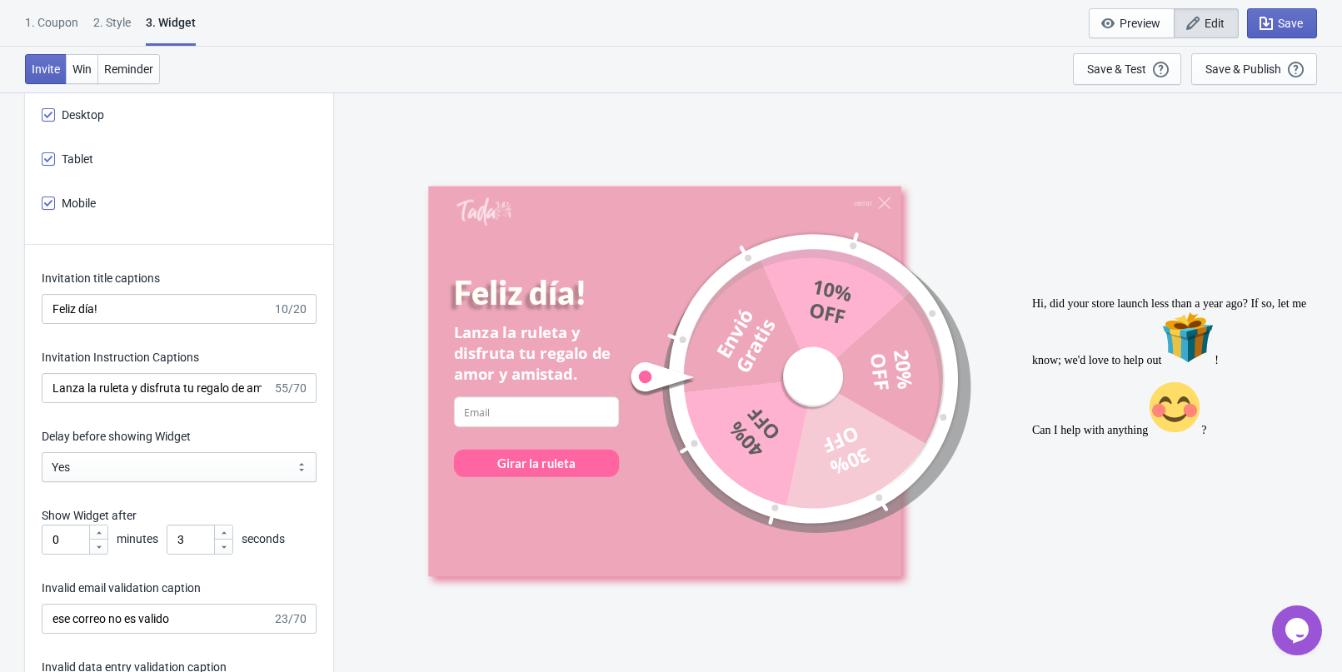
scroll to position [2332, 0]
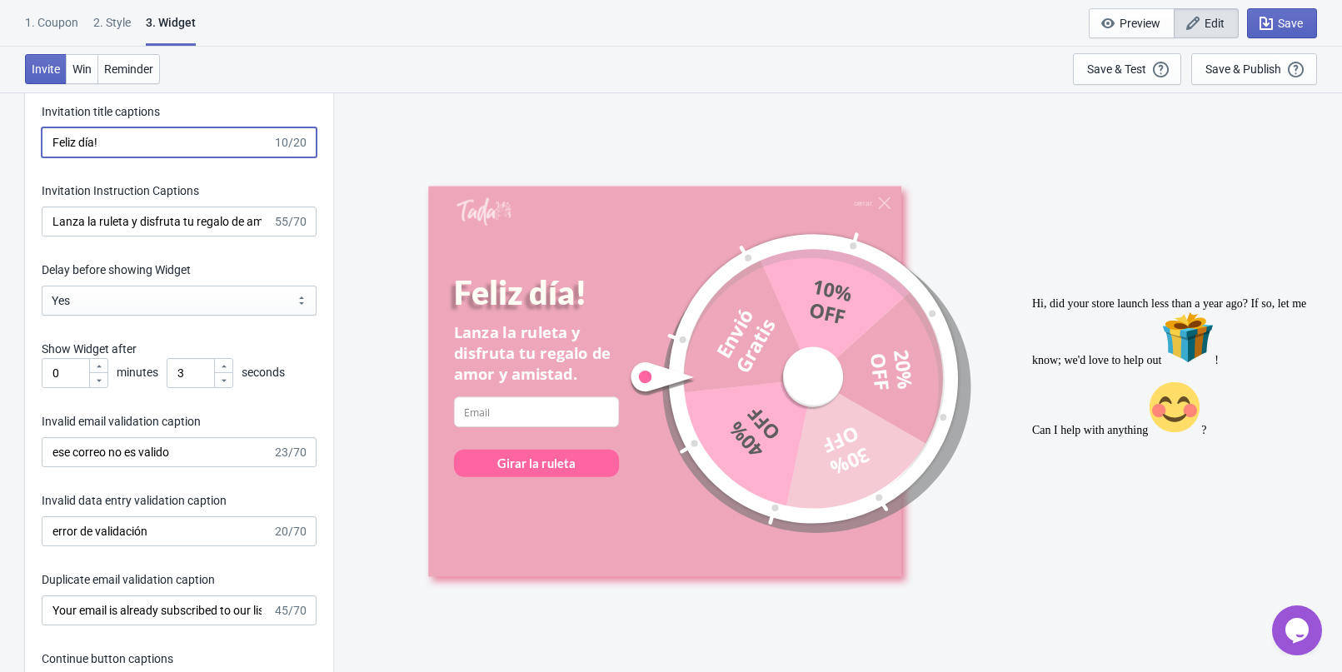
click at [141, 154] on input "Feliz día!" at bounding box center [157, 142] width 231 height 30
paste input "¡Gira y descubre tu"
click at [201, 140] on input "Feliz día!" at bounding box center [157, 142] width 231 height 30
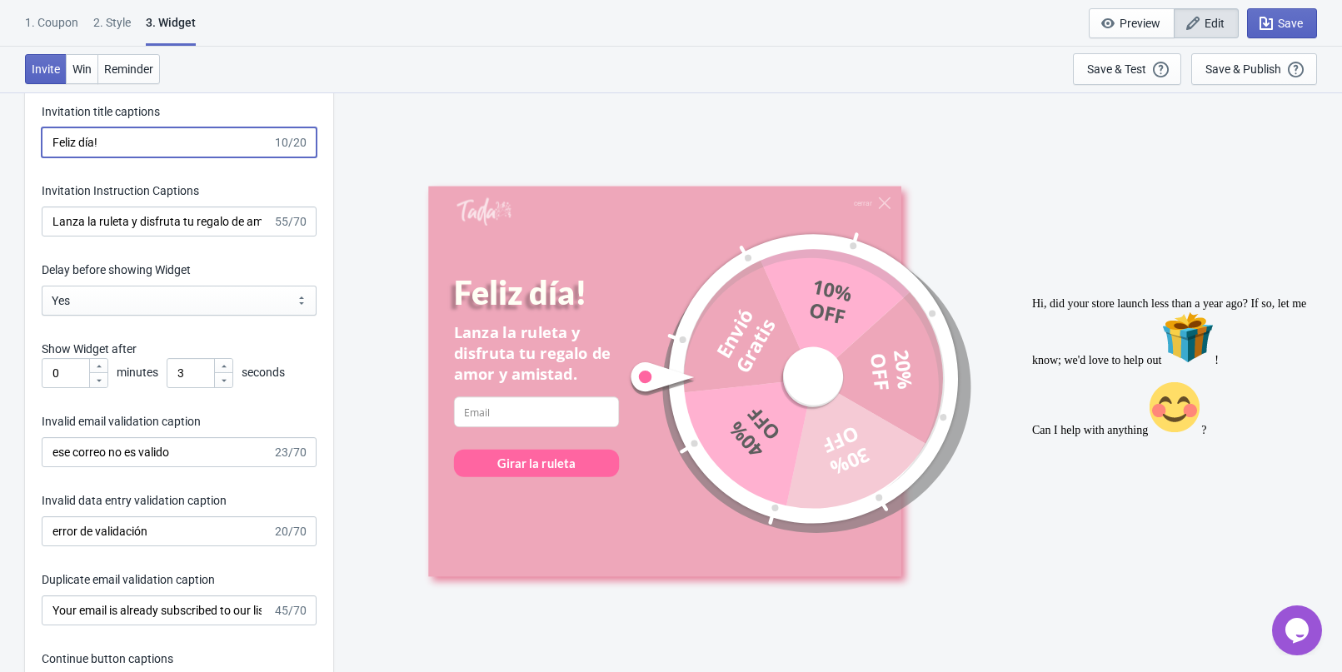
click at [201, 140] on input "Feliz día!" at bounding box center [157, 142] width 231 height 30
paste input "Happy Love & Friends"
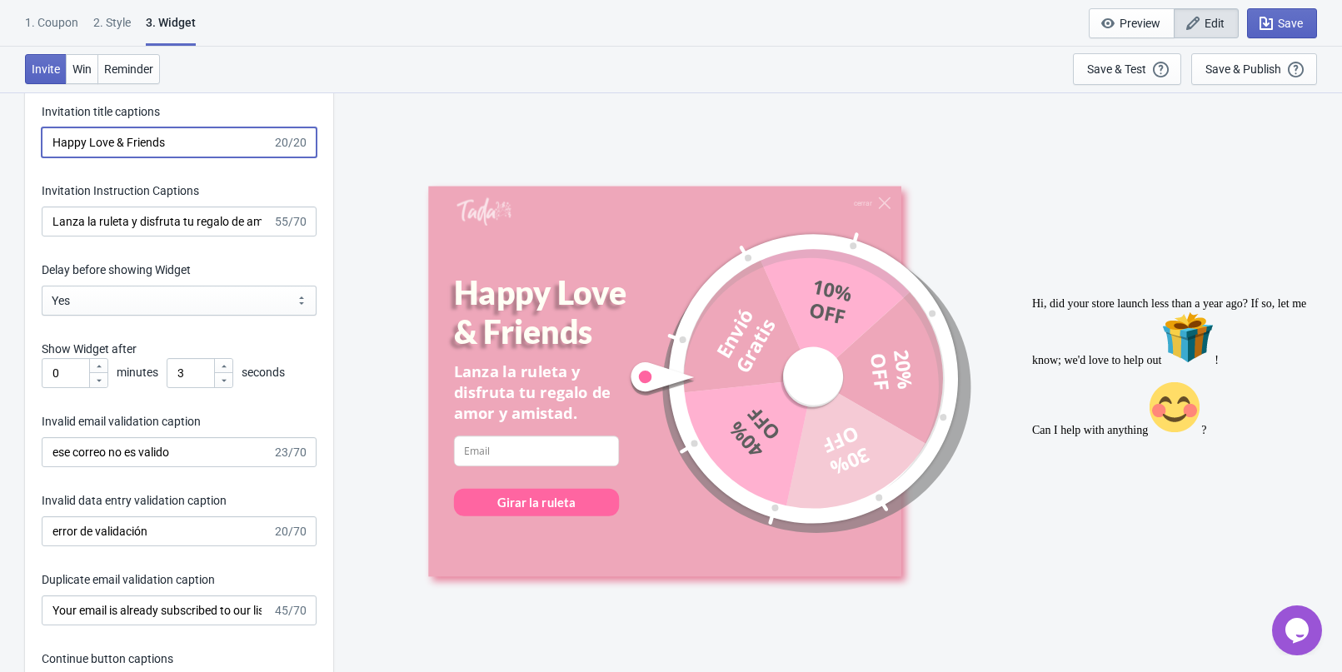
type input "Happy Love & Friends"
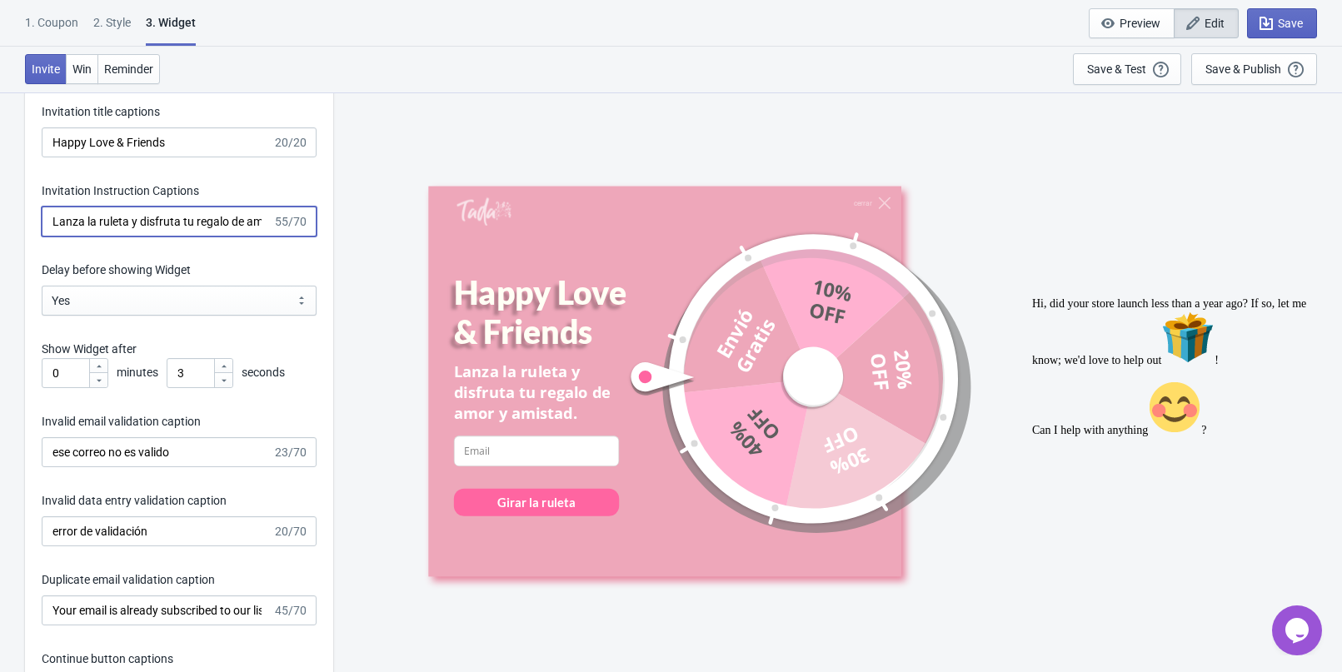
click at [208, 210] on input "Lanza la ruleta y disfruta tu regalo de amor y amistad." at bounding box center [157, 222] width 231 height 30
click at [208, 230] on input "Lanza la ruleta y disfruta tu regalo de amor y amistad." at bounding box center [157, 222] width 231 height 30
paste input "[PERSON_NAME] y descubre tu regalo sorpresa!"
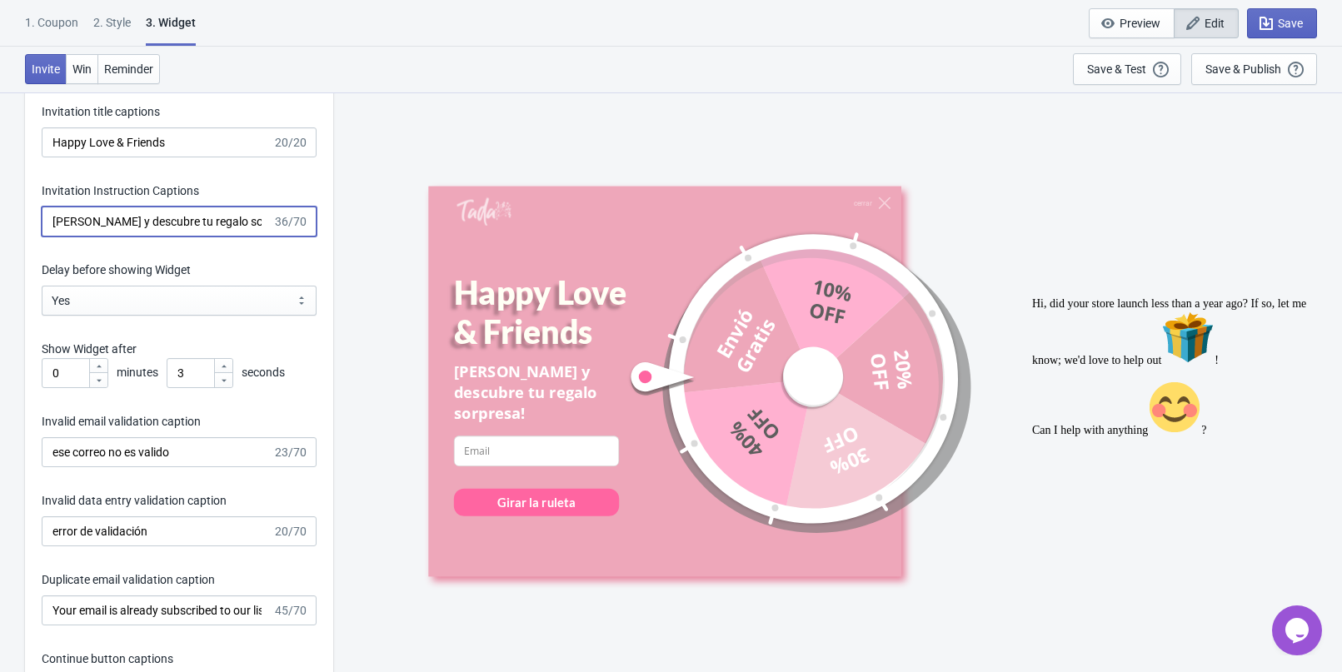
click at [123, 209] on input "[PERSON_NAME] y descubre tu regalo sorpresa!" at bounding box center [157, 222] width 231 height 30
paste input "¡"
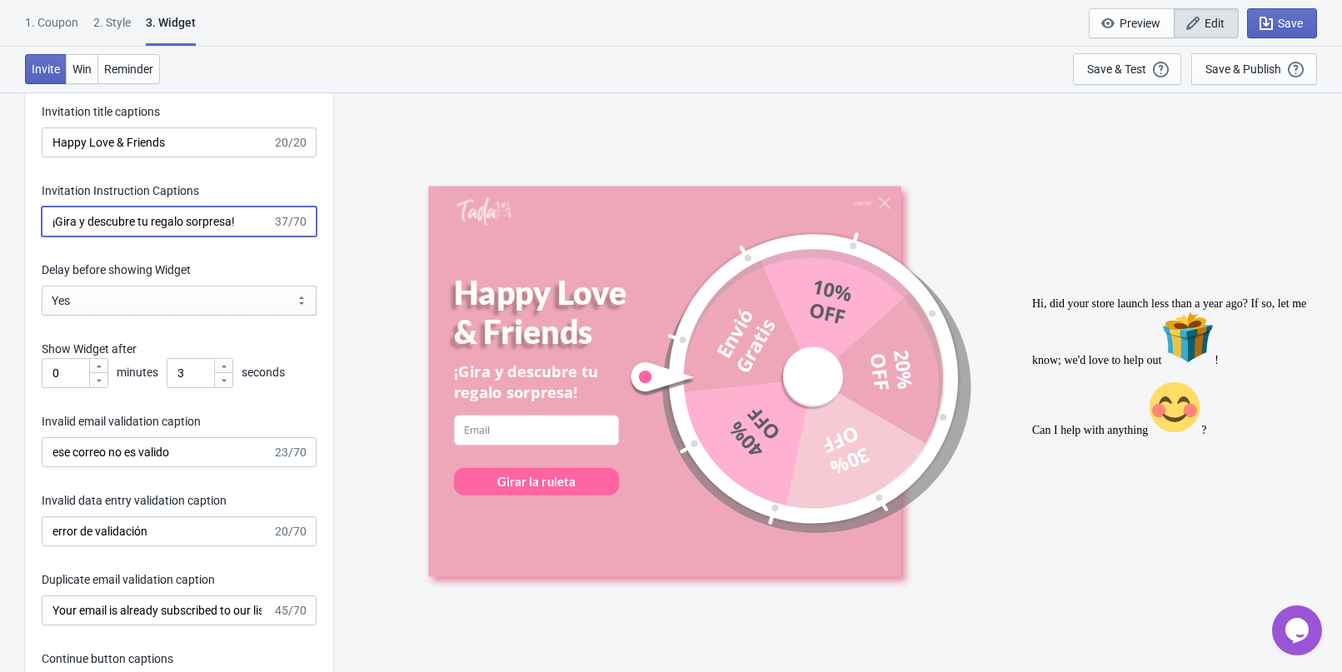
type input "¡Gira y descubre tu regalo sorpresa!"
click at [127, 139] on input "Happy Love & Friends" at bounding box center [157, 142] width 231 height 30
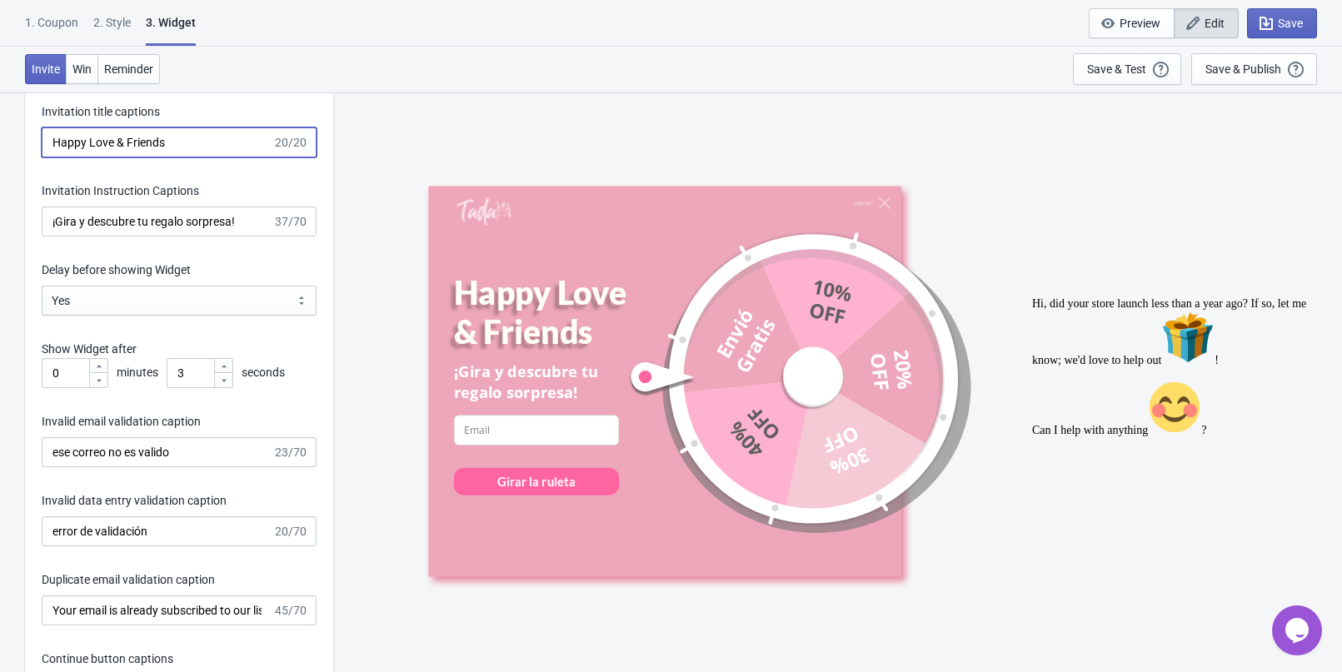
click at [127, 139] on input "Happy Love & Friends" at bounding box center [157, 142] width 231 height 30
paste input "Love & friendship"
type input "Love & friendship"
click at [227, 168] on div "Invitation title captions Love & friendship 17/20 Invitation Instruction Captio…" at bounding box center [179, 512] width 308 height 869
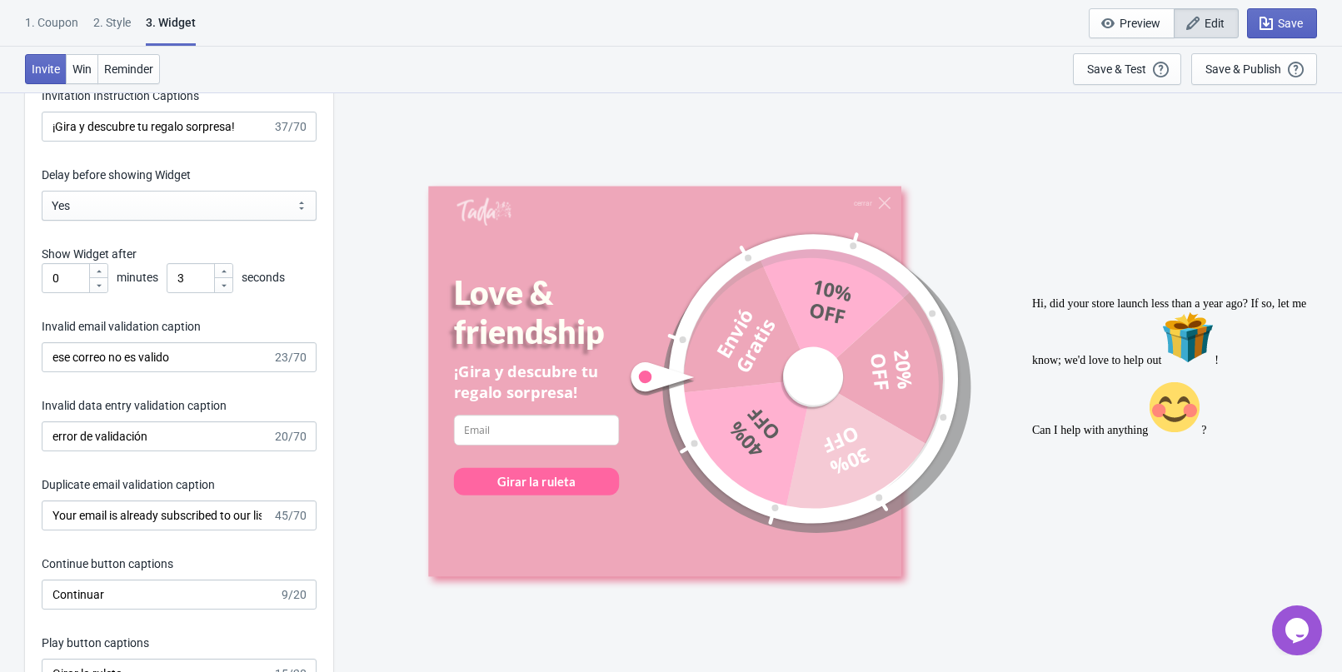
scroll to position [2415, 0]
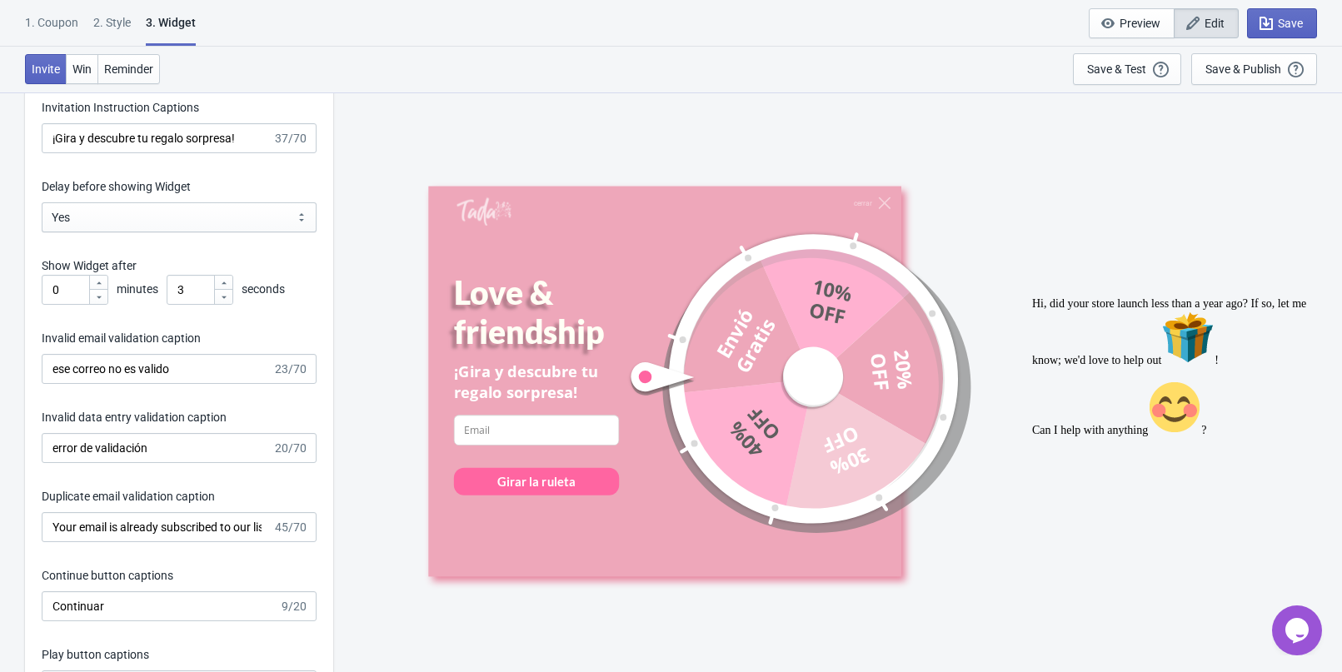
click at [118, 30] on div "2 . Style" at bounding box center [111, 28] width 37 height 29
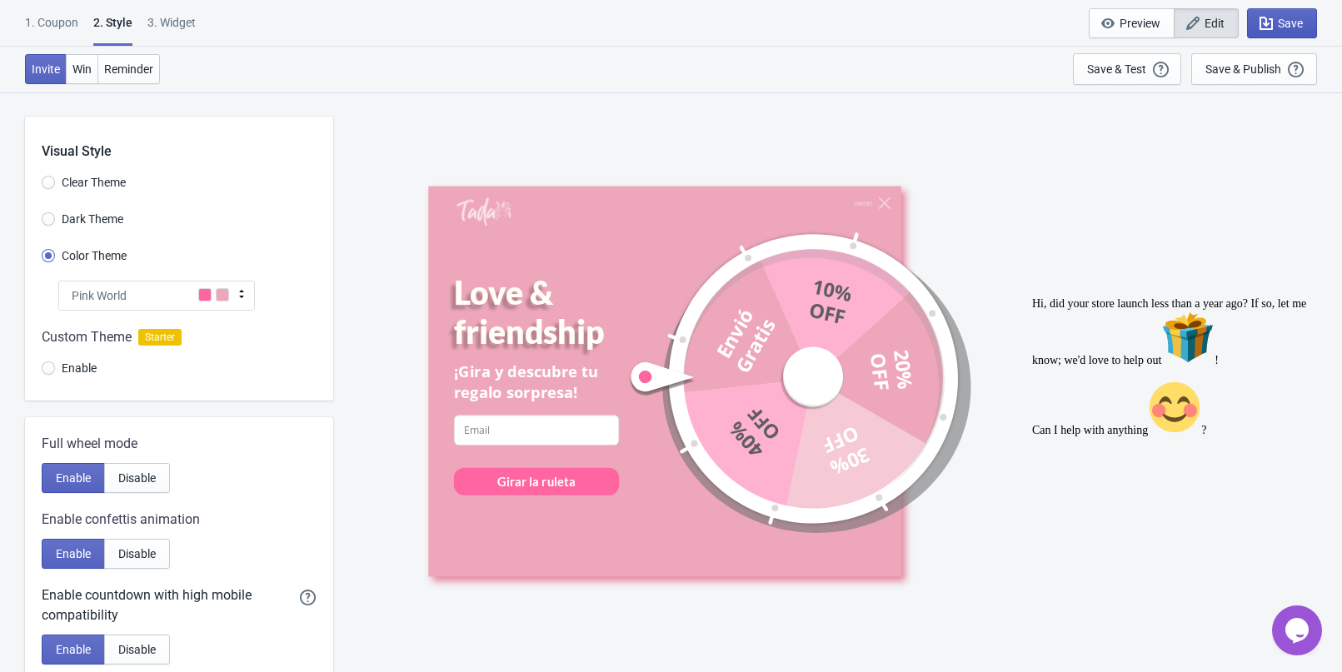
click at [1304, 27] on button "Save" at bounding box center [1282, 23] width 70 height 30
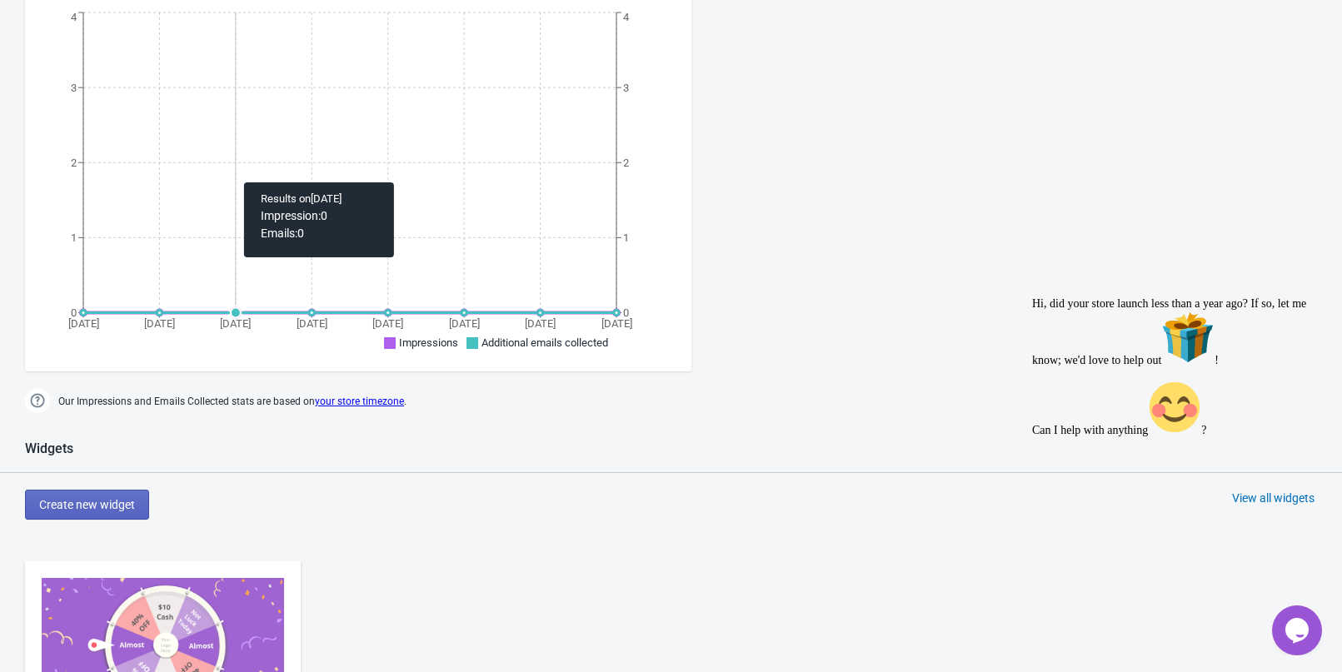
scroll to position [416, 0]
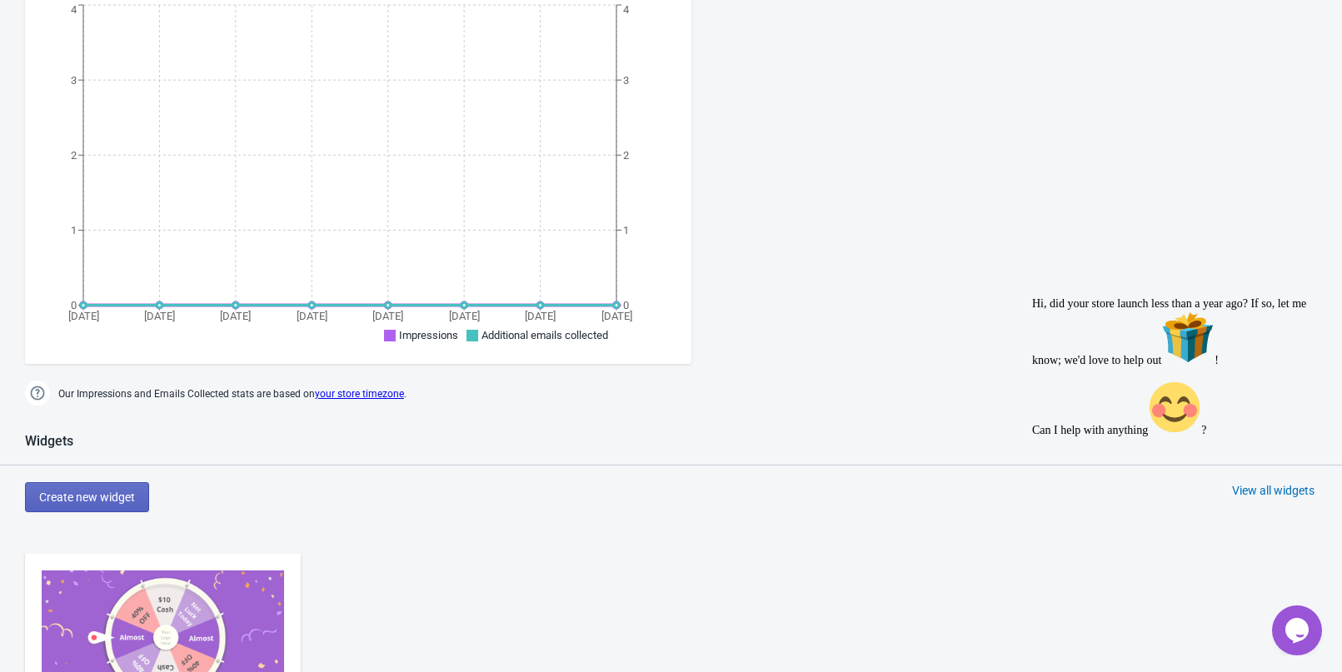
click at [153, 585] on img at bounding box center [163, 638] width 242 height 136
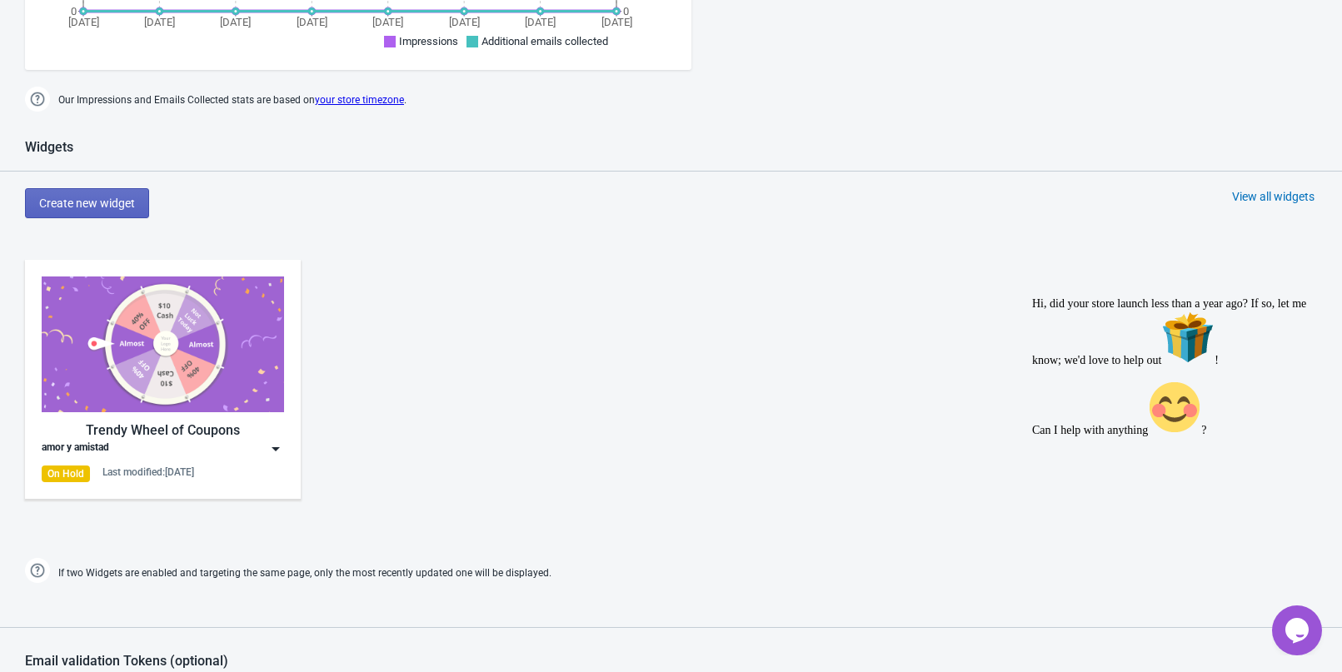
scroll to position [725, 0]
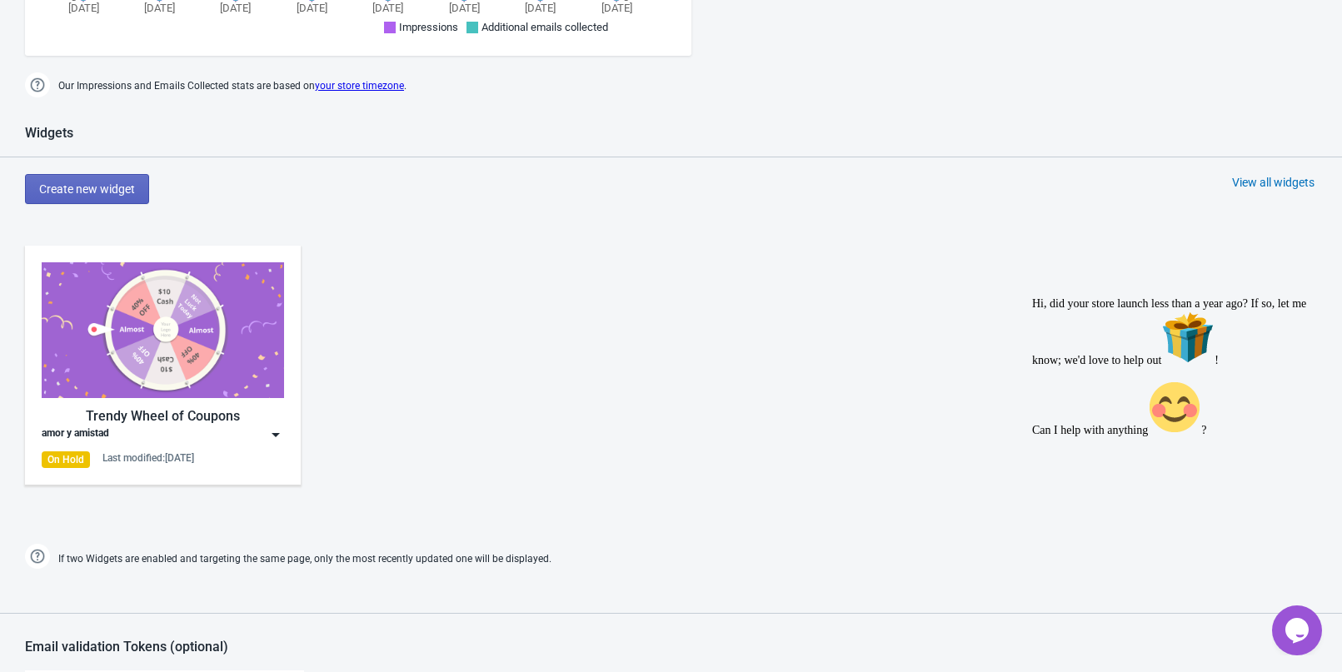
click at [163, 364] on img at bounding box center [163, 330] width 242 height 136
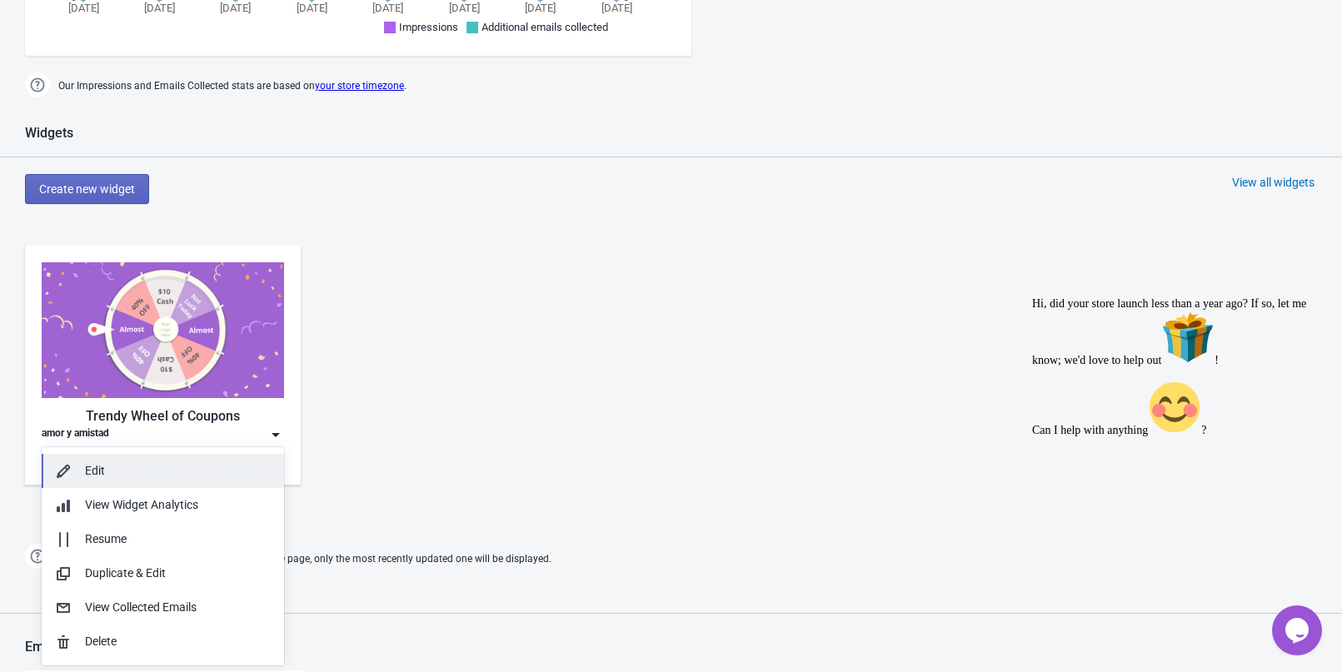
click at [146, 471] on div "Edit" at bounding box center [178, 470] width 186 height 17
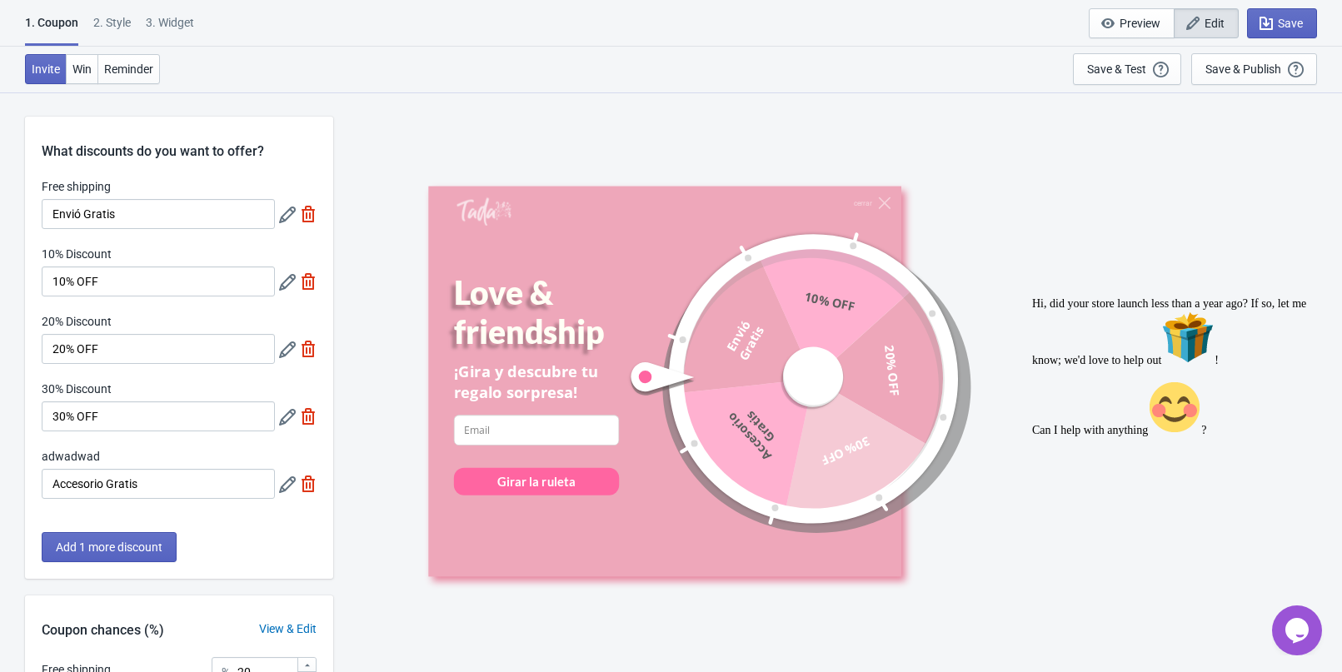
click at [110, 32] on div "2 . Style" at bounding box center [111, 28] width 37 height 29
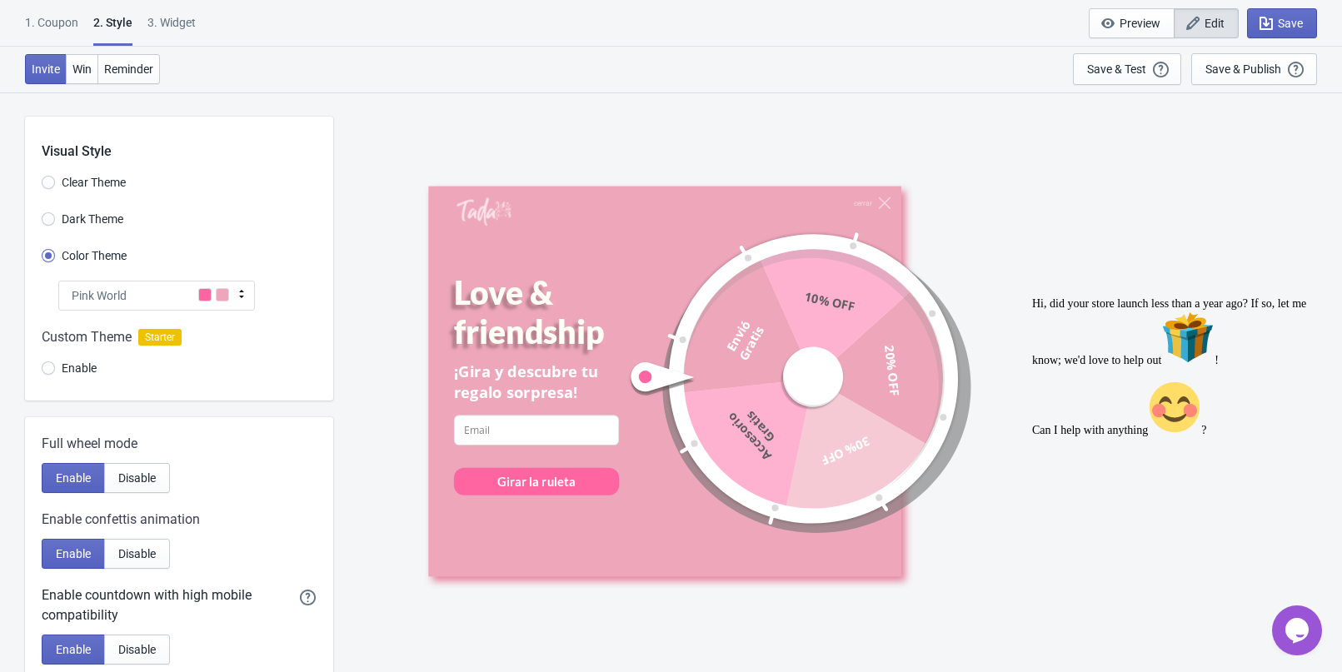
click at [200, 299] on span at bounding box center [204, 294] width 13 height 13
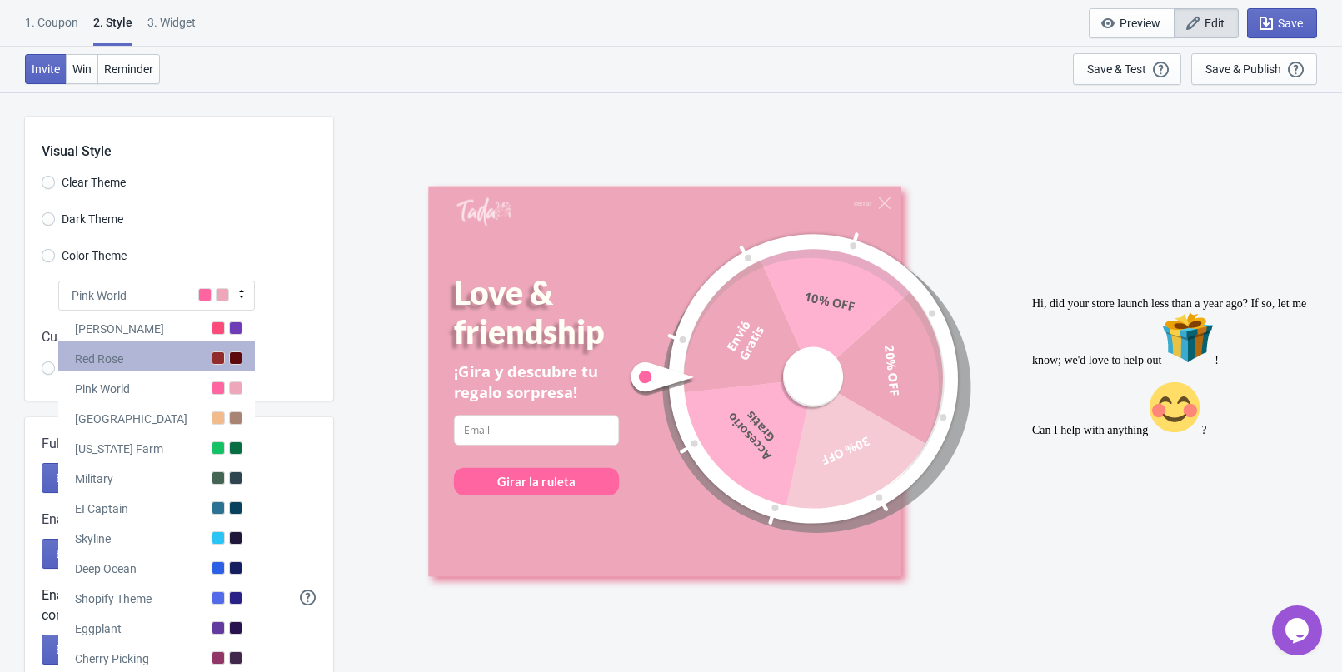
click at [197, 363] on div "Red Rose" at bounding box center [156, 356] width 197 height 30
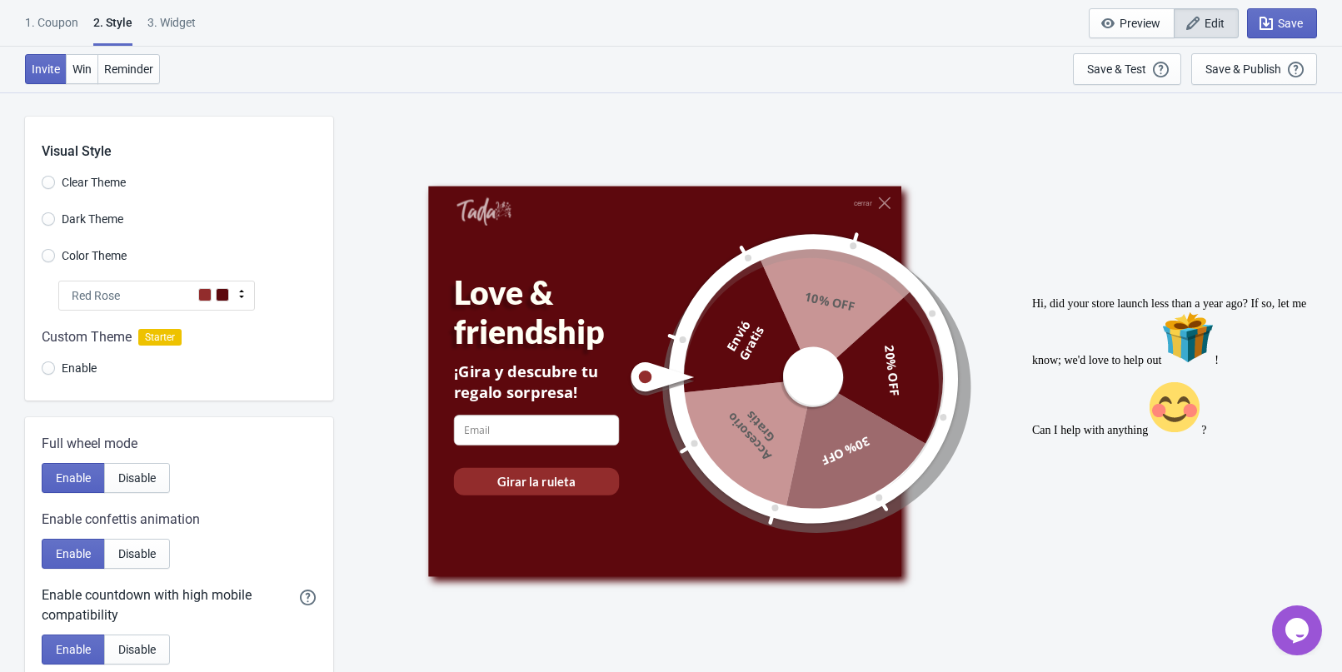
click at [162, 306] on div "Red Rose" at bounding box center [156, 296] width 197 height 30
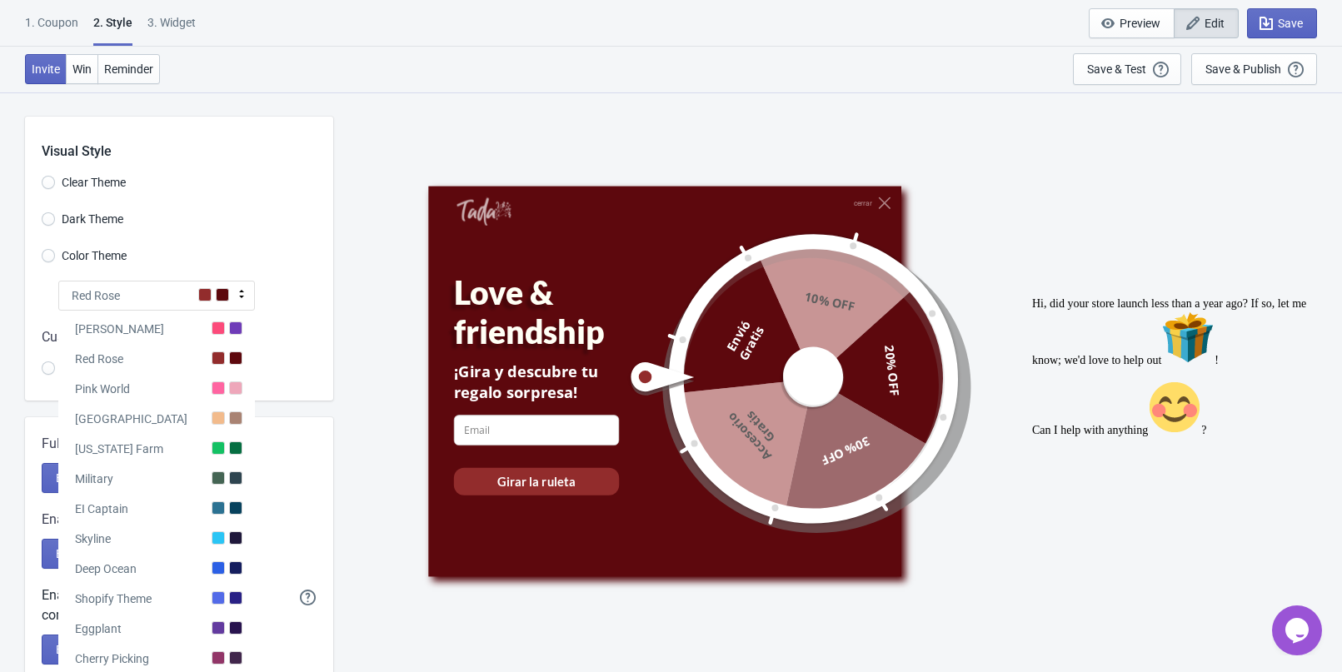
click at [425, 42] on div "1. Coupon 2 . Style 3. Widget 1. Coupon 2 . Style 3. Widget Save and Exit Previ…" at bounding box center [671, 23] width 1342 height 47
click at [229, 283] on div "Red Rose" at bounding box center [156, 296] width 197 height 30
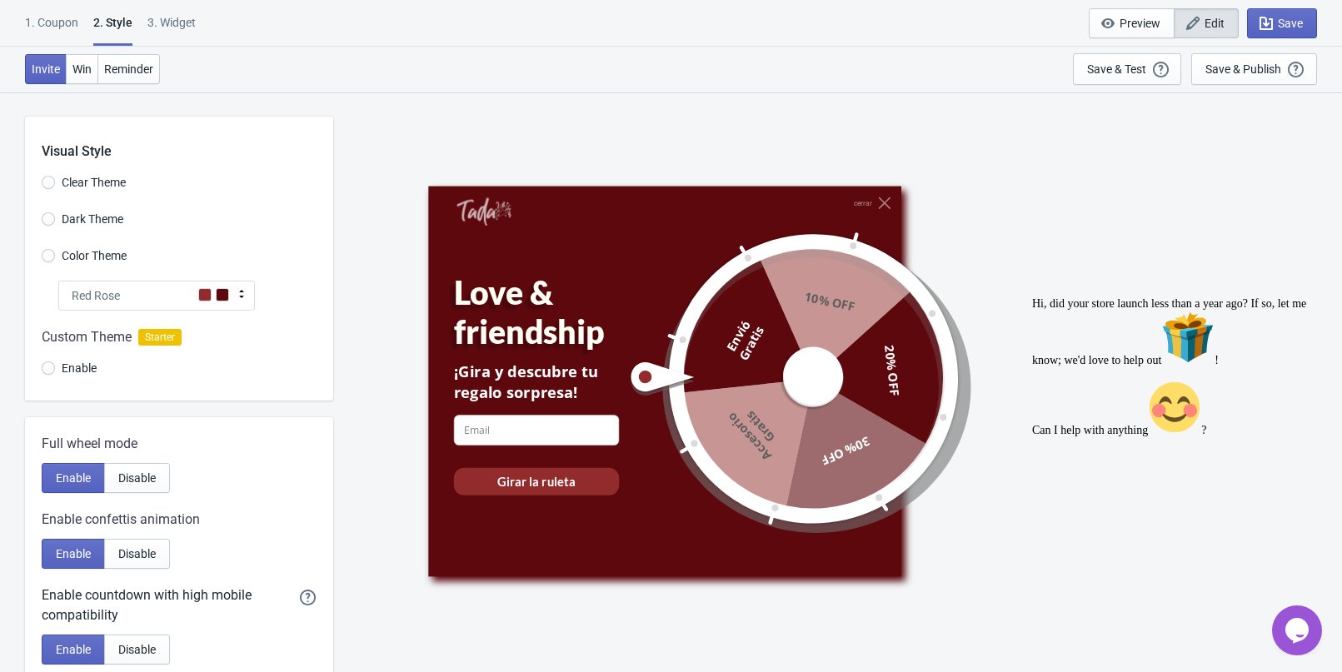
click at [230, 285] on div "Red Rose" at bounding box center [156, 296] width 197 height 30
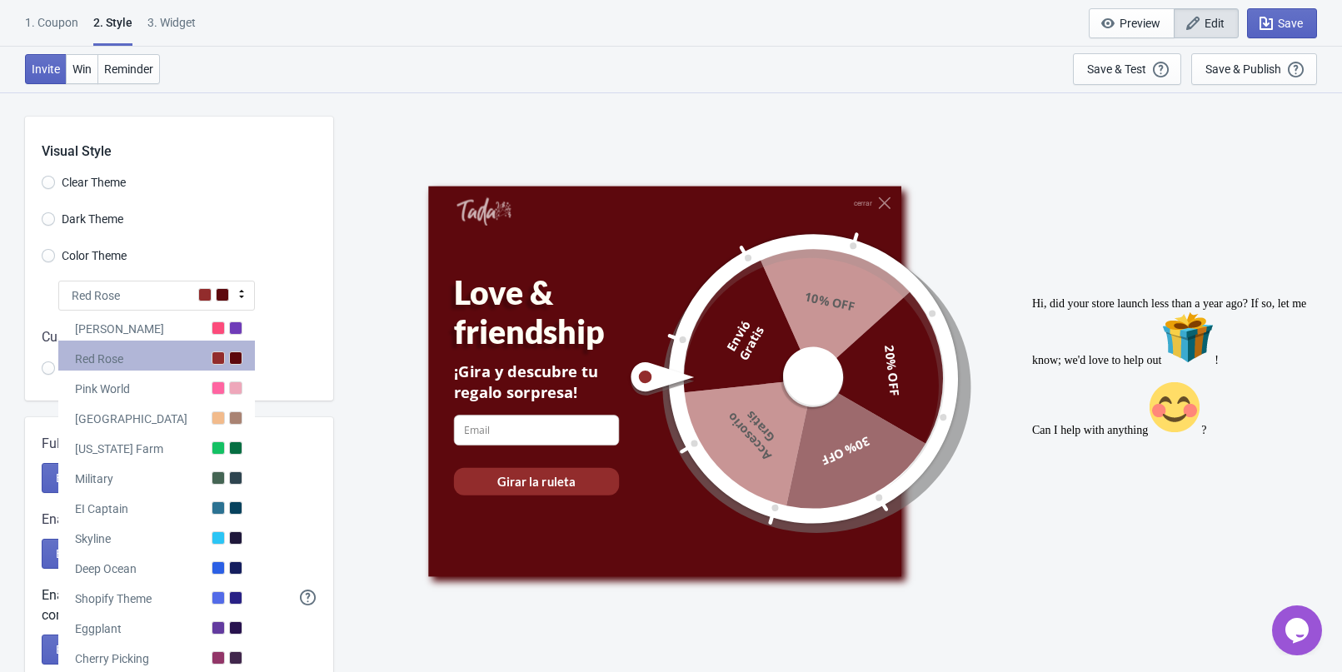
click at [227, 361] on div "Red Rose" at bounding box center [156, 356] width 197 height 30
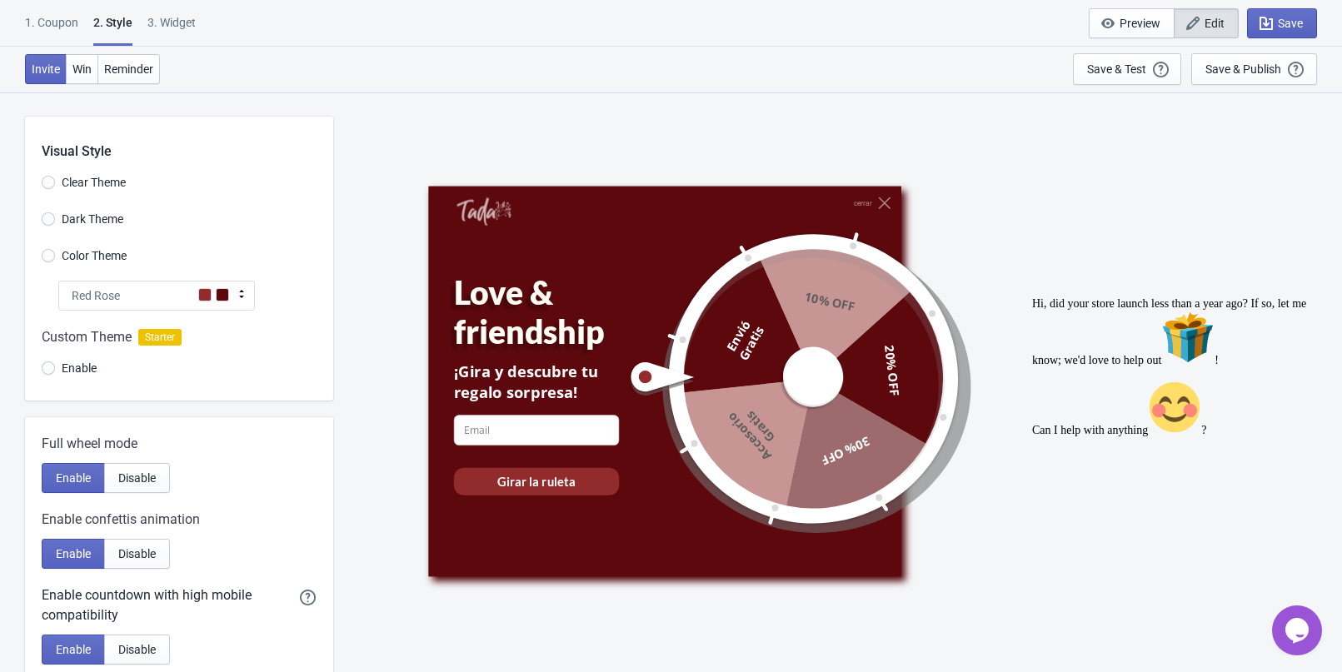
click at [50, 371] on div at bounding box center [179, 356] width 308 height 90
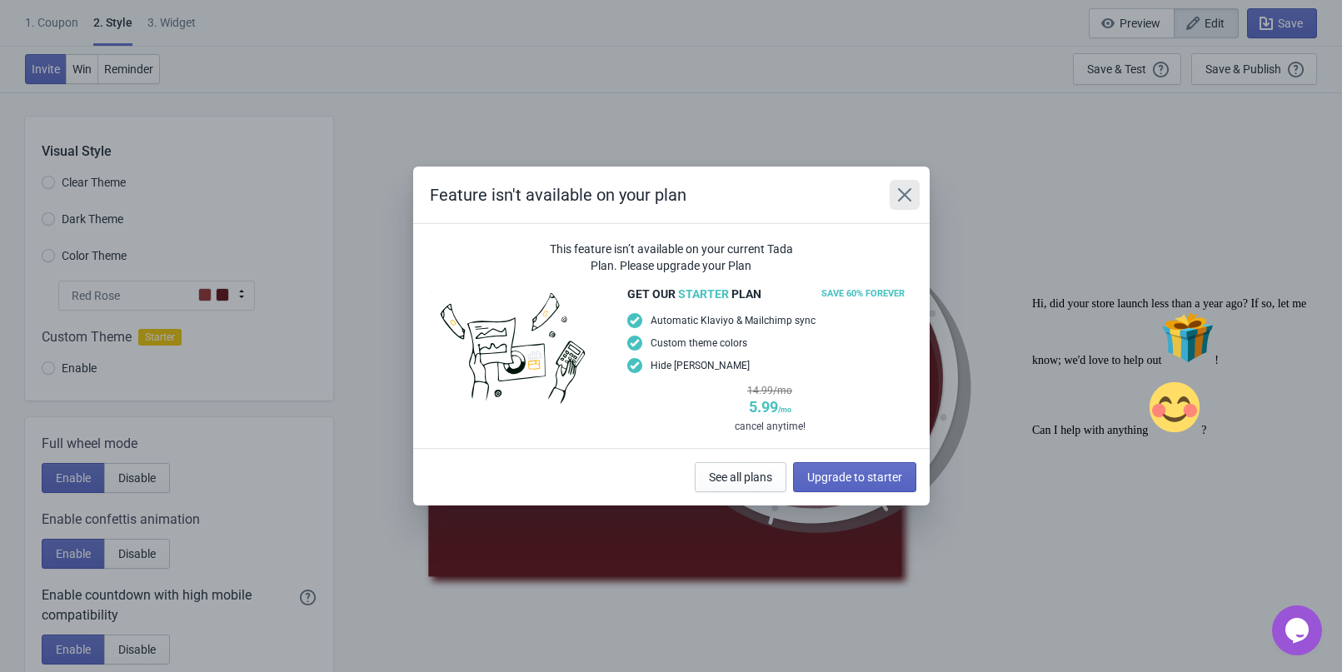
click at [900, 202] on icon "Close" at bounding box center [904, 195] width 17 height 17
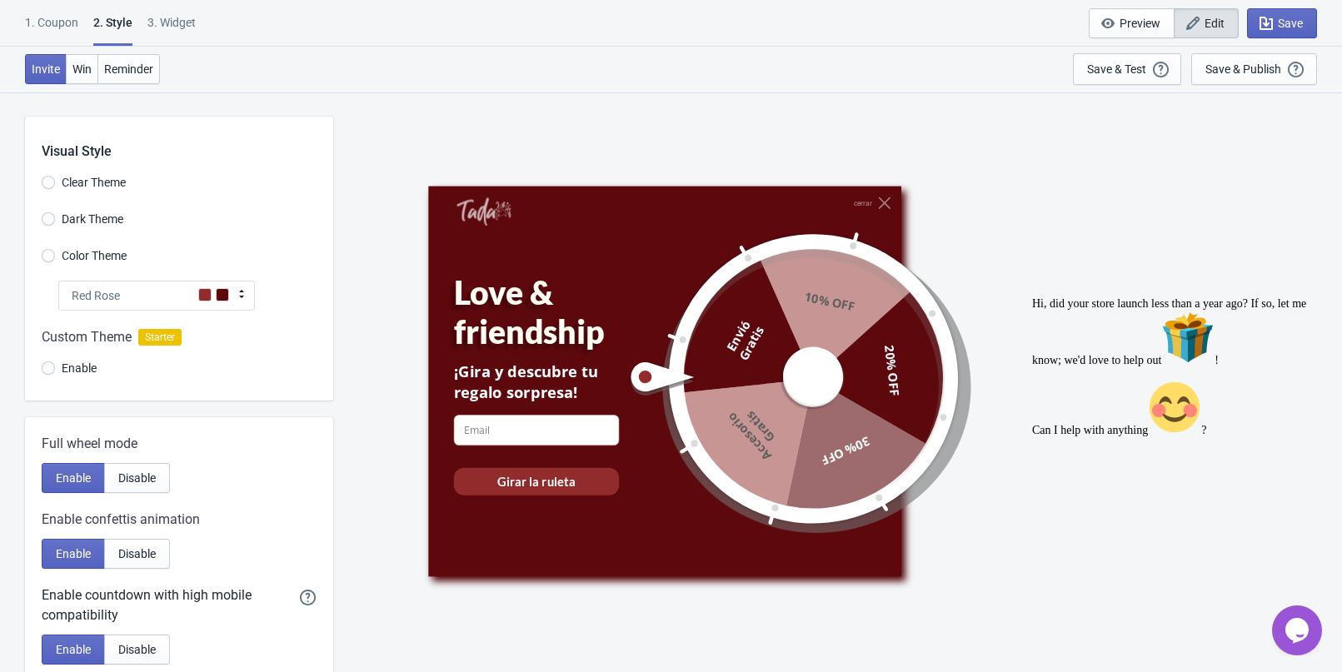
click at [70, 355] on div at bounding box center [179, 356] width 308 height 90
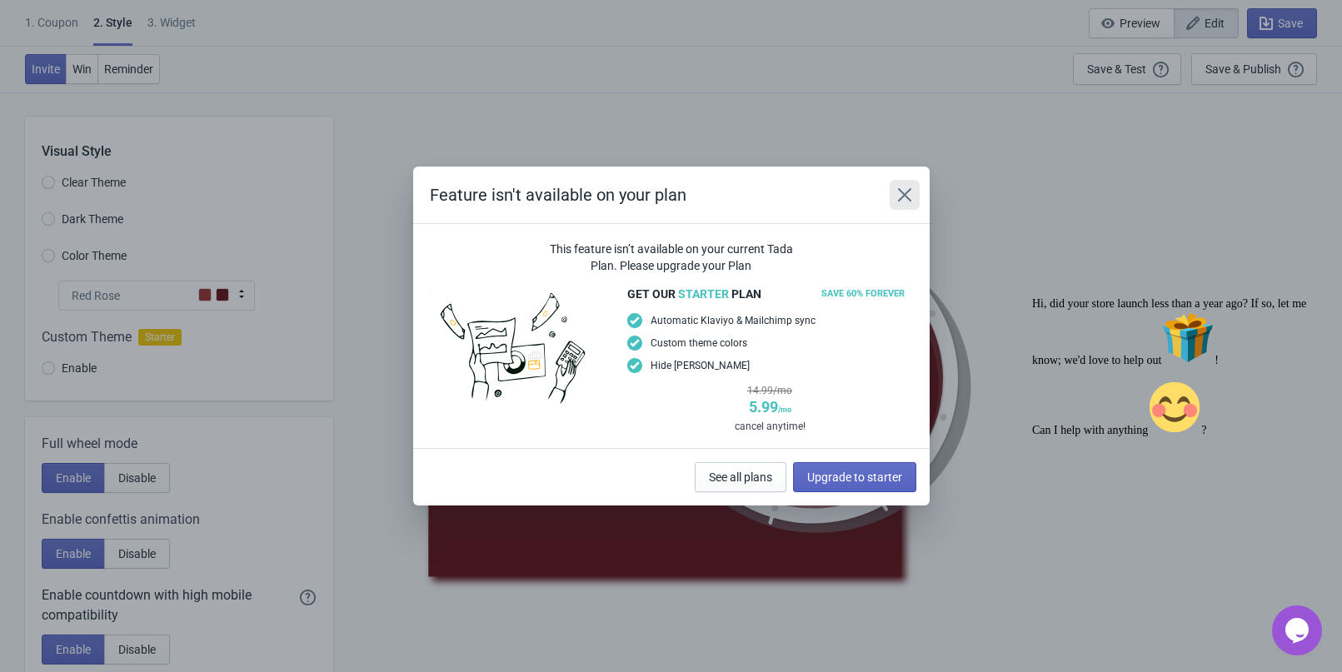
click at [890, 204] on button "Close" at bounding box center [904, 195] width 30 height 30
radio input "true"
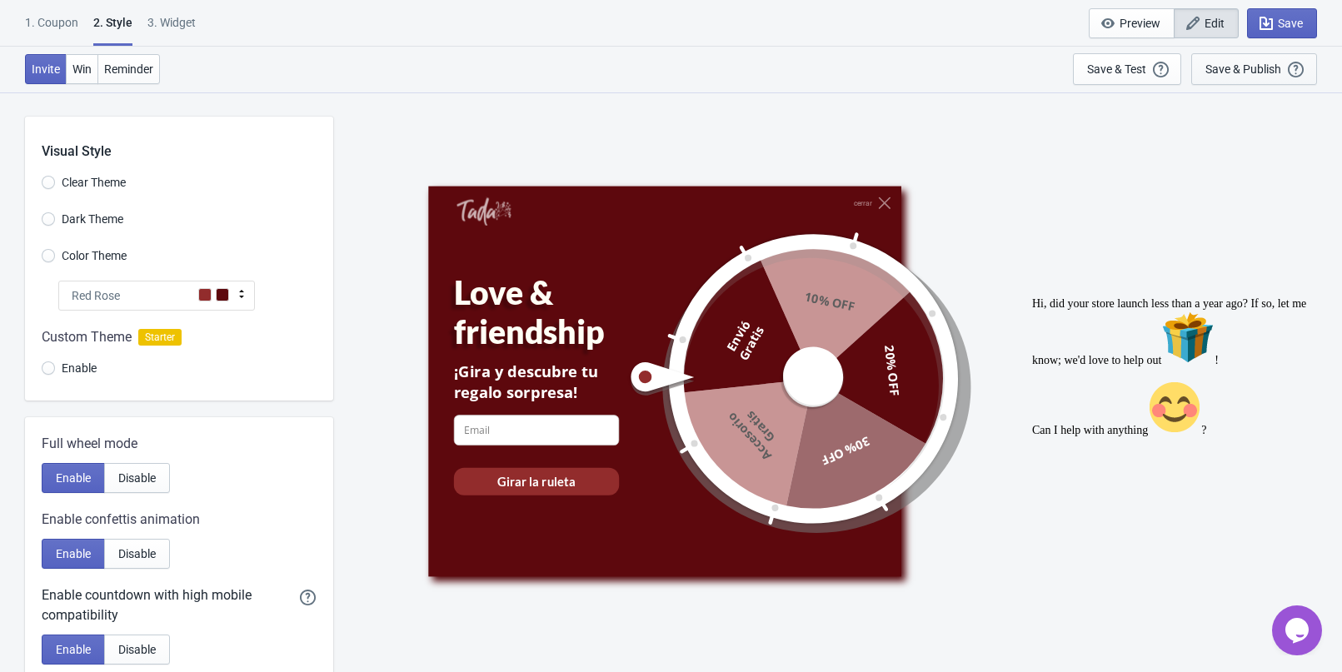
click at [1221, 77] on div "Save & Publish This option will save your Widget so that it will be visible to …" at bounding box center [1253, 69] width 97 height 18
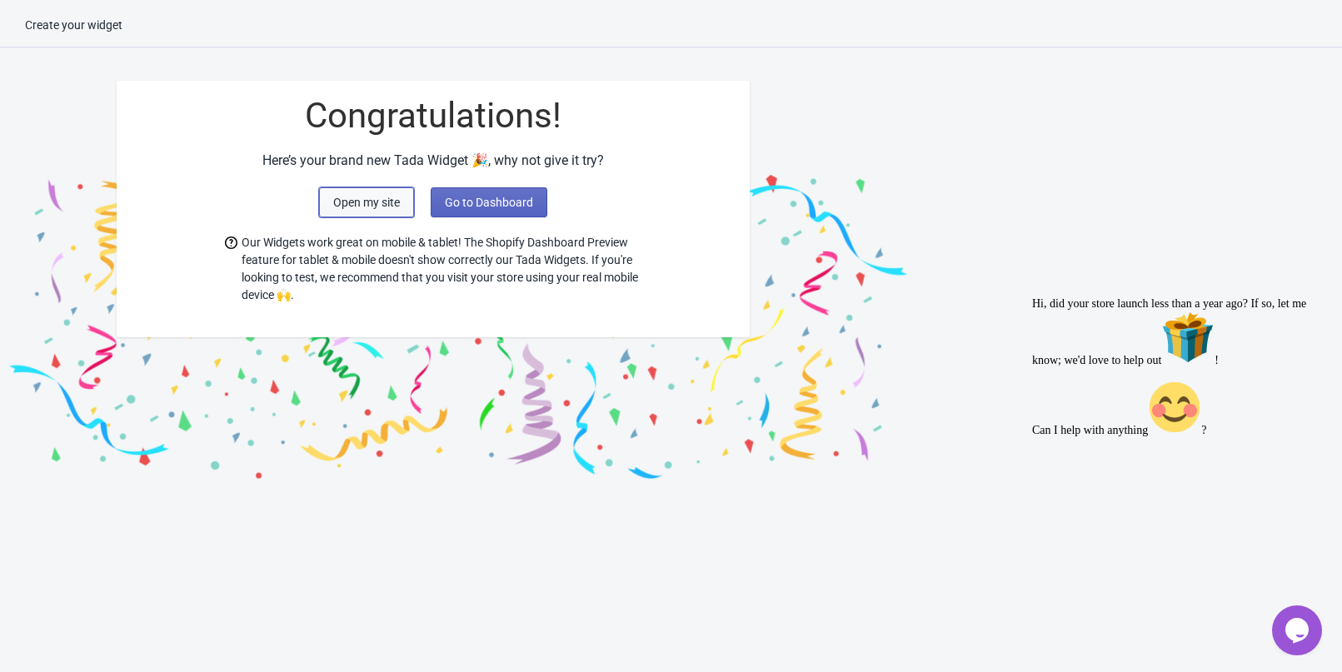
click at [385, 209] on button "Open my site" at bounding box center [366, 202] width 95 height 30
click at [465, 212] on button "Go to Dashboard" at bounding box center [489, 202] width 117 height 30
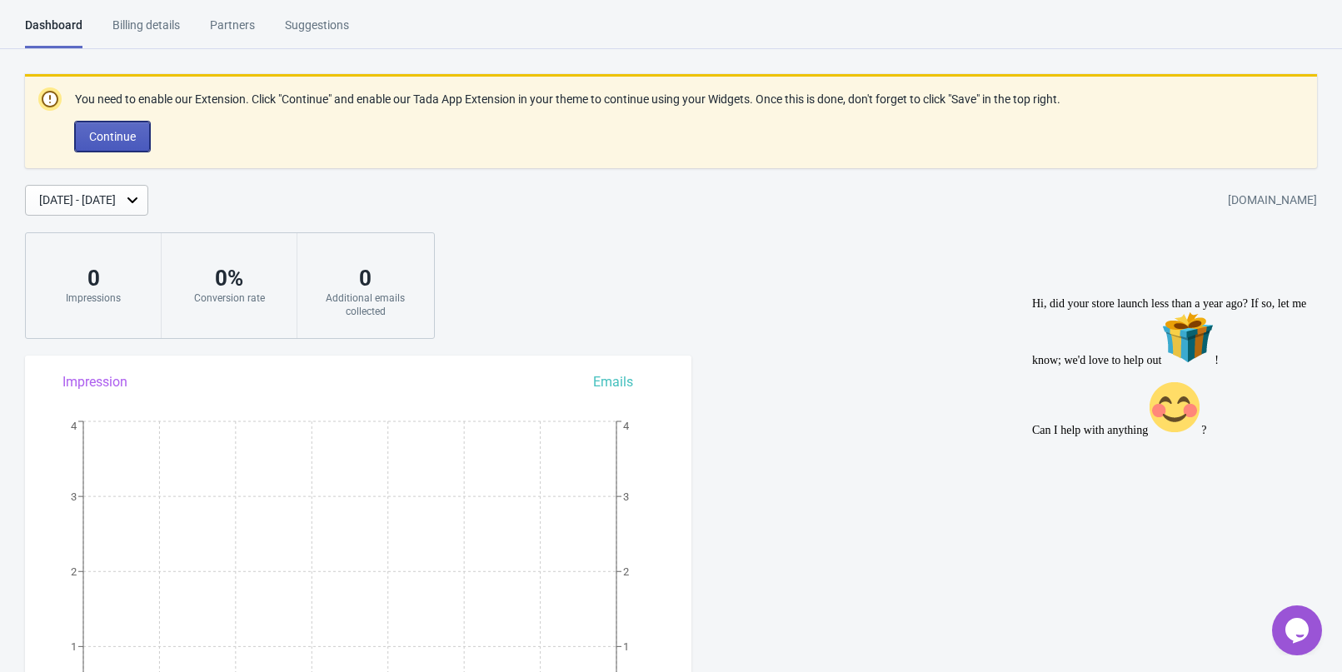
click at [116, 147] on button "Continue" at bounding box center [112, 137] width 75 height 30
